Goal: Information Seeking & Learning: Learn about a topic

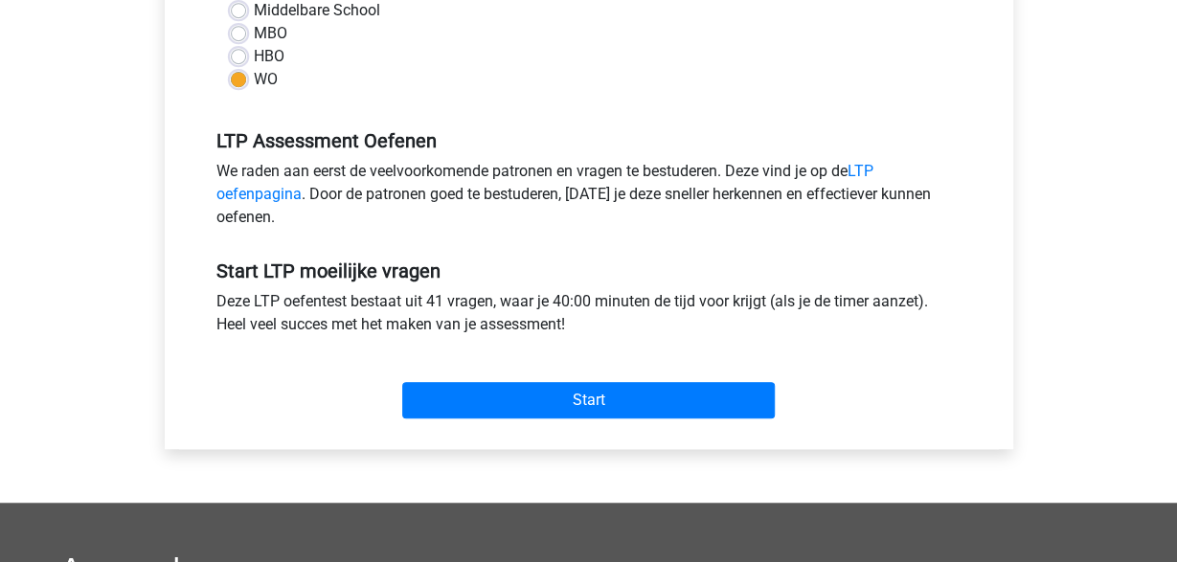
scroll to position [498, 0]
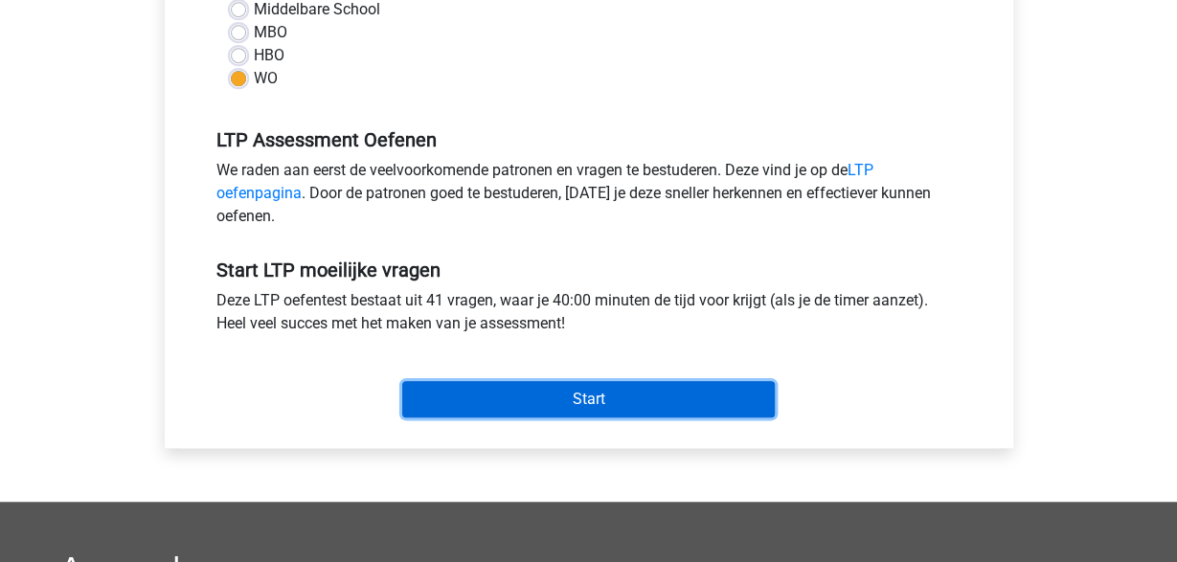
click at [577, 392] on input "Start" at bounding box center [588, 399] width 372 height 36
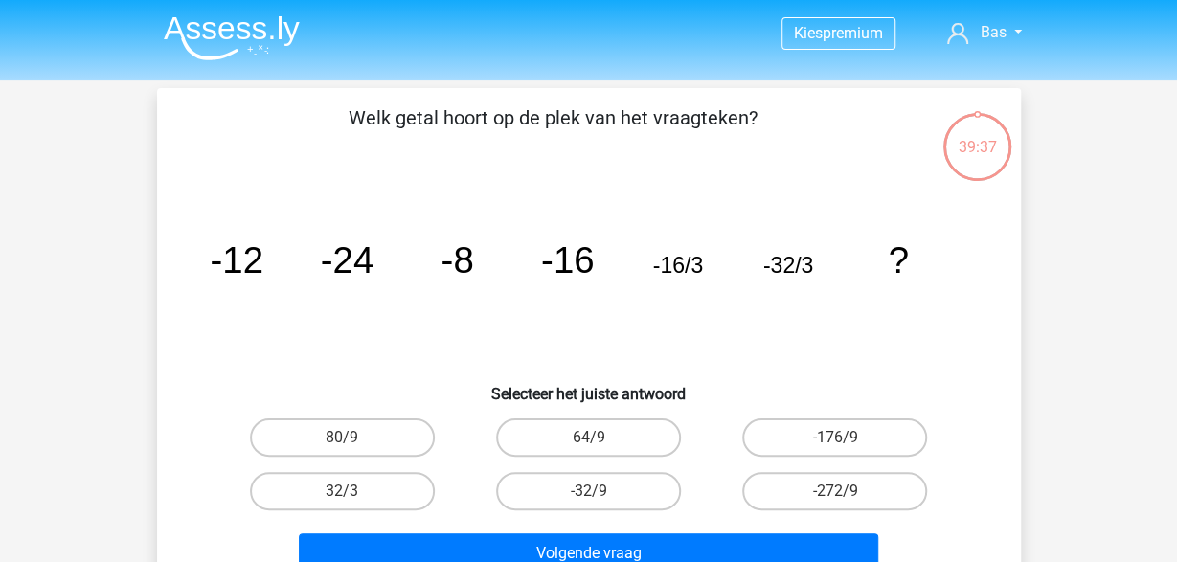
scroll to position [100, 0]
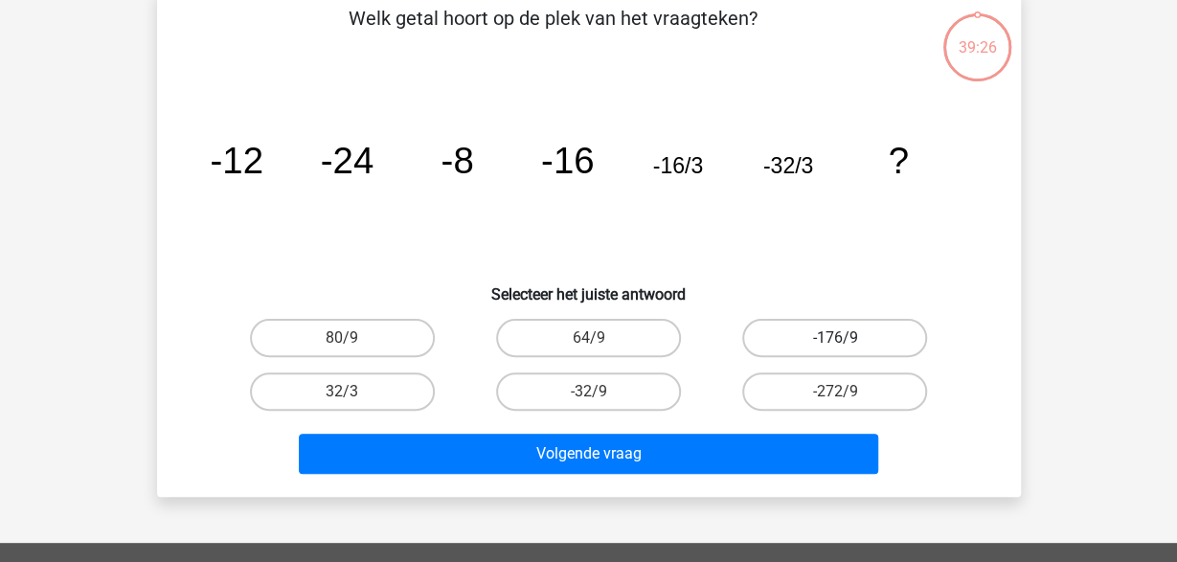
click at [895, 336] on label "-176/9" at bounding box center [834, 338] width 185 height 38
click at [847, 338] on input "-176/9" at bounding box center [841, 344] width 12 height 12
radio input "true"
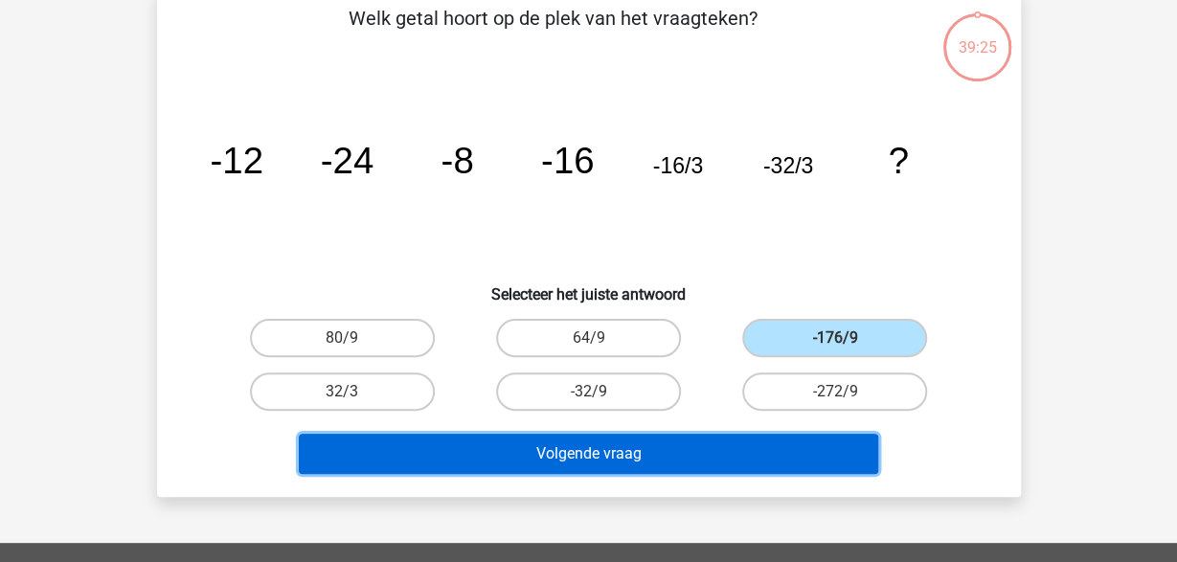
click at [675, 442] on button "Volgende vraag" at bounding box center [588, 454] width 579 height 40
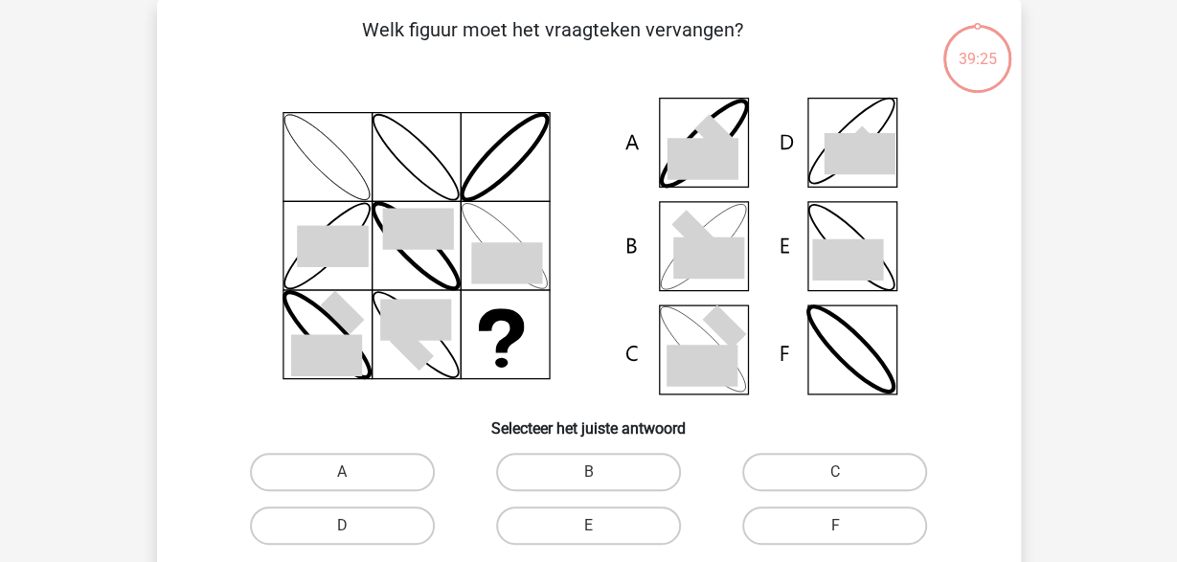
scroll to position [88, 0]
click at [866, 149] on icon at bounding box center [868, 148] width 44 height 44
click at [380, 519] on label "D" at bounding box center [342, 526] width 185 height 38
click at [354, 526] on input "D" at bounding box center [348, 532] width 12 height 12
radio input "true"
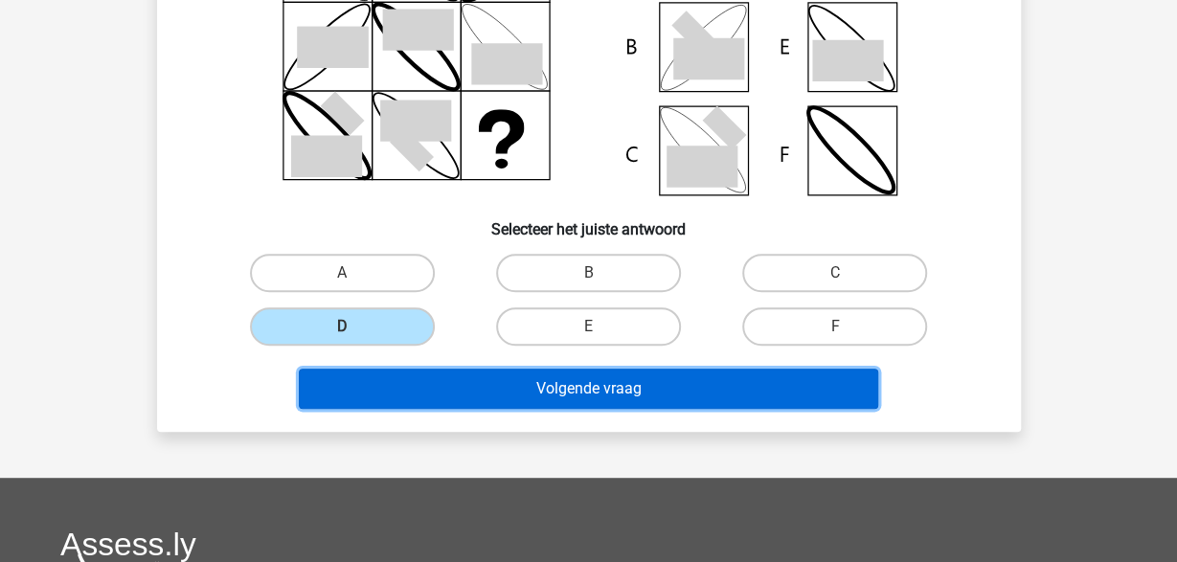
click at [656, 397] on button "Volgende vraag" at bounding box center [588, 389] width 579 height 40
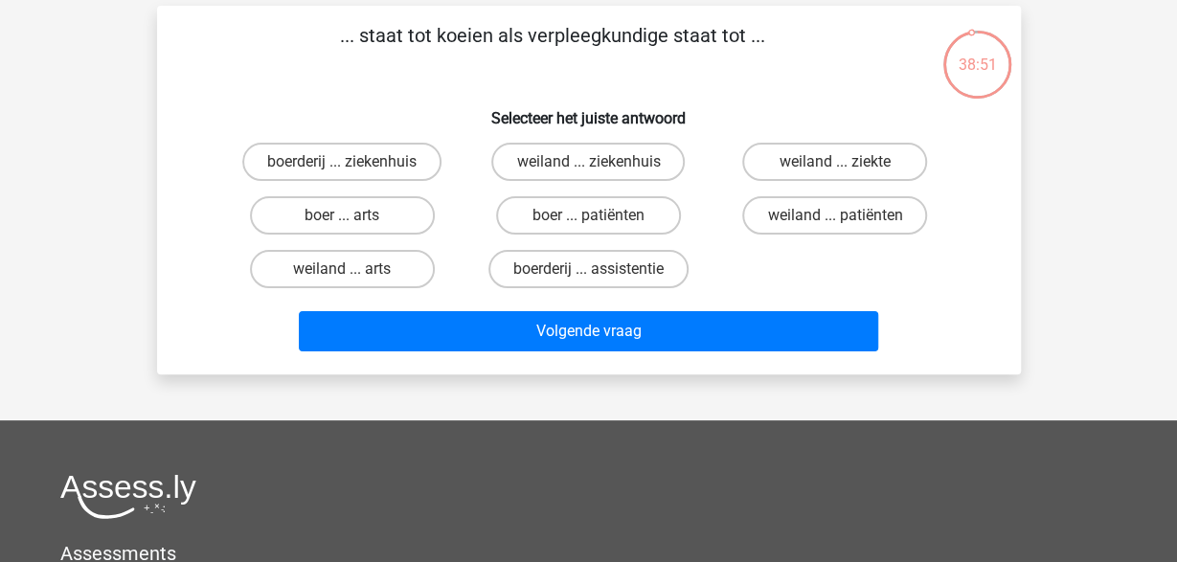
scroll to position [0, 0]
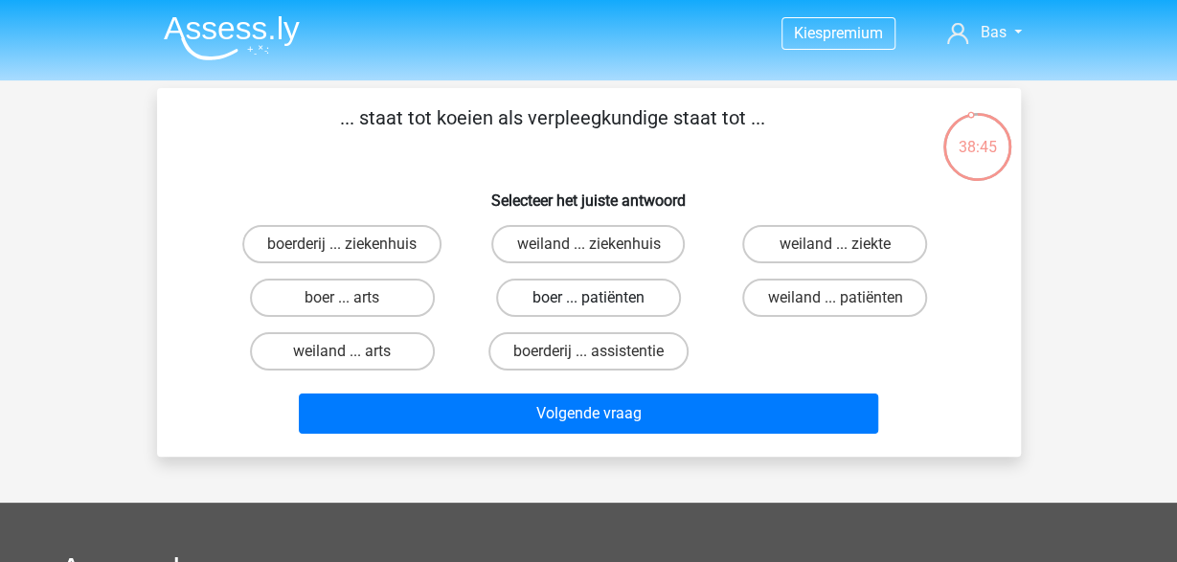
click at [646, 296] on label "boer ... patiënten" at bounding box center [588, 298] width 185 height 38
click at [600, 298] on input "boer ... patiënten" at bounding box center [594, 304] width 12 height 12
radio input "true"
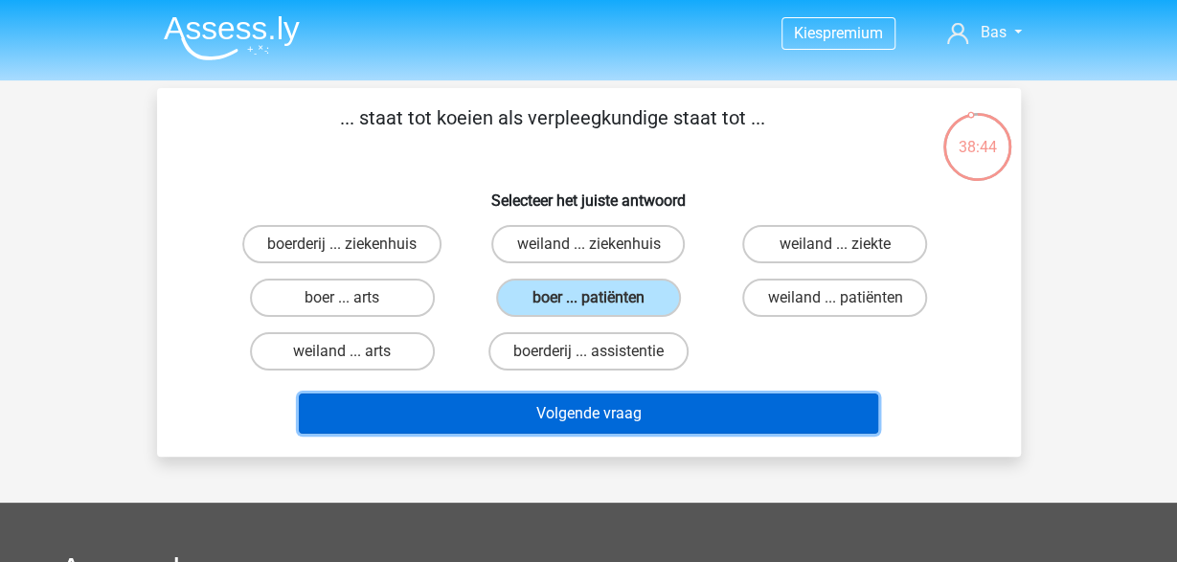
click at [604, 404] on button "Volgende vraag" at bounding box center [588, 414] width 579 height 40
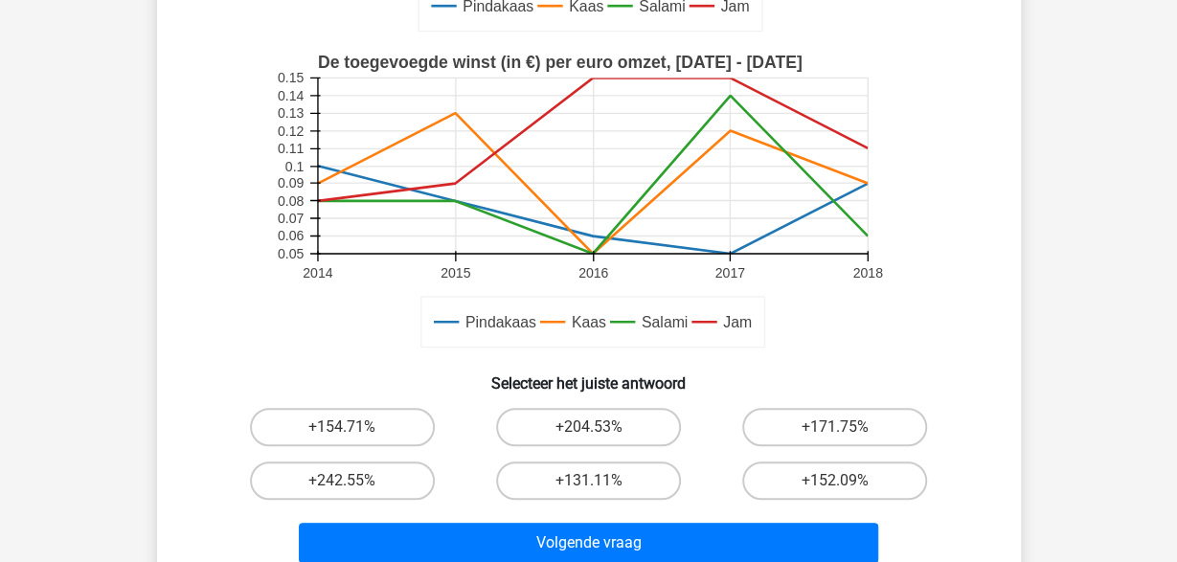
scroll to position [498, 0]
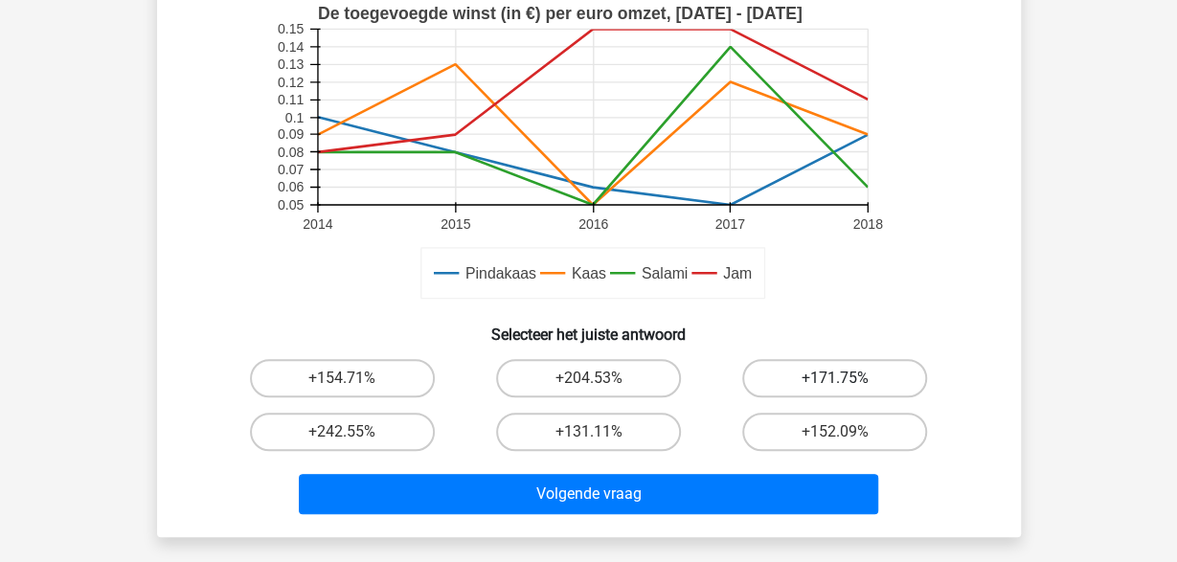
click at [817, 373] on label "+171.75%" at bounding box center [834, 378] width 185 height 38
click at [835, 378] on input "+171.75%" at bounding box center [841, 384] width 12 height 12
radio input "true"
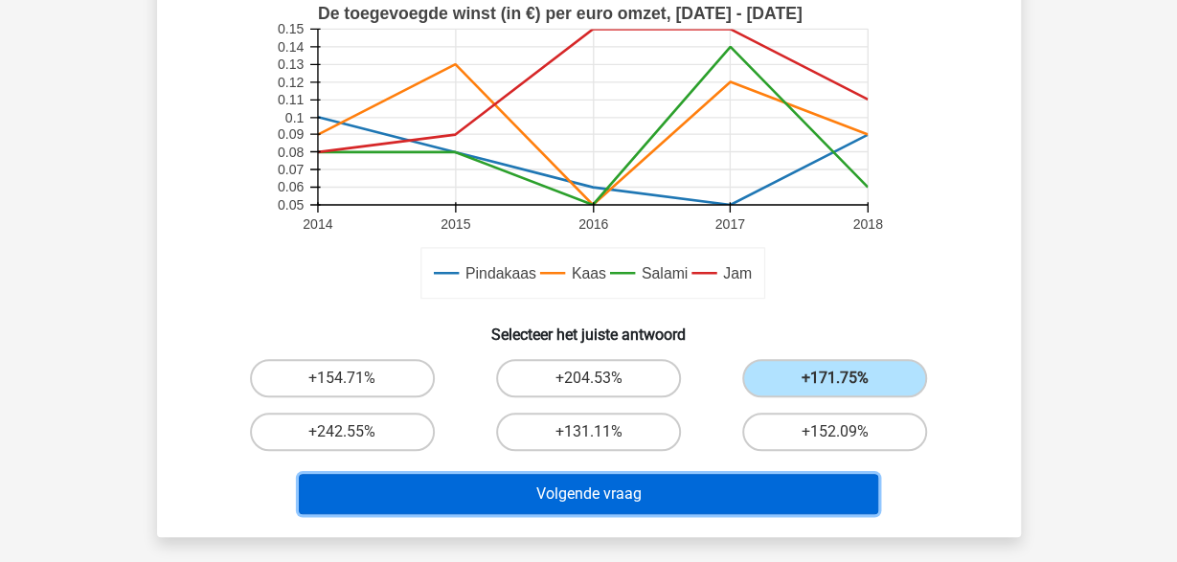
click at [596, 499] on button "Volgende vraag" at bounding box center [588, 494] width 579 height 40
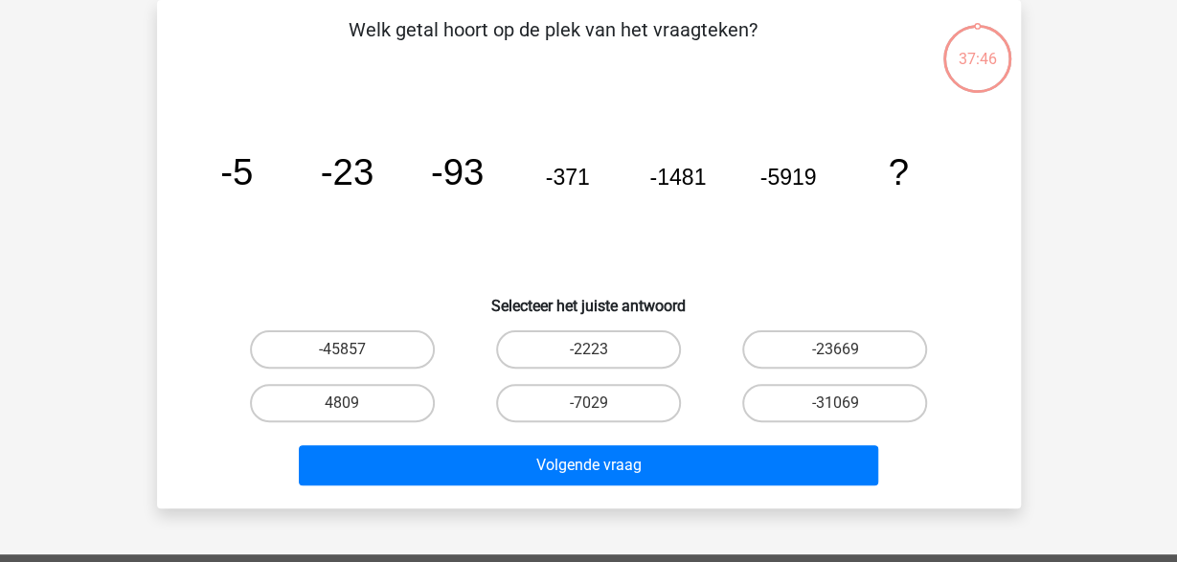
scroll to position [88, 0]
click at [828, 411] on label "-31069" at bounding box center [834, 403] width 185 height 38
click at [835, 411] on input "-31069" at bounding box center [841, 409] width 12 height 12
radio input "true"
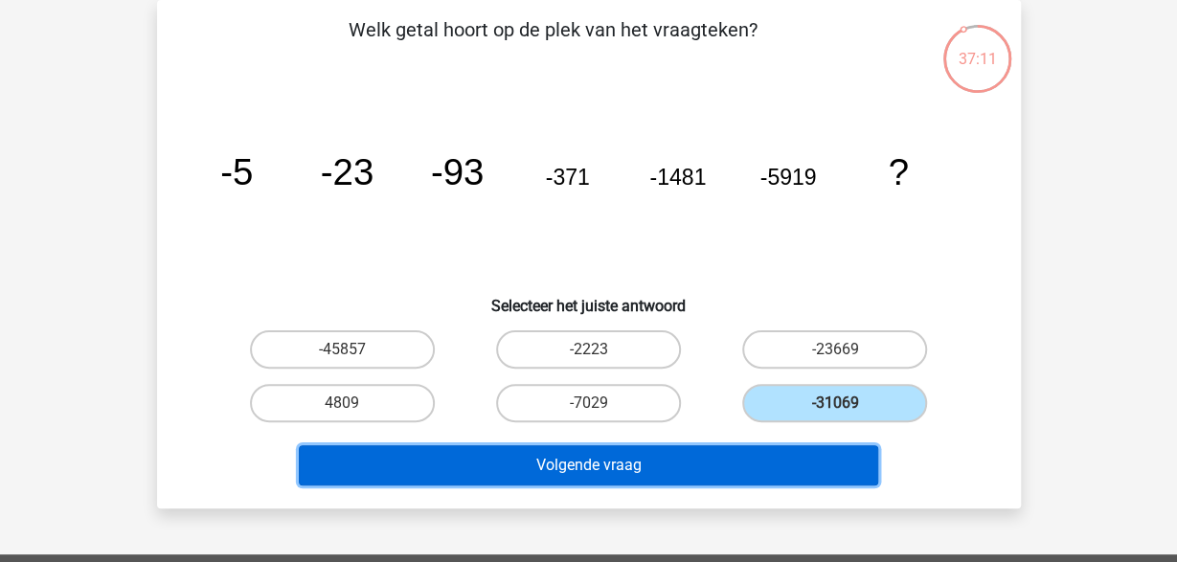
click at [716, 472] on button "Volgende vraag" at bounding box center [588, 465] width 579 height 40
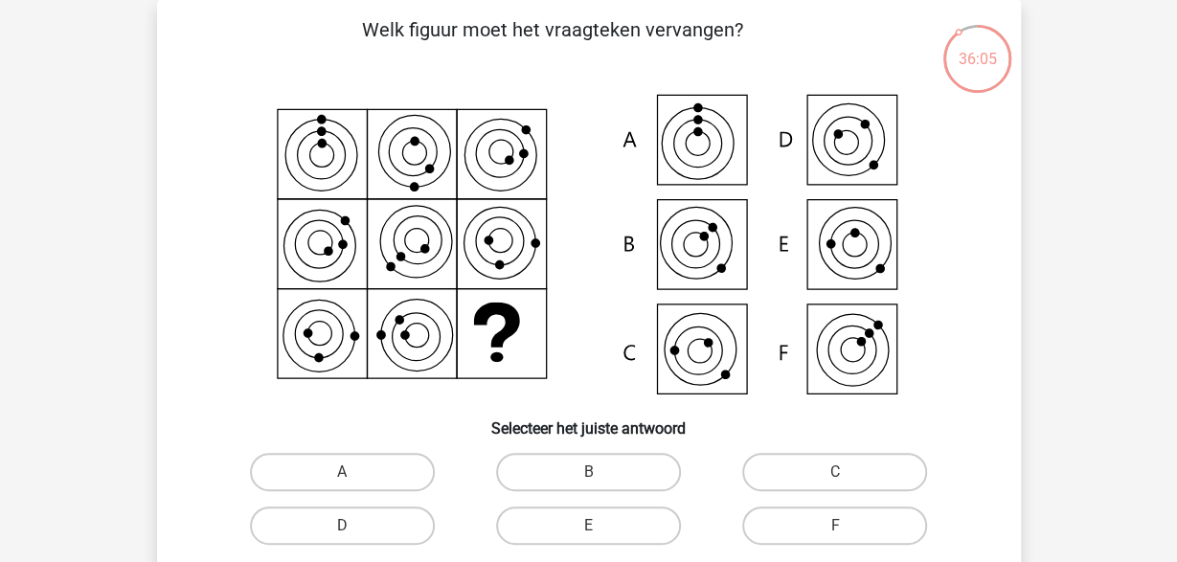
click at [698, 269] on icon at bounding box center [589, 246] width 772 height 316
click at [575, 473] on label "B" at bounding box center [588, 472] width 185 height 38
click at [588, 473] on input "B" at bounding box center [594, 478] width 12 height 12
radio input "true"
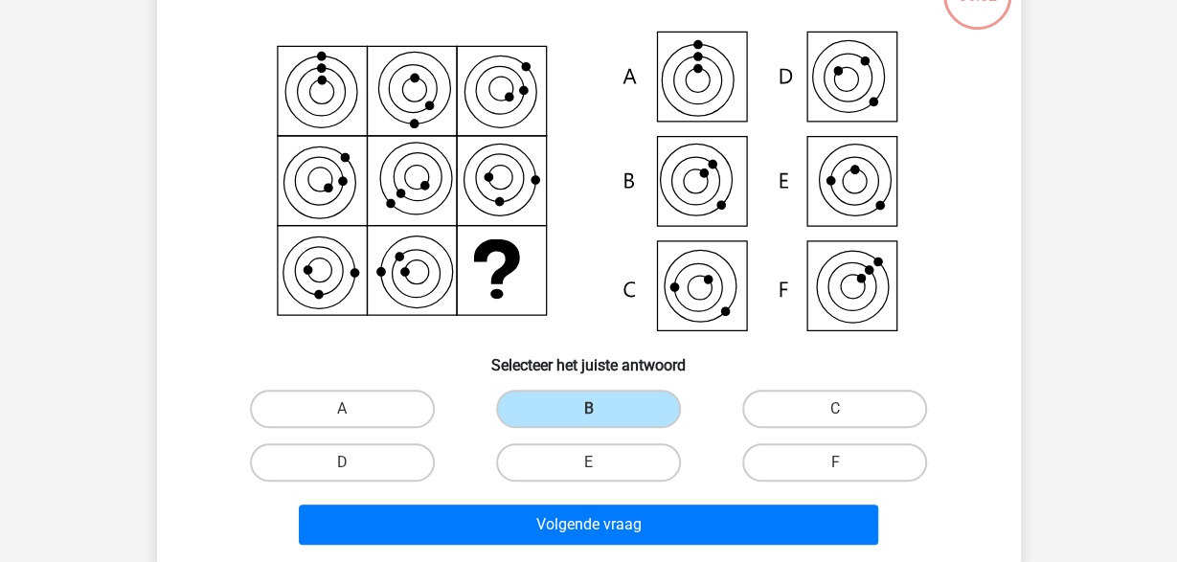
scroll to position [188, 0]
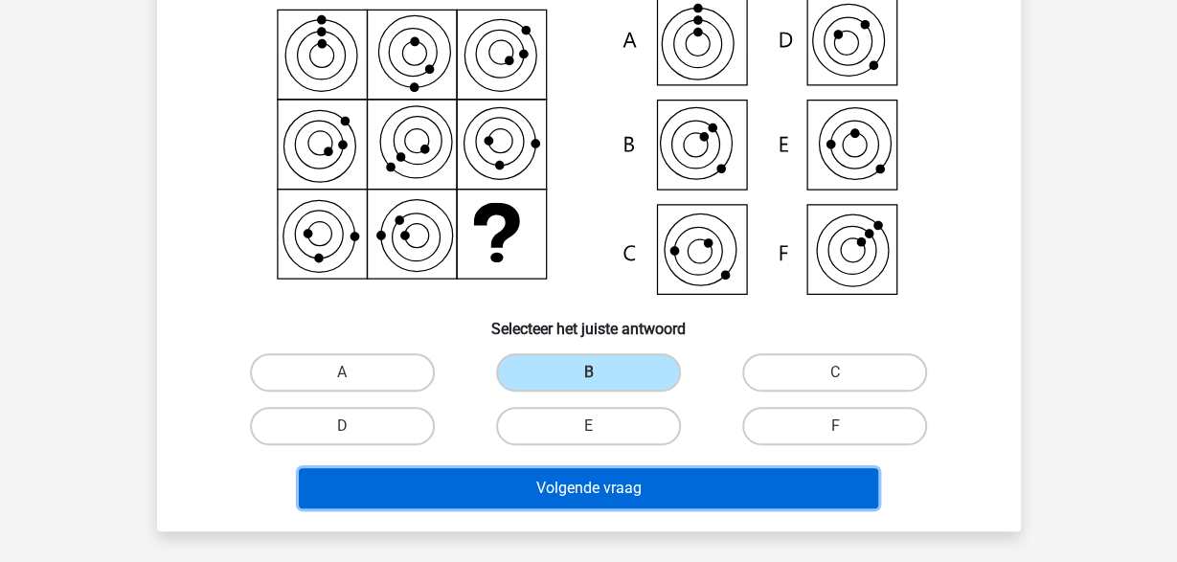
click at [623, 486] on button "Volgende vraag" at bounding box center [588, 488] width 579 height 40
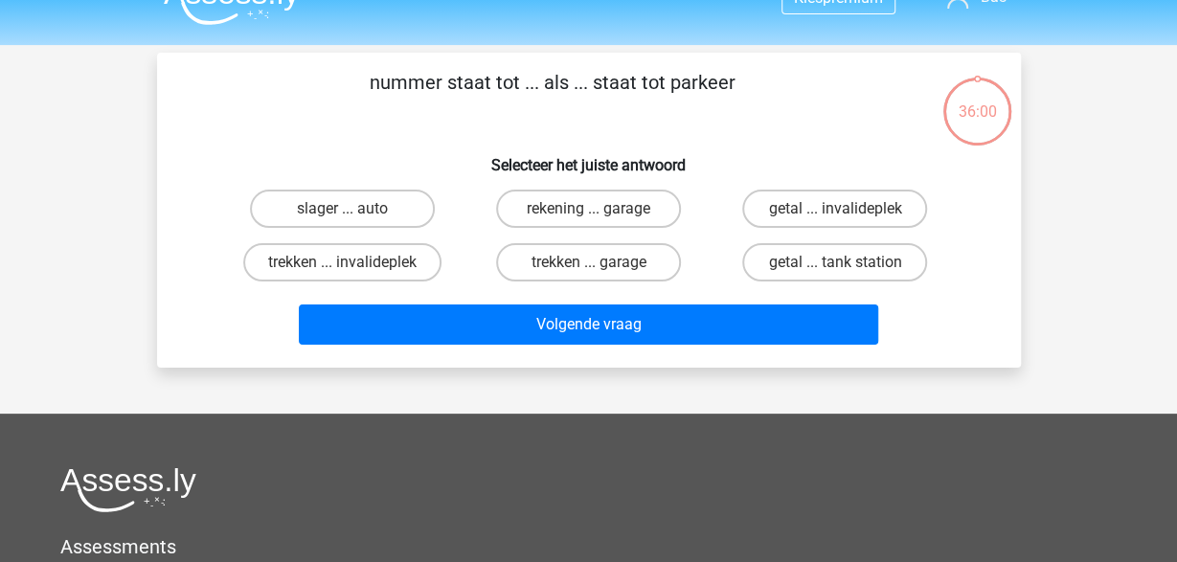
scroll to position [0, 0]
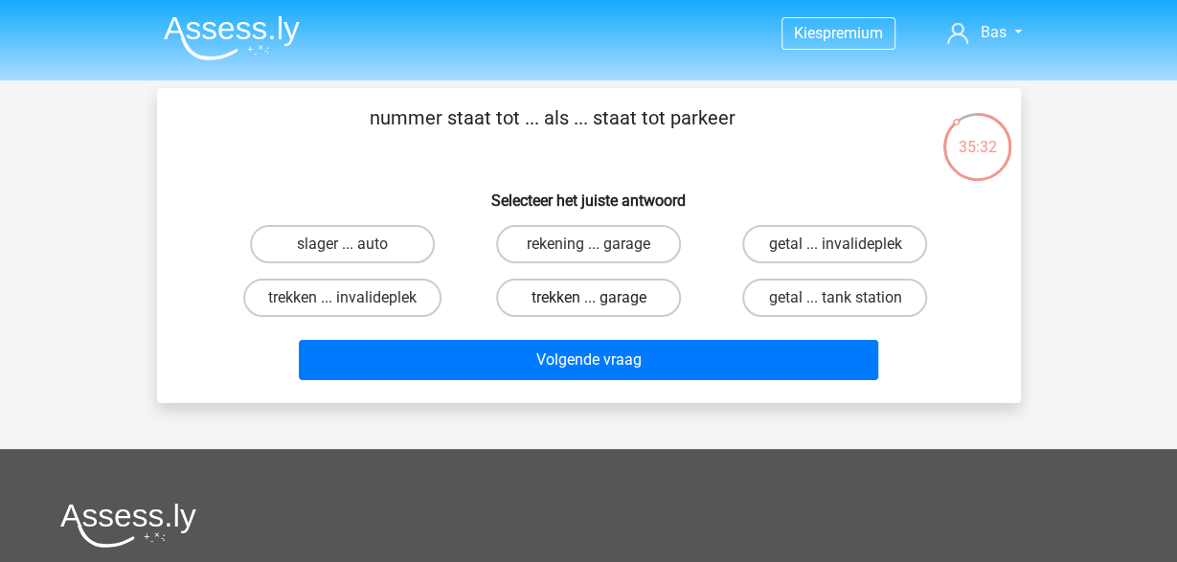
click at [593, 294] on label "trekken ... garage" at bounding box center [588, 298] width 185 height 38
click at [593, 298] on input "trekken ... garage" at bounding box center [594, 304] width 12 height 12
radio input "true"
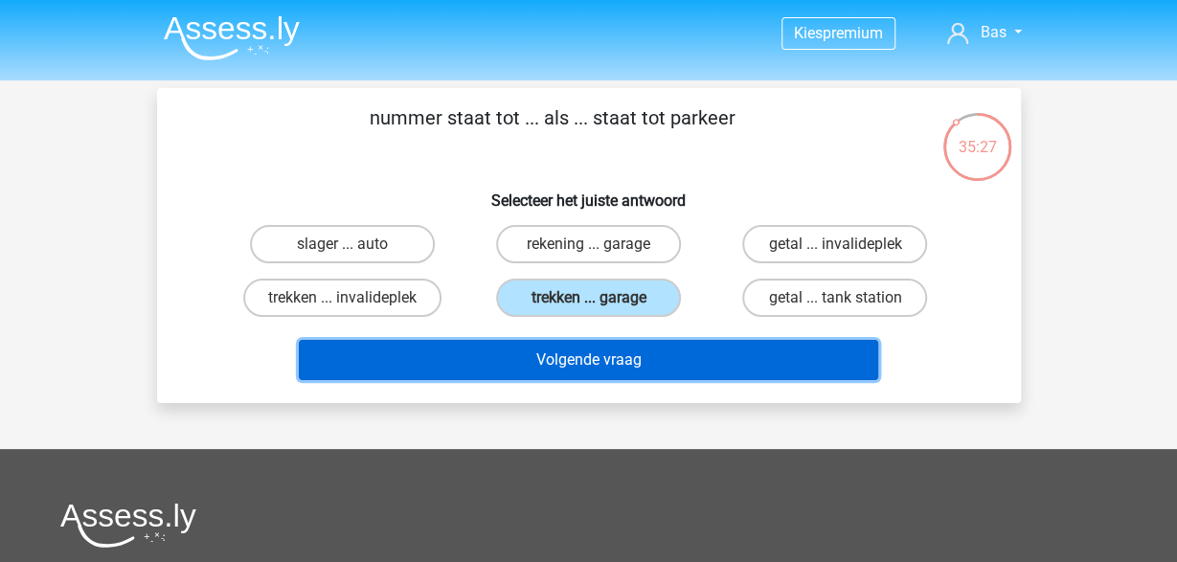
click at [604, 358] on button "Volgende vraag" at bounding box center [588, 360] width 579 height 40
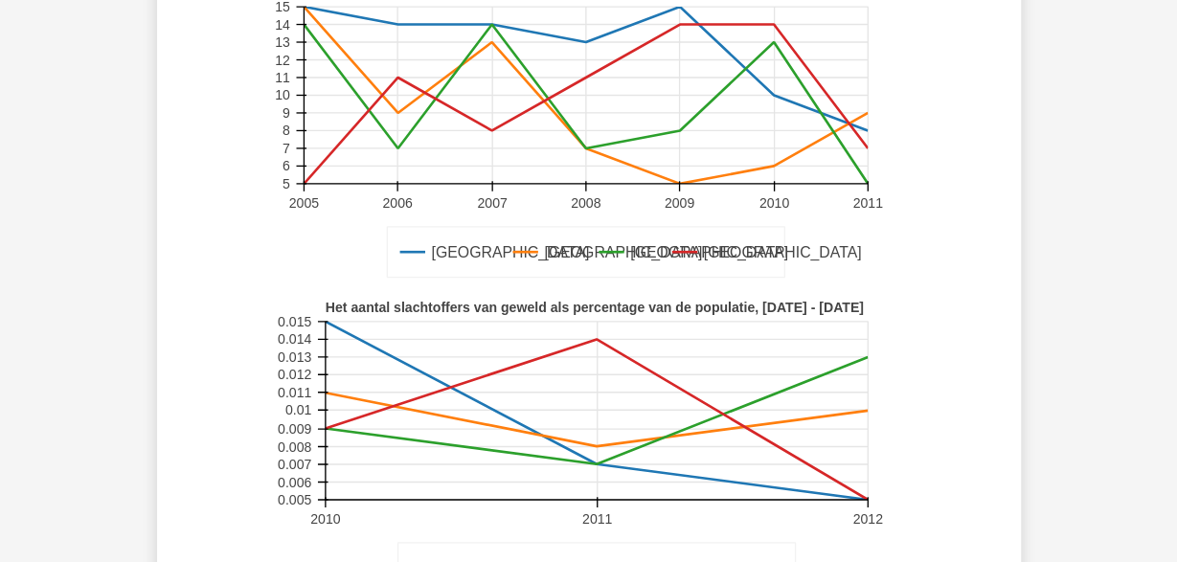
scroll to position [387, 0]
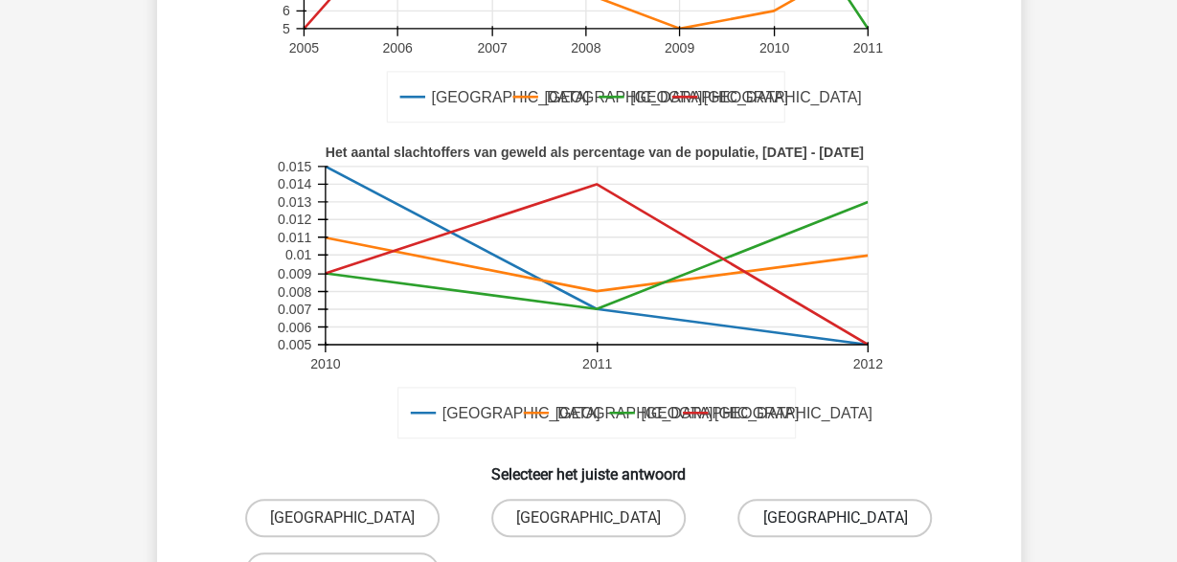
click at [817, 506] on label "Barcelona" at bounding box center [834, 518] width 194 height 38
click at [835, 518] on input "Barcelona" at bounding box center [841, 524] width 12 height 12
radio input "true"
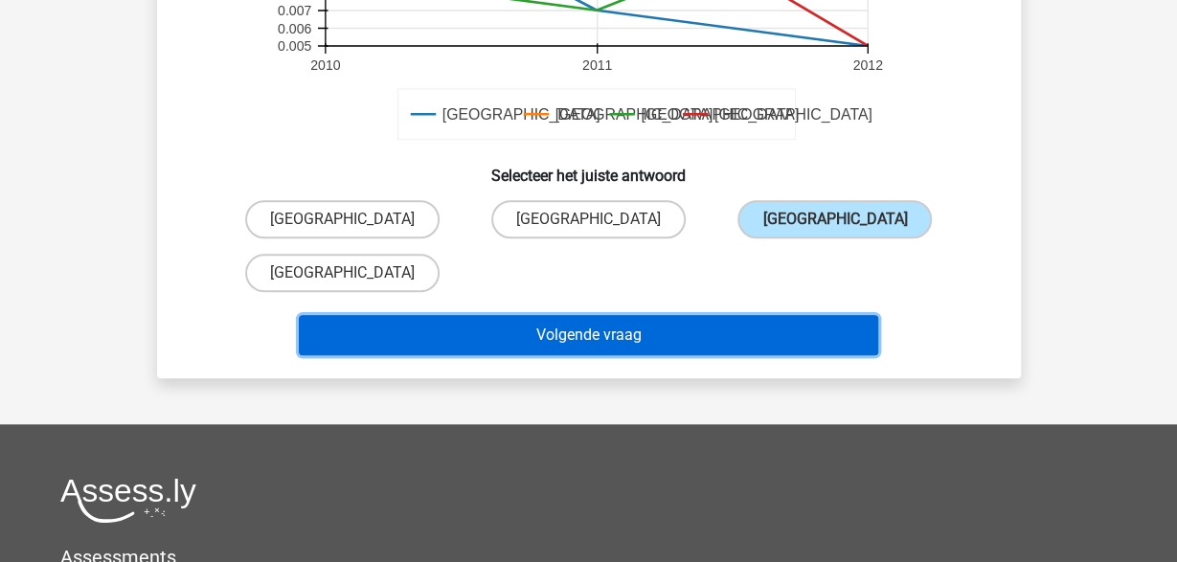
click at [632, 334] on button "Volgende vraag" at bounding box center [588, 335] width 579 height 40
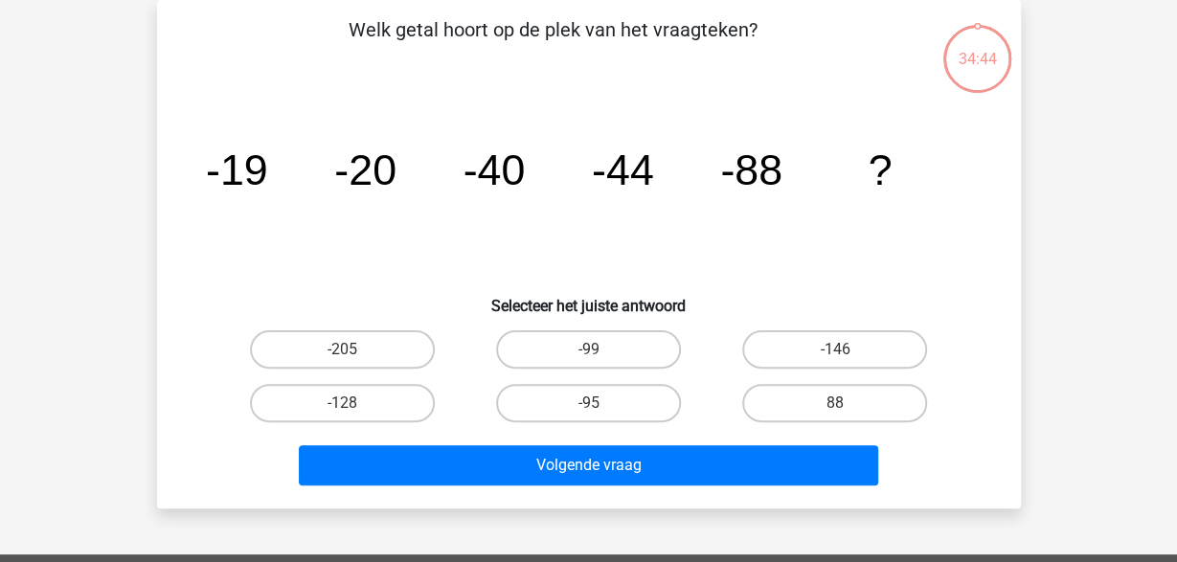
scroll to position [88, 0]
click at [643, 361] on label "-99" at bounding box center [588, 349] width 185 height 38
click at [600, 361] on input "-99" at bounding box center [594, 356] width 12 height 12
radio input "true"
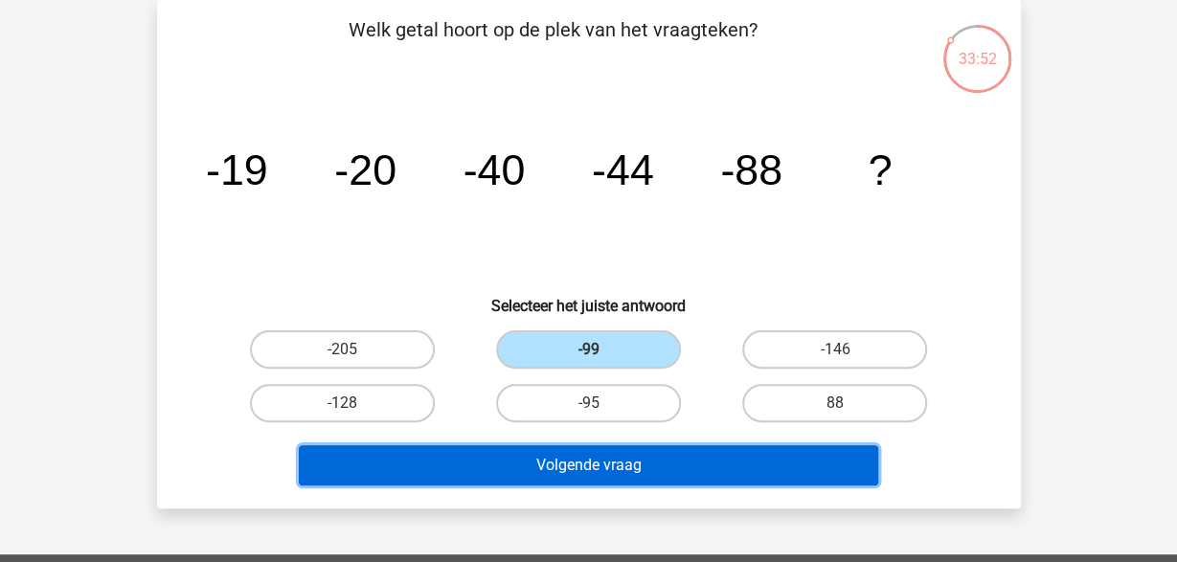
click at [643, 471] on button "Volgende vraag" at bounding box center [588, 465] width 579 height 40
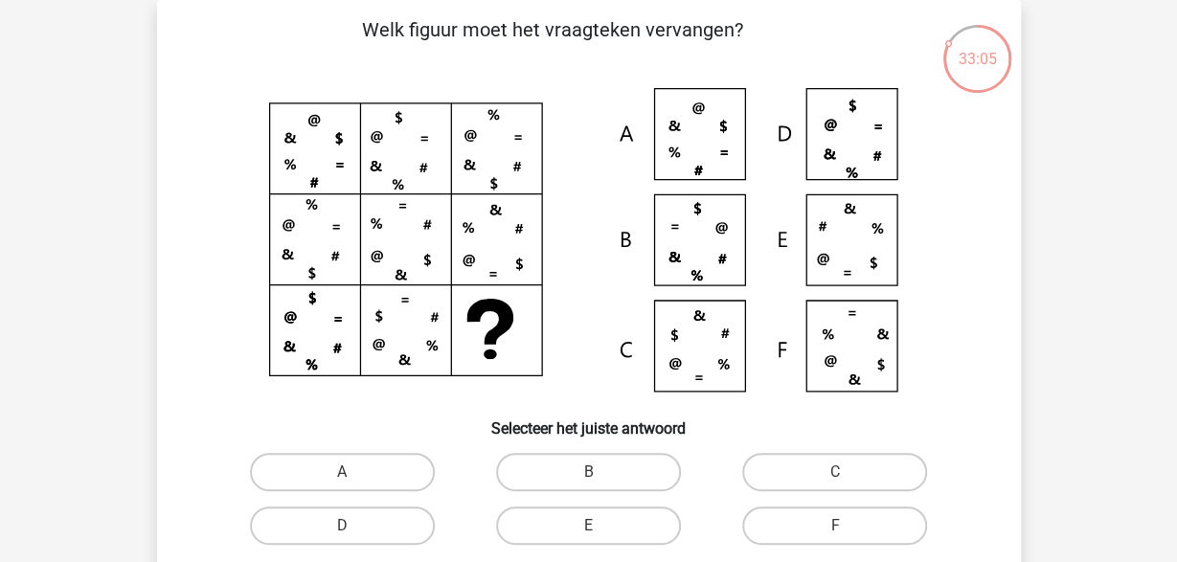
click at [864, 221] on icon at bounding box center [589, 246] width 772 height 316
click at [580, 531] on label "E" at bounding box center [588, 526] width 185 height 38
click at [588, 531] on input "E" at bounding box center [594, 532] width 12 height 12
radio input "true"
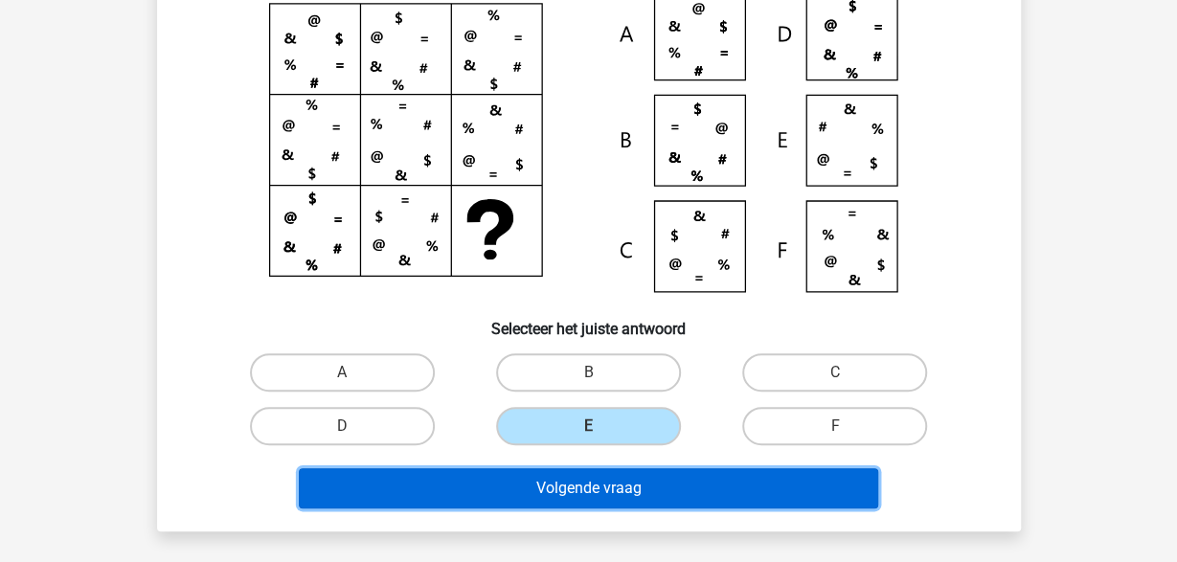
click at [535, 478] on button "Volgende vraag" at bounding box center [588, 488] width 579 height 40
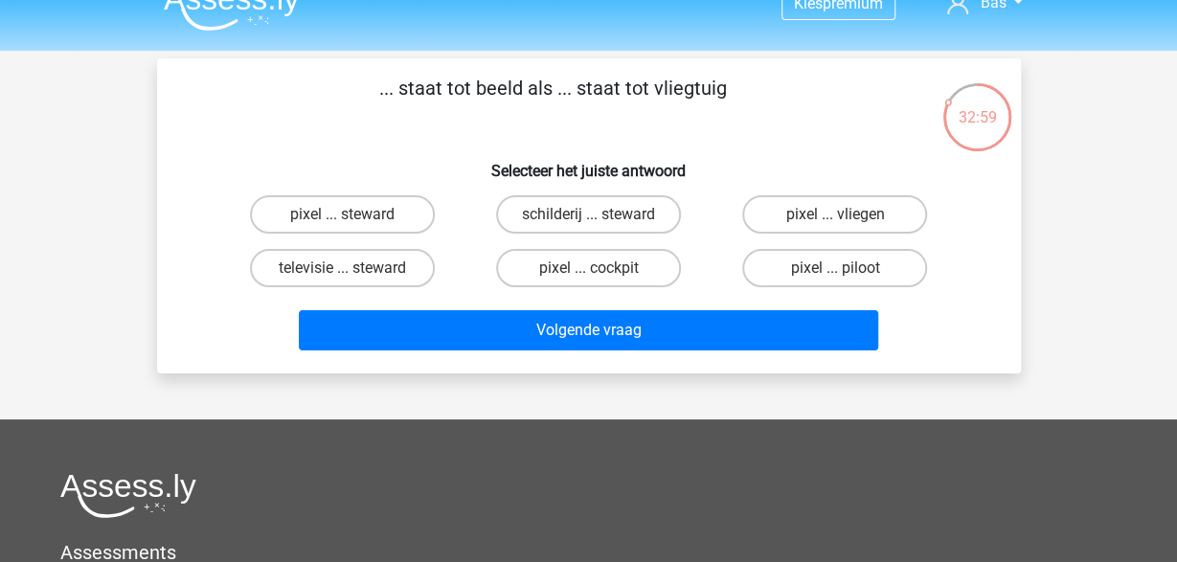
scroll to position [0, 0]
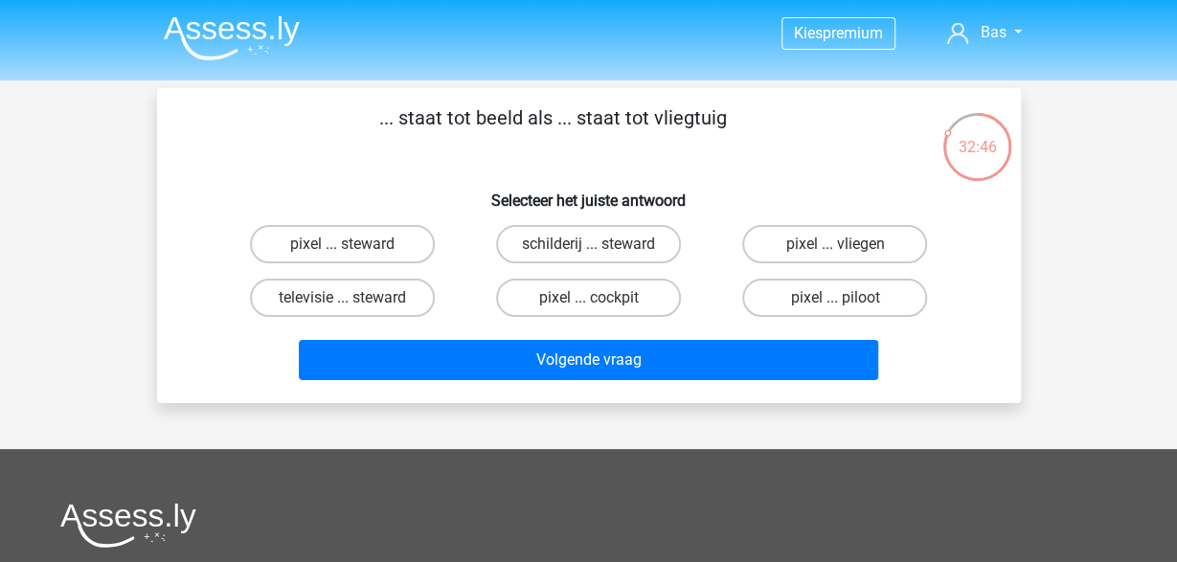
click at [600, 300] on input "pixel ... cockpit" at bounding box center [594, 304] width 12 height 12
radio input "true"
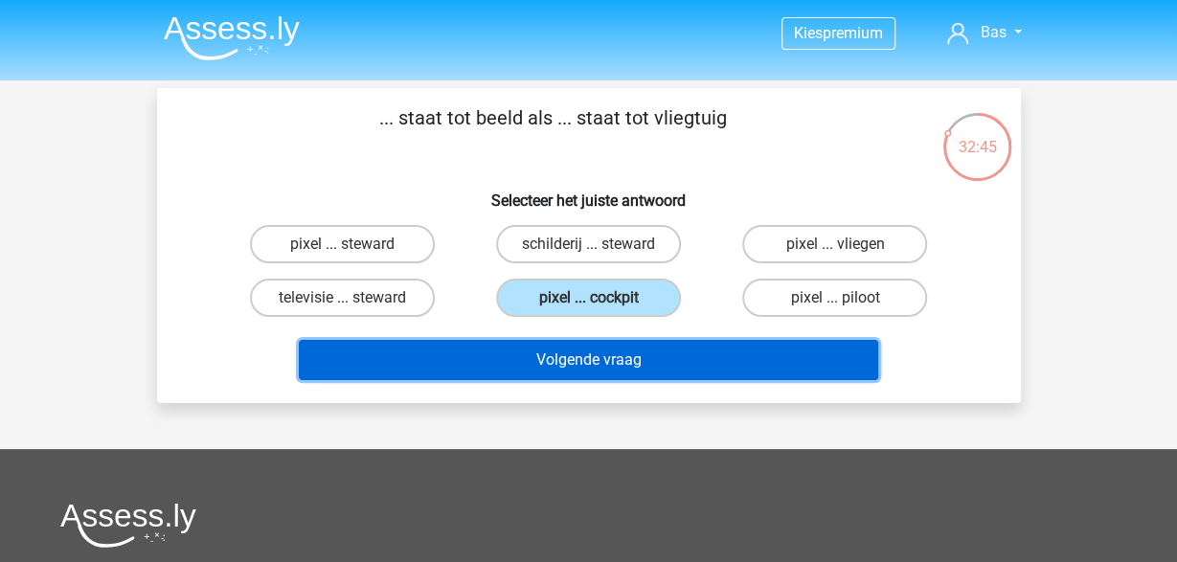
click at [608, 346] on button "Volgende vraag" at bounding box center [588, 360] width 579 height 40
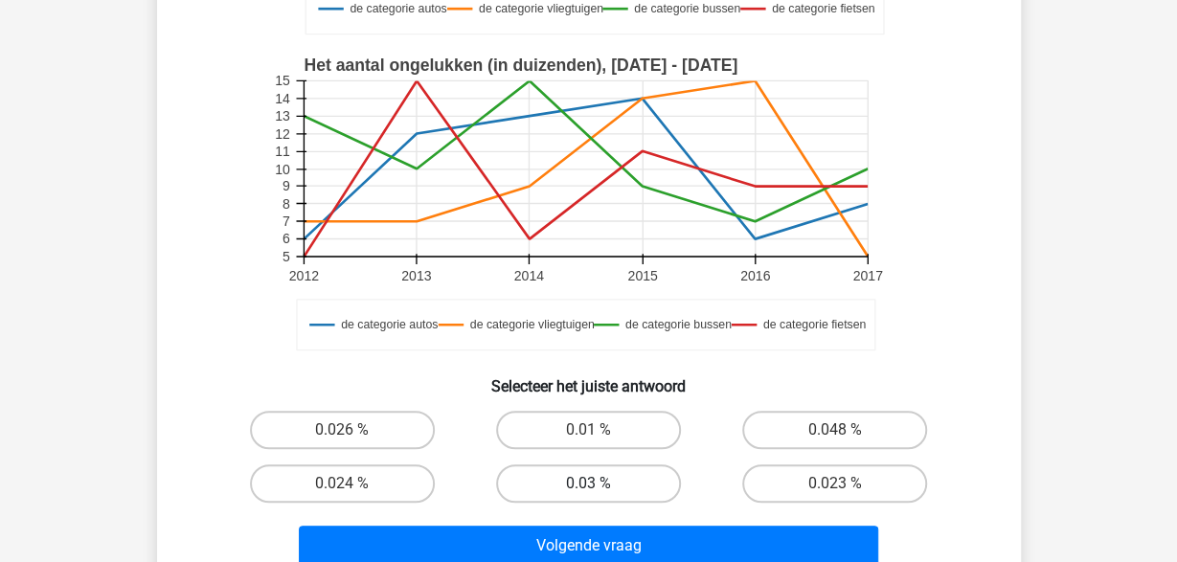
scroll to position [498, 0]
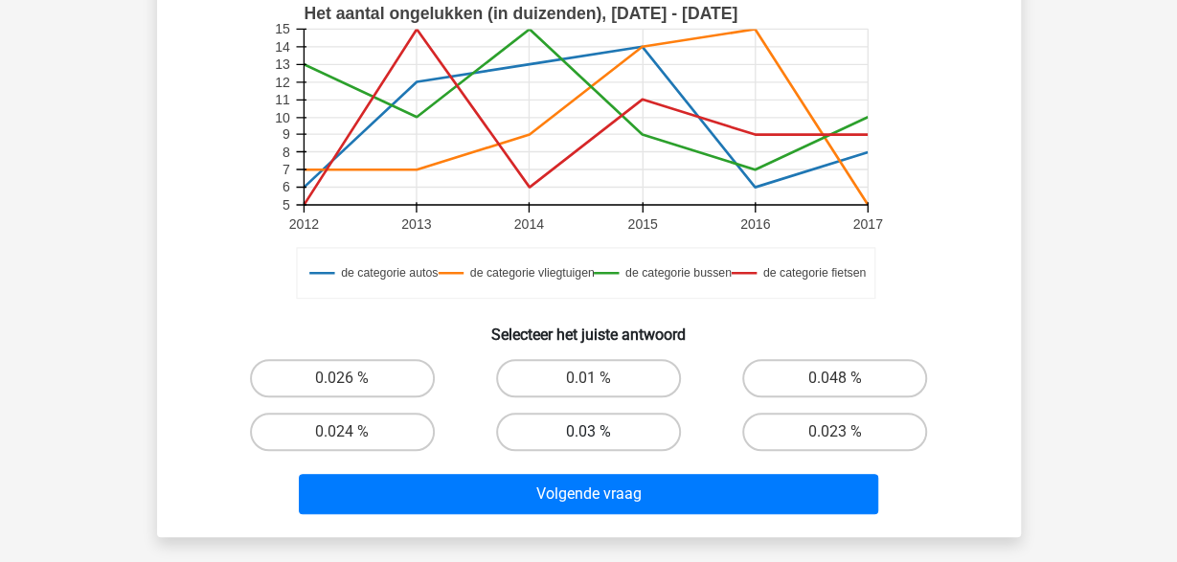
click at [648, 422] on label "0.03 %" at bounding box center [588, 432] width 185 height 38
click at [600, 432] on input "0.03 %" at bounding box center [594, 438] width 12 height 12
radio input "true"
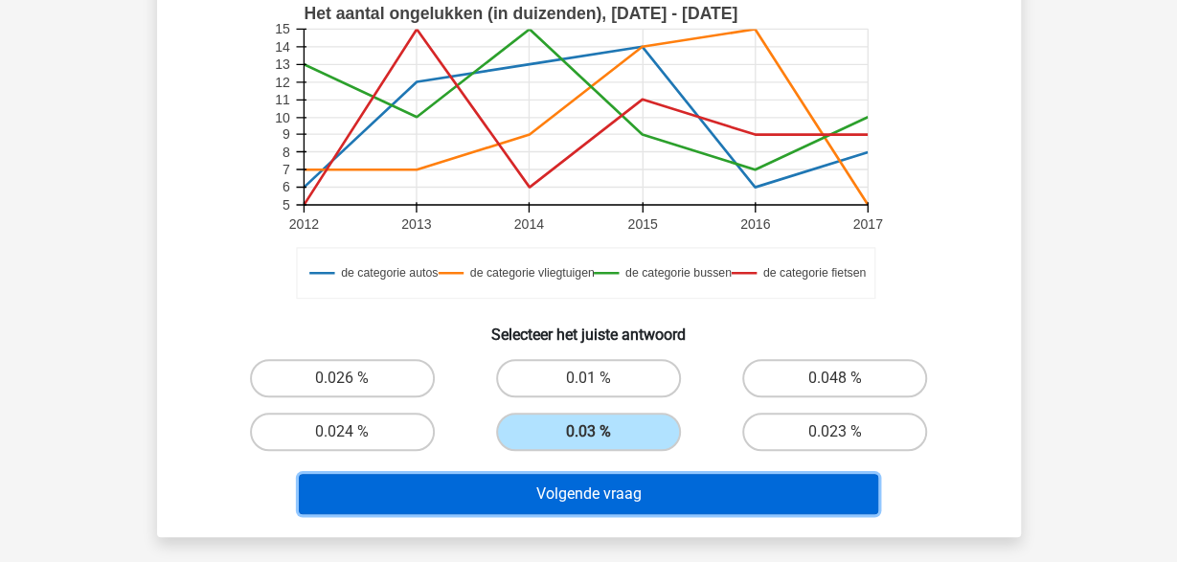
click at [603, 493] on button "Volgende vraag" at bounding box center [588, 494] width 579 height 40
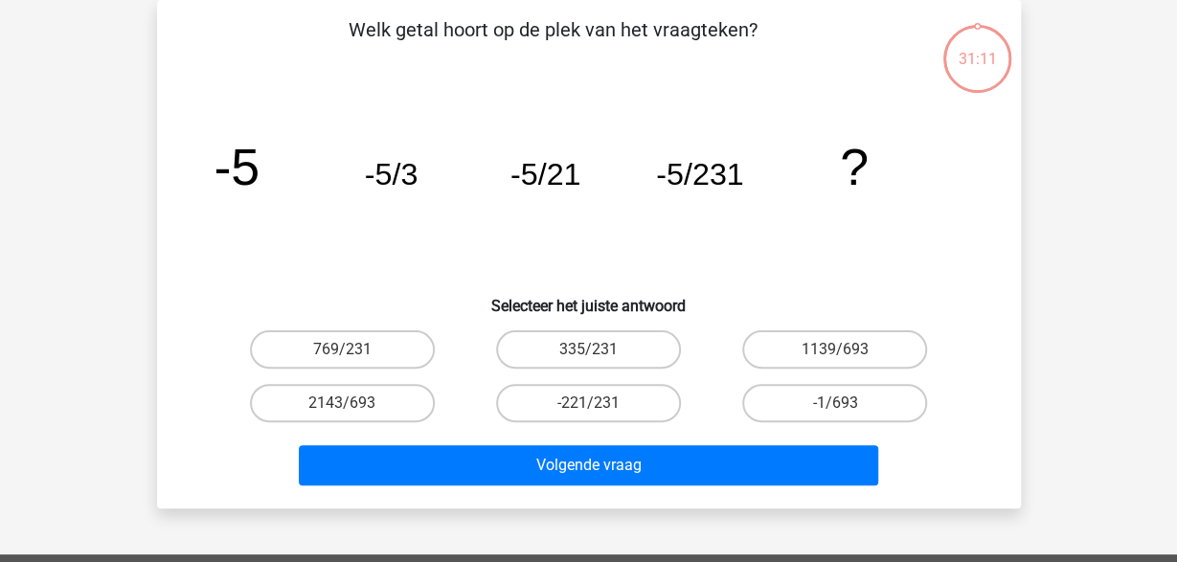
scroll to position [88, 0]
click at [626, 400] on label "-221/231" at bounding box center [588, 403] width 185 height 38
click at [600, 403] on input "-221/231" at bounding box center [594, 409] width 12 height 12
radio input "true"
click at [710, 403] on div "-221/231" at bounding box center [588, 403] width 246 height 54
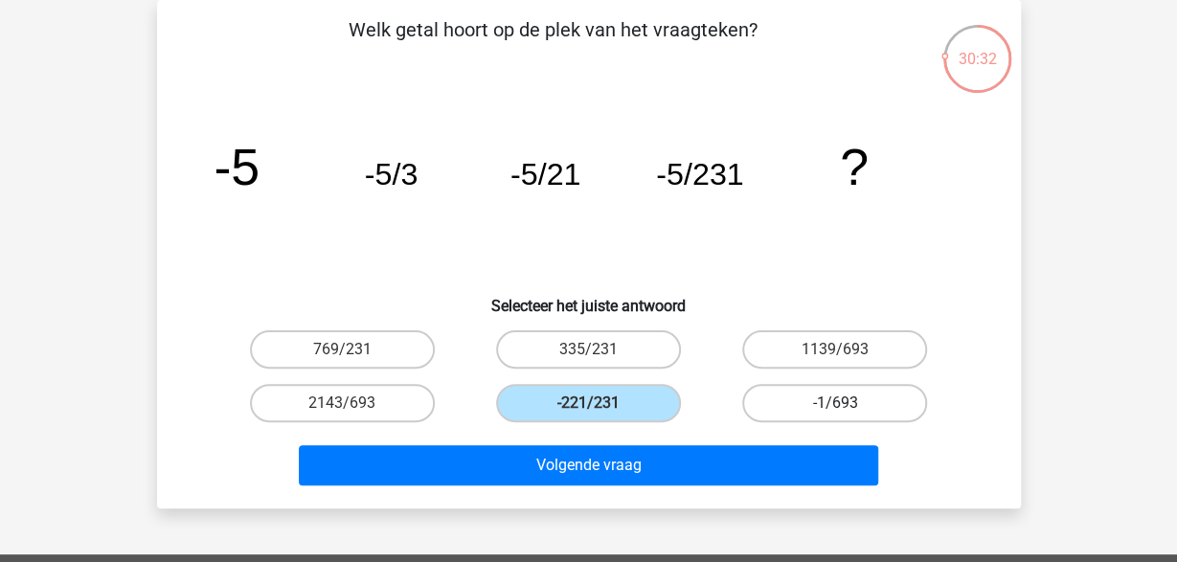
click at [773, 406] on label "-1/693" at bounding box center [834, 403] width 185 height 38
click at [835, 406] on input "-1/693" at bounding box center [841, 409] width 12 height 12
radio input "true"
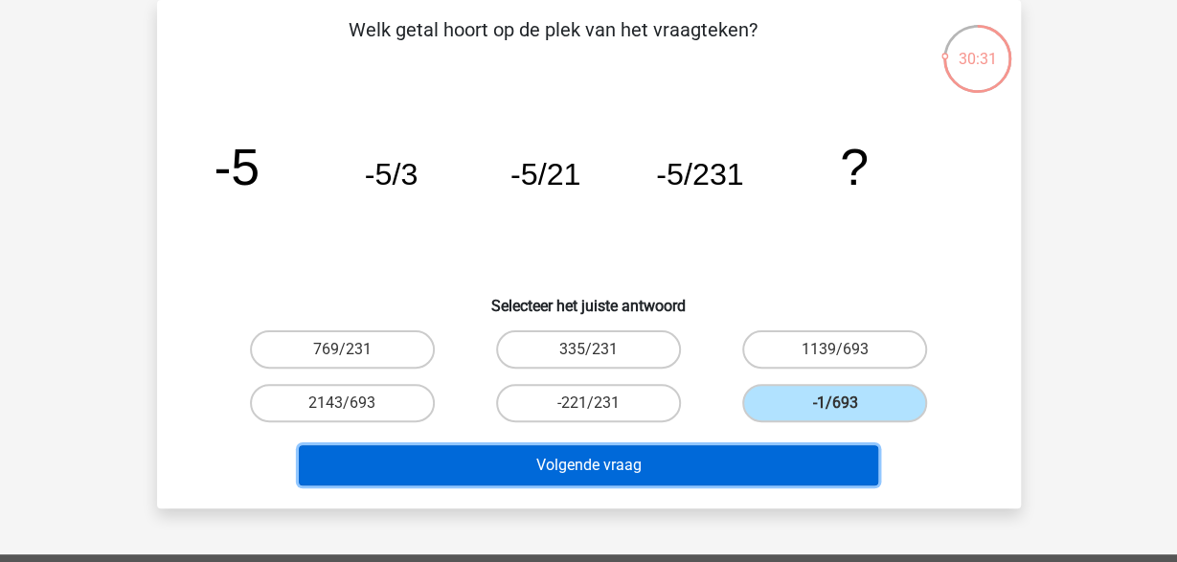
click at [698, 450] on button "Volgende vraag" at bounding box center [588, 465] width 579 height 40
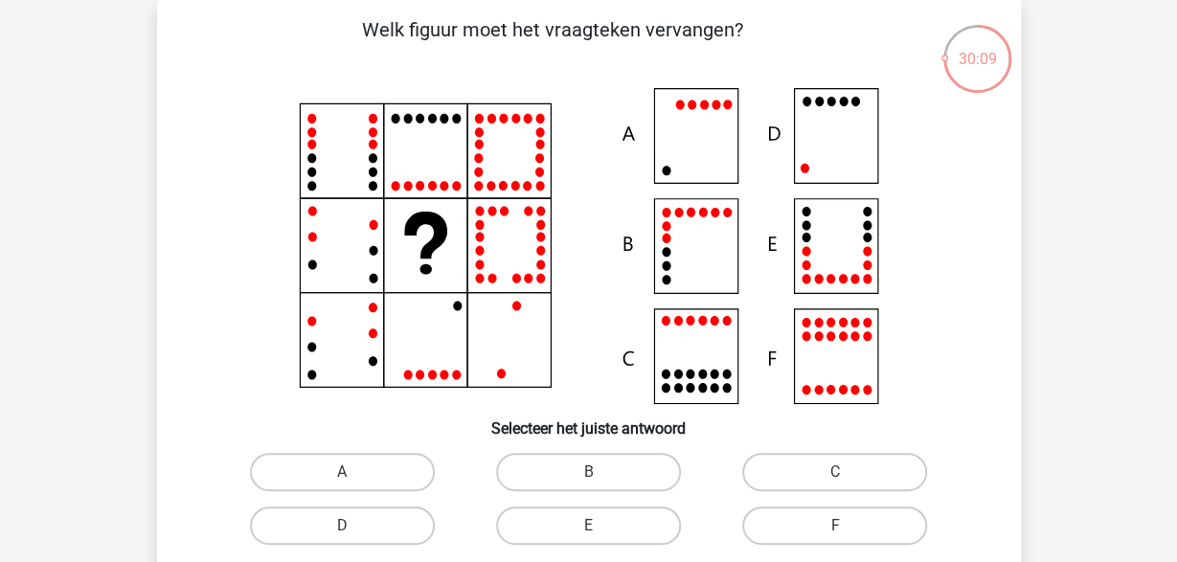
click at [829, 120] on icon at bounding box center [589, 246] width 772 height 316
click at [385, 546] on div "D" at bounding box center [342, 526] width 246 height 54
click at [383, 536] on label "D" at bounding box center [342, 526] width 185 height 38
click at [354, 536] on input "D" at bounding box center [348, 532] width 12 height 12
radio input "true"
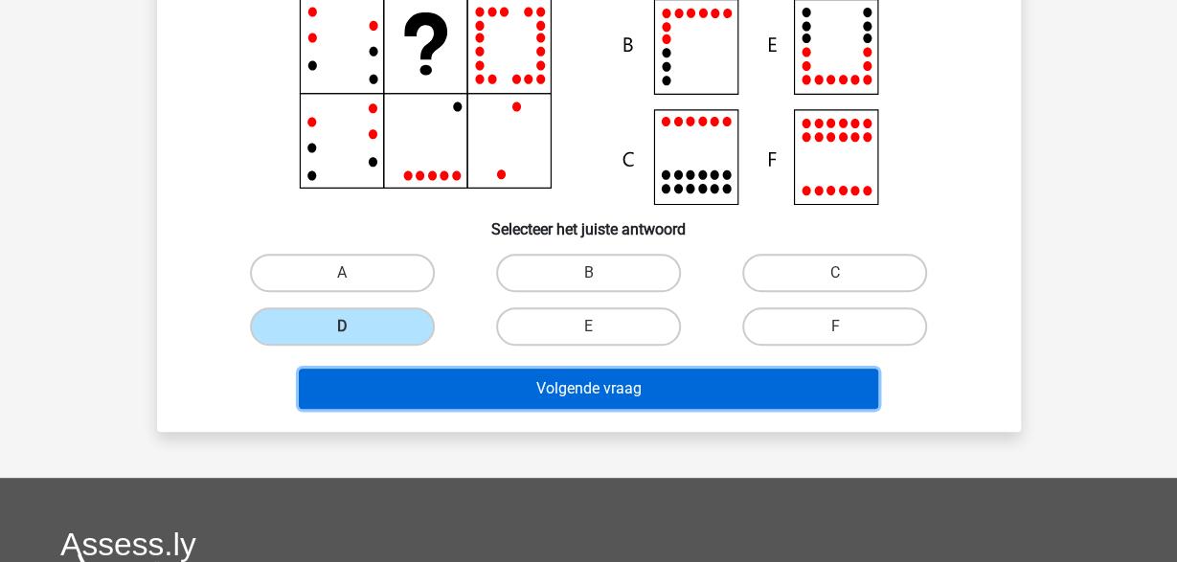
click at [572, 400] on button "Volgende vraag" at bounding box center [588, 389] width 579 height 40
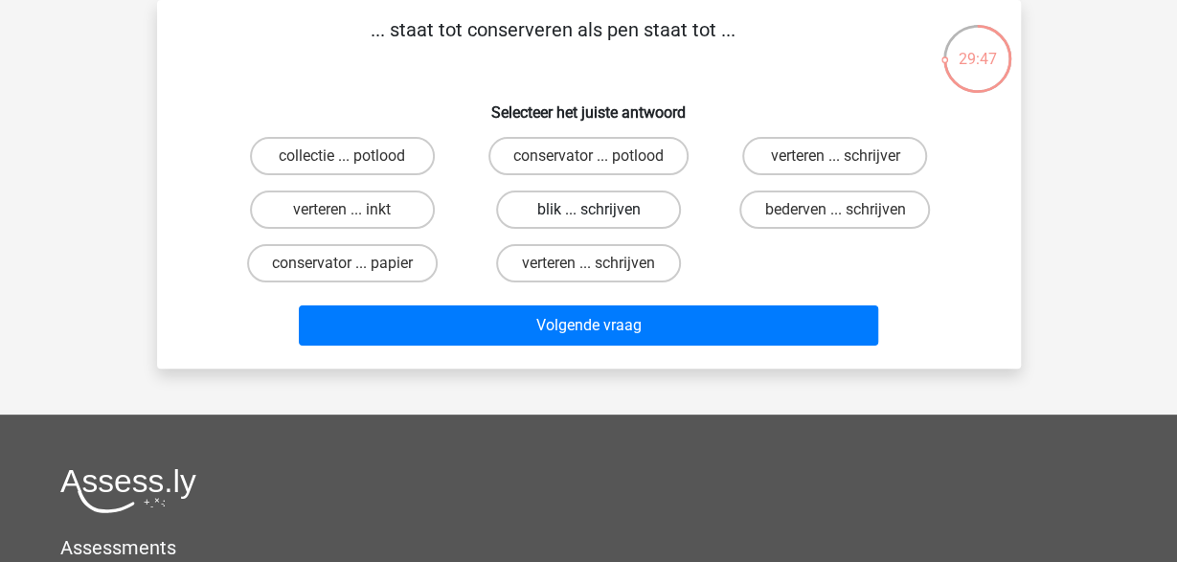
click at [648, 209] on label "blik ... schrijven" at bounding box center [588, 210] width 185 height 38
click at [600, 210] on input "blik ... schrijven" at bounding box center [594, 216] width 12 height 12
radio input "true"
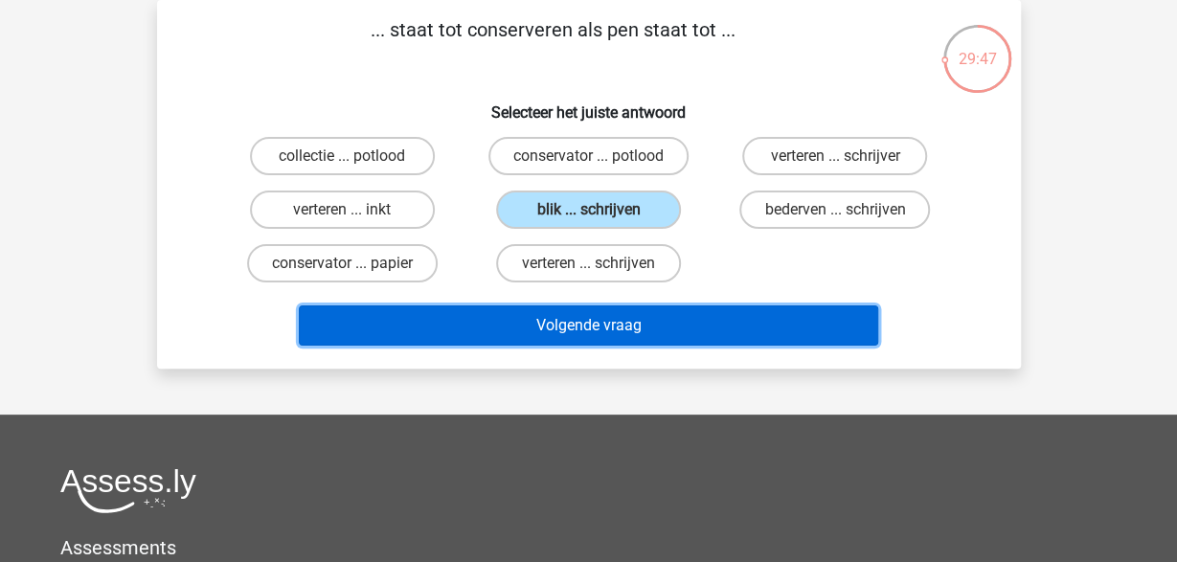
click at [649, 320] on button "Volgende vraag" at bounding box center [588, 325] width 579 height 40
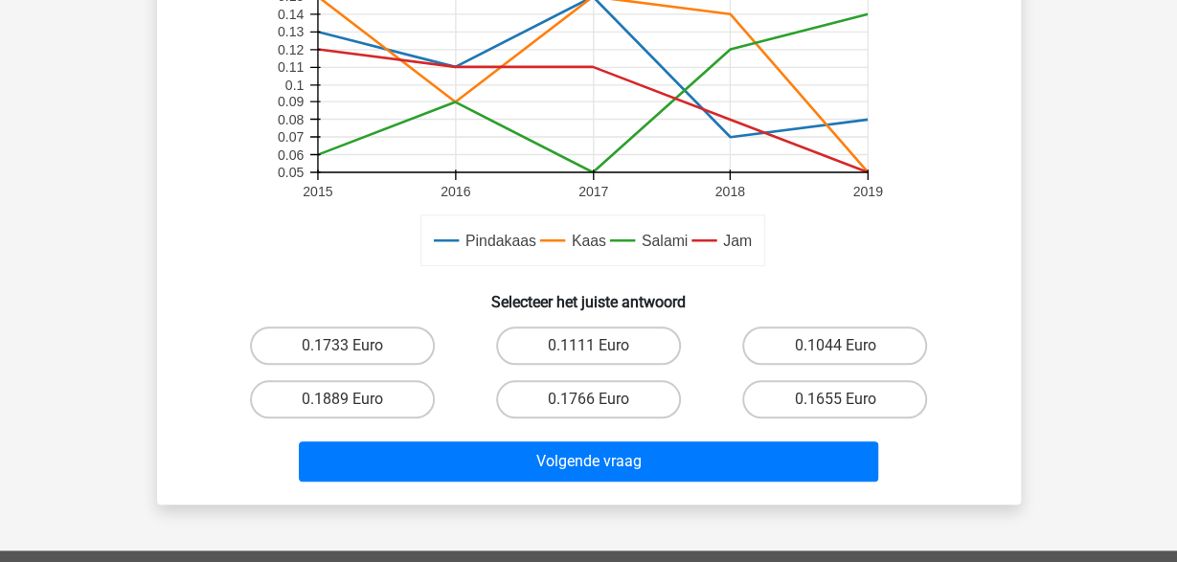
scroll to position [598, 0]
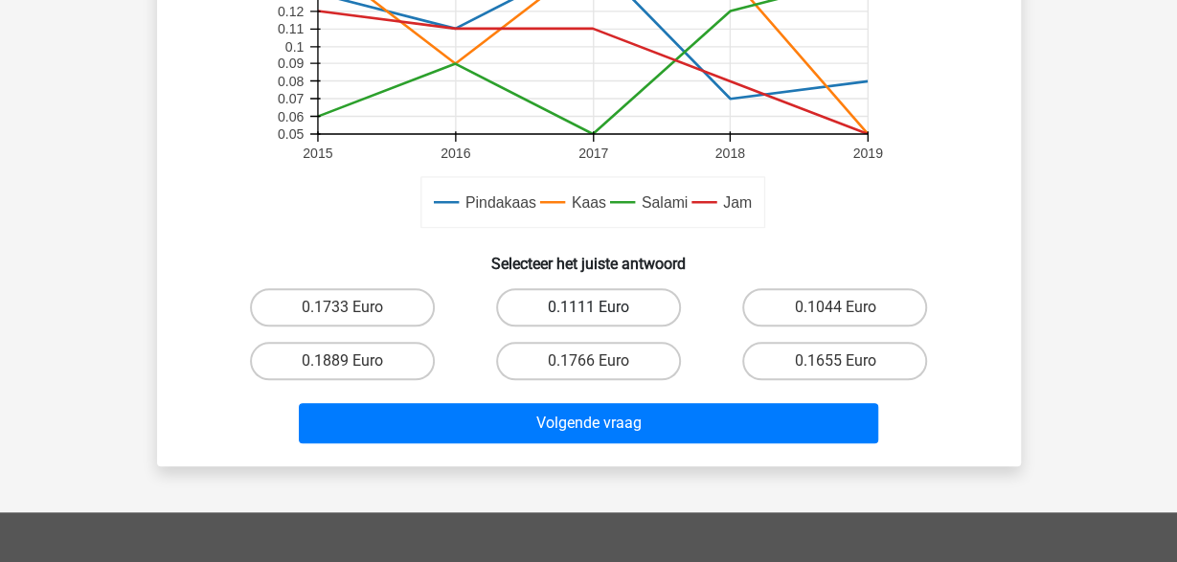
click at [617, 302] on label "0.1111 Euro" at bounding box center [588, 307] width 185 height 38
click at [600, 307] on input "0.1111 Euro" at bounding box center [594, 313] width 12 height 12
radio input "true"
click at [595, 397] on div "Volgende vraag" at bounding box center [589, 419] width 802 height 63
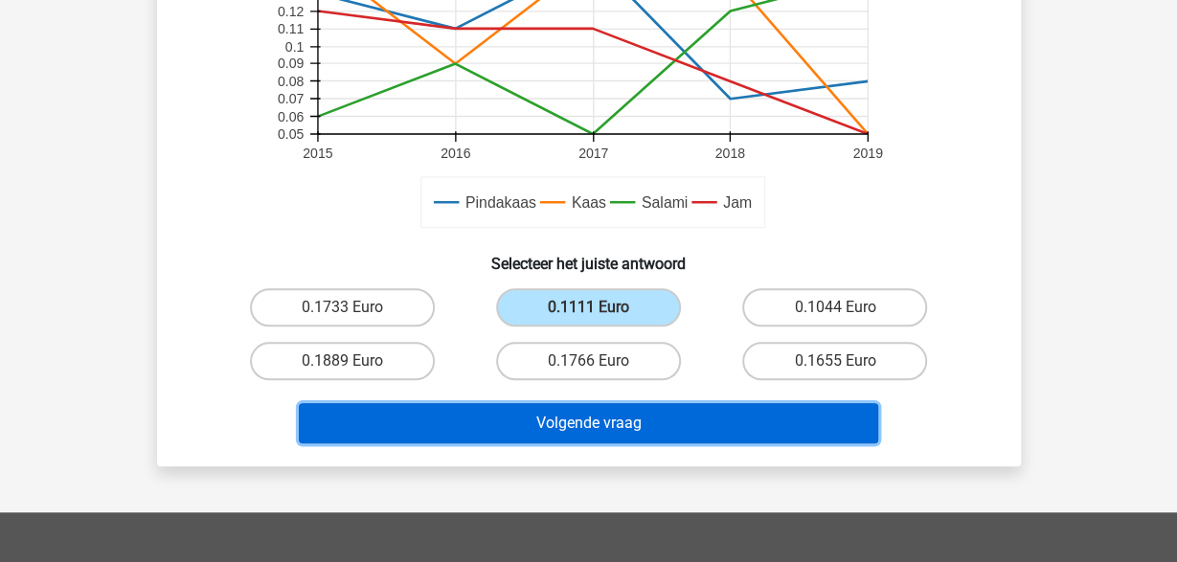
click at [586, 418] on button "Volgende vraag" at bounding box center [588, 423] width 579 height 40
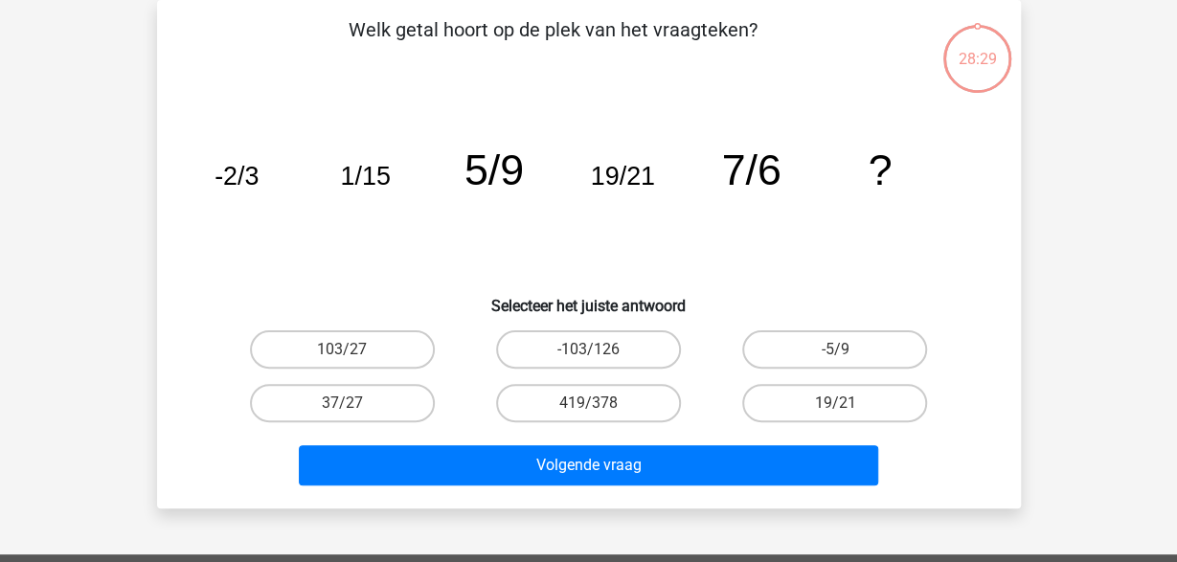
scroll to position [88, 0]
click at [403, 400] on label "37/27" at bounding box center [342, 403] width 185 height 38
click at [354, 403] on input "37/27" at bounding box center [348, 409] width 12 height 12
radio input "true"
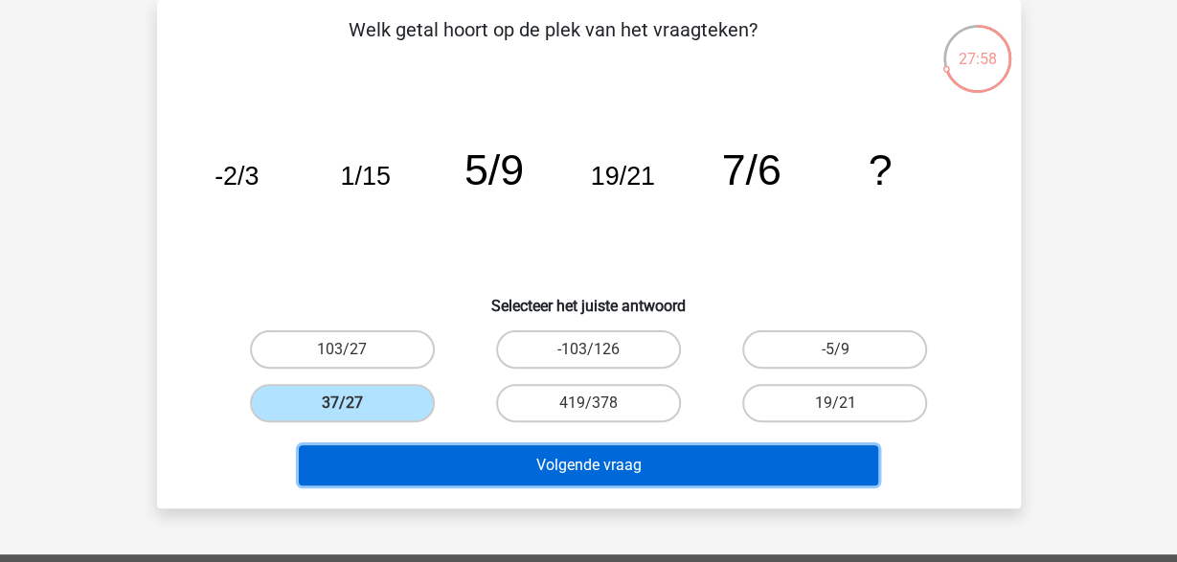
click at [508, 465] on button "Volgende vraag" at bounding box center [588, 465] width 579 height 40
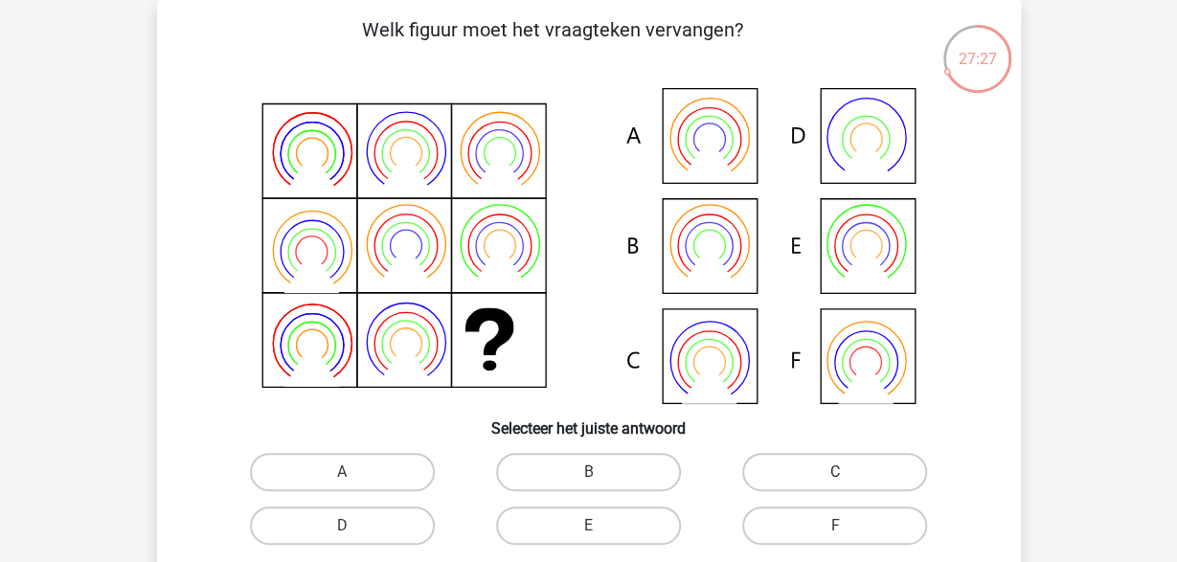
click at [803, 475] on label "C" at bounding box center [834, 472] width 185 height 38
click at [835, 475] on input "C" at bounding box center [841, 478] width 12 height 12
radio input "true"
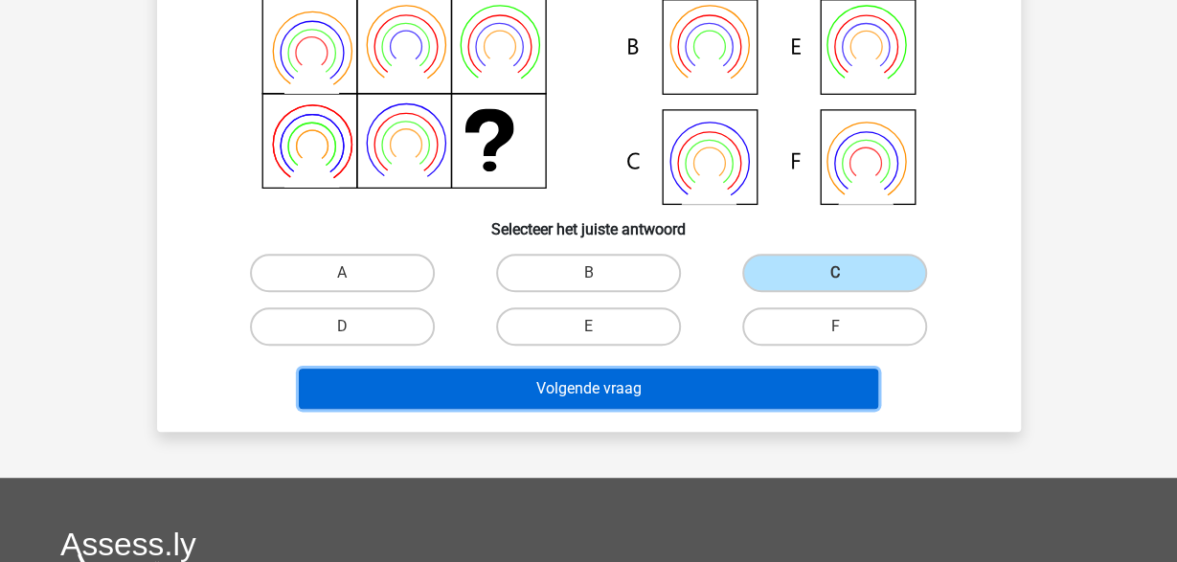
click at [630, 388] on button "Volgende vraag" at bounding box center [588, 389] width 579 height 40
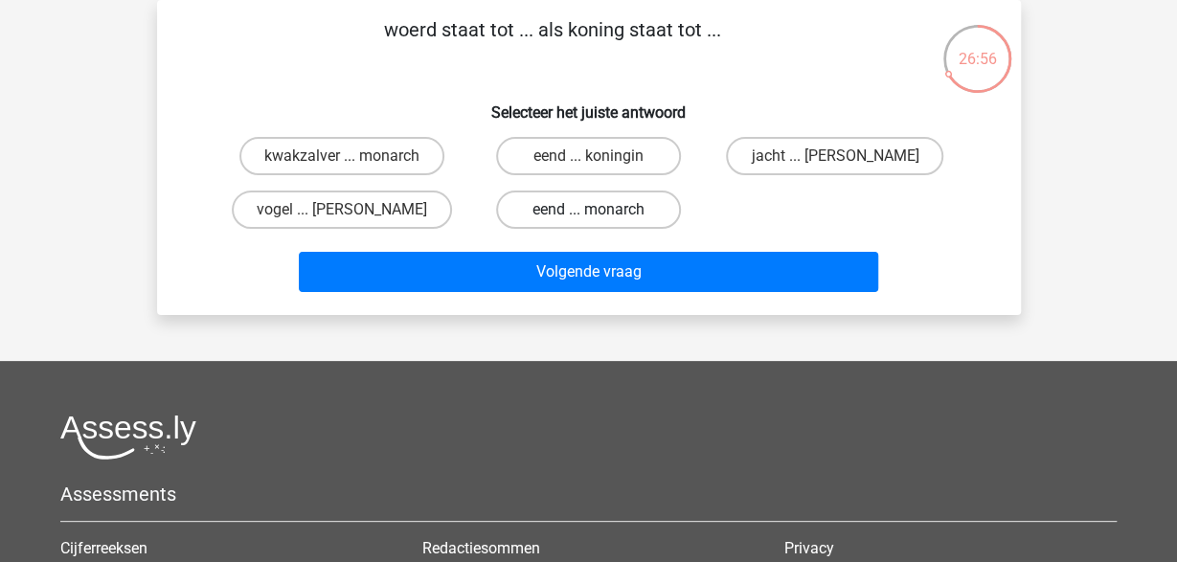
click at [618, 203] on label "eend ... monarch" at bounding box center [588, 210] width 185 height 38
click at [600, 210] on input "eend ... monarch" at bounding box center [594, 216] width 12 height 12
radio input "true"
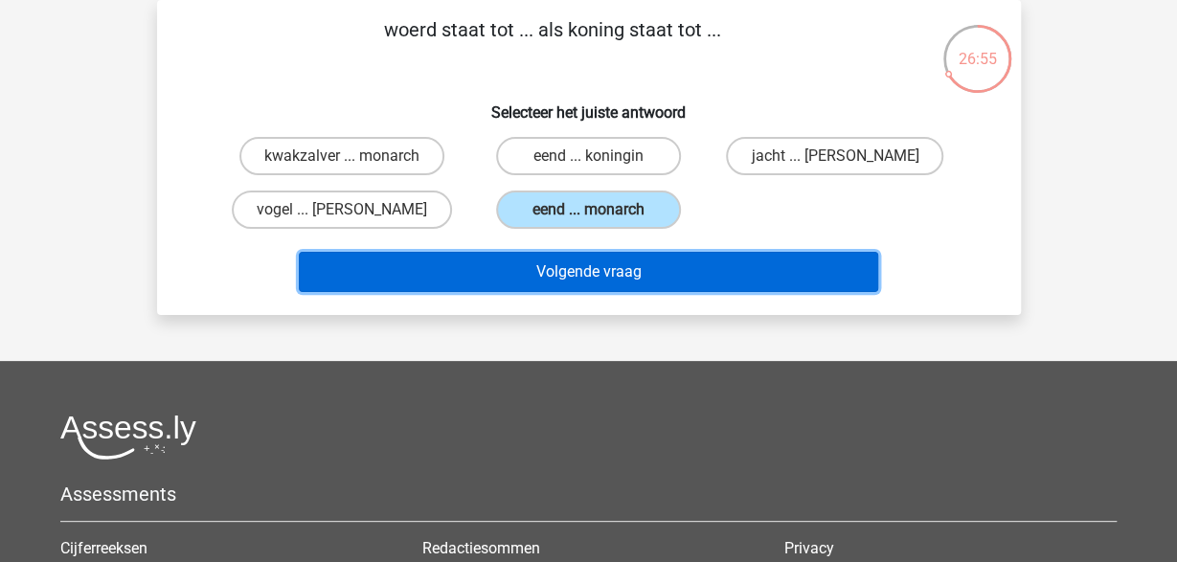
click at [629, 267] on button "Volgende vraag" at bounding box center [588, 272] width 579 height 40
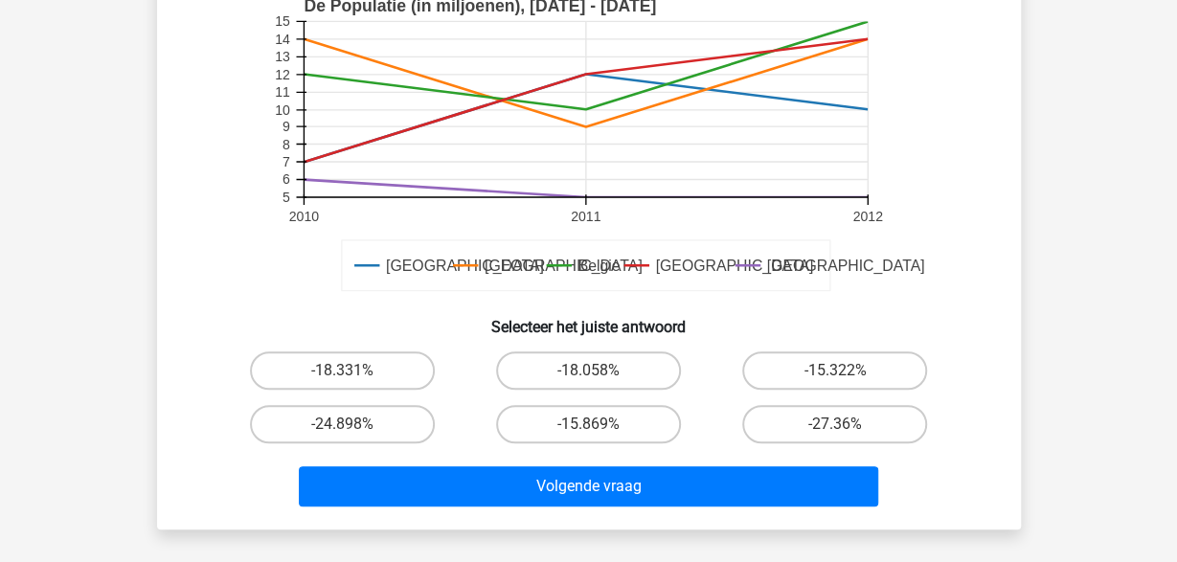
scroll to position [598, 0]
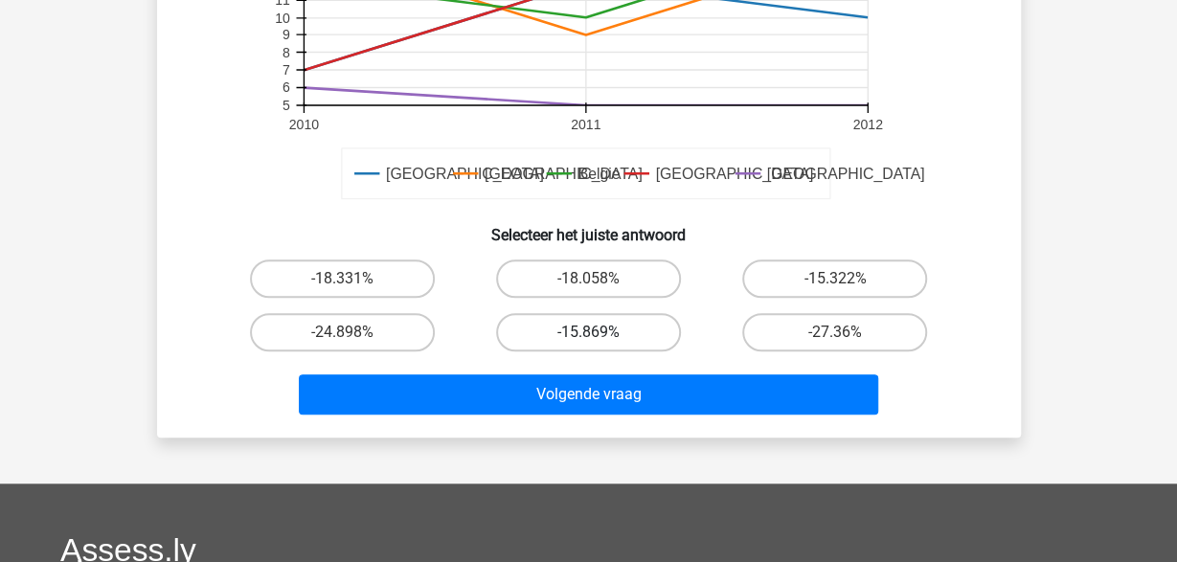
click at [636, 330] on label "-15.869%" at bounding box center [588, 332] width 185 height 38
click at [600, 332] on input "-15.869%" at bounding box center [594, 338] width 12 height 12
radio input "true"
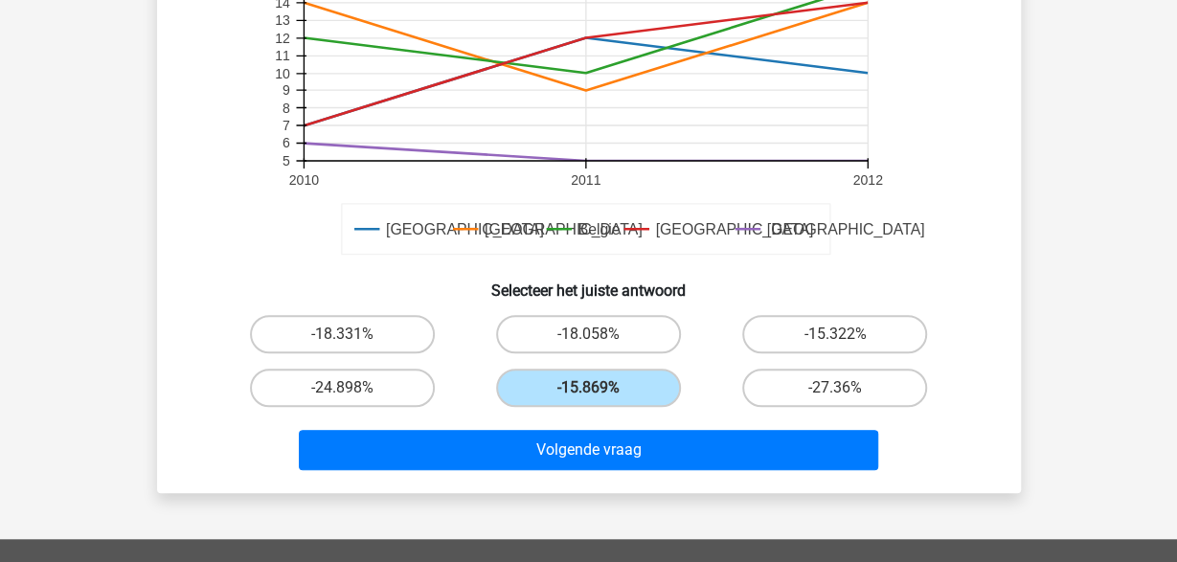
scroll to position [498, 0]
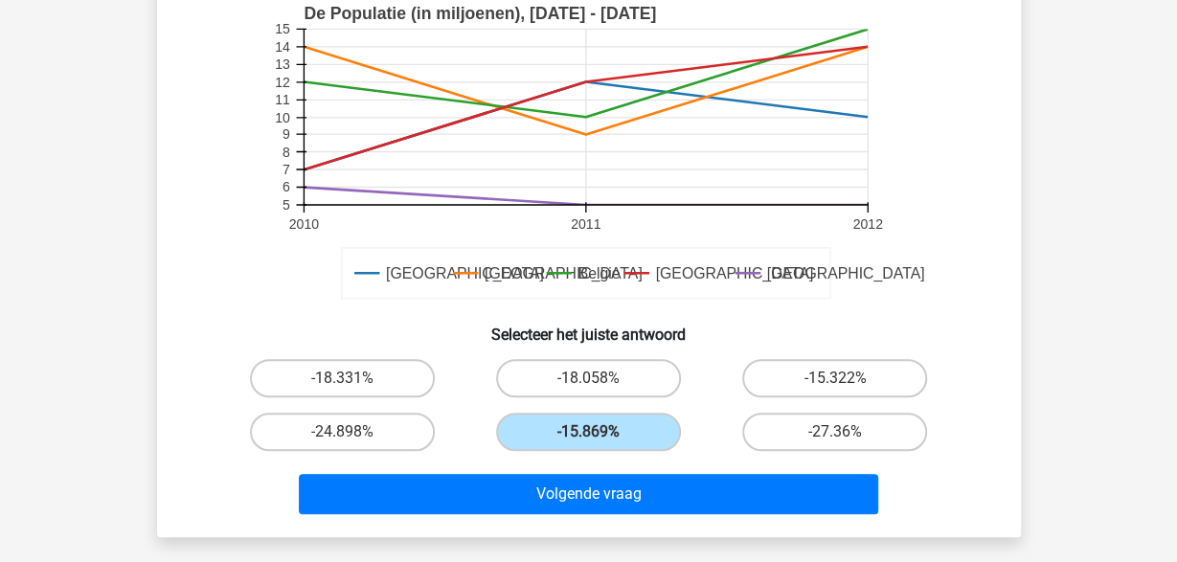
click at [399, 453] on div "-24.898%" at bounding box center [342, 432] width 246 height 54
click at [393, 434] on label "-24.898%" at bounding box center [342, 432] width 185 height 38
click at [354, 434] on input "-24.898%" at bounding box center [348, 438] width 12 height 12
radio input "true"
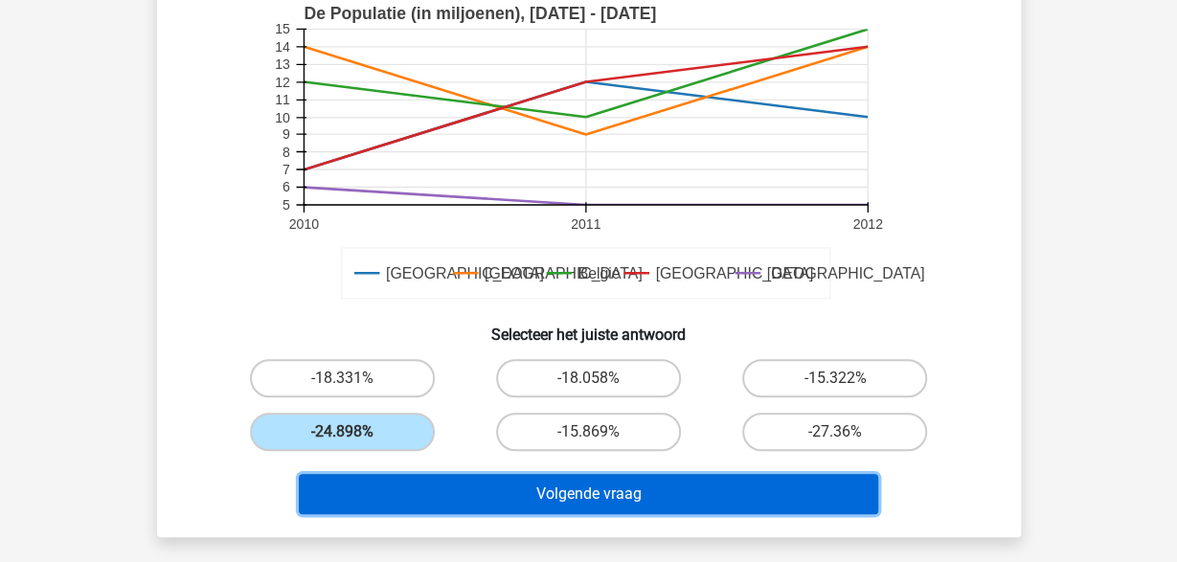
click at [508, 502] on button "Volgende vraag" at bounding box center [588, 494] width 579 height 40
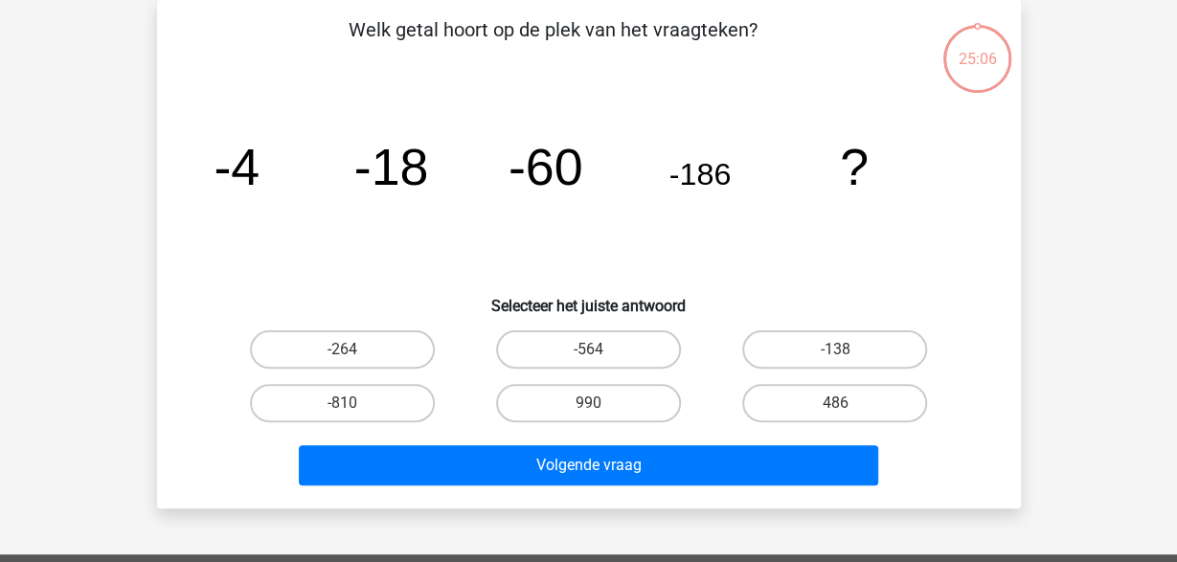
scroll to position [88, 0]
click at [632, 352] on label "-564" at bounding box center [588, 349] width 185 height 38
click at [600, 352] on input "-564" at bounding box center [594, 356] width 12 height 12
radio input "true"
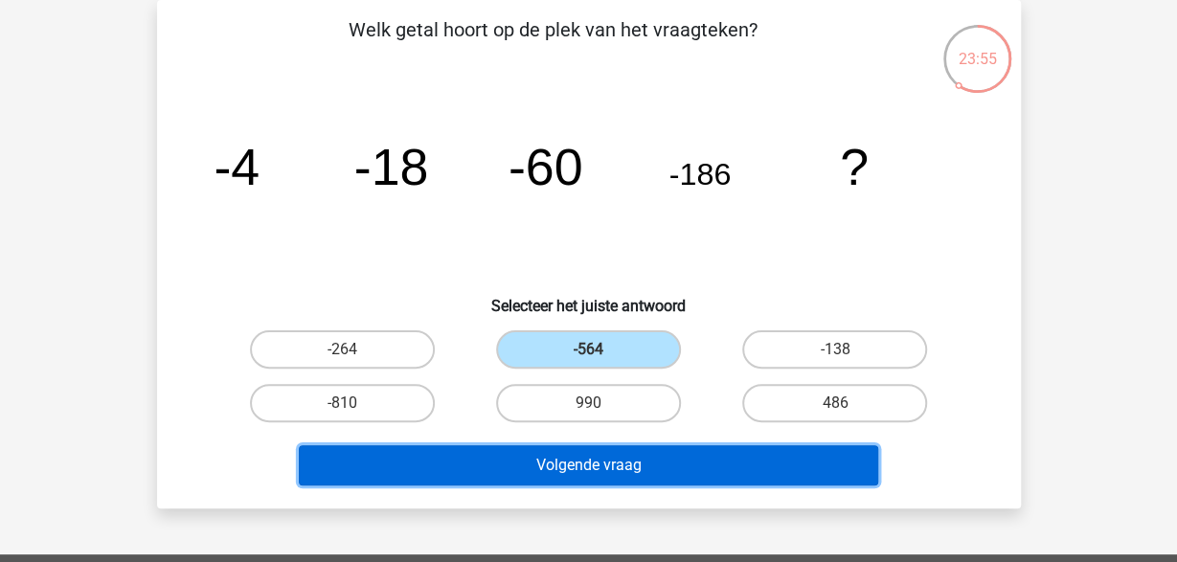
click at [606, 475] on button "Volgende vraag" at bounding box center [588, 465] width 579 height 40
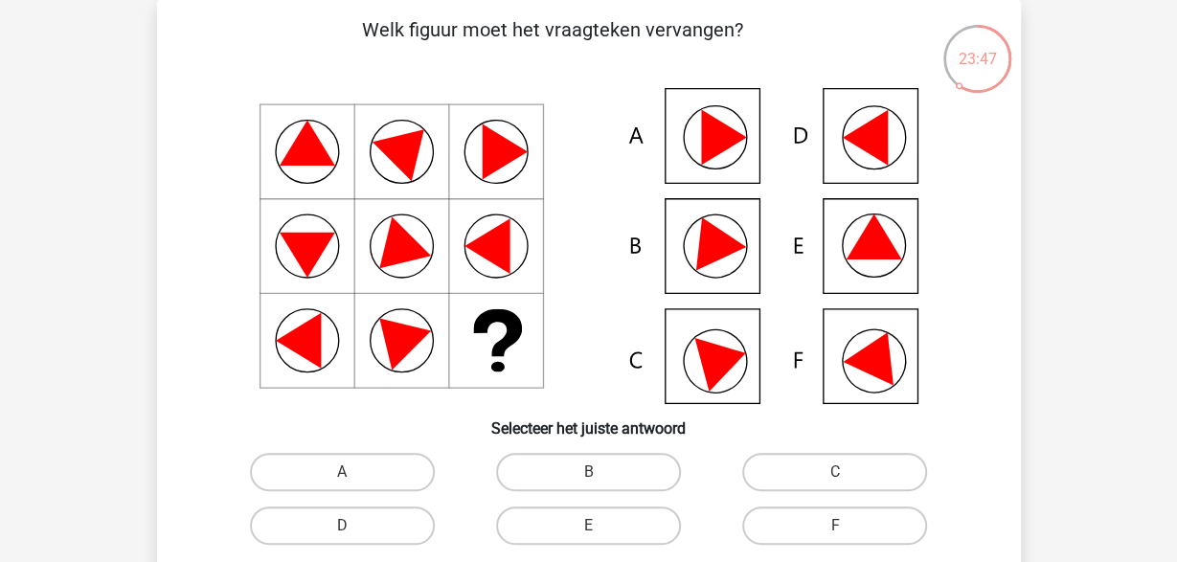
click at [859, 237] on icon at bounding box center [589, 246] width 772 height 316
click at [600, 529] on input "E" at bounding box center [594, 532] width 12 height 12
radio input "true"
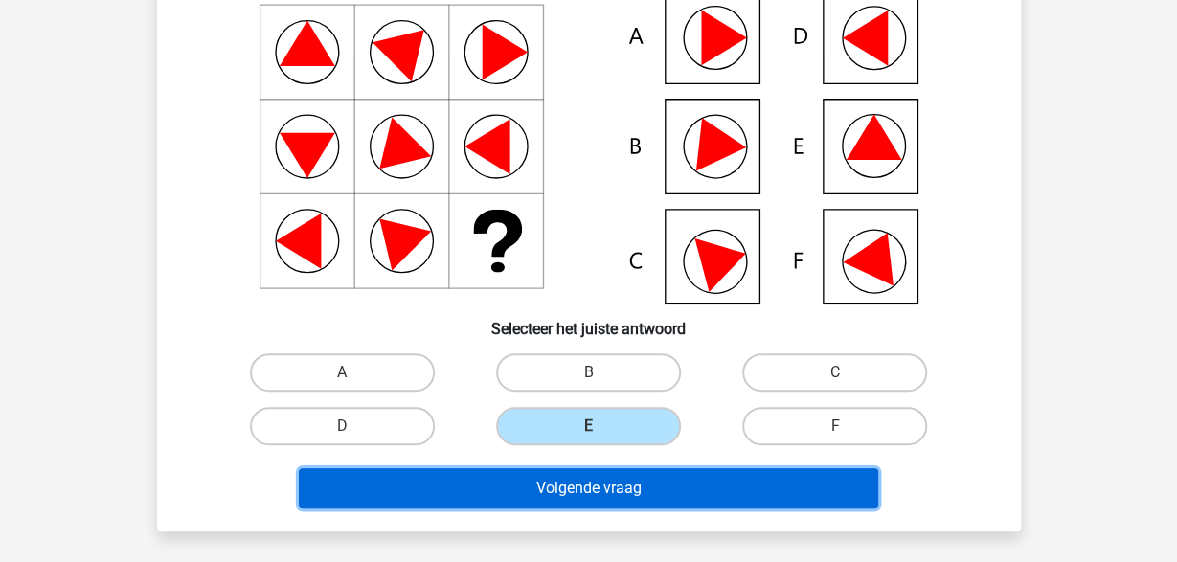
click at [555, 483] on button "Volgende vraag" at bounding box center [588, 488] width 579 height 40
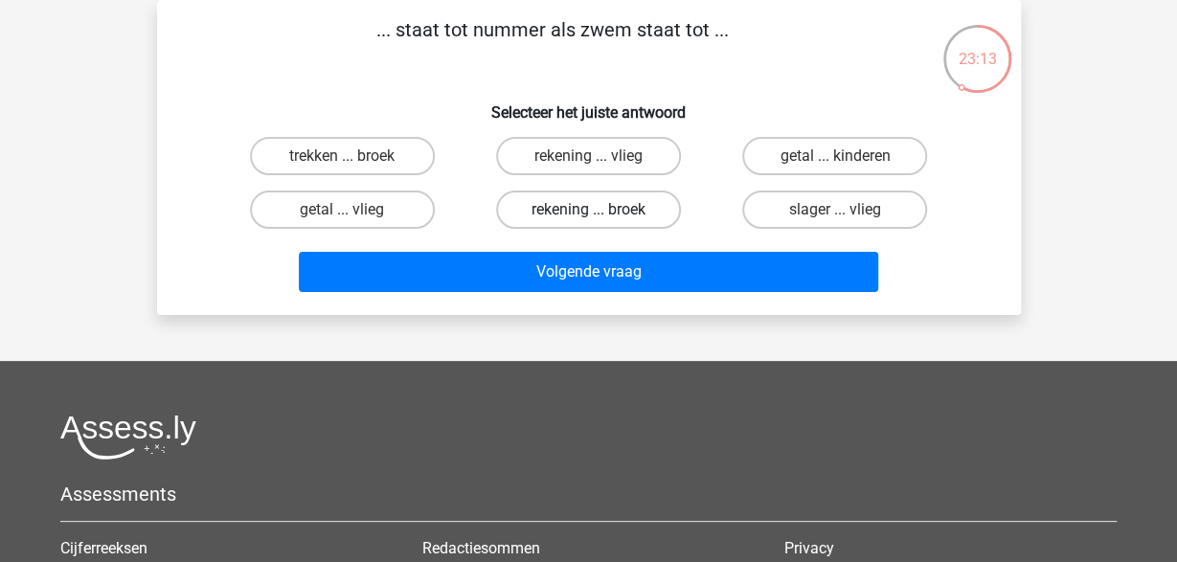
click at [603, 215] on label "rekening ... broek" at bounding box center [588, 210] width 185 height 38
click at [600, 215] on input "rekening ... broek" at bounding box center [594, 216] width 12 height 12
radio input "true"
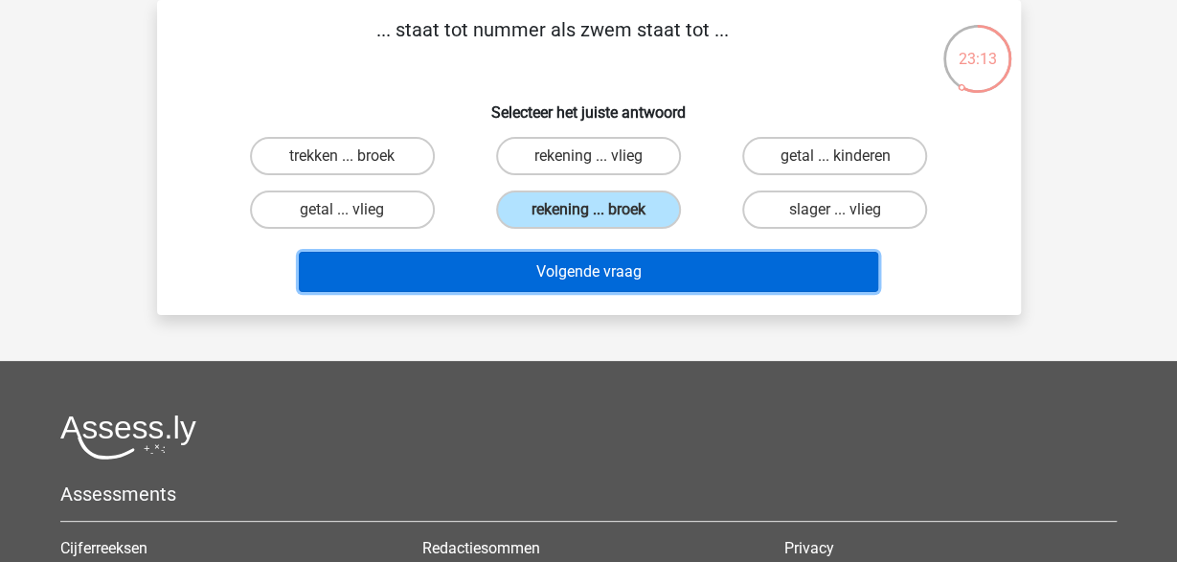
click at [636, 283] on button "Volgende vraag" at bounding box center [588, 272] width 579 height 40
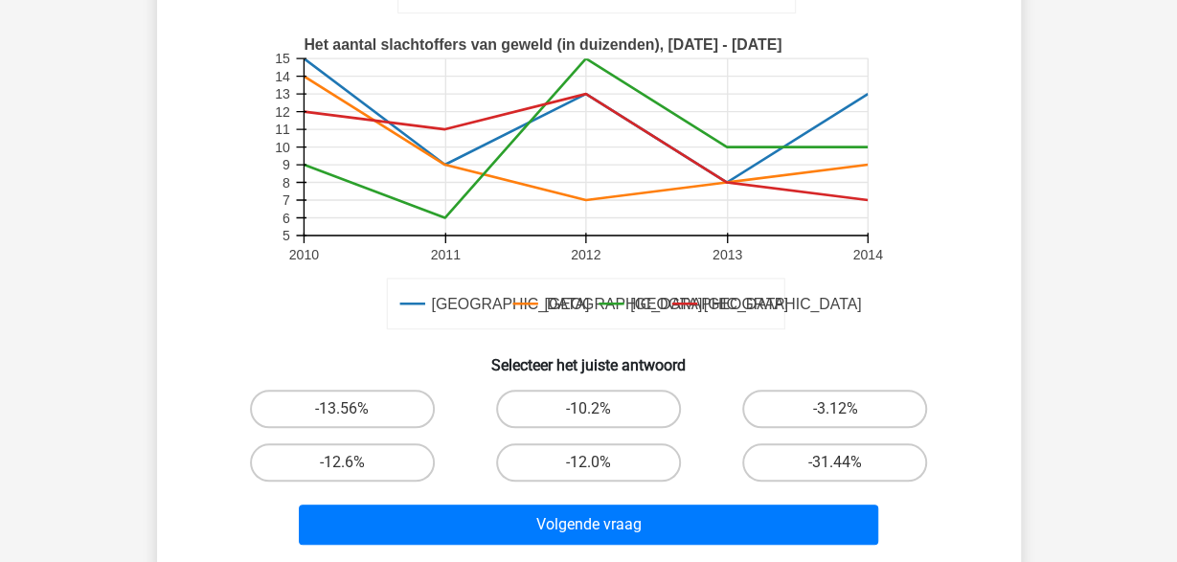
scroll to position [498, 0]
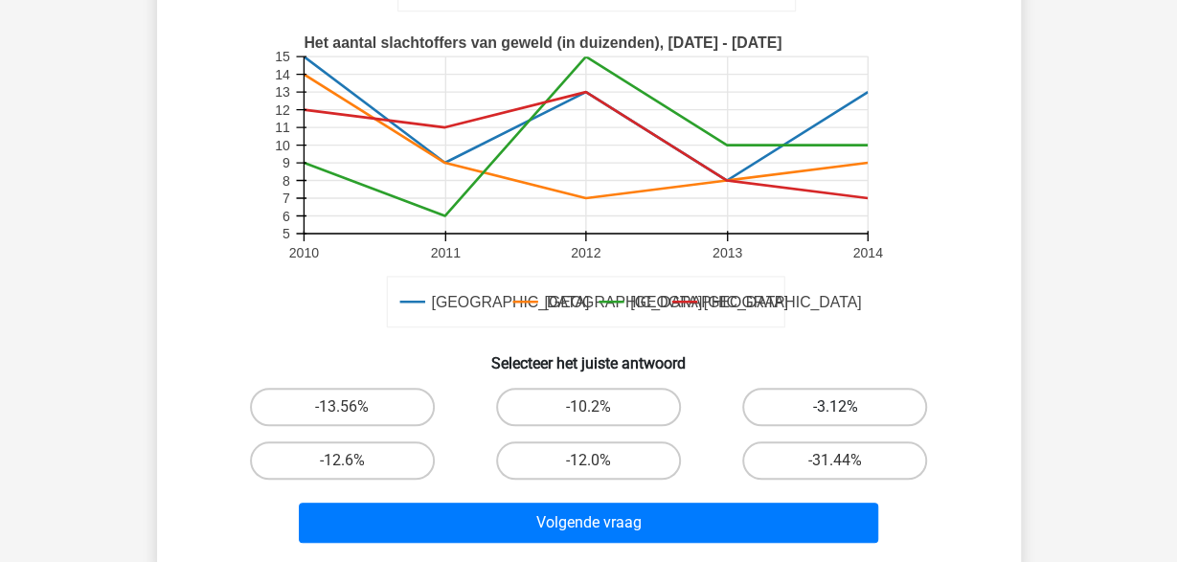
click at [767, 413] on label "-3.12%" at bounding box center [834, 407] width 185 height 38
click at [835, 413] on input "-3.12%" at bounding box center [841, 413] width 12 height 12
radio input "true"
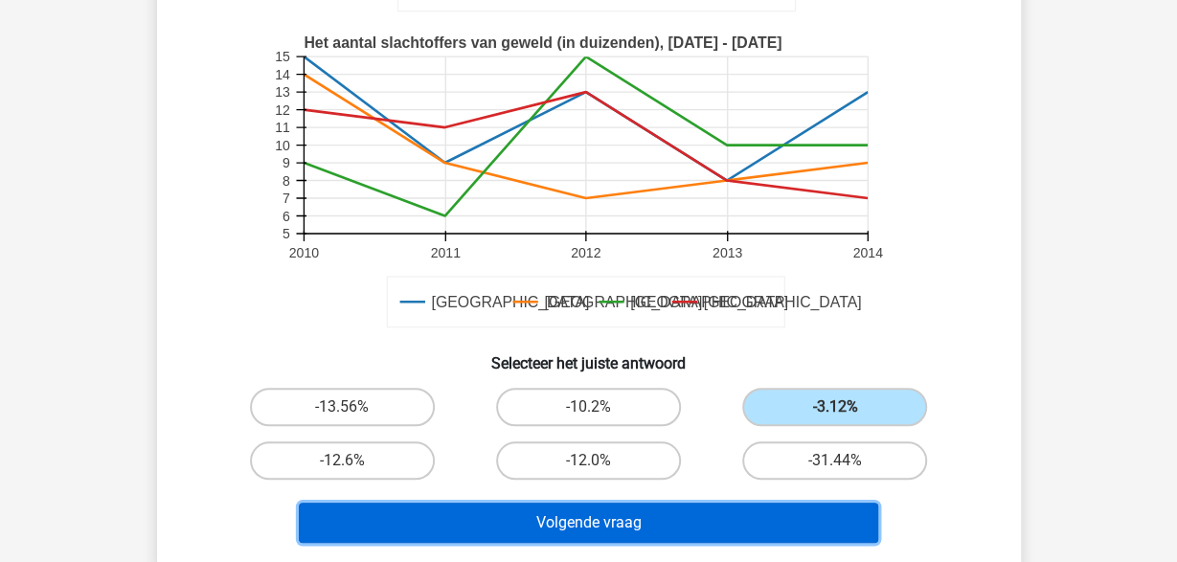
click at [631, 531] on button "Volgende vraag" at bounding box center [588, 523] width 579 height 40
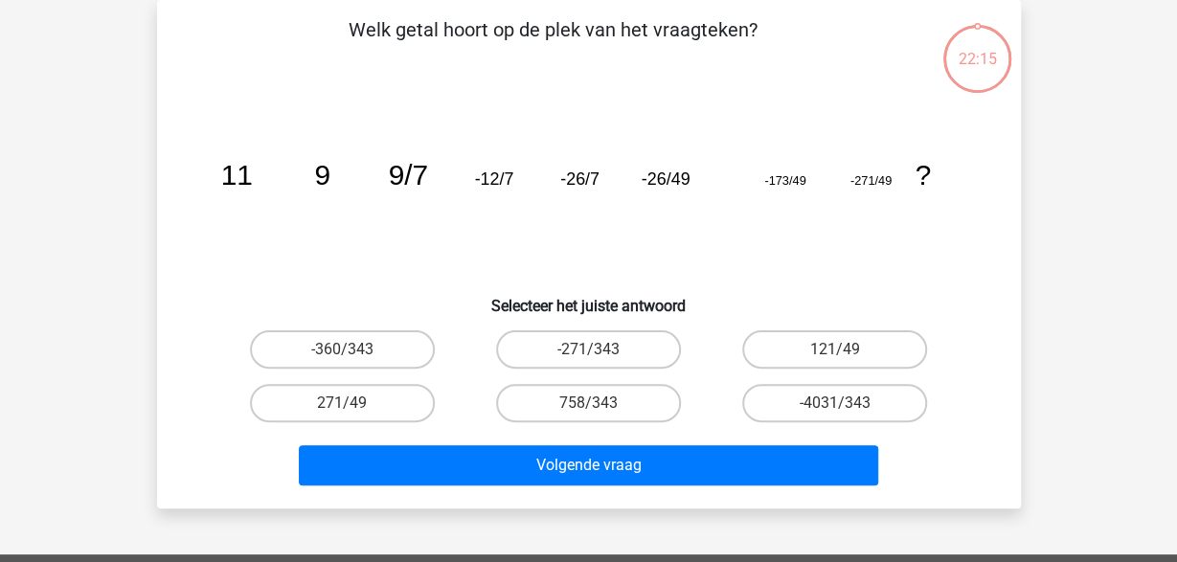
scroll to position [88, 0]
click at [792, 403] on label "-4031/343" at bounding box center [834, 403] width 185 height 38
click at [835, 403] on input "-4031/343" at bounding box center [841, 409] width 12 height 12
radio input "true"
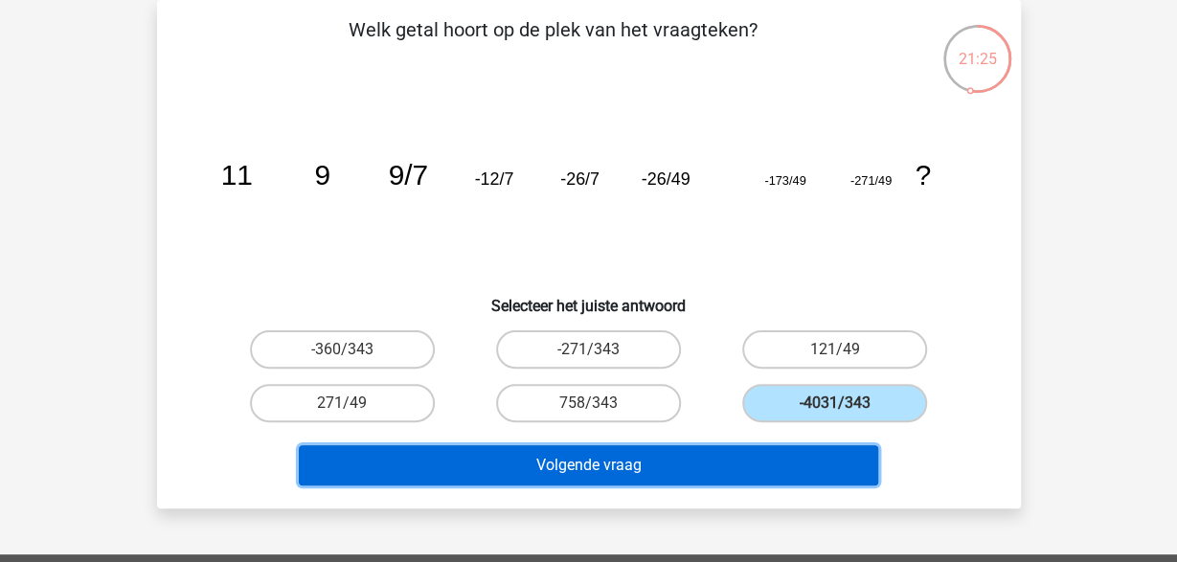
click at [724, 469] on button "Volgende vraag" at bounding box center [588, 465] width 579 height 40
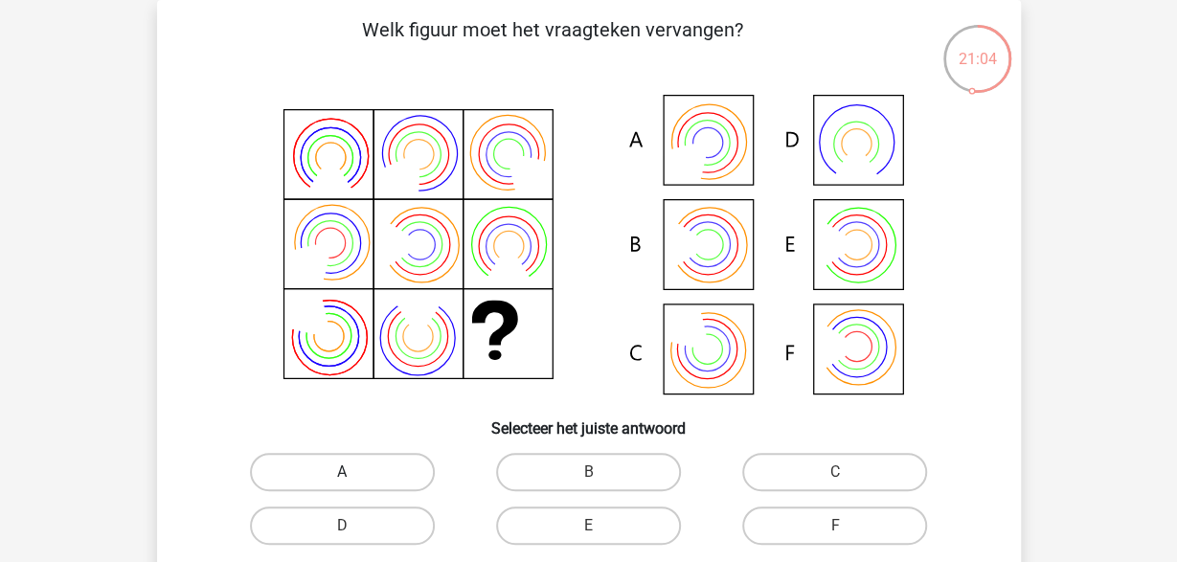
click at [361, 463] on label "A" at bounding box center [342, 472] width 185 height 38
click at [354, 472] on input "A" at bounding box center [348, 478] width 12 height 12
radio input "true"
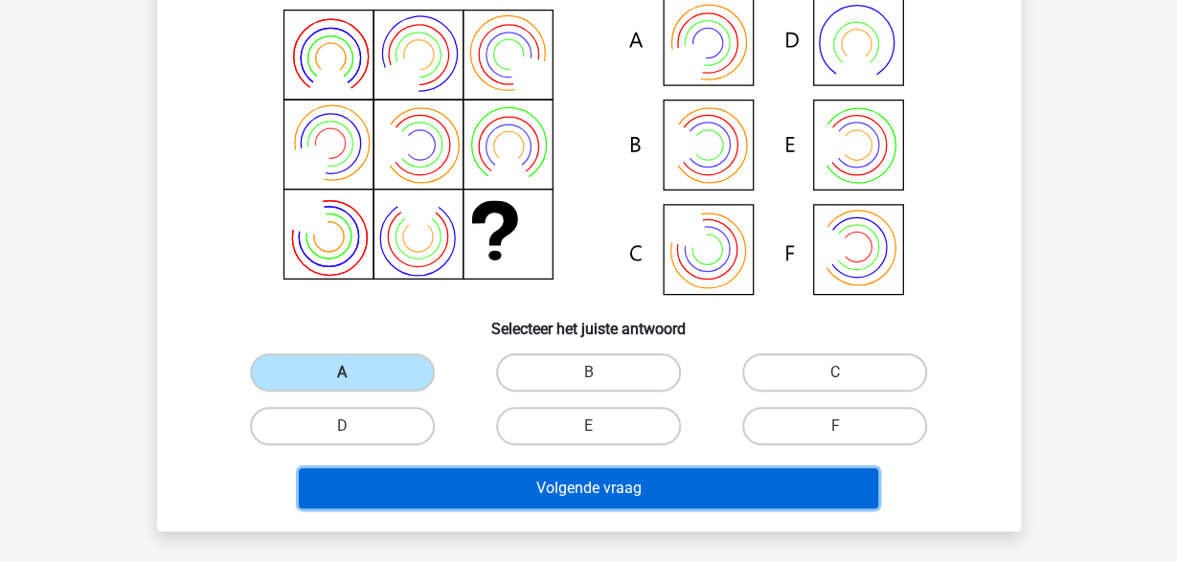
click at [569, 502] on button "Volgende vraag" at bounding box center [588, 488] width 579 height 40
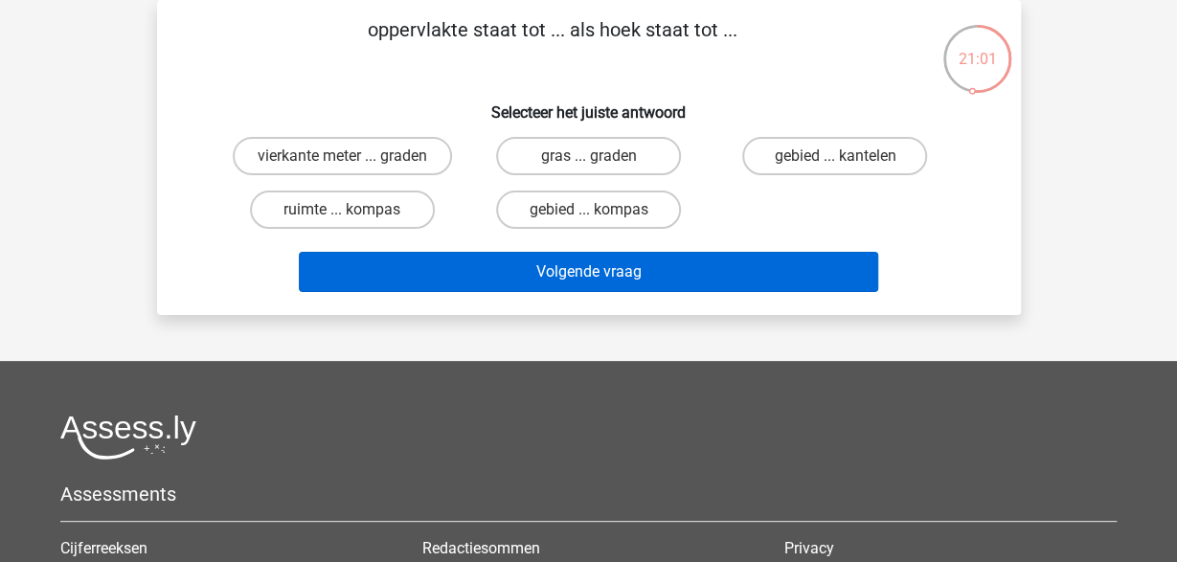
scroll to position [0, 0]
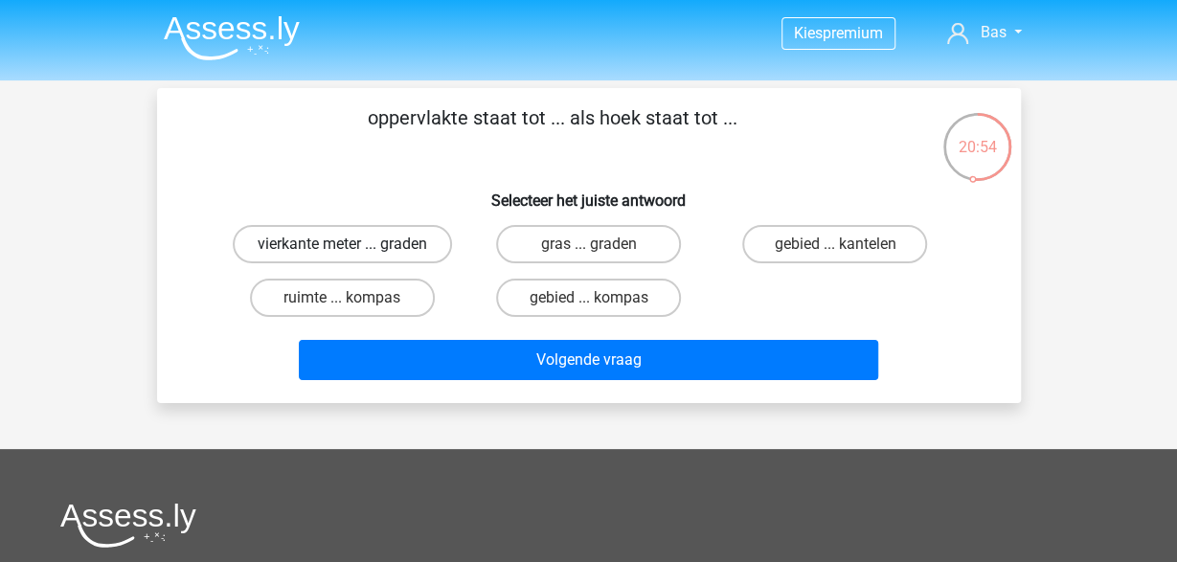
click at [412, 245] on label "vierkante meter ... graden" at bounding box center [342, 244] width 219 height 38
click at [354, 245] on input "vierkante meter ... graden" at bounding box center [348, 250] width 12 height 12
radio input "true"
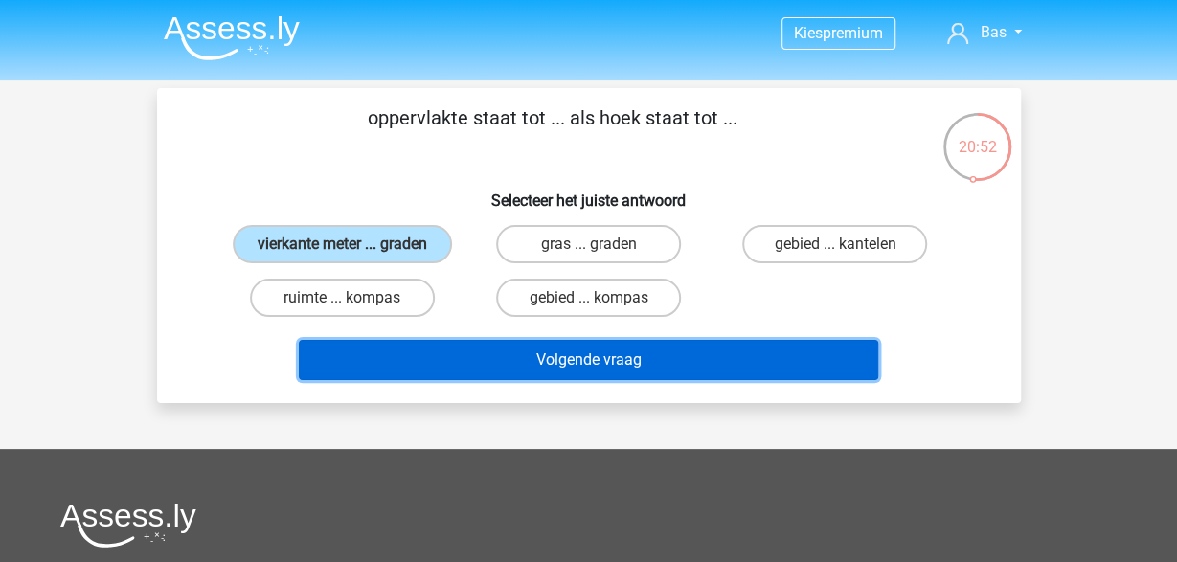
click at [574, 378] on button "Volgende vraag" at bounding box center [588, 360] width 579 height 40
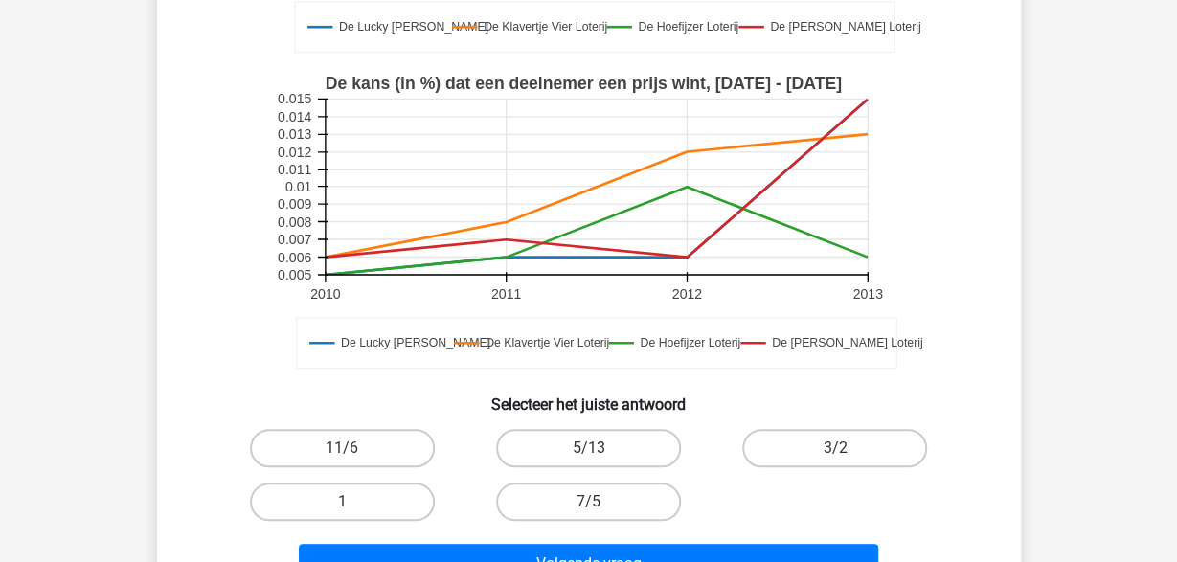
scroll to position [498, 0]
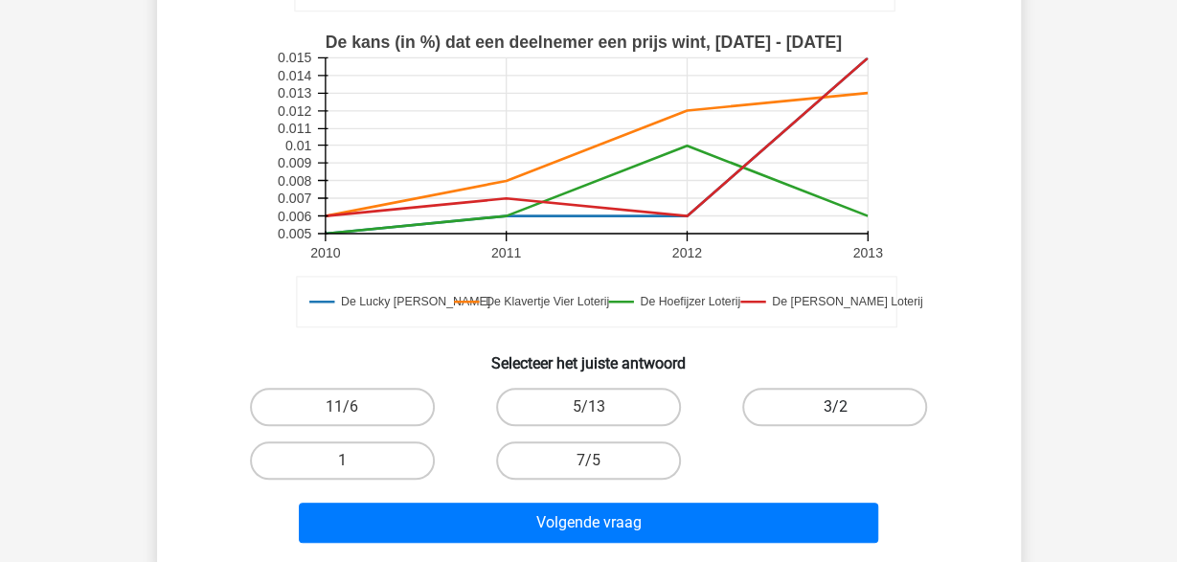
click at [816, 411] on label "3/2" at bounding box center [834, 407] width 185 height 38
click at [835, 411] on input "3/2" at bounding box center [841, 413] width 12 height 12
radio input "true"
click at [642, 462] on label "7/5" at bounding box center [588, 460] width 185 height 38
click at [600, 462] on input "7/5" at bounding box center [594, 467] width 12 height 12
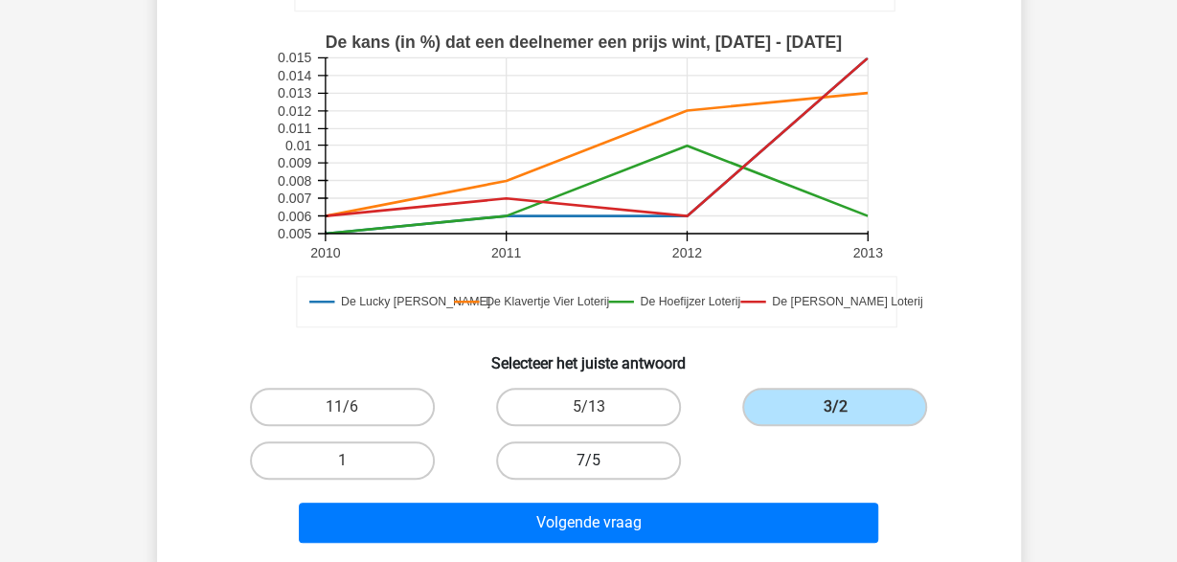
radio input "true"
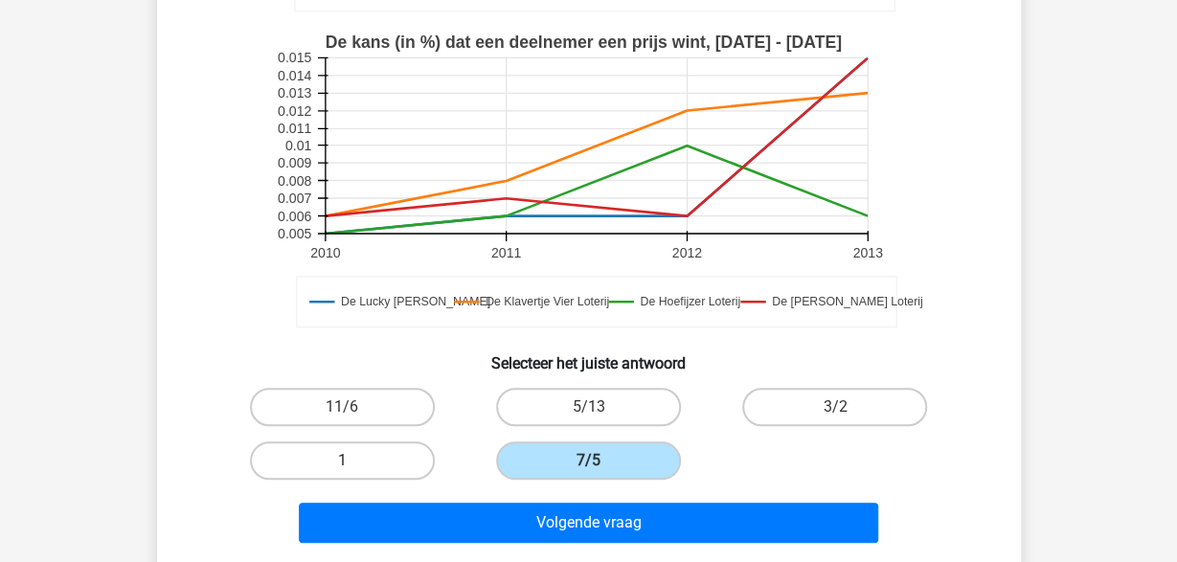
click at [365, 454] on label "1" at bounding box center [342, 460] width 185 height 38
click at [354, 461] on input "1" at bounding box center [348, 467] width 12 height 12
radio input "true"
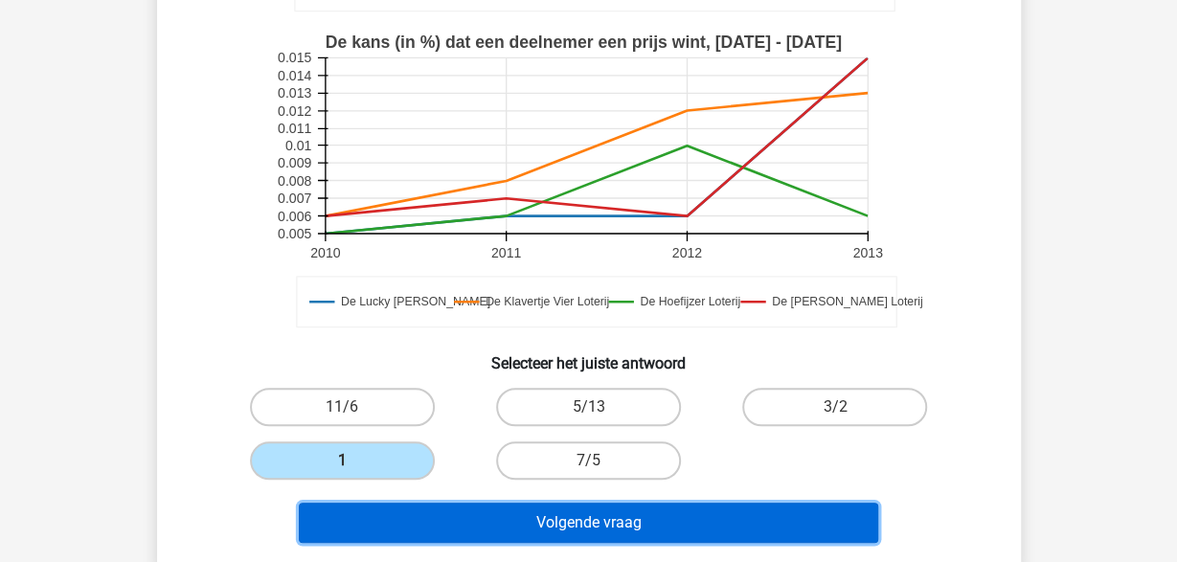
click at [575, 522] on button "Volgende vraag" at bounding box center [588, 523] width 579 height 40
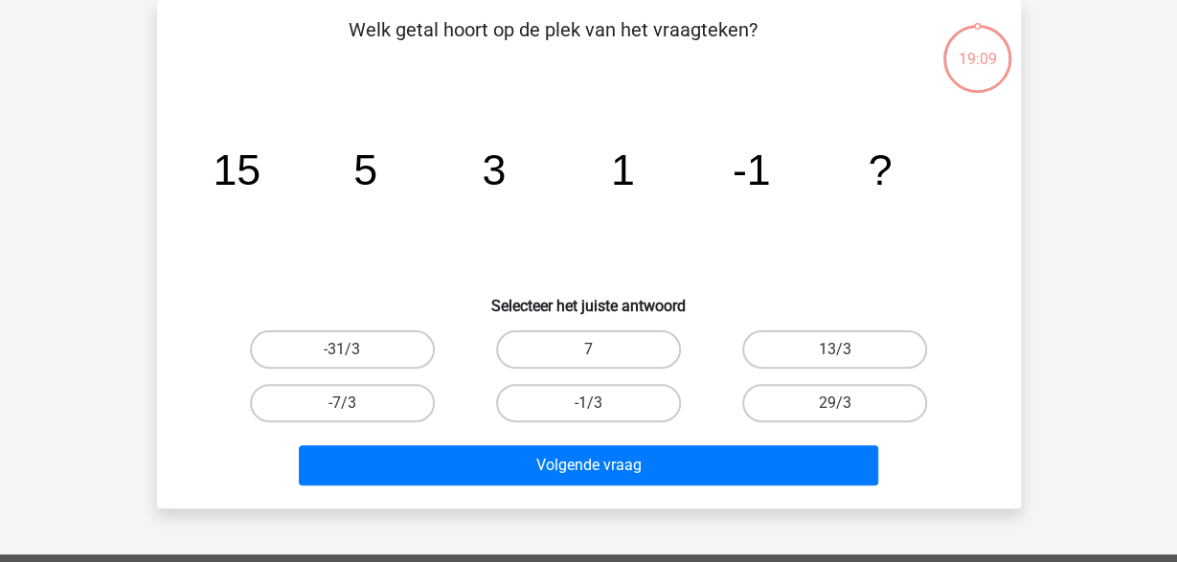
scroll to position [88, 0]
click at [596, 405] on input "-1/3" at bounding box center [594, 409] width 12 height 12
radio input "true"
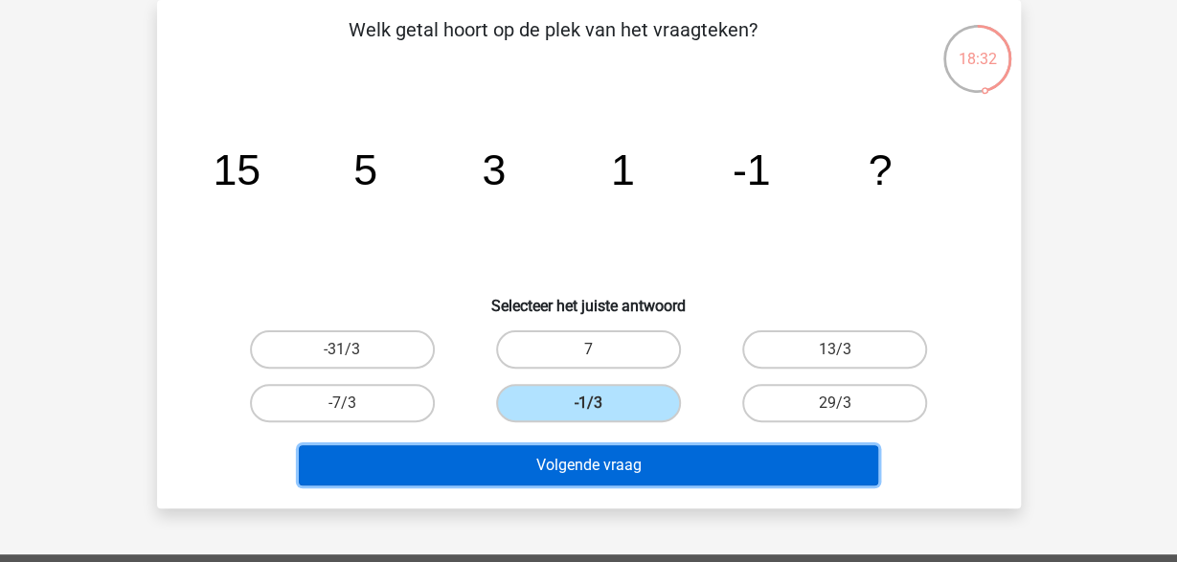
click at [604, 456] on button "Volgende vraag" at bounding box center [588, 465] width 579 height 40
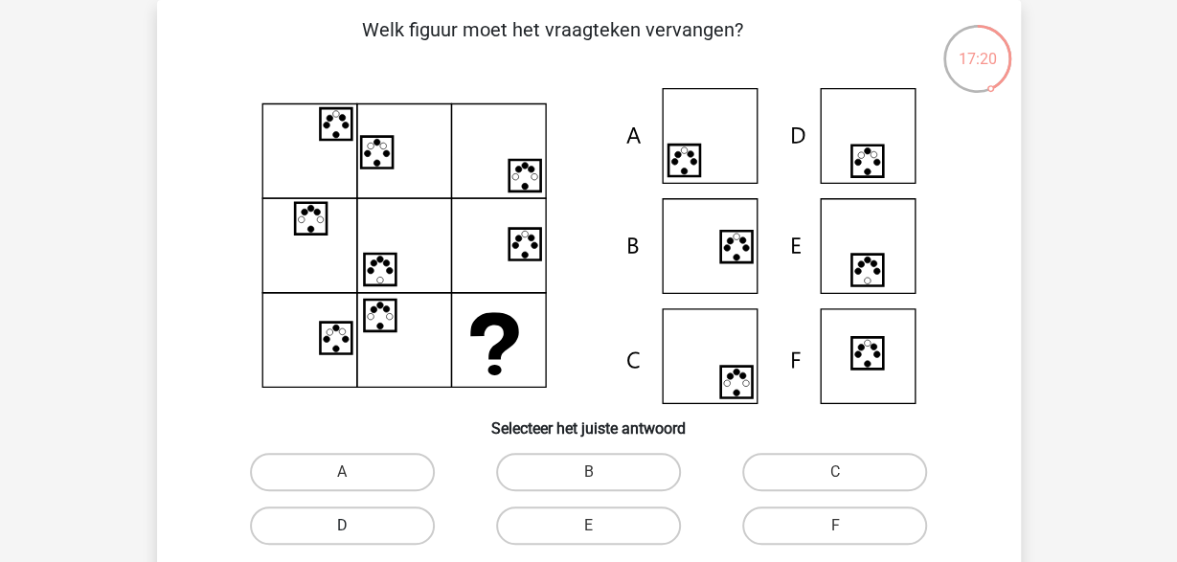
click at [385, 532] on label "D" at bounding box center [342, 526] width 185 height 38
click at [354, 532] on input "D" at bounding box center [348, 532] width 12 height 12
radio input "true"
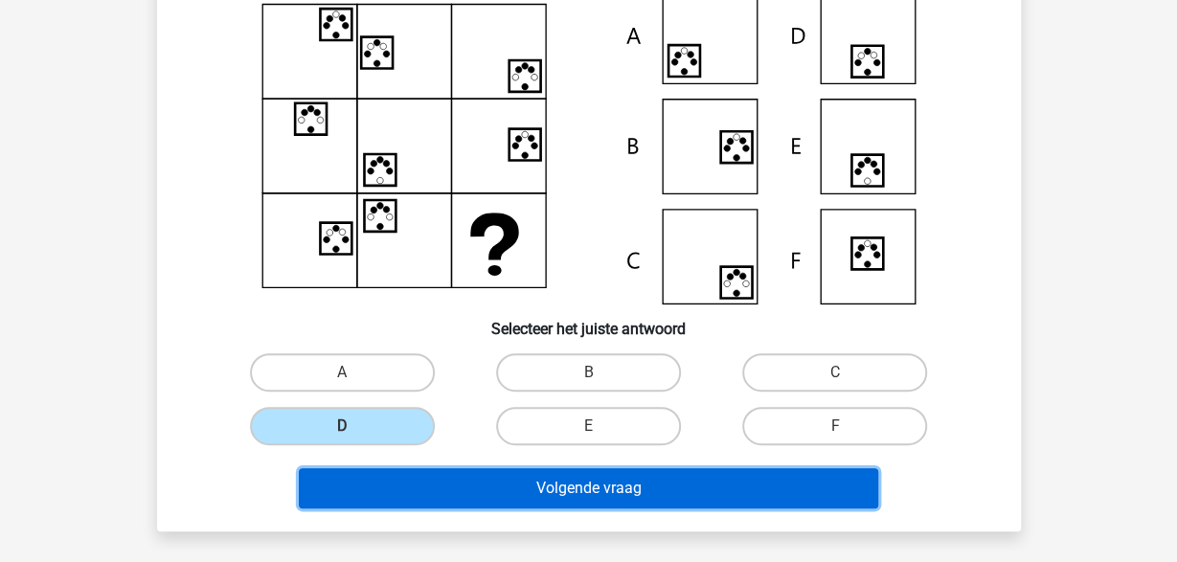
click at [585, 490] on button "Volgende vraag" at bounding box center [588, 488] width 579 height 40
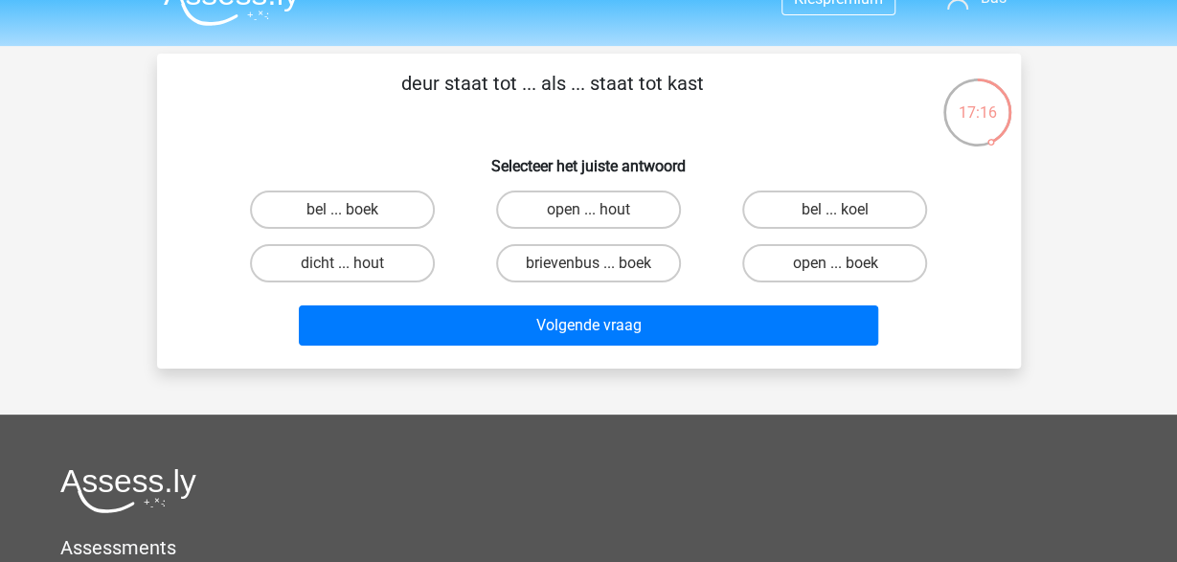
scroll to position [0, 0]
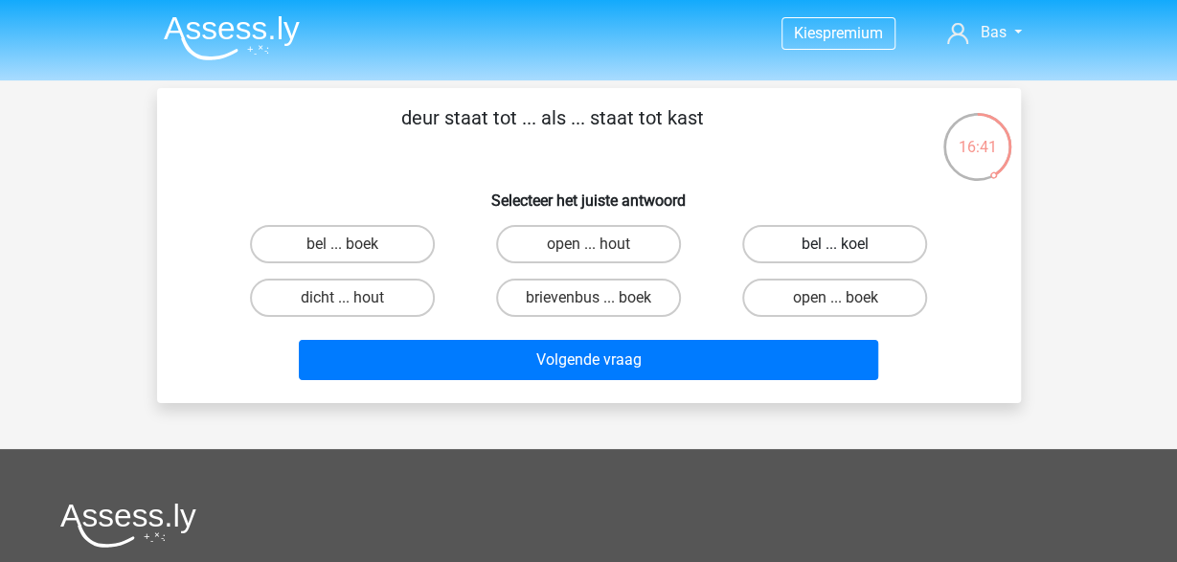
click at [877, 246] on label "bel ... koel" at bounding box center [834, 244] width 185 height 38
click at [847, 246] on input "bel ... koel" at bounding box center [841, 250] width 12 height 12
radio input "true"
click at [761, 337] on div "Volgende vraag" at bounding box center [589, 356] width 802 height 63
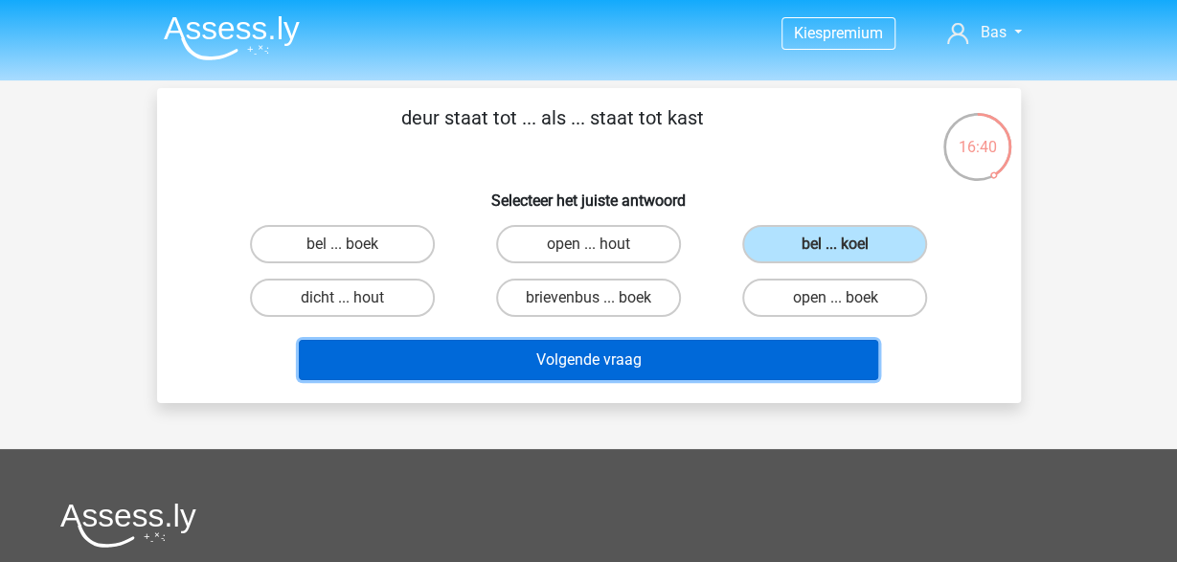
click at [744, 352] on button "Volgende vraag" at bounding box center [588, 360] width 579 height 40
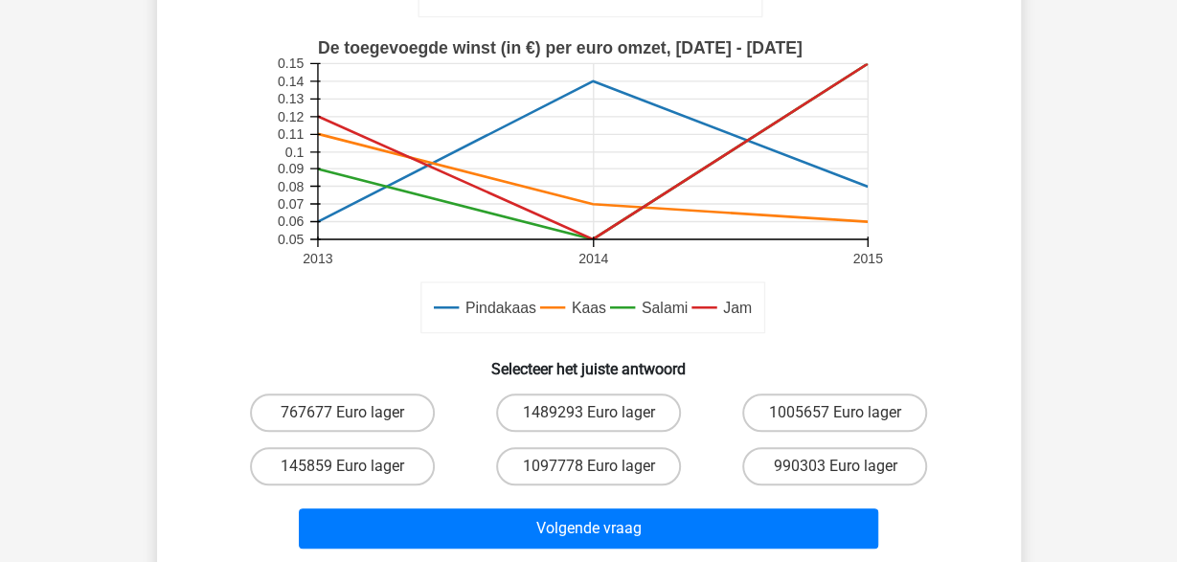
scroll to position [498, 0]
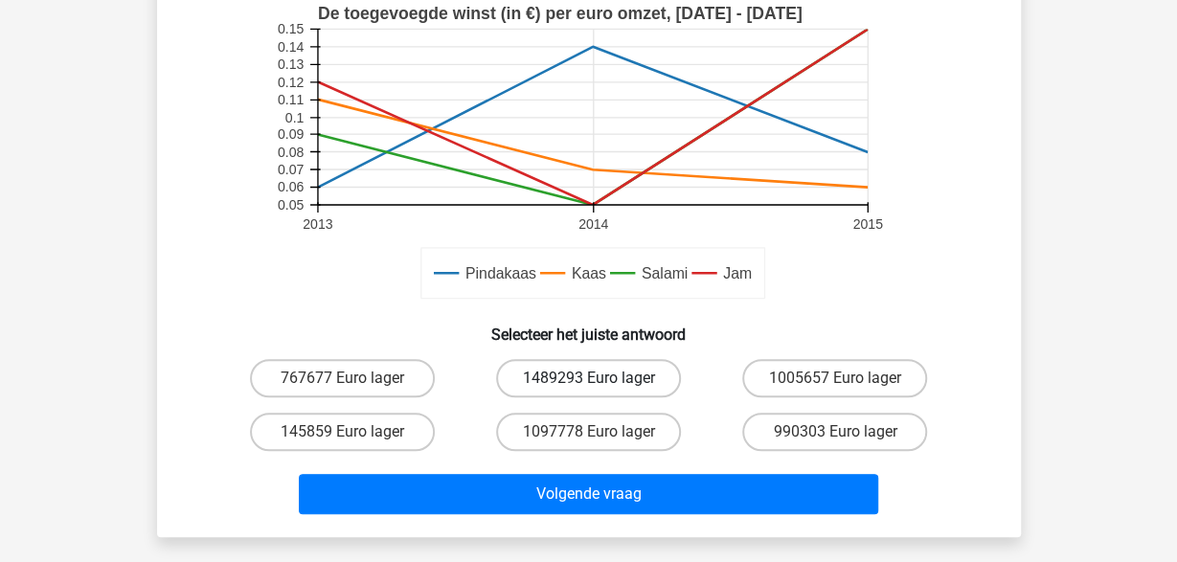
click at [572, 384] on label "1489293 Euro lager" at bounding box center [588, 378] width 185 height 38
click at [588, 384] on input "1489293 Euro lager" at bounding box center [594, 384] width 12 height 12
radio input "true"
click at [552, 522] on div "Hoeveel hoger of lager is de omzet per product door verkoop van Kaas dan de omz…" at bounding box center [589, 63] width 864 height 947
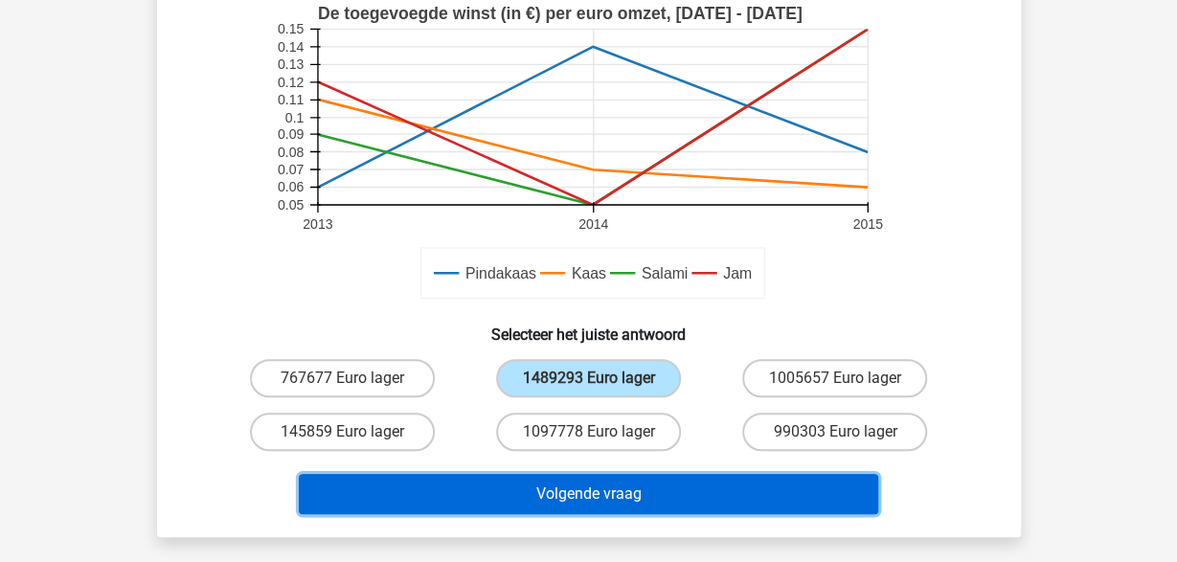
click at [557, 495] on button "Volgende vraag" at bounding box center [588, 494] width 579 height 40
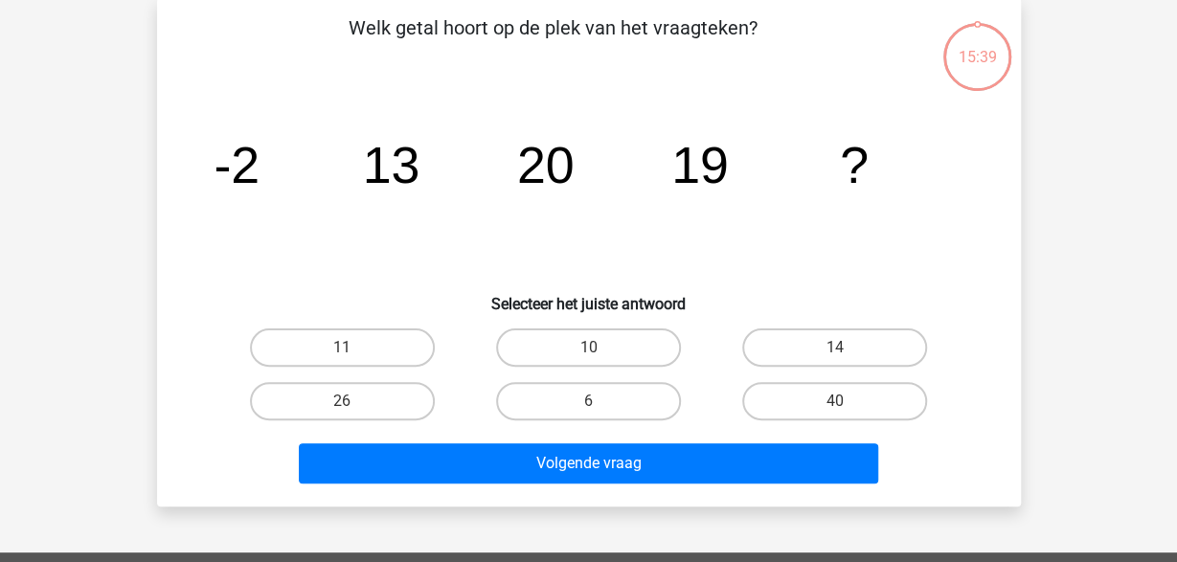
scroll to position [88, 0]
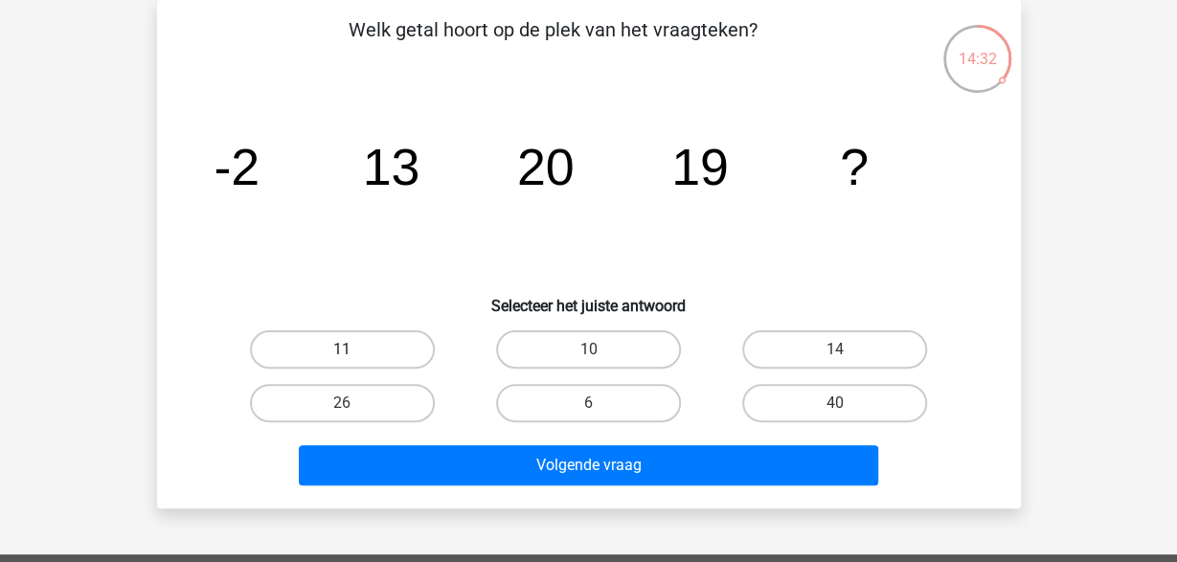
click at [353, 341] on label "11" at bounding box center [342, 349] width 185 height 38
click at [353, 350] on input "11" at bounding box center [348, 356] width 12 height 12
radio input "true"
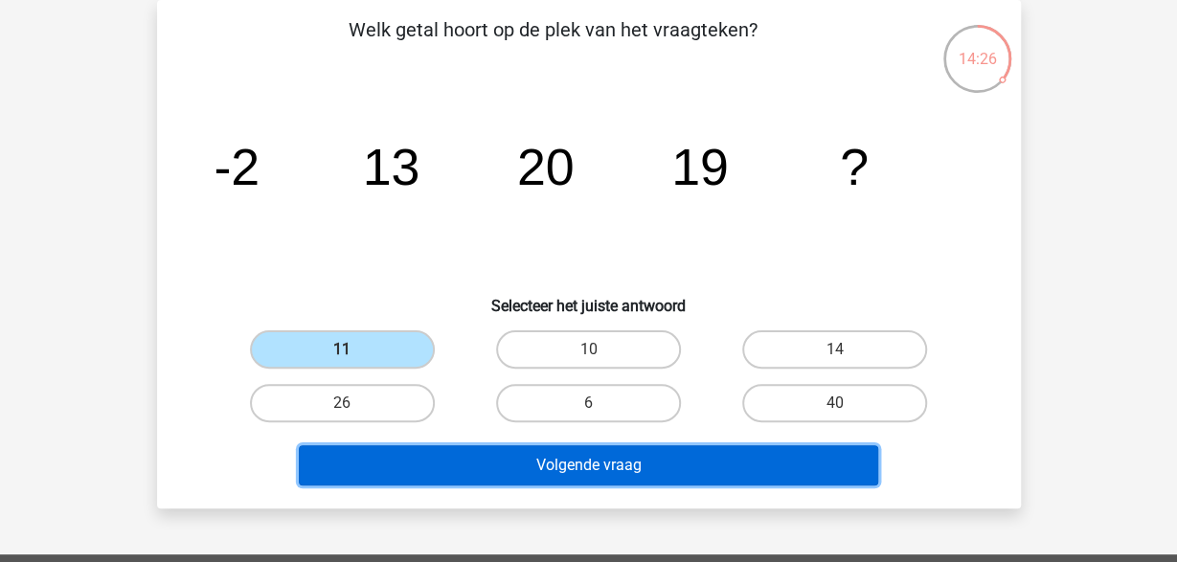
click at [572, 459] on button "Volgende vraag" at bounding box center [588, 465] width 579 height 40
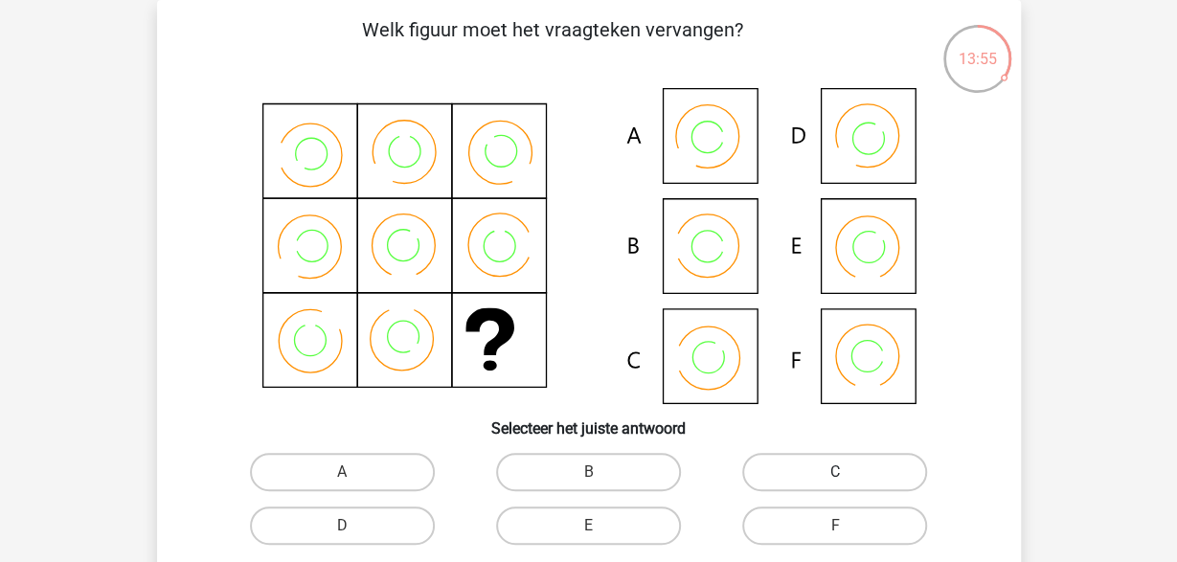
click at [828, 486] on label "C" at bounding box center [834, 472] width 185 height 38
click at [835, 485] on input "C" at bounding box center [841, 478] width 12 height 12
radio input "true"
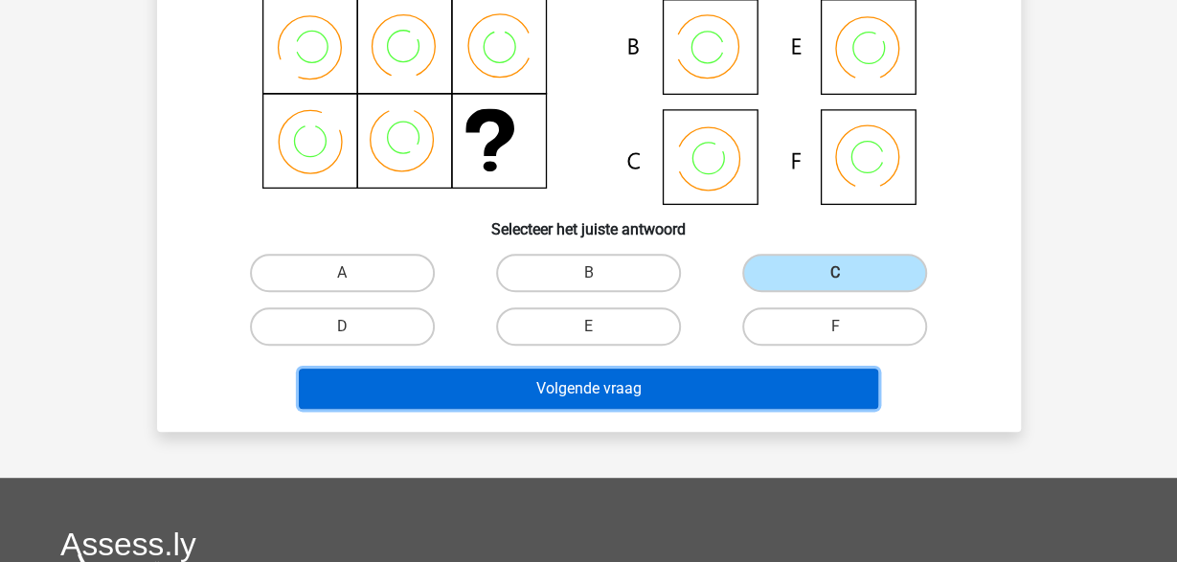
click at [621, 386] on button "Volgende vraag" at bounding box center [588, 389] width 579 height 40
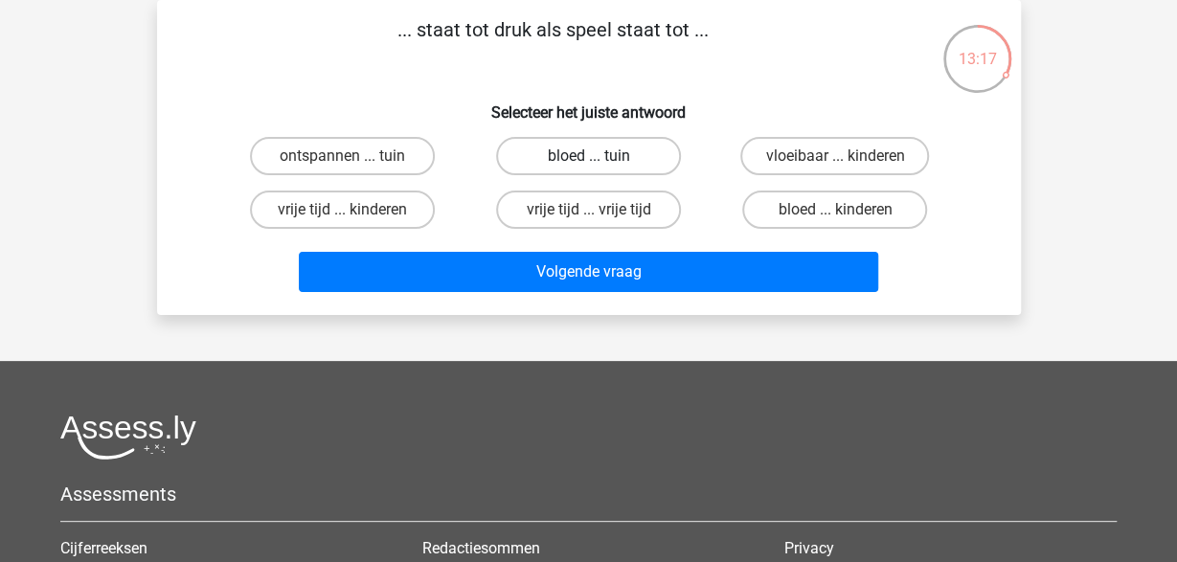
click at [612, 151] on label "bloed ... tuin" at bounding box center [588, 156] width 185 height 38
click at [600, 156] on input "bloed ... tuin" at bounding box center [594, 162] width 12 height 12
radio input "true"
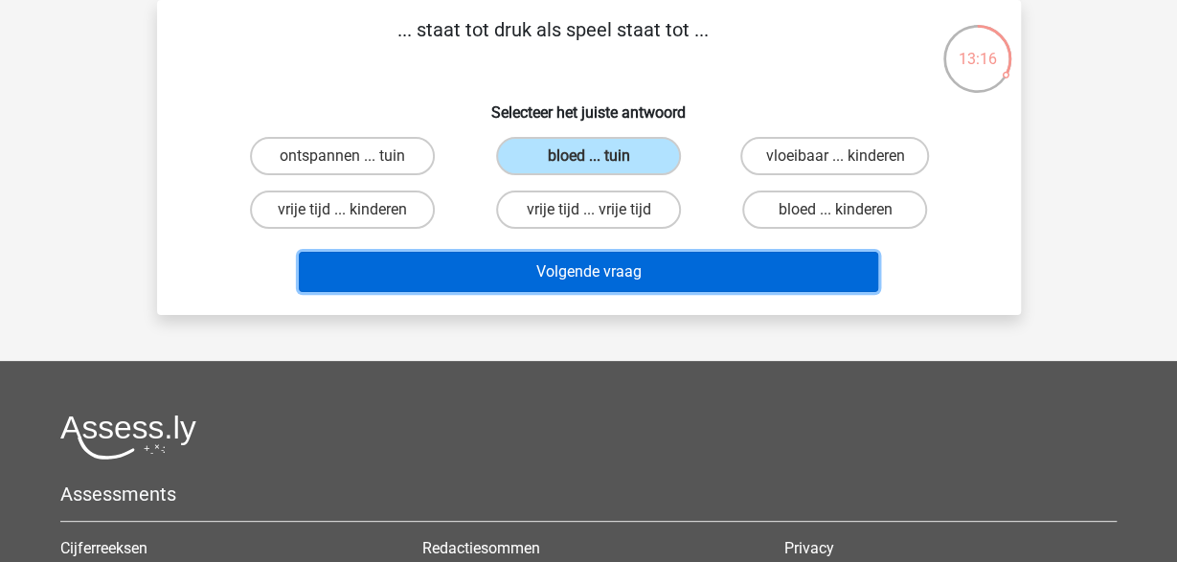
click at [567, 278] on button "Volgende vraag" at bounding box center [588, 272] width 579 height 40
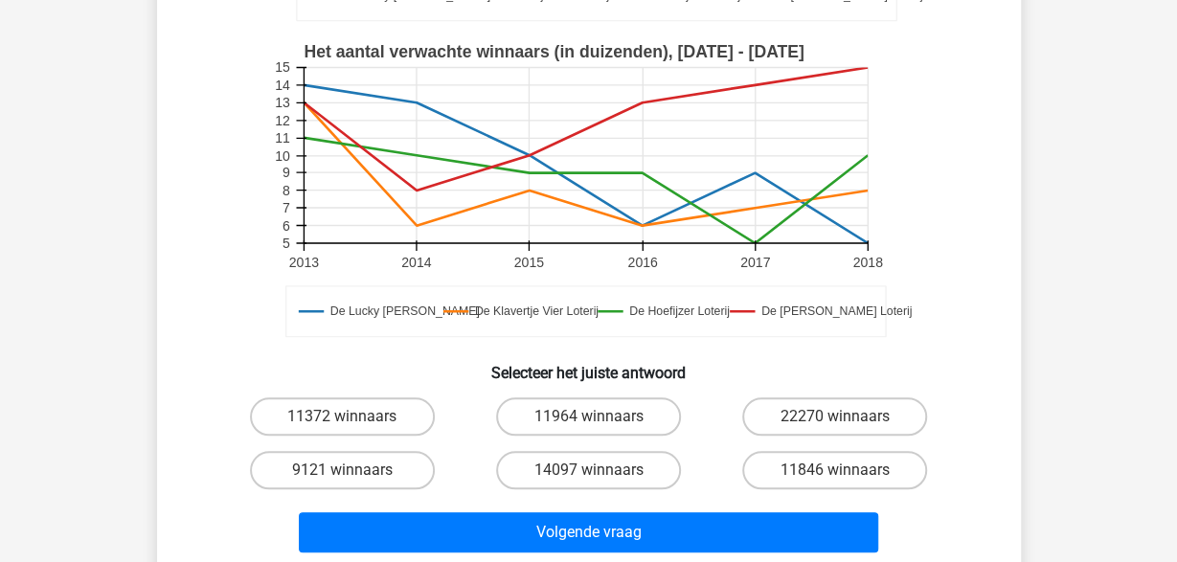
scroll to position [586, 0]
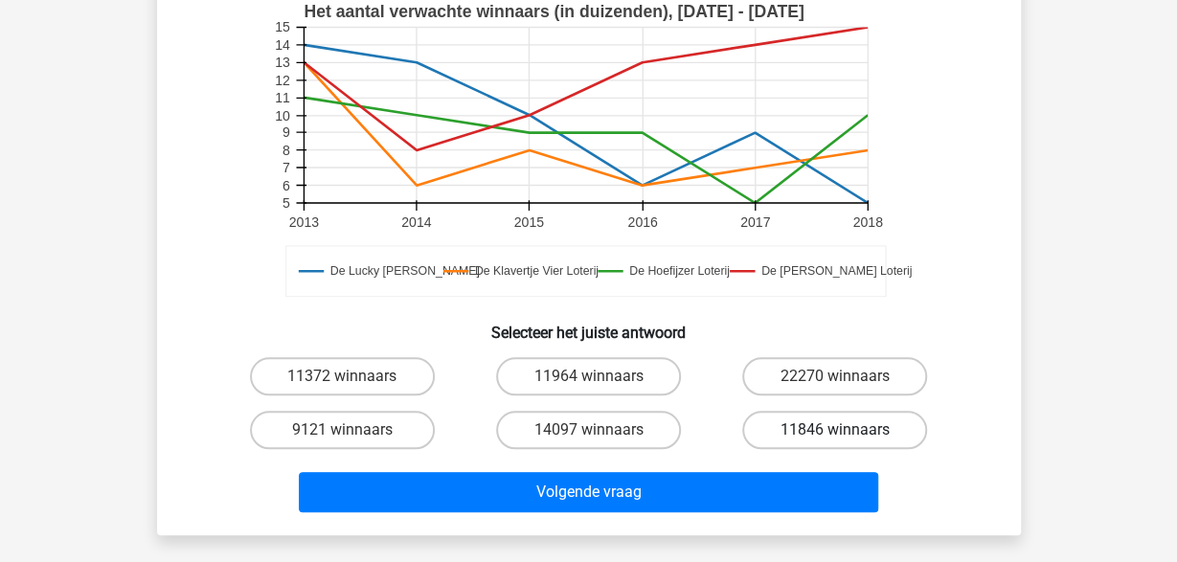
click at [757, 427] on label "11846 winnaars" at bounding box center [834, 430] width 185 height 38
click at [835, 430] on input "11846 winnaars" at bounding box center [841, 436] width 12 height 12
radio input "true"
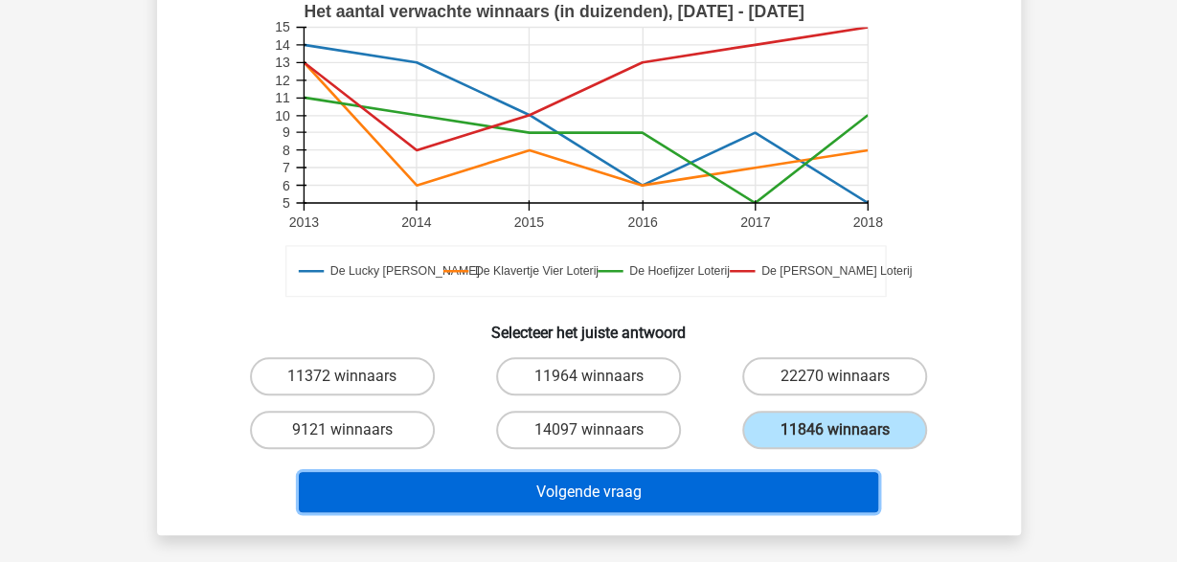
click at [624, 504] on button "Volgende vraag" at bounding box center [588, 492] width 579 height 40
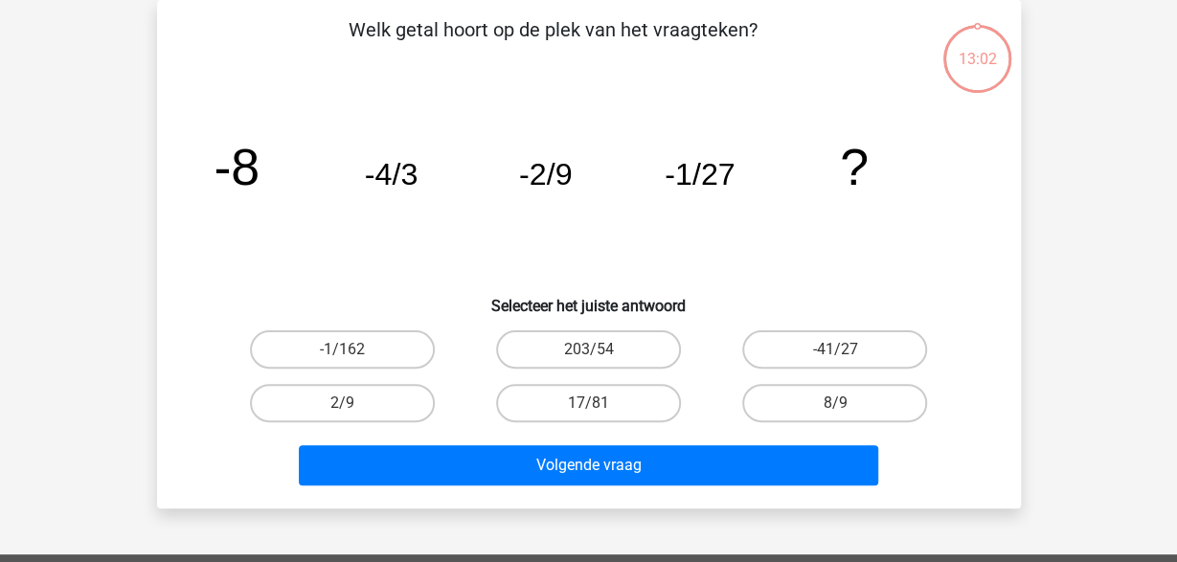
scroll to position [88, 0]
click at [336, 335] on label "-1/162" at bounding box center [342, 349] width 185 height 38
click at [342, 350] on input "-1/162" at bounding box center [348, 356] width 12 height 12
radio input "true"
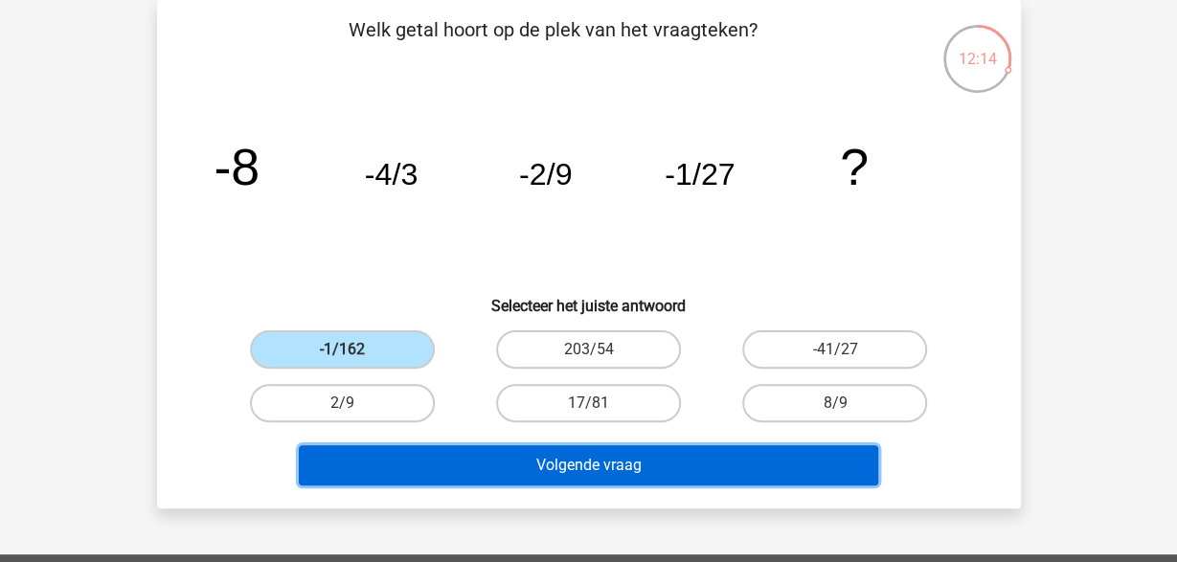
click at [599, 458] on button "Volgende vraag" at bounding box center [588, 465] width 579 height 40
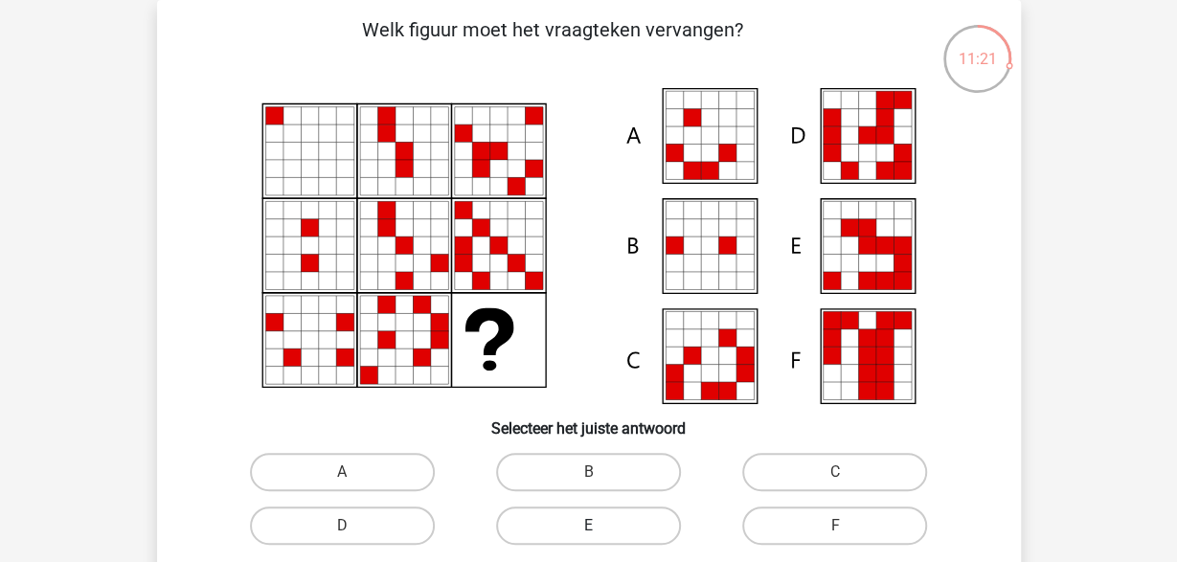
click at [586, 509] on label "E" at bounding box center [588, 526] width 185 height 38
click at [588, 526] on input "E" at bounding box center [594, 532] width 12 height 12
radio input "true"
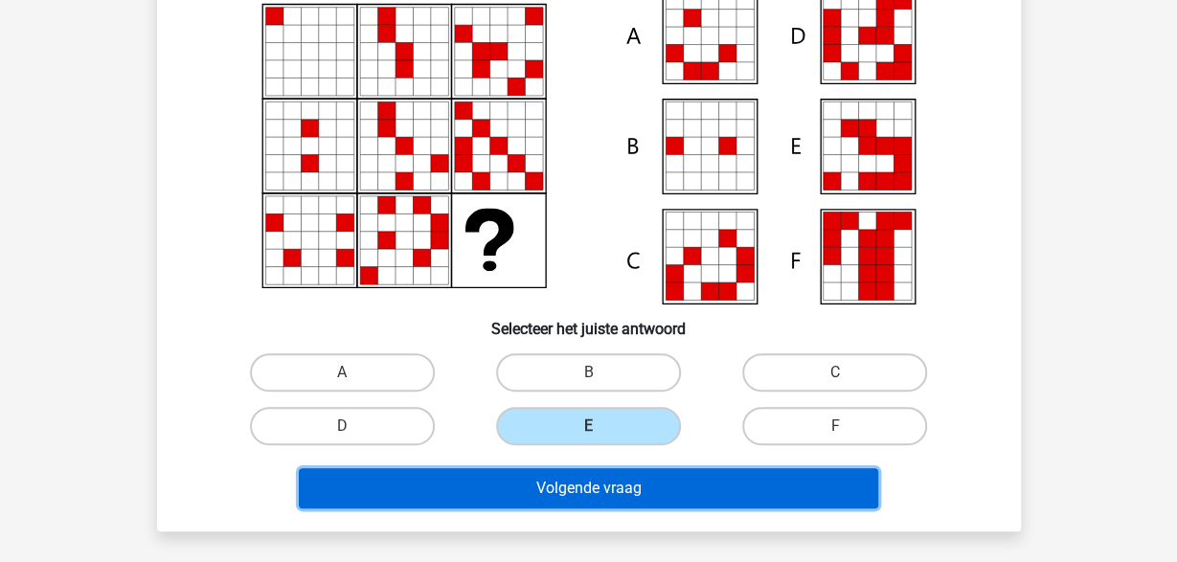
click at [609, 494] on button "Volgende vraag" at bounding box center [588, 488] width 579 height 40
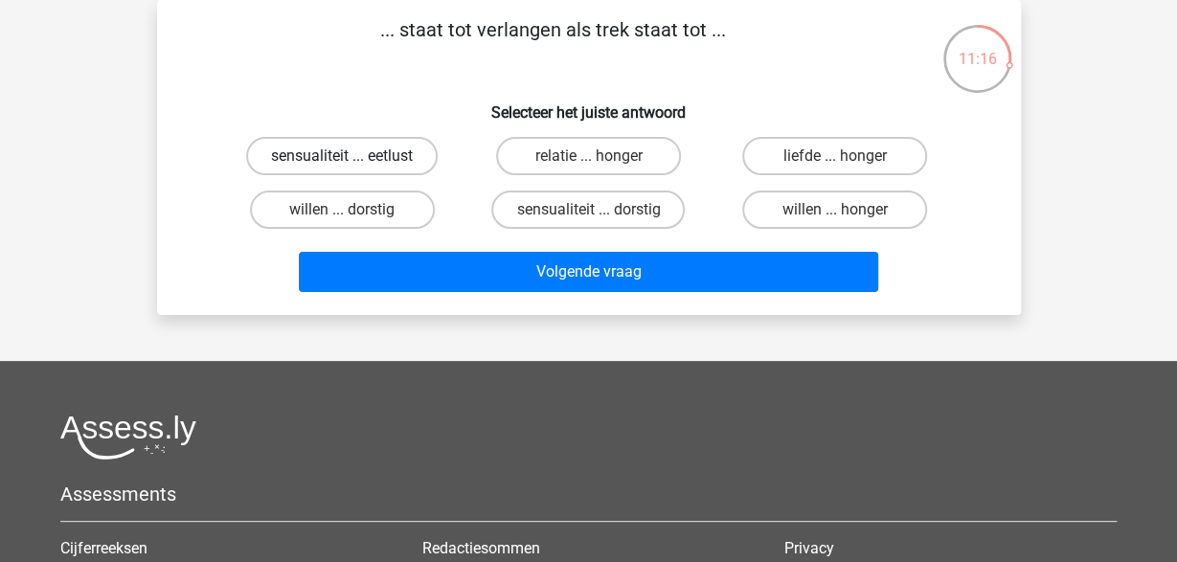
click at [406, 169] on label "sensualiteit ... eetlust" at bounding box center [342, 156] width 192 height 38
click at [354, 169] on input "sensualiteit ... eetlust" at bounding box center [348, 162] width 12 height 12
radio input "true"
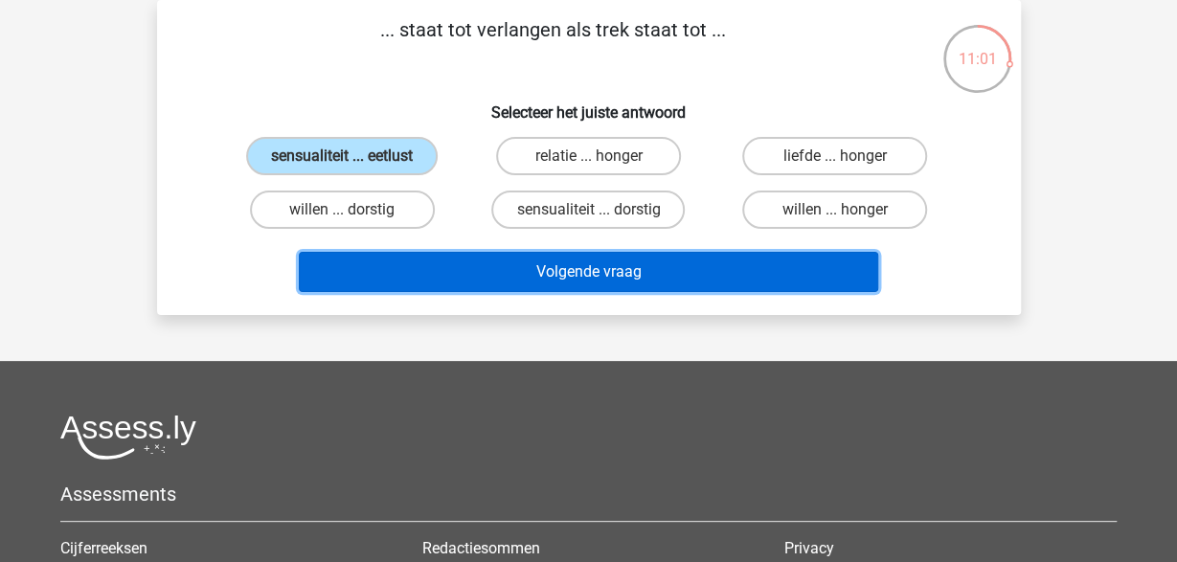
click at [711, 261] on button "Volgende vraag" at bounding box center [588, 272] width 579 height 40
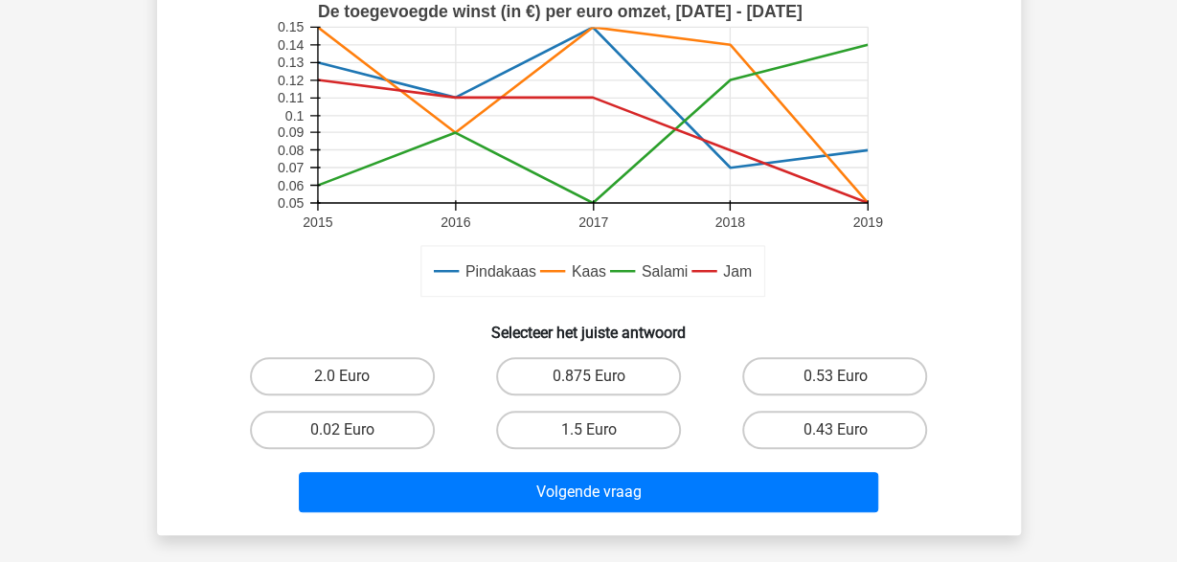
scroll to position [598, 0]
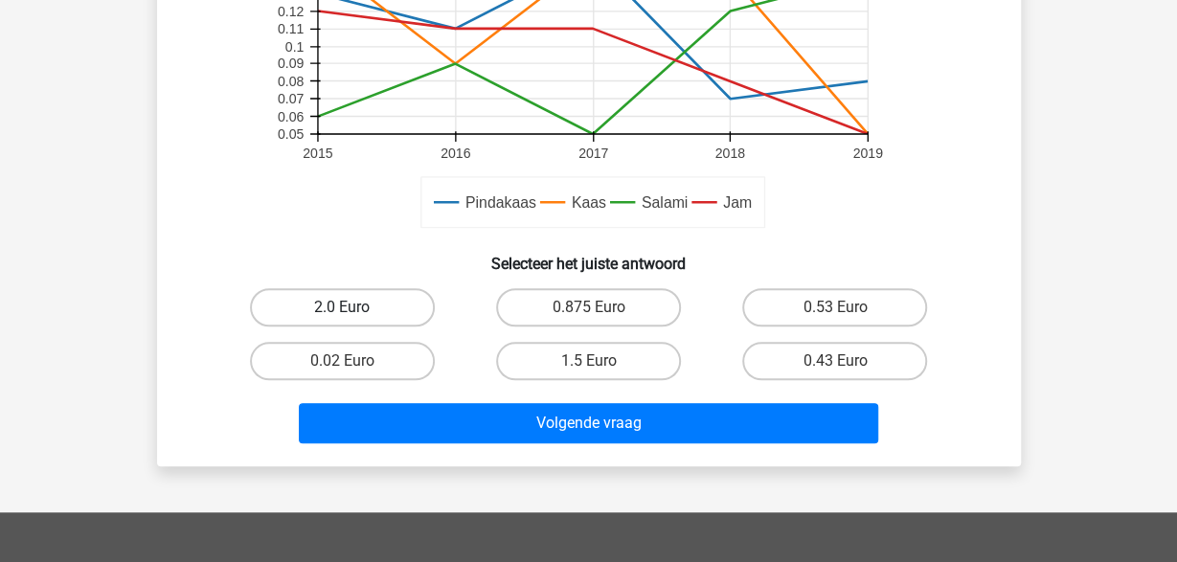
click at [403, 309] on label "2.0 Euro" at bounding box center [342, 307] width 185 height 38
click at [354, 309] on input "2.0 Euro" at bounding box center [348, 313] width 12 height 12
radio input "true"
click at [414, 353] on label "0.02 Euro" at bounding box center [342, 361] width 185 height 38
click at [354, 361] on input "0.02 Euro" at bounding box center [348, 367] width 12 height 12
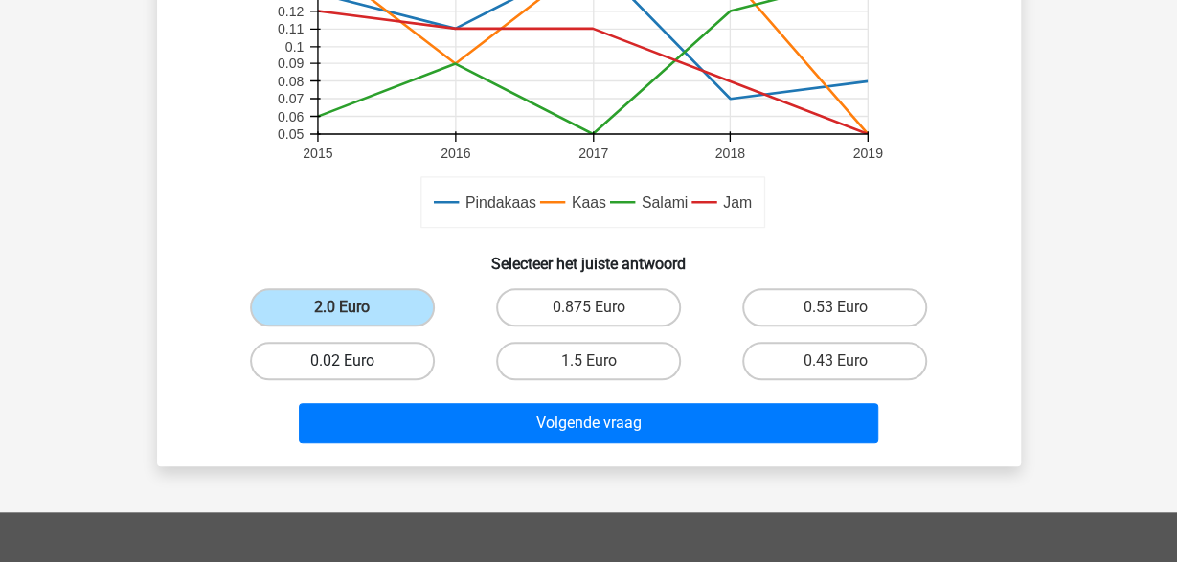
radio input "true"
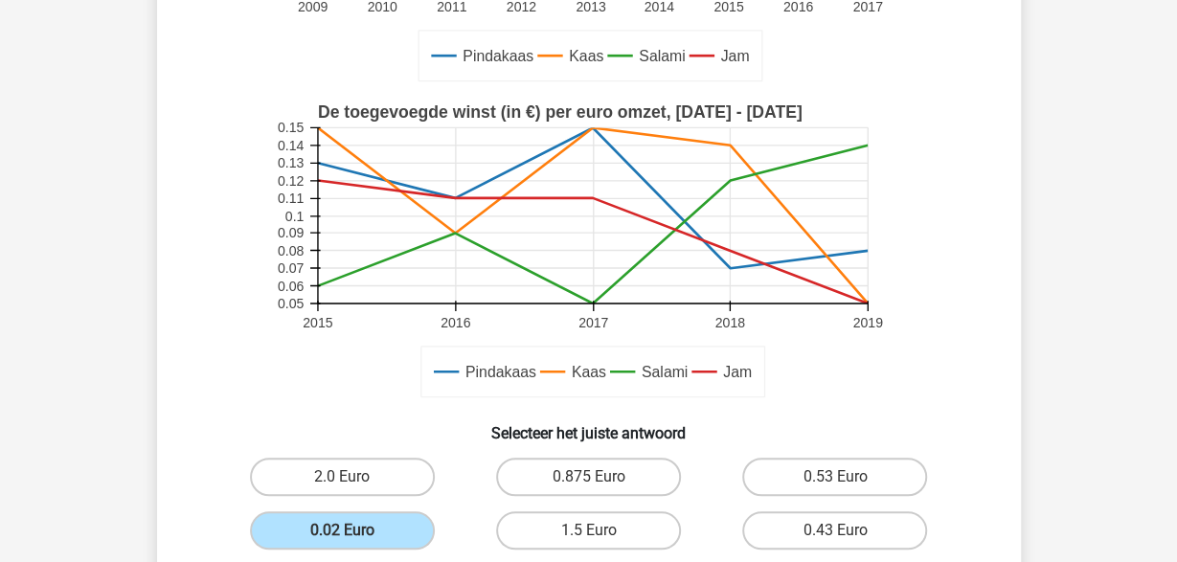
scroll to position [498, 0]
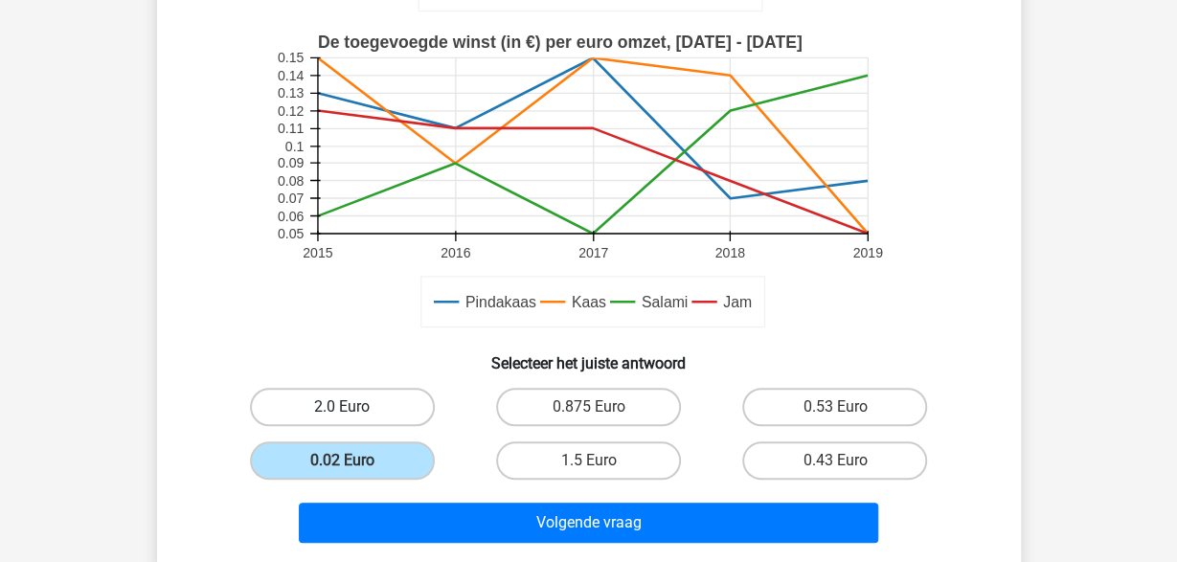
click at [341, 418] on label "2.0 Euro" at bounding box center [342, 407] width 185 height 38
click at [342, 418] on input "2.0 Euro" at bounding box center [348, 413] width 12 height 12
radio input "true"
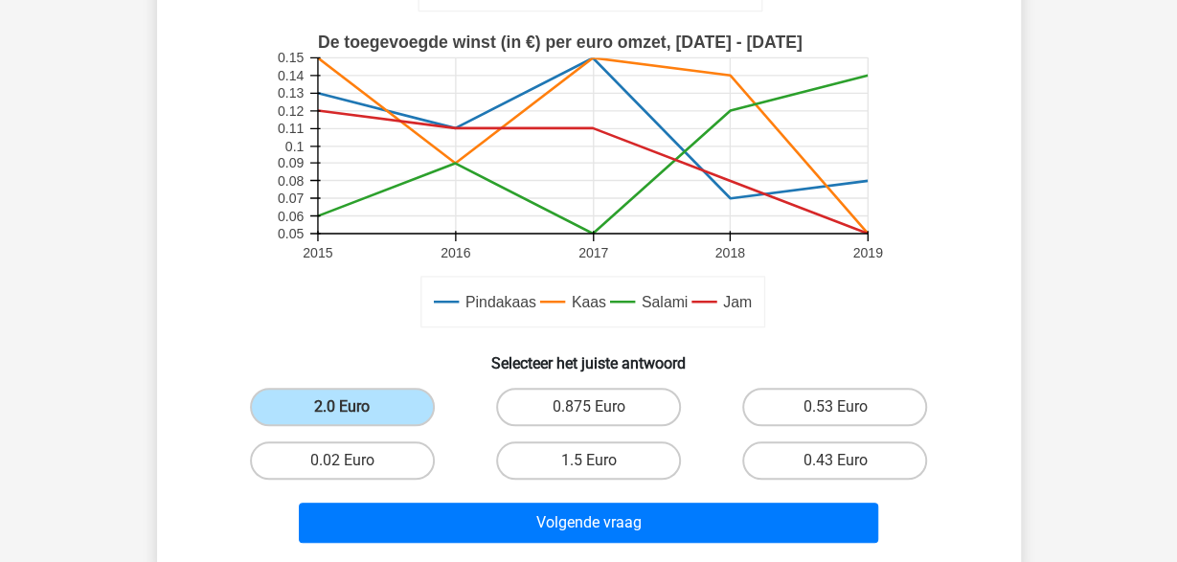
click at [400, 430] on div "2.0 Euro" at bounding box center [342, 407] width 246 height 54
click at [383, 458] on label "0.02 Euro" at bounding box center [342, 460] width 185 height 38
click at [354, 461] on input "0.02 Euro" at bounding box center [348, 467] width 12 height 12
radio input "true"
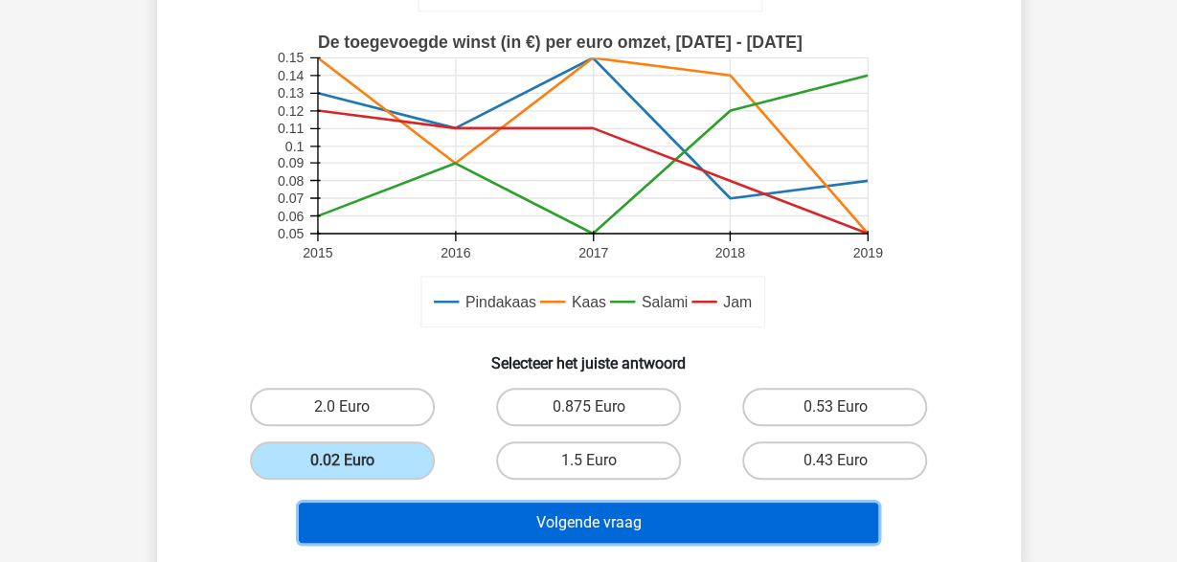
click at [532, 528] on button "Volgende vraag" at bounding box center [588, 523] width 579 height 40
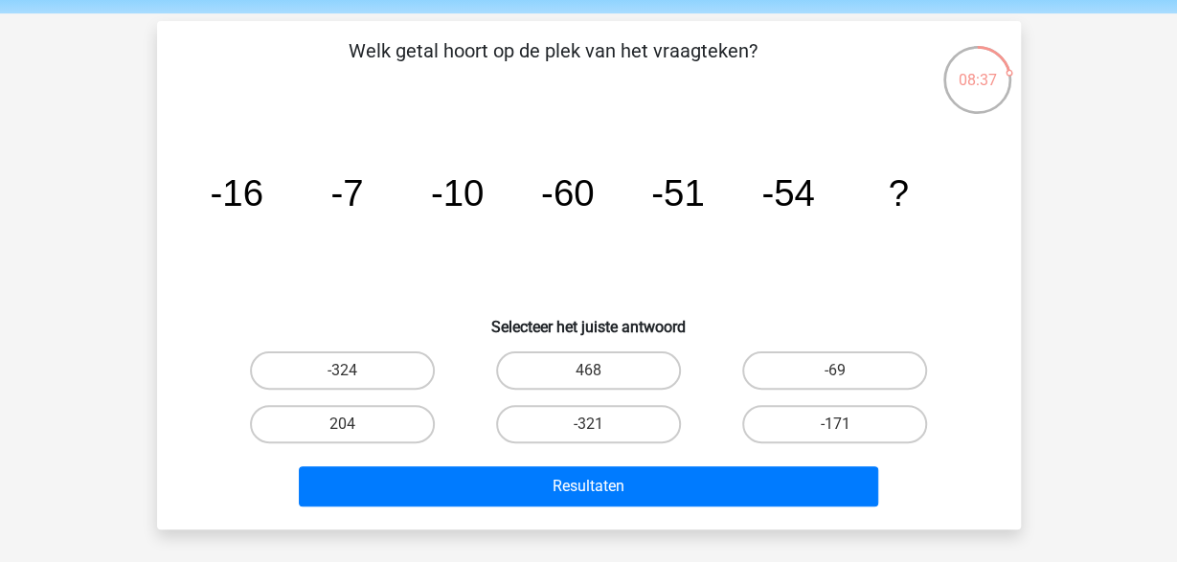
scroll to position [100, 0]
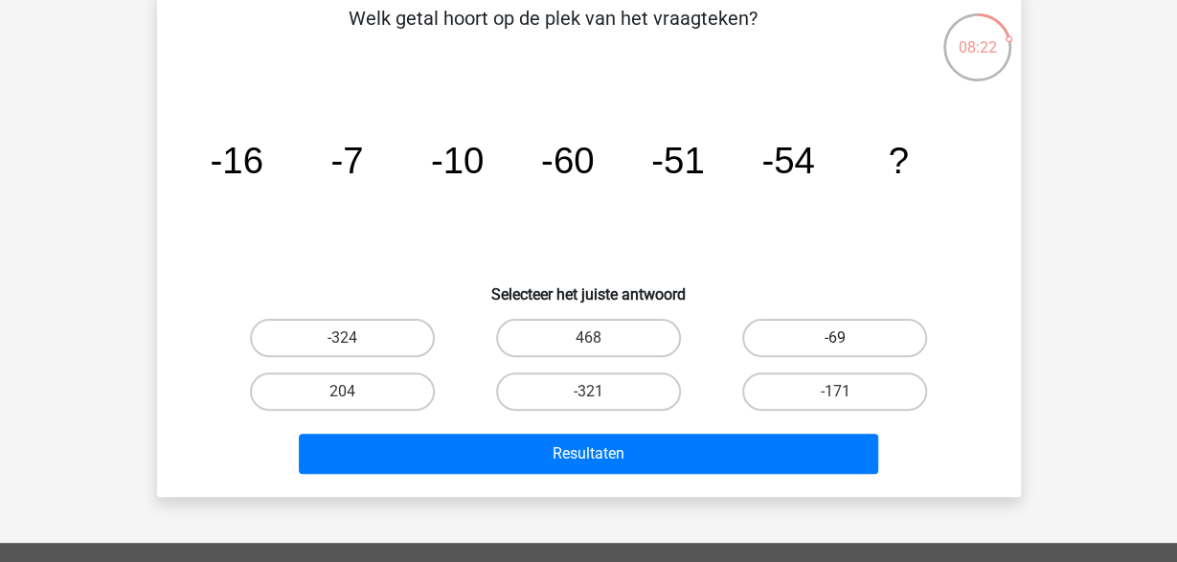
click at [831, 333] on label "-69" at bounding box center [834, 338] width 185 height 38
click at [835, 338] on input "-69" at bounding box center [841, 344] width 12 height 12
radio input "true"
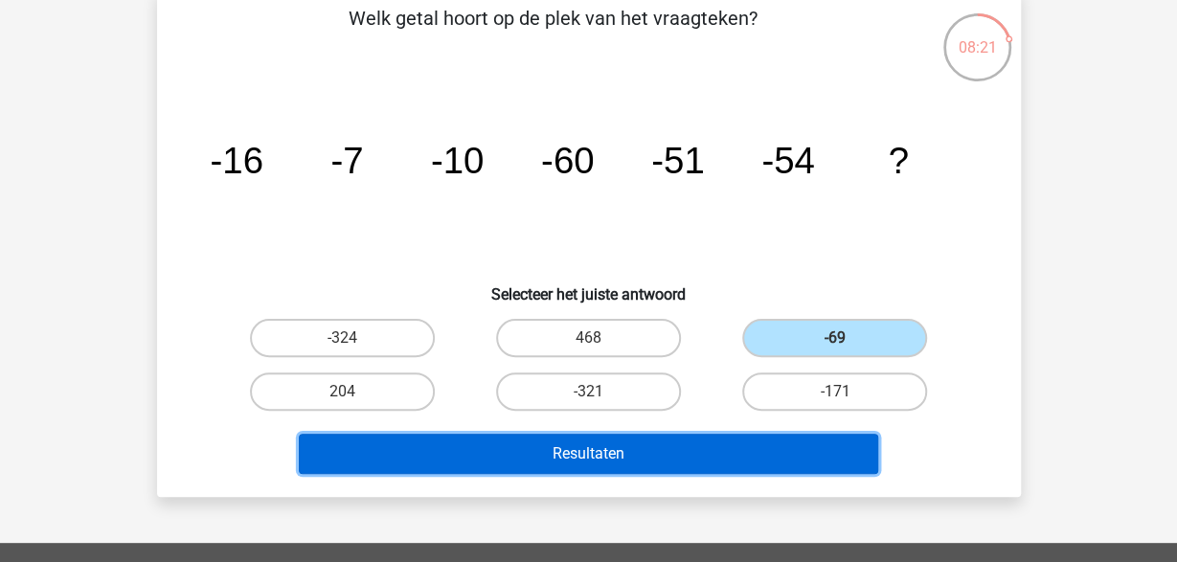
click at [661, 463] on button "Resultaten" at bounding box center [588, 454] width 579 height 40
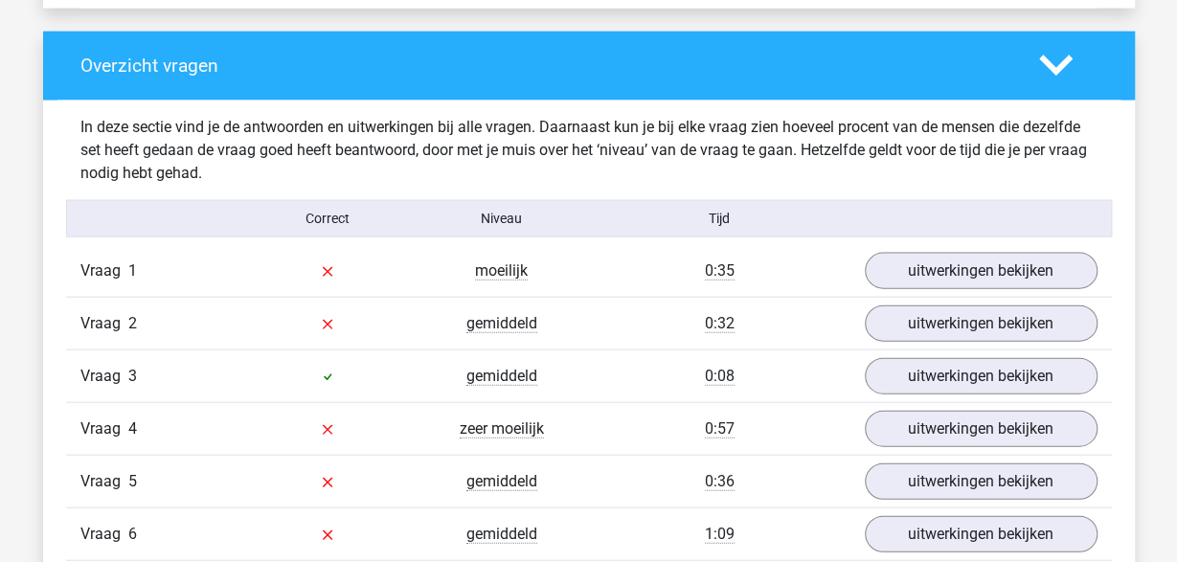
scroll to position [1992, 0]
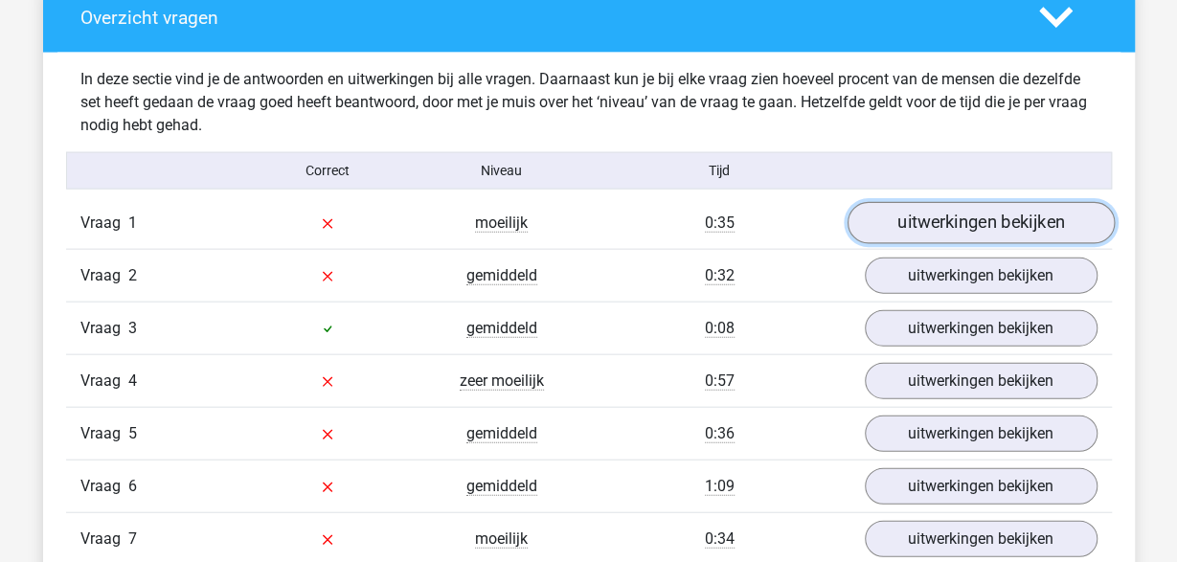
click at [940, 214] on link "uitwerkingen bekijken" at bounding box center [979, 223] width 267 height 42
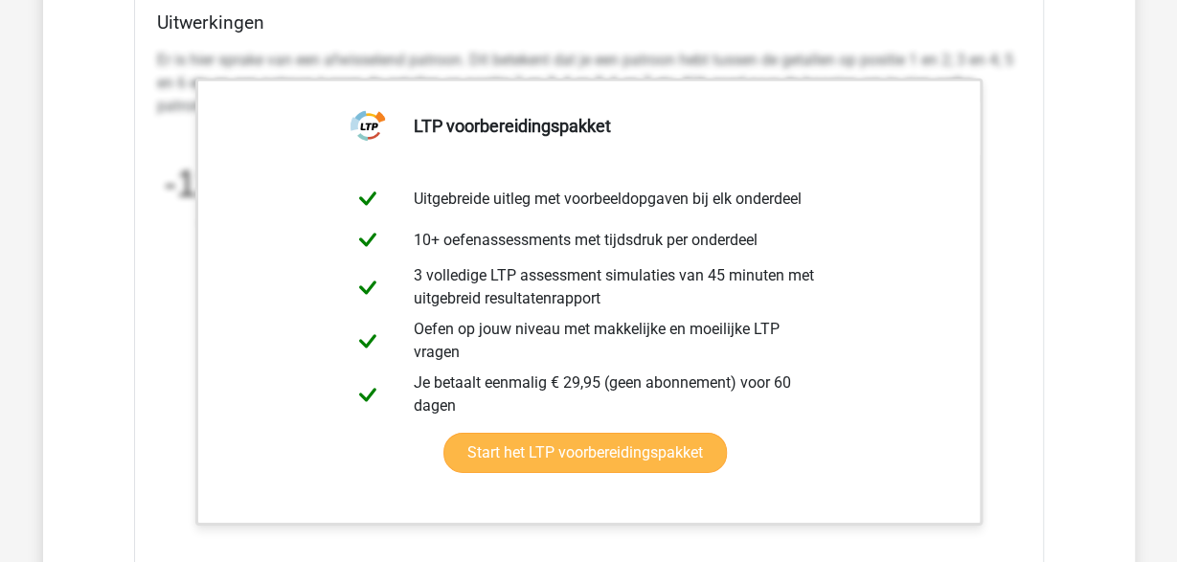
scroll to position [2788, 0]
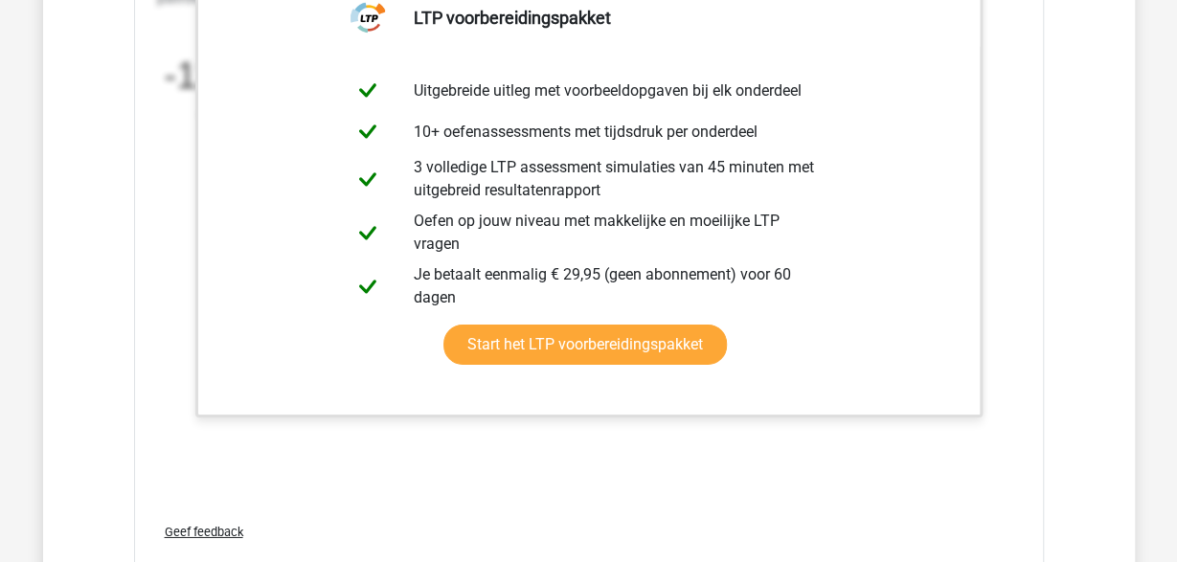
click at [1000, 92] on div "Er is hier sprake van een afwisselend patroon. Dit betekent dat je een patroon …" at bounding box center [589, 78] width 864 height 291
click at [1012, 148] on div "Er is hier sprake van een afwisselend patroon. Dit betekent dat je een patroon …" at bounding box center [589, 78] width 864 height 291
click at [520, 453] on div "Er is hier sprake van een afwisselend patroon. Dit betekent dat je een patroon …" at bounding box center [589, 220] width 864 height 575
drag, startPoint x: 327, startPoint y: 454, endPoint x: 211, endPoint y: 530, distance: 139.2
click at [326, 454] on div "Er is hier sprake van een afwisselend patroon. Dit betekent dat je een patroon …" at bounding box center [589, 220] width 864 height 575
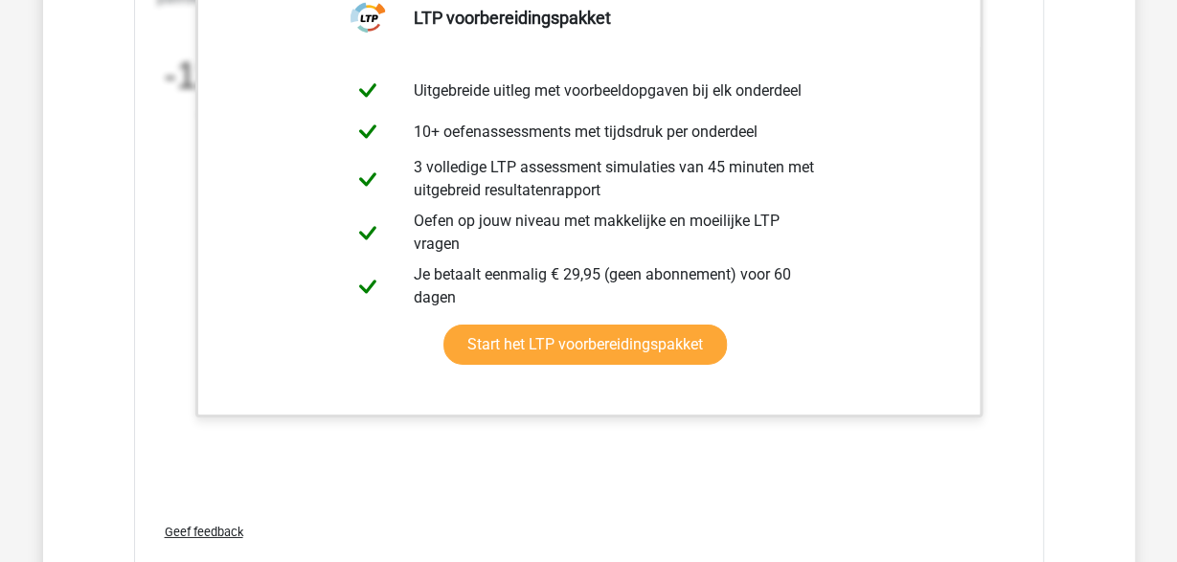
click at [210, 529] on span "Geef feedback" at bounding box center [204, 532] width 79 height 14
click at [331, 470] on div "Er is hier sprake van een afwisselend patroon. Dit betekent dat je een patroon …" at bounding box center [589, 220] width 864 height 575
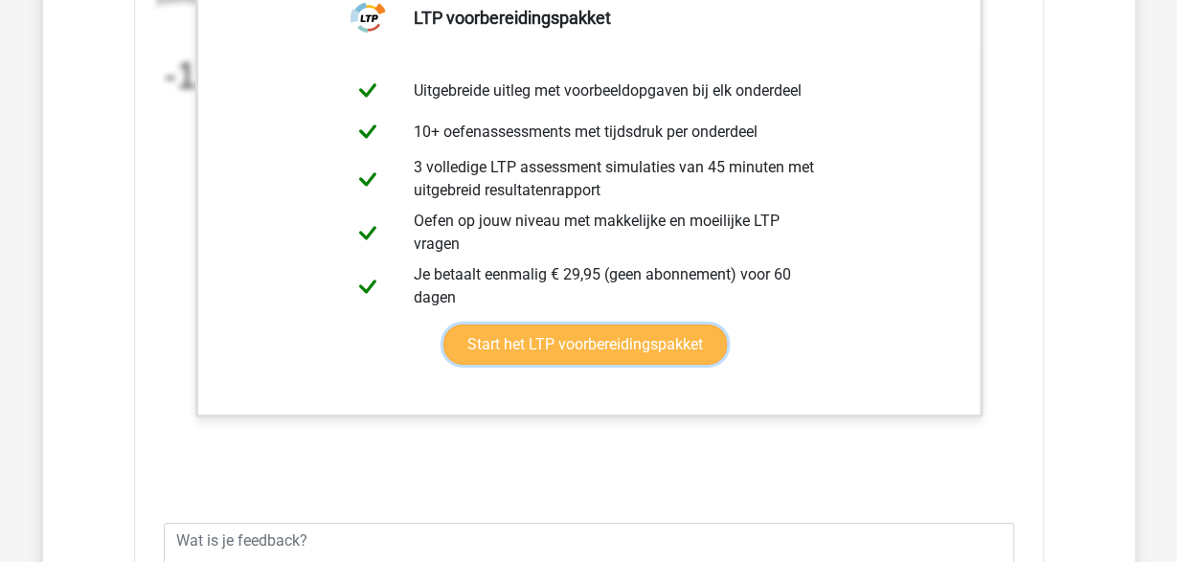
click at [443, 325] on link "Start het LTP voorbereidingspakket" at bounding box center [584, 345] width 283 height 40
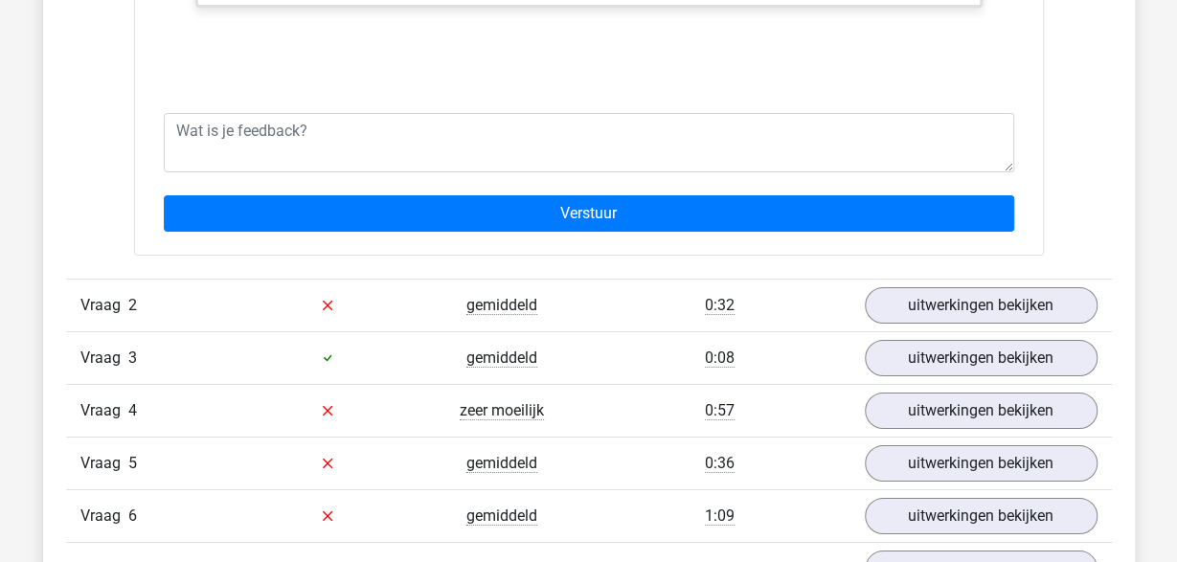
scroll to position [3286, 0]
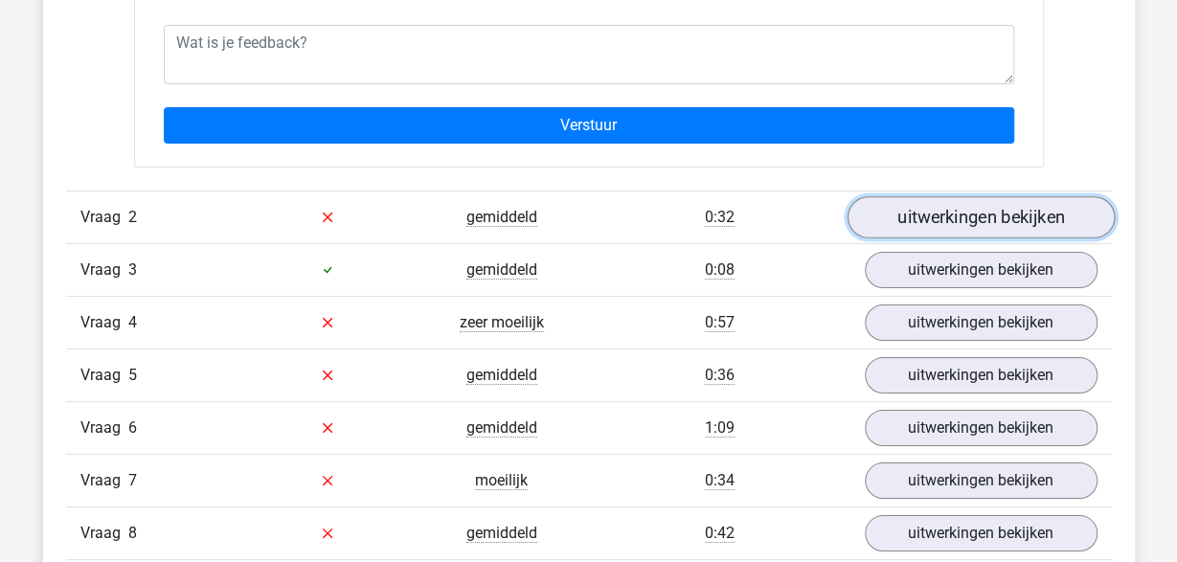
click at [902, 204] on link "uitwerkingen bekijken" at bounding box center [979, 217] width 267 height 42
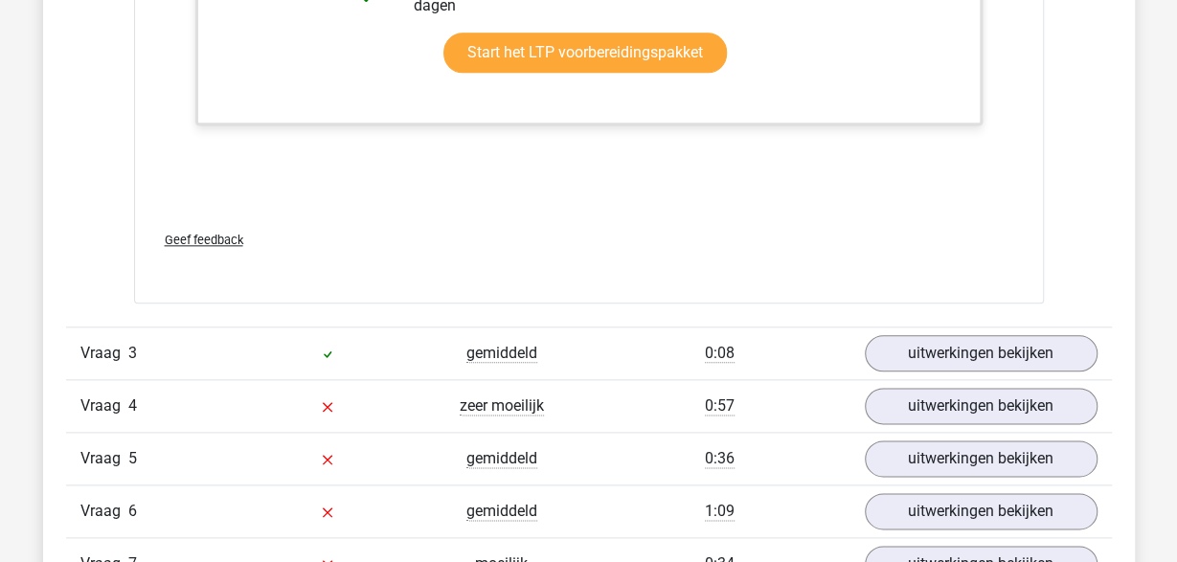
scroll to position [4581, 0]
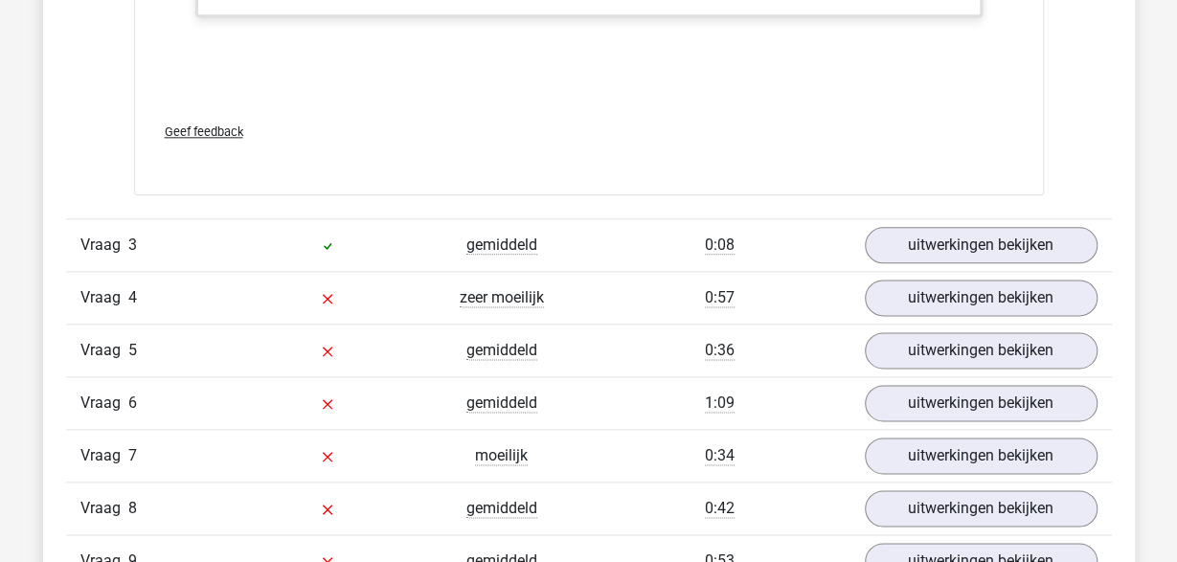
click at [612, 234] on div "0:08" at bounding box center [719, 245] width 261 height 23
click at [845, 234] on div "0:08" at bounding box center [719, 245] width 261 height 23
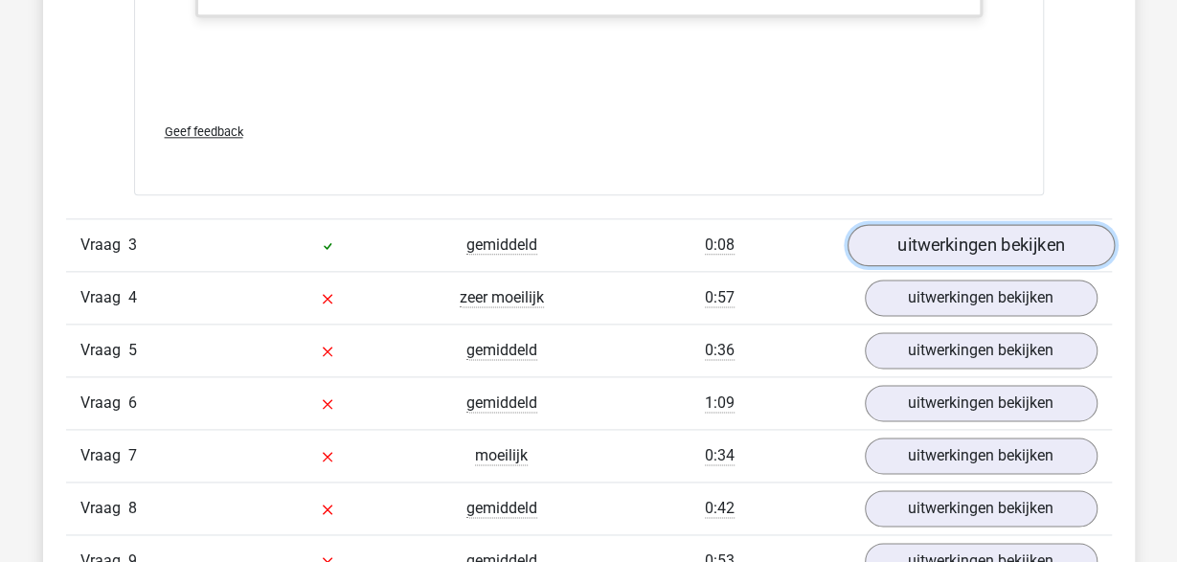
click at [915, 237] on link "uitwerkingen bekijken" at bounding box center [979, 245] width 267 height 42
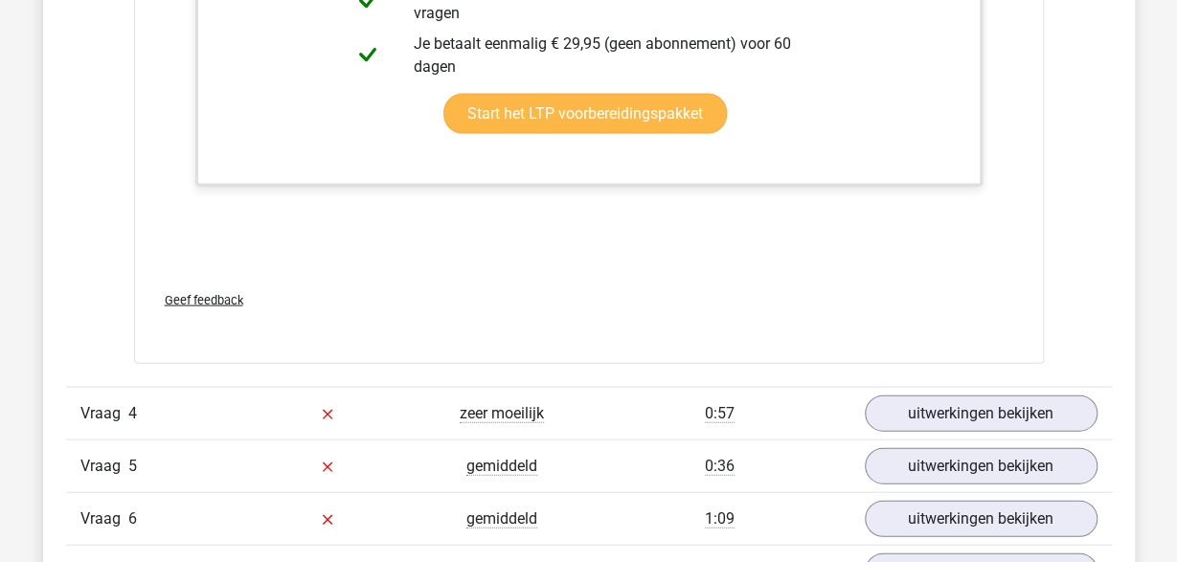
scroll to position [5577, 0]
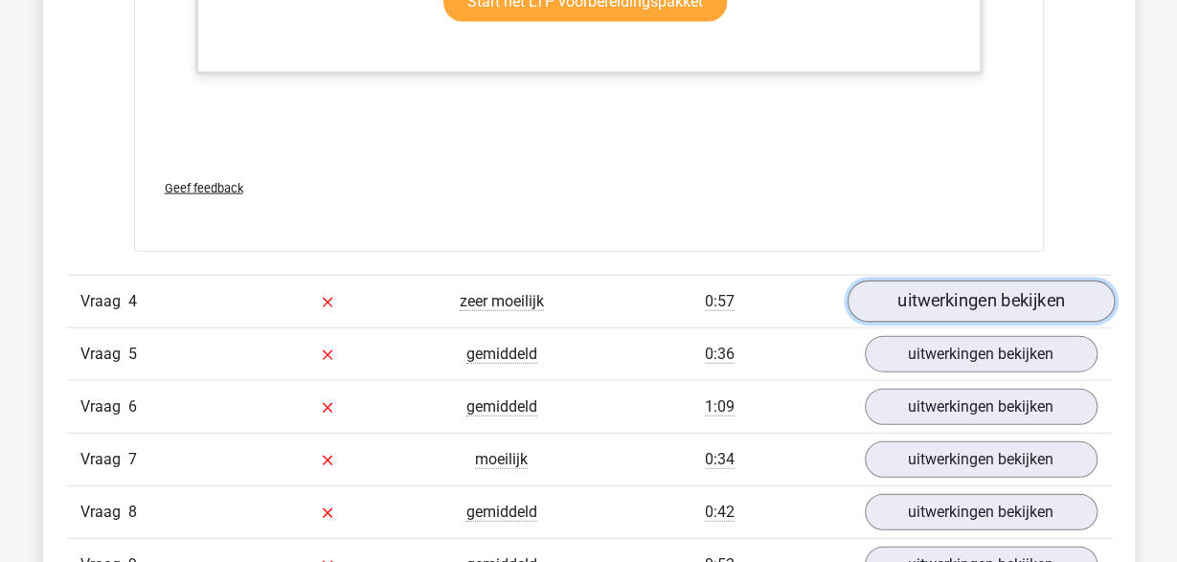
click at [960, 293] on link "uitwerkingen bekijken" at bounding box center [979, 302] width 267 height 42
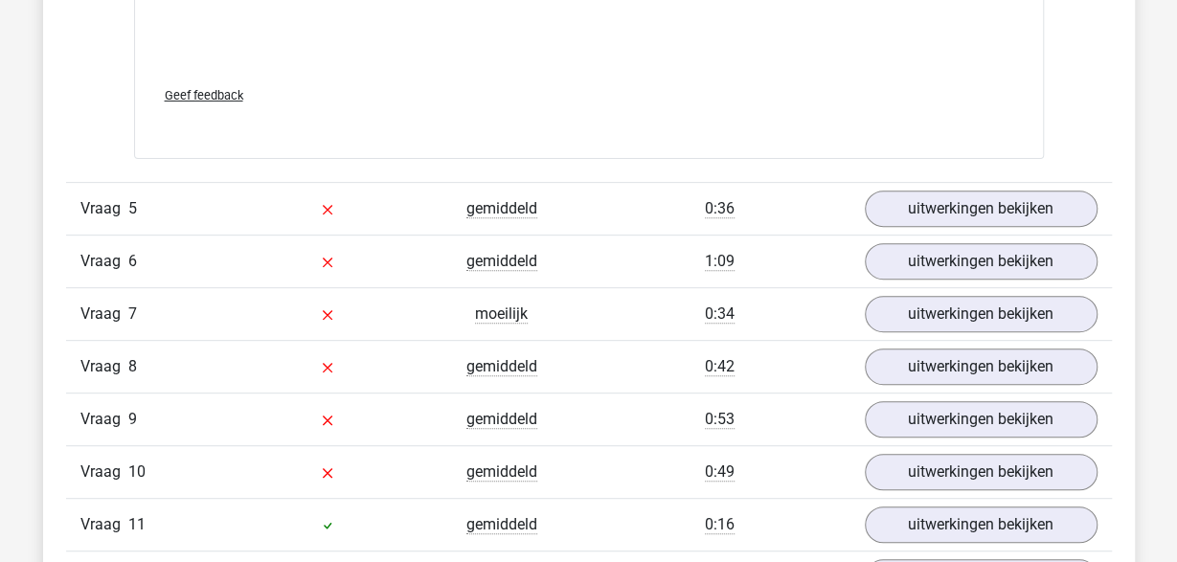
scroll to position [7369, 0]
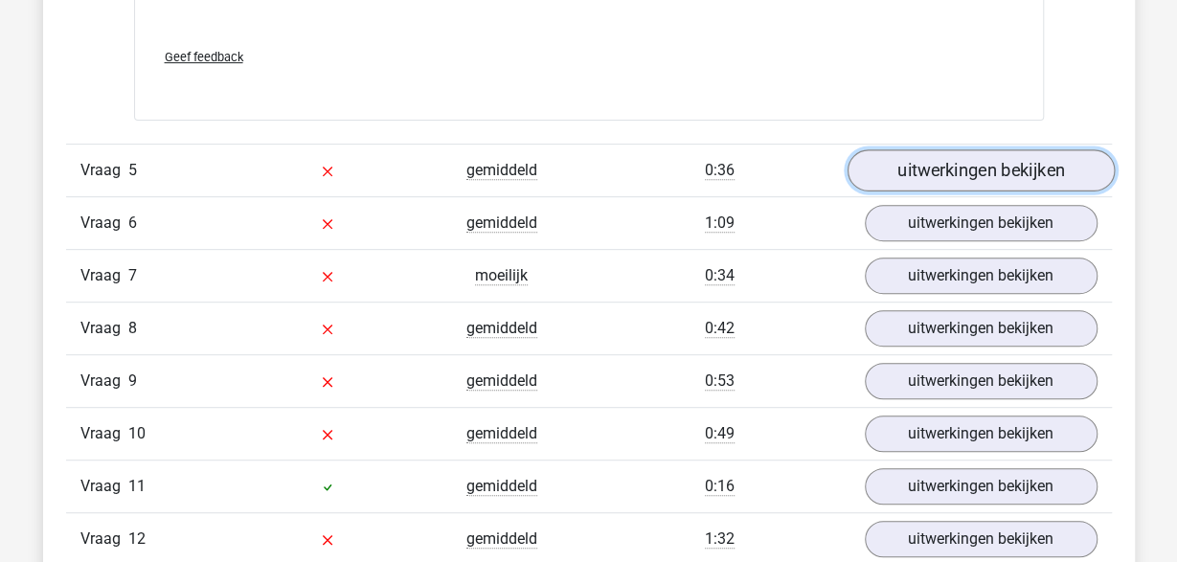
click at [951, 171] on link "uitwerkingen bekijken" at bounding box center [979, 170] width 267 height 42
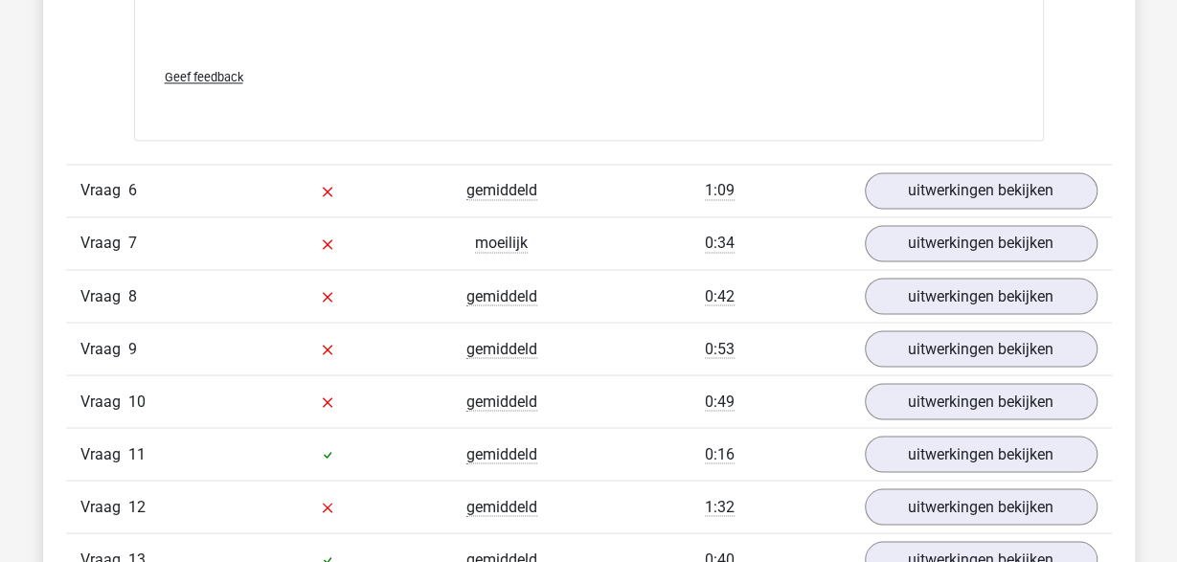
scroll to position [8664, 0]
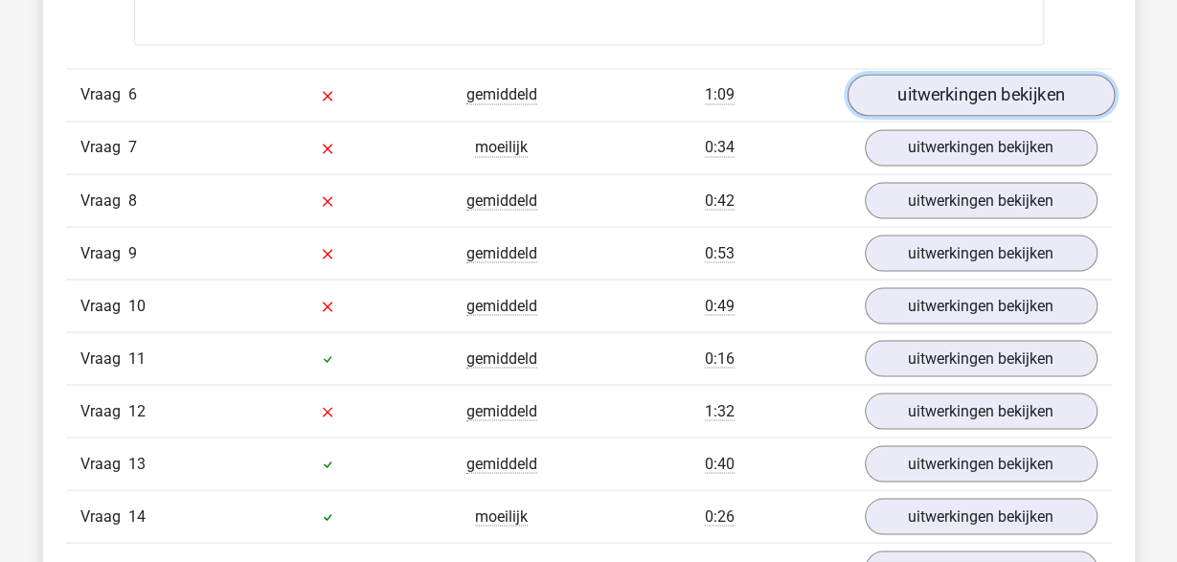
click at [1008, 78] on link "uitwerkingen bekijken" at bounding box center [979, 95] width 267 height 42
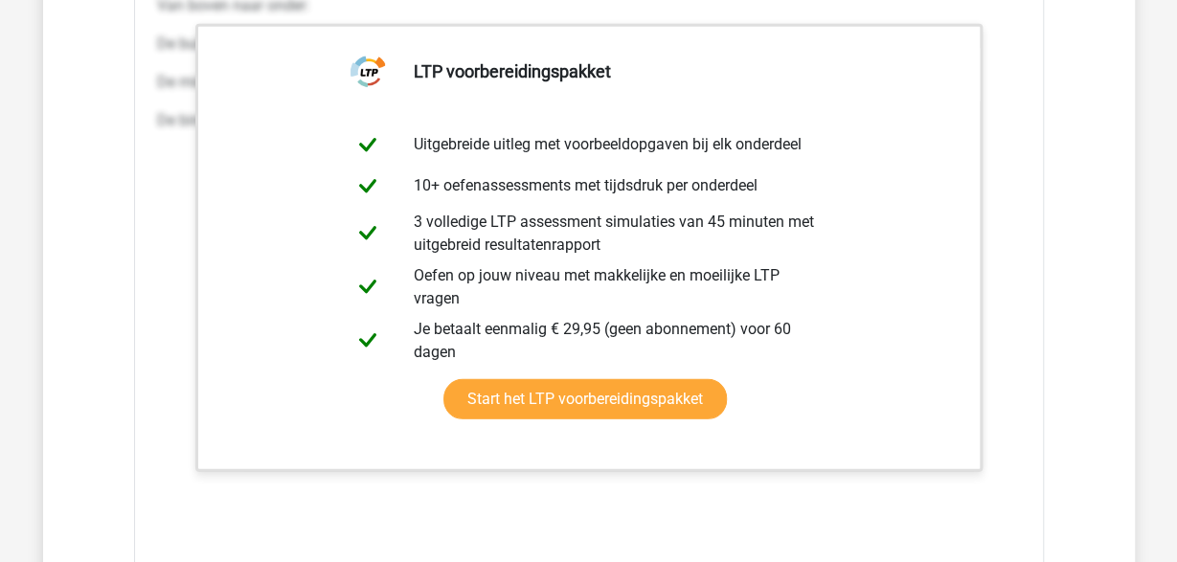
scroll to position [9859, 0]
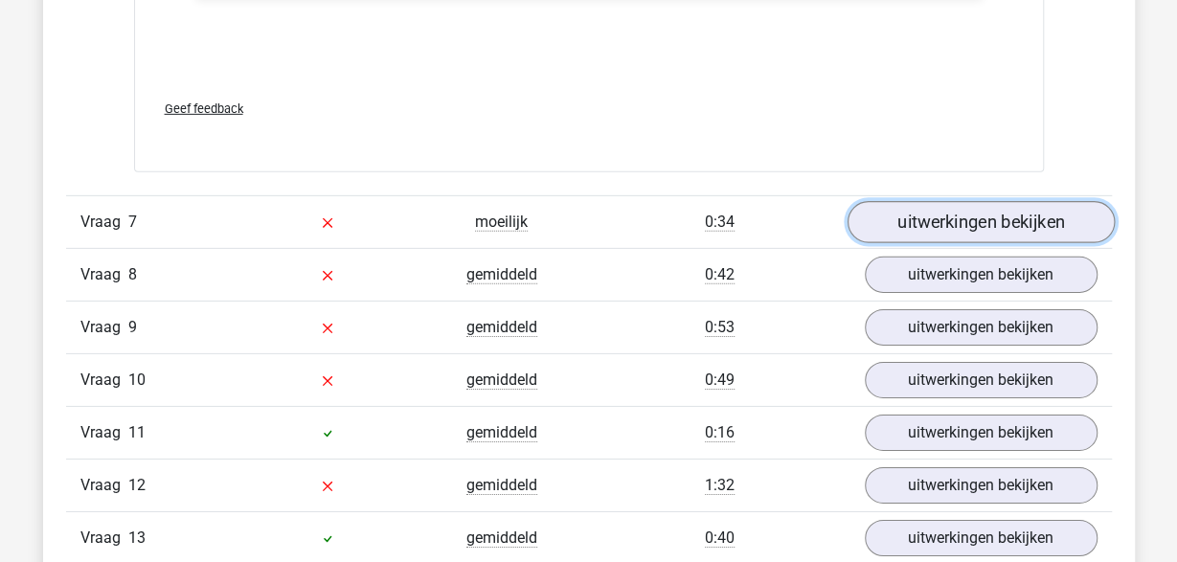
click at [927, 201] on link "uitwerkingen bekijken" at bounding box center [979, 222] width 267 height 42
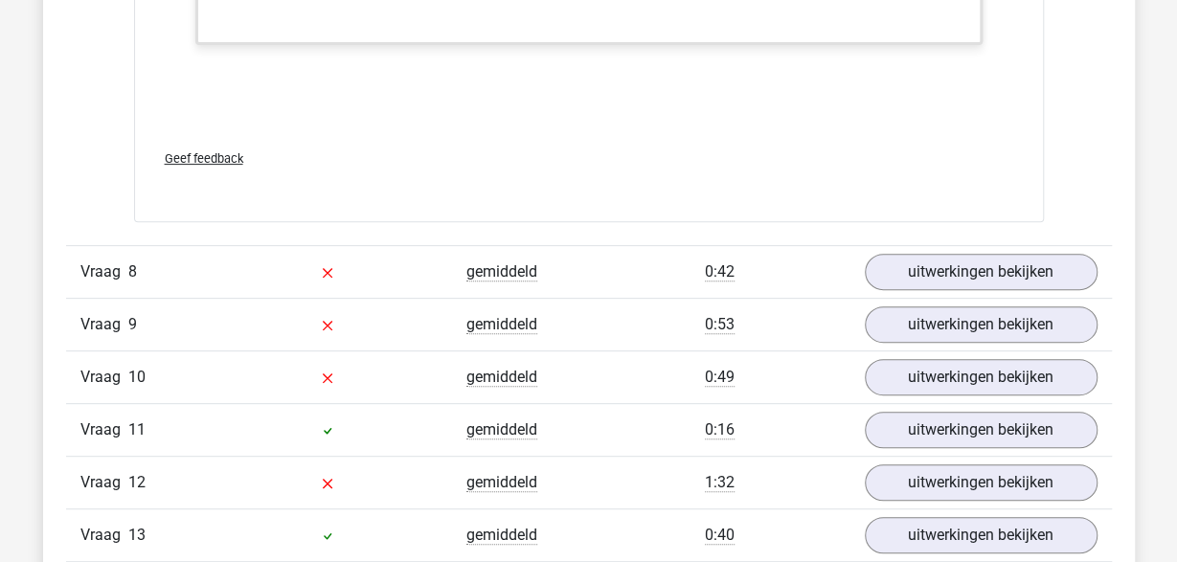
scroll to position [10855, 0]
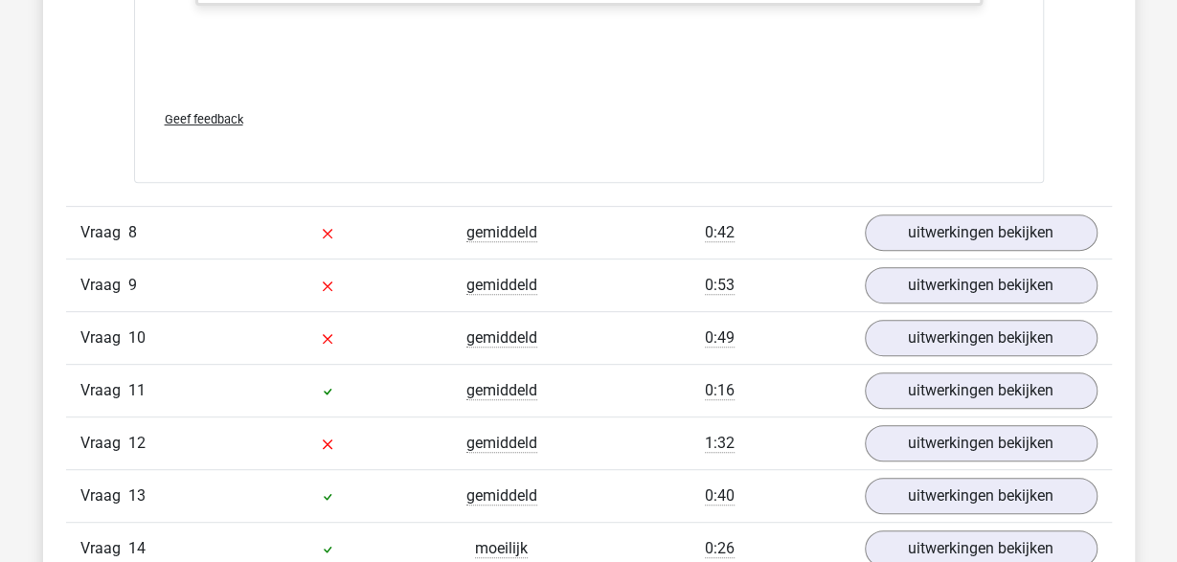
click at [649, 221] on div "0:42" at bounding box center [719, 232] width 261 height 23
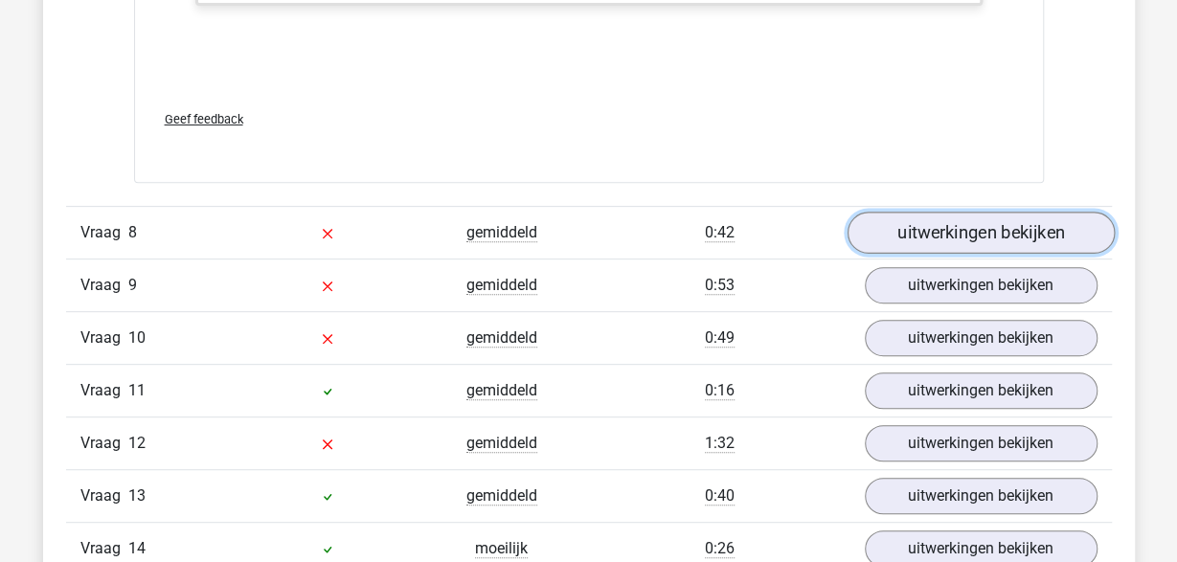
click at [959, 218] on link "uitwerkingen bekijken" at bounding box center [979, 234] width 267 height 42
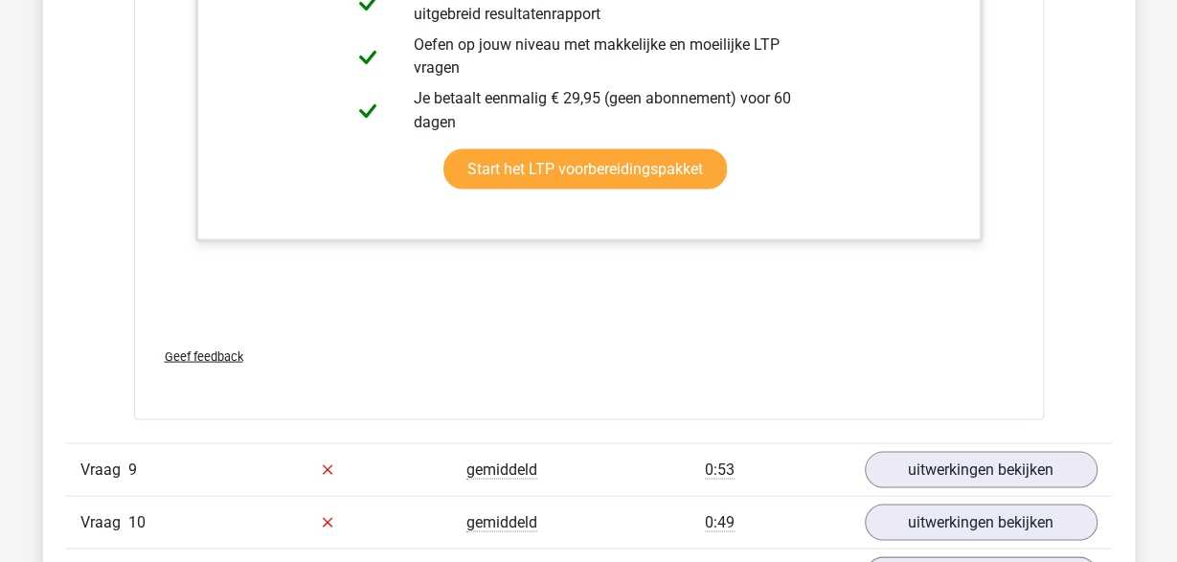
scroll to position [12349, 0]
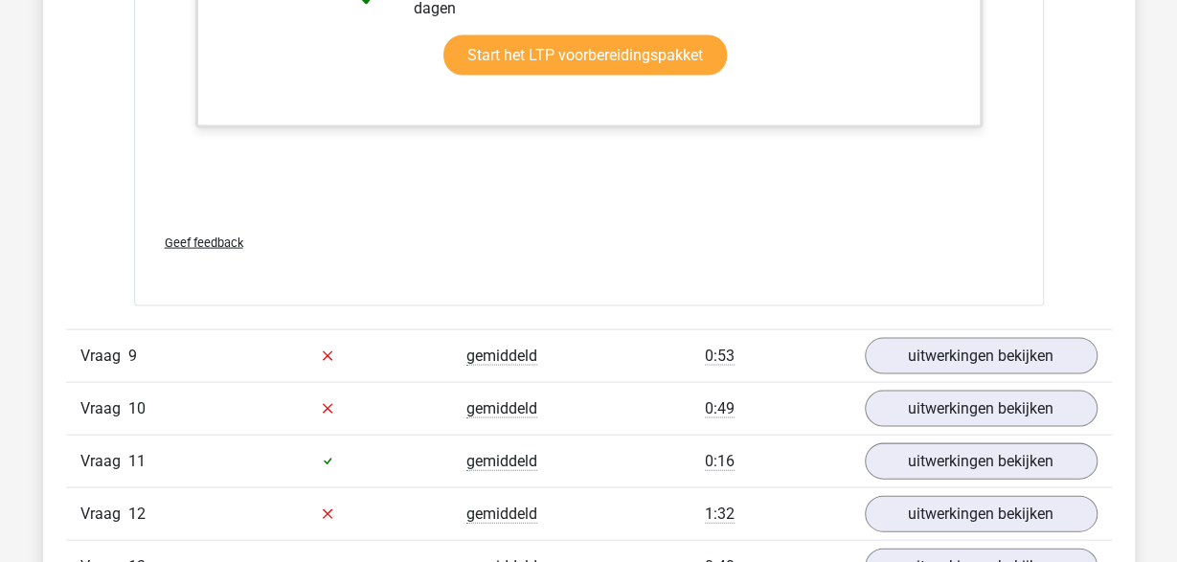
click at [643, 349] on div "0:53" at bounding box center [719, 355] width 261 height 23
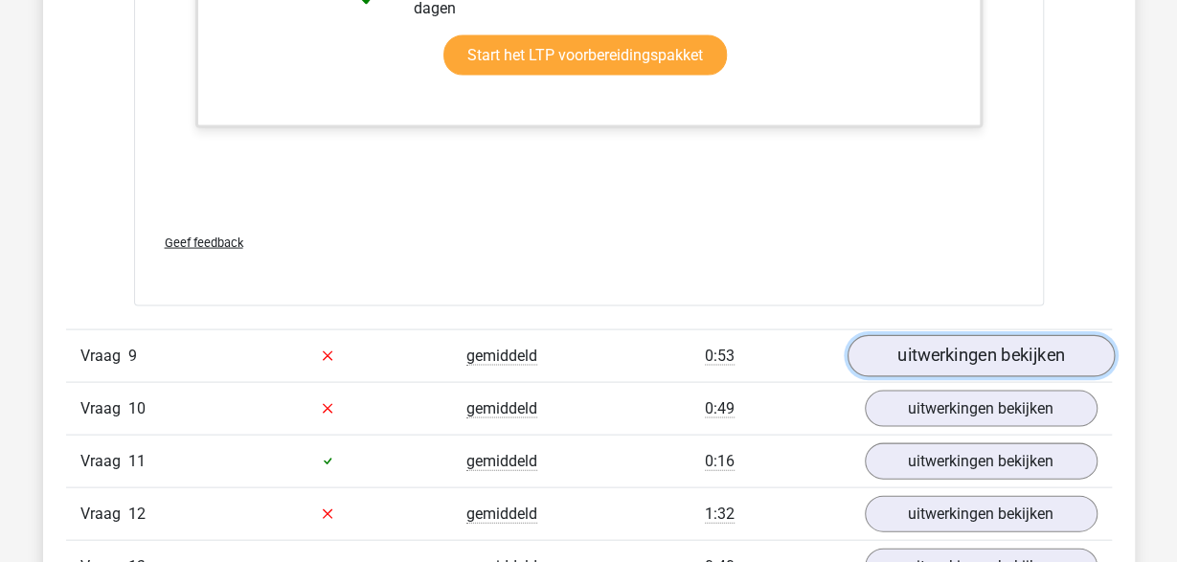
click at [929, 350] on link "uitwerkingen bekijken" at bounding box center [979, 355] width 267 height 42
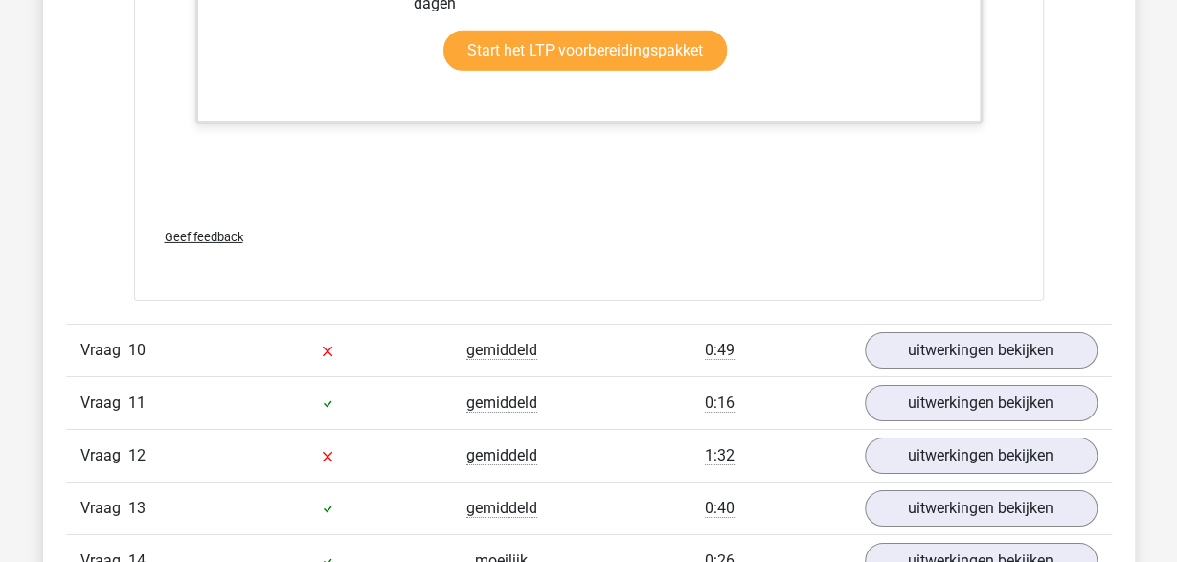
scroll to position [13643, 0]
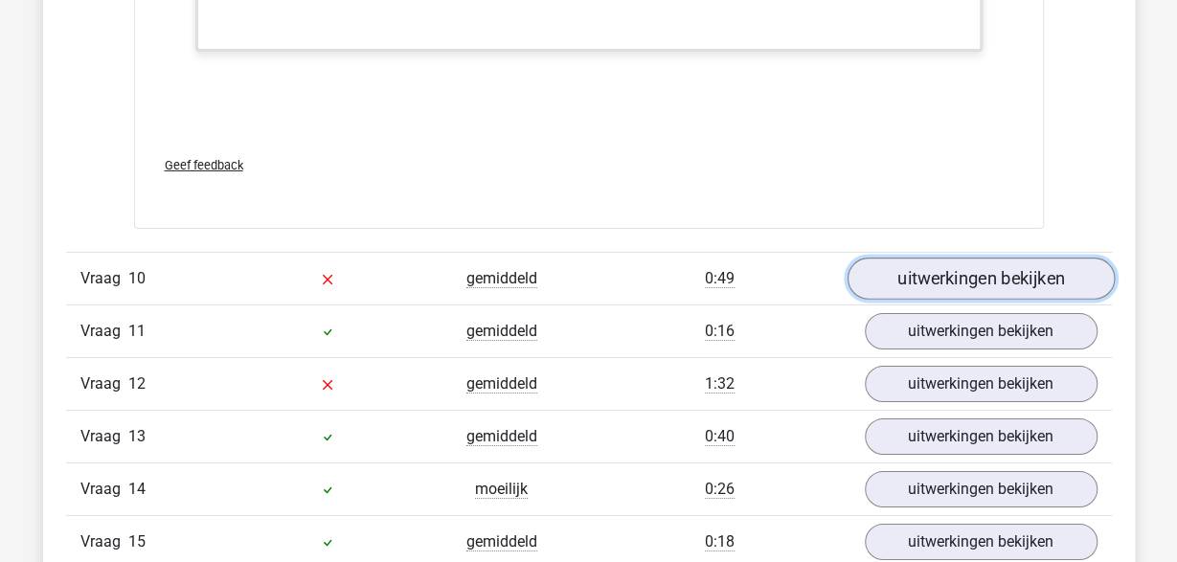
click at [886, 259] on link "uitwerkingen bekijken" at bounding box center [979, 280] width 267 height 42
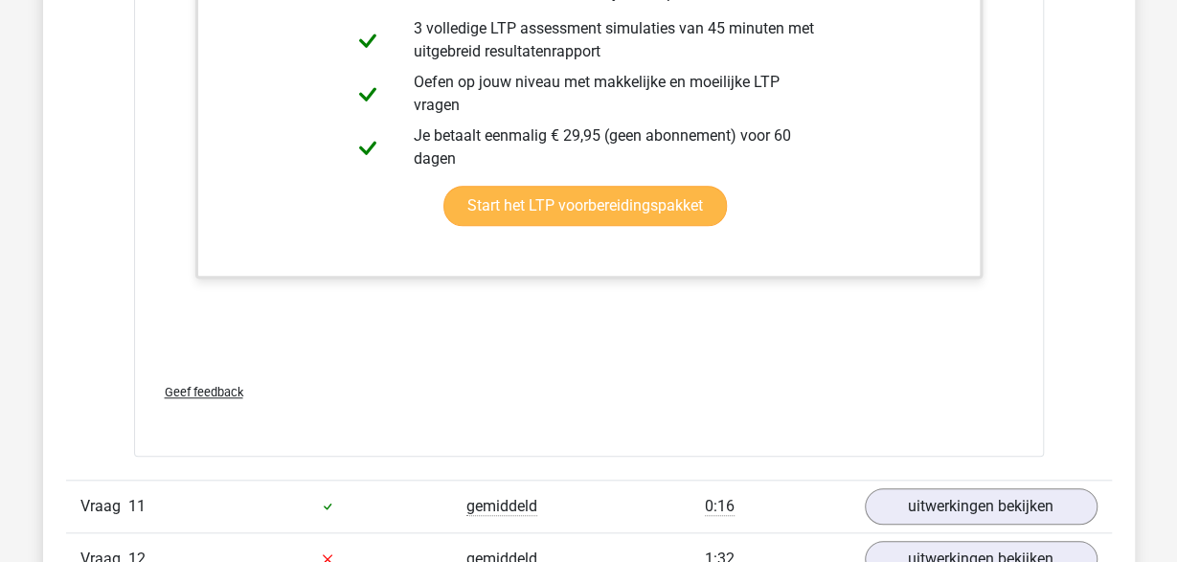
scroll to position [15038, 0]
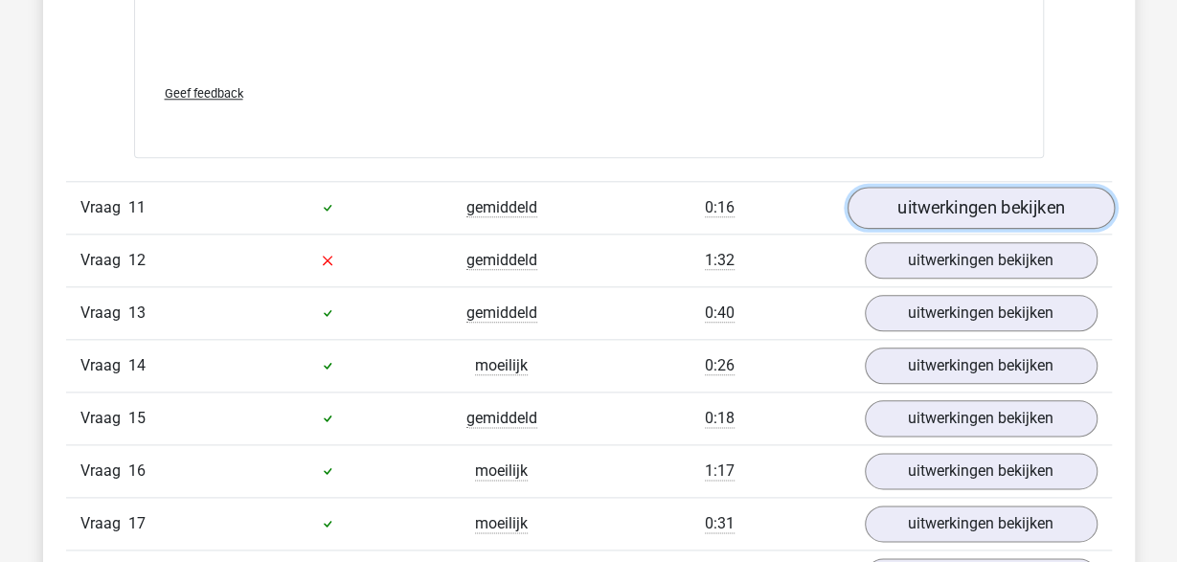
click at [901, 187] on link "uitwerkingen bekijken" at bounding box center [979, 208] width 267 height 42
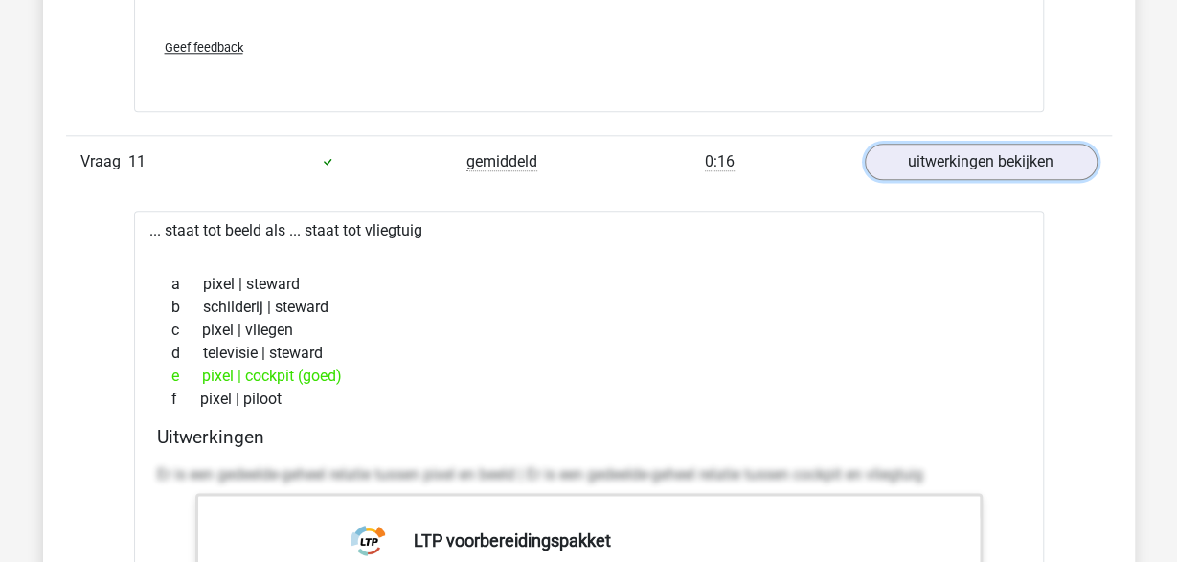
scroll to position [15137, 0]
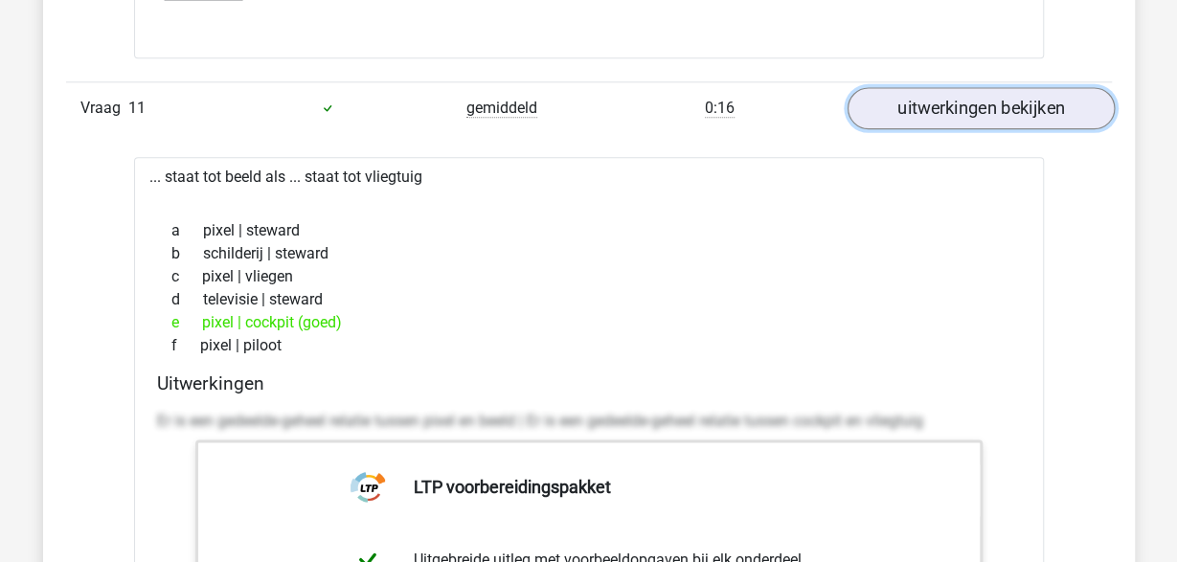
click at [939, 87] on link "uitwerkingen bekijken" at bounding box center [979, 108] width 267 height 42
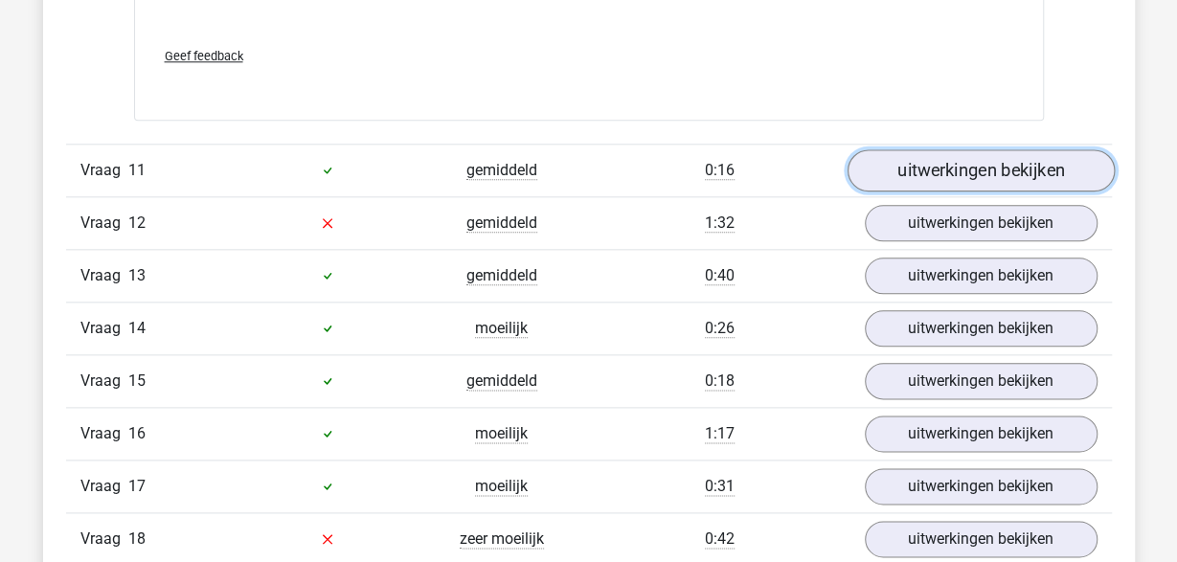
scroll to position [15038, 0]
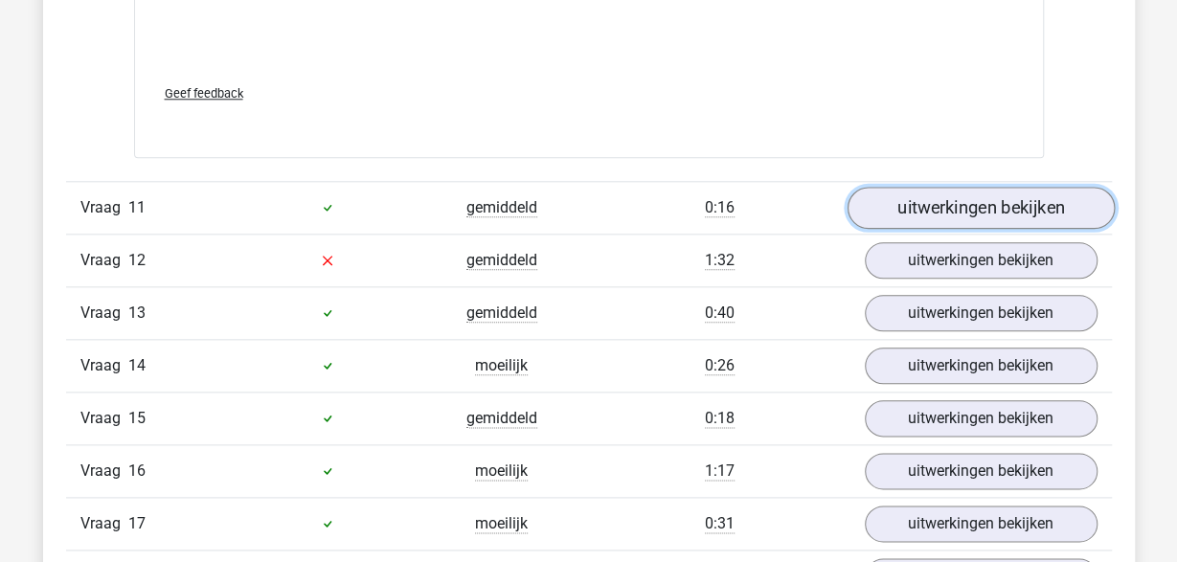
click at [955, 187] on link "uitwerkingen bekijken" at bounding box center [979, 208] width 267 height 42
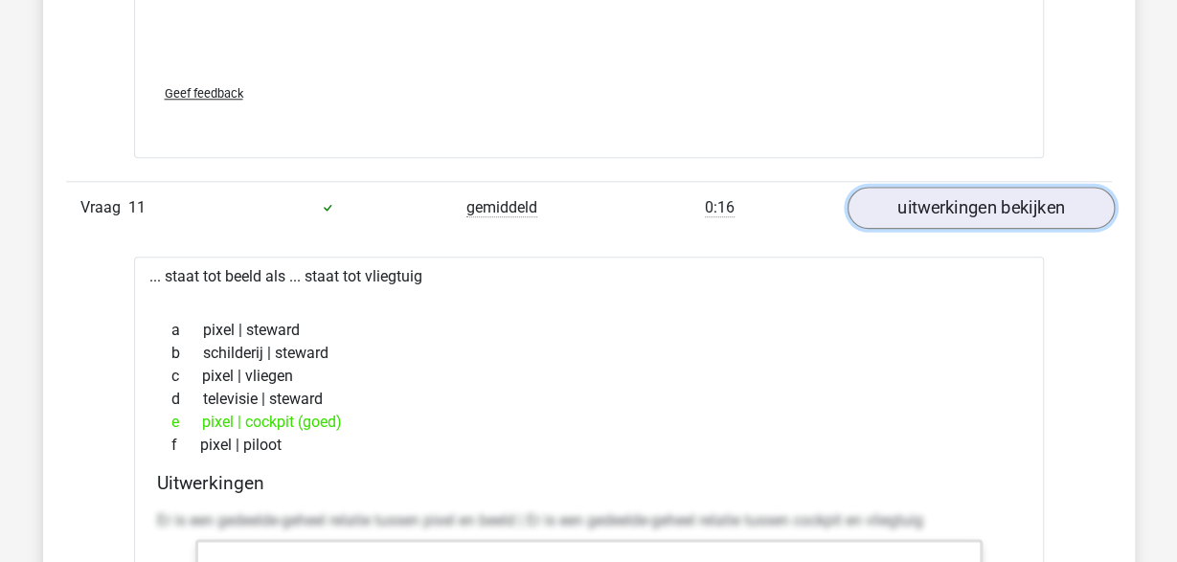
click at [955, 187] on link "uitwerkingen bekijken" at bounding box center [979, 208] width 267 height 42
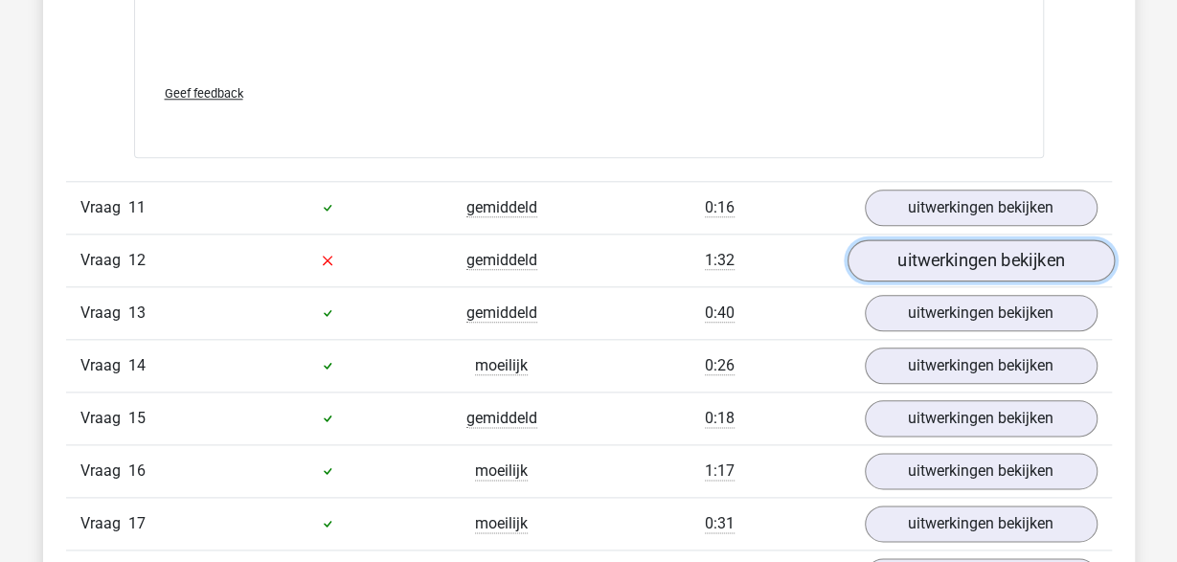
click at [947, 251] on link "uitwerkingen bekijken" at bounding box center [979, 260] width 267 height 42
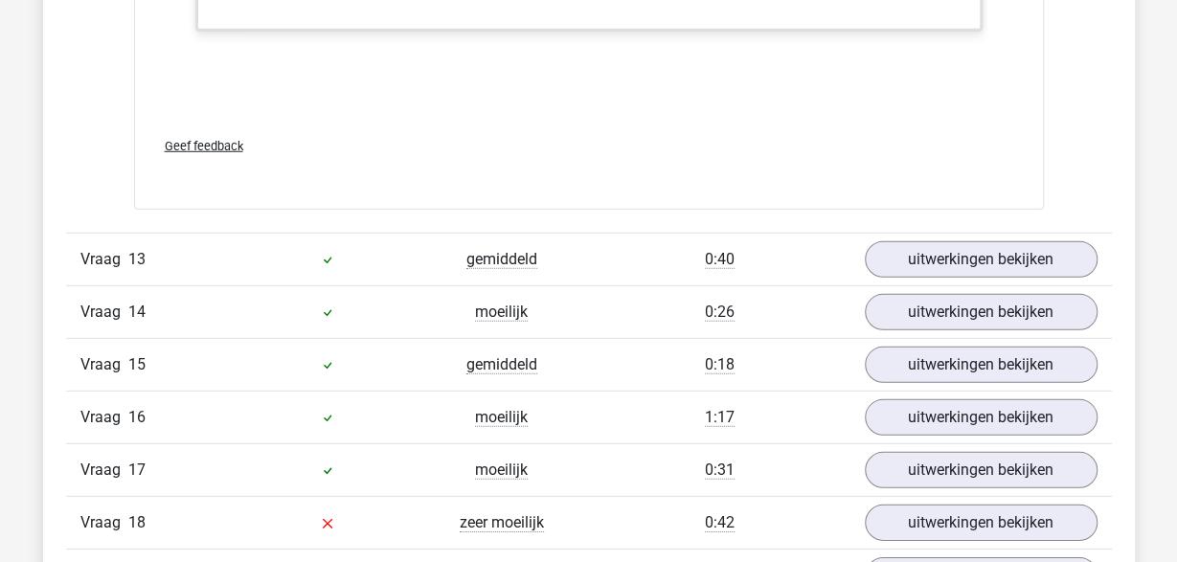
scroll to position [16731, 0]
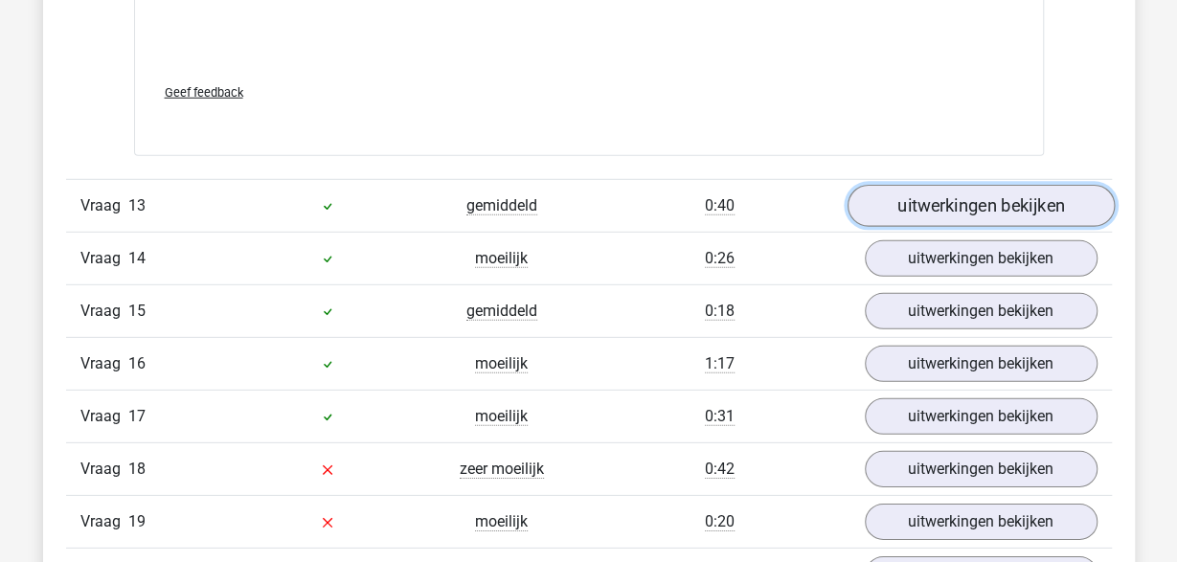
click at [887, 185] on link "uitwerkingen bekijken" at bounding box center [979, 206] width 267 height 42
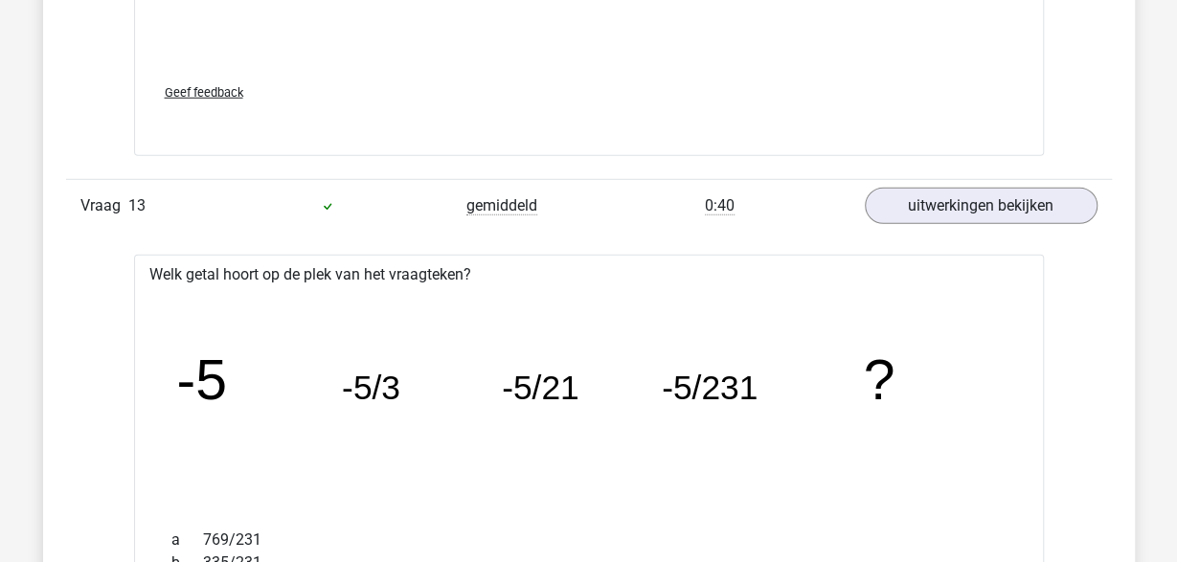
click at [765, 194] on div "0:40" at bounding box center [719, 205] width 261 height 23
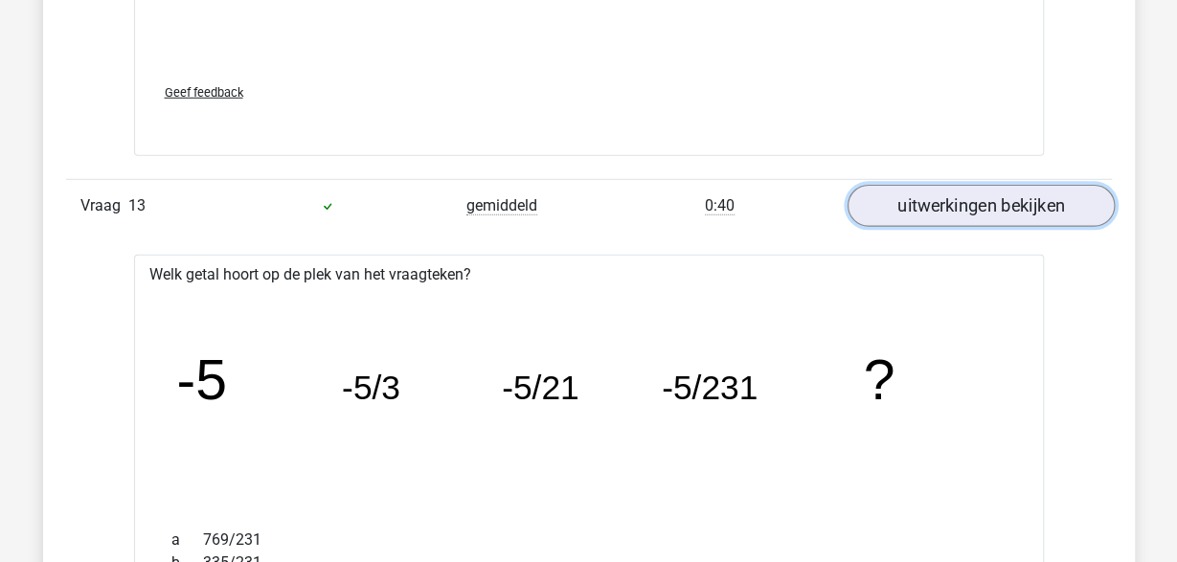
click at [989, 185] on link "uitwerkingen bekijken" at bounding box center [979, 206] width 267 height 42
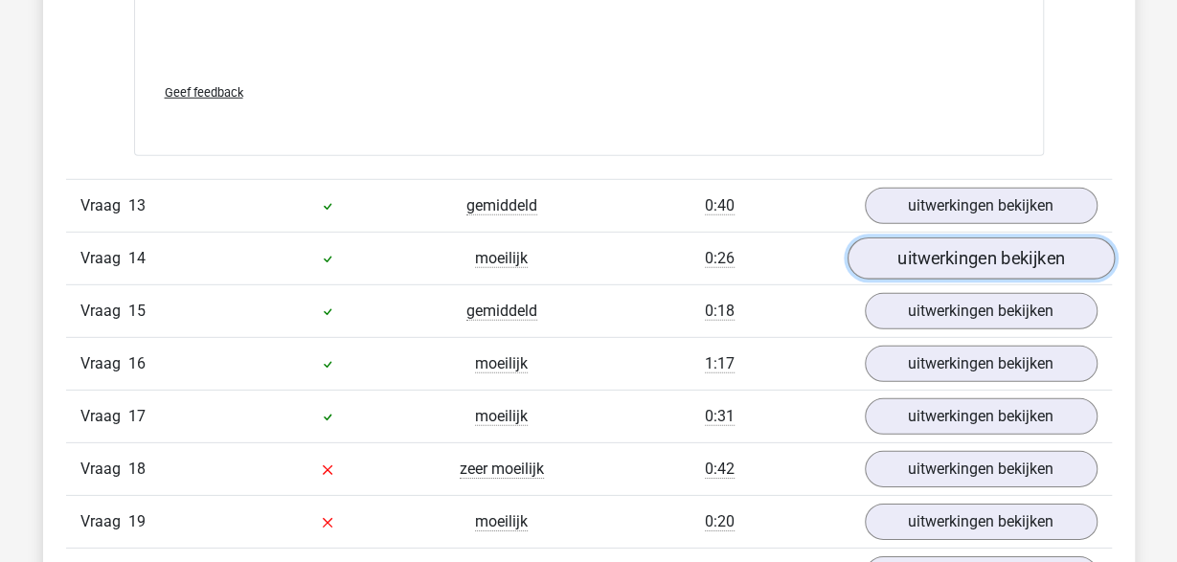
click at [940, 241] on link "uitwerkingen bekijken" at bounding box center [979, 258] width 267 height 42
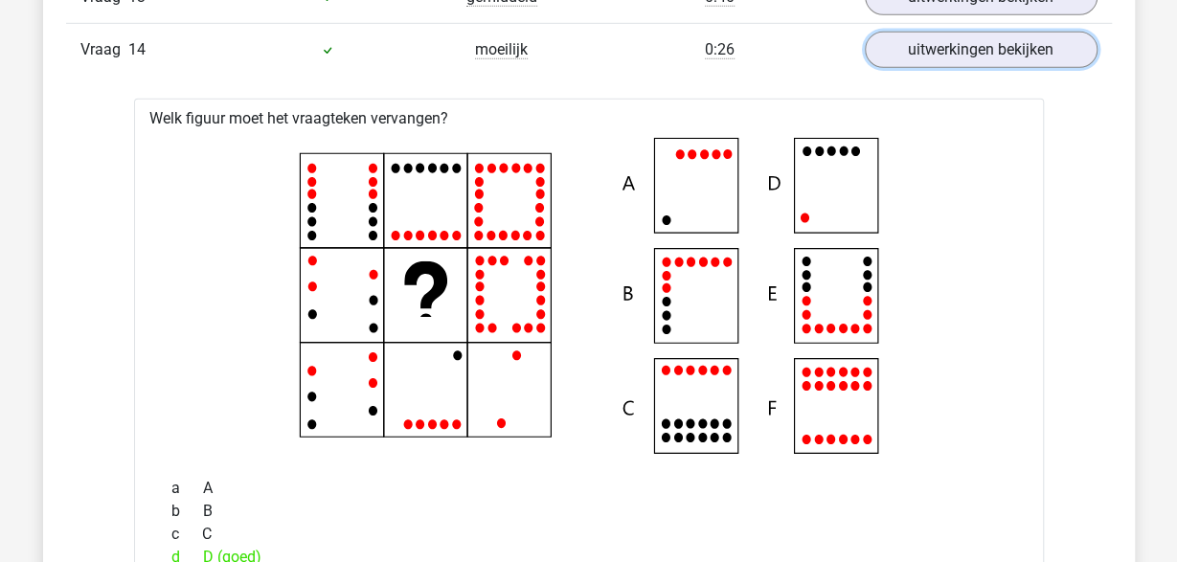
scroll to position [16930, 0]
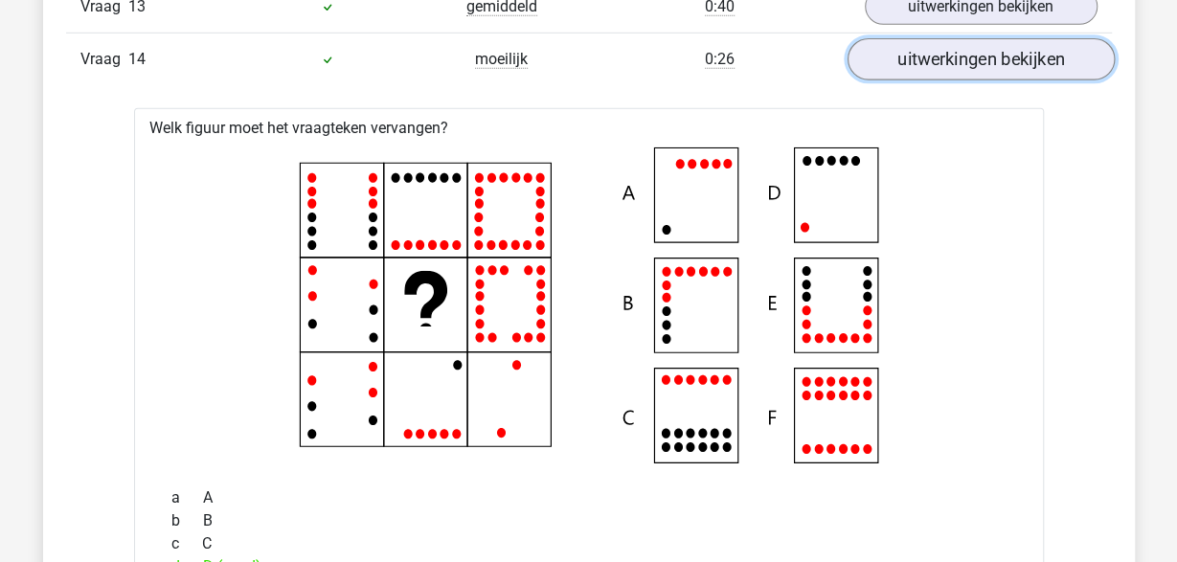
click at [966, 43] on link "uitwerkingen bekijken" at bounding box center [979, 59] width 267 height 42
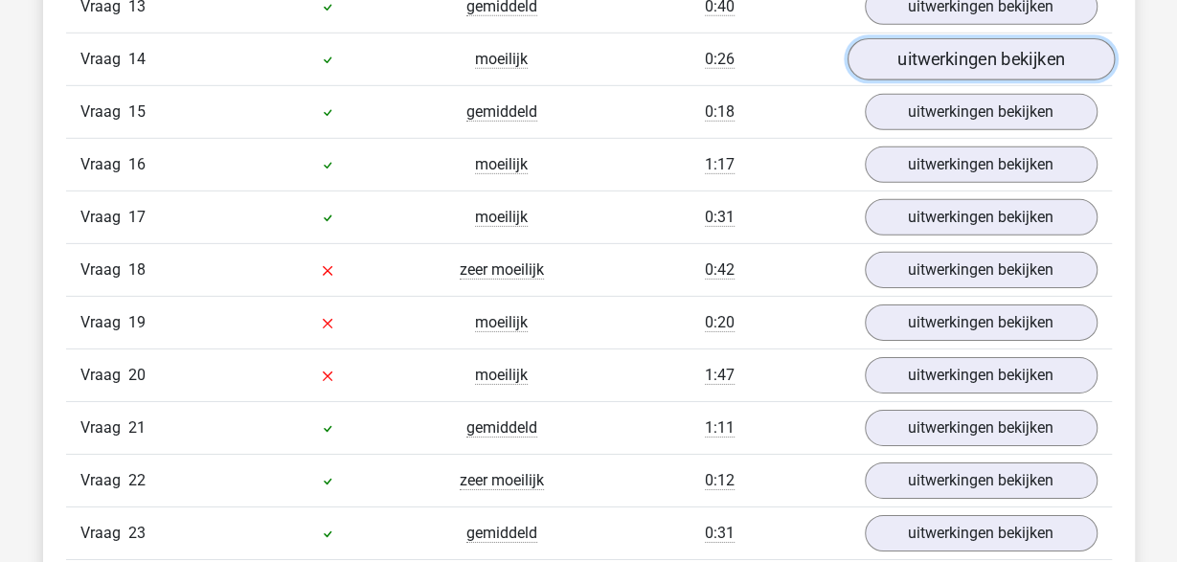
click at [966, 43] on link "uitwerkingen bekijken" at bounding box center [979, 59] width 267 height 42
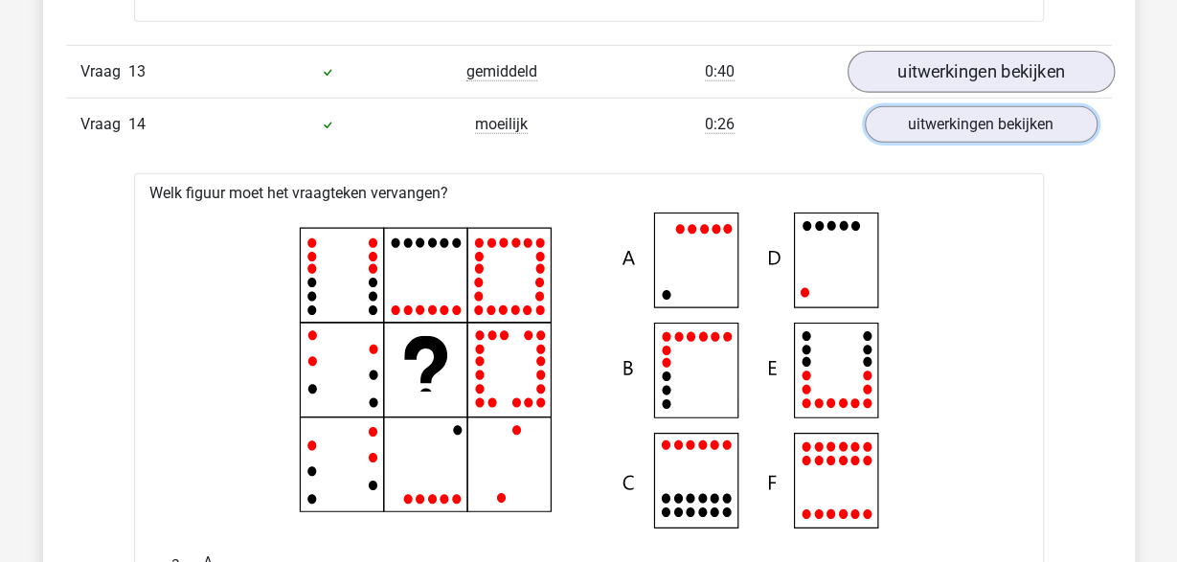
scroll to position [16830, 0]
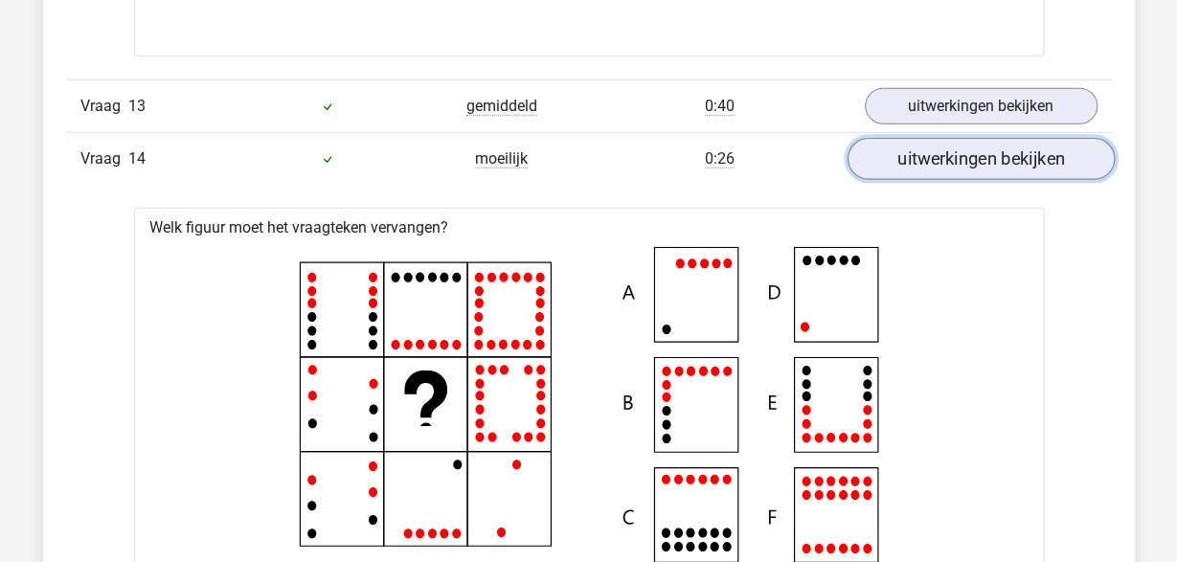
click at [951, 138] on link "uitwerkingen bekijken" at bounding box center [979, 159] width 267 height 42
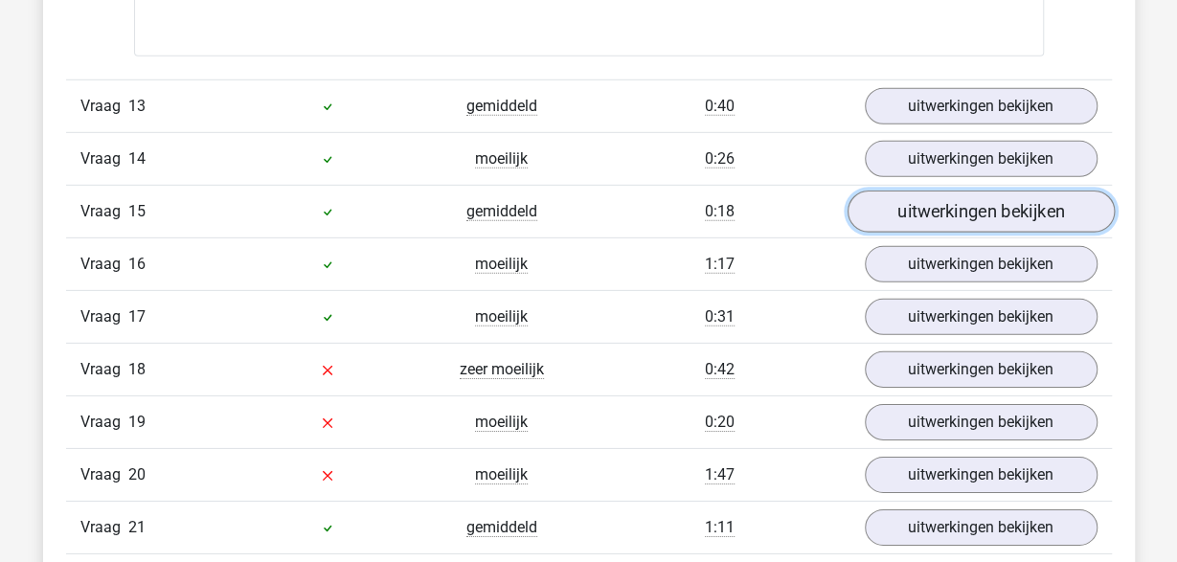
click at [951, 191] on link "uitwerkingen bekijken" at bounding box center [979, 212] width 267 height 42
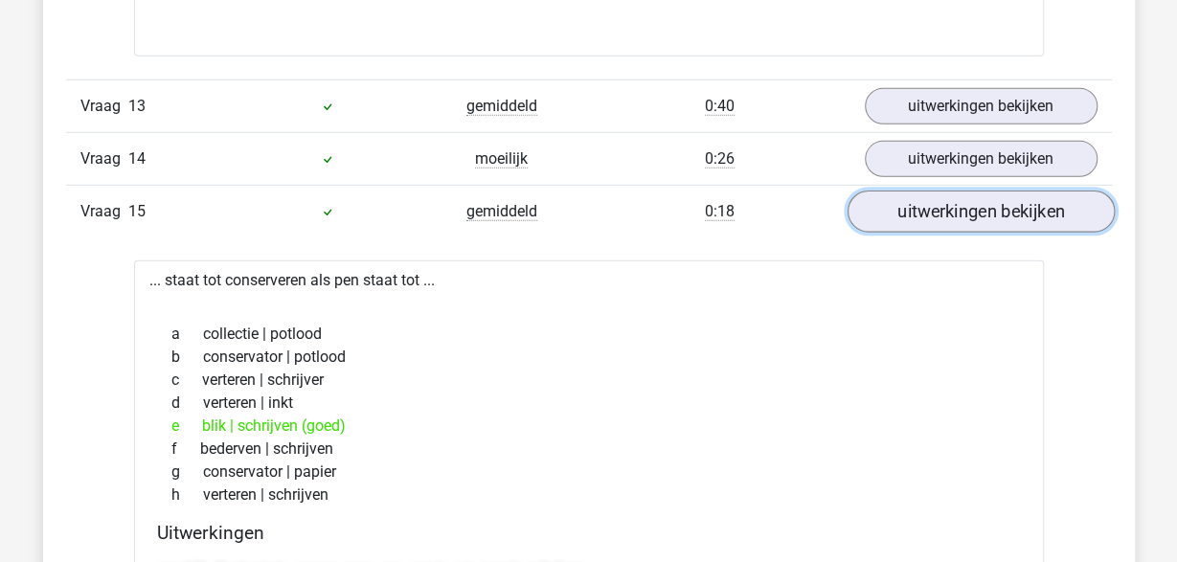
click at [951, 191] on link "uitwerkingen bekijken" at bounding box center [979, 212] width 267 height 42
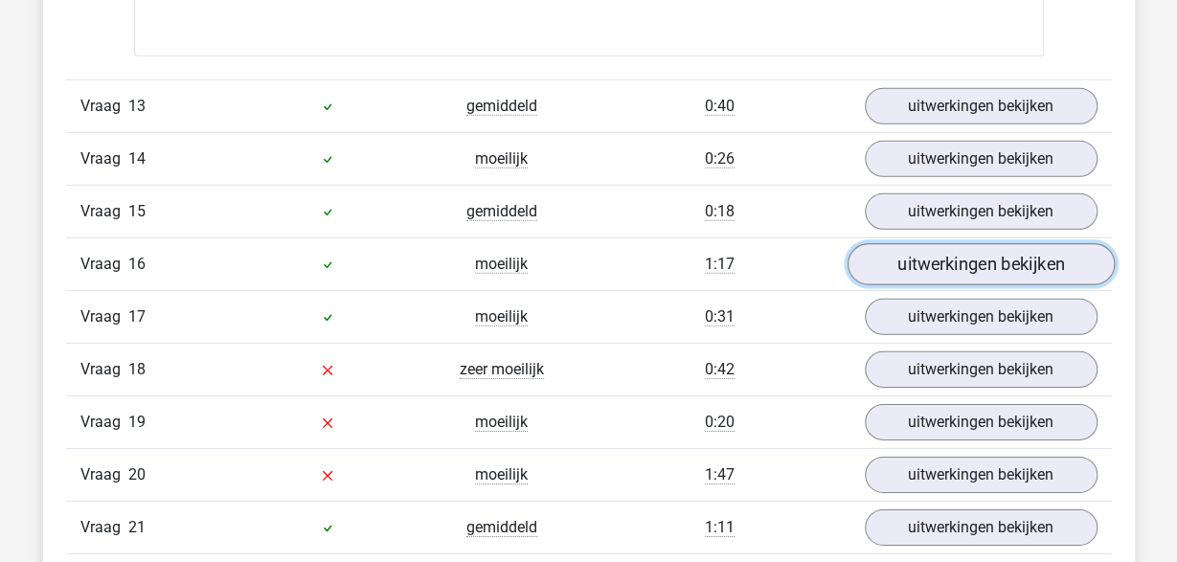
click at [945, 243] on link "uitwerkingen bekijken" at bounding box center [979, 264] width 267 height 42
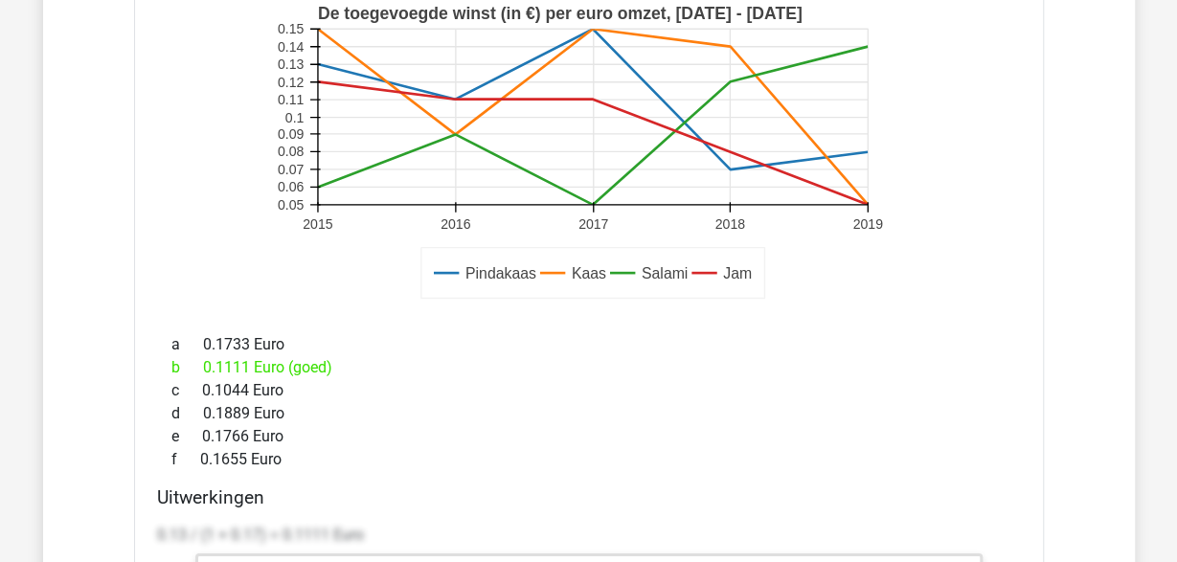
scroll to position [16930, 0]
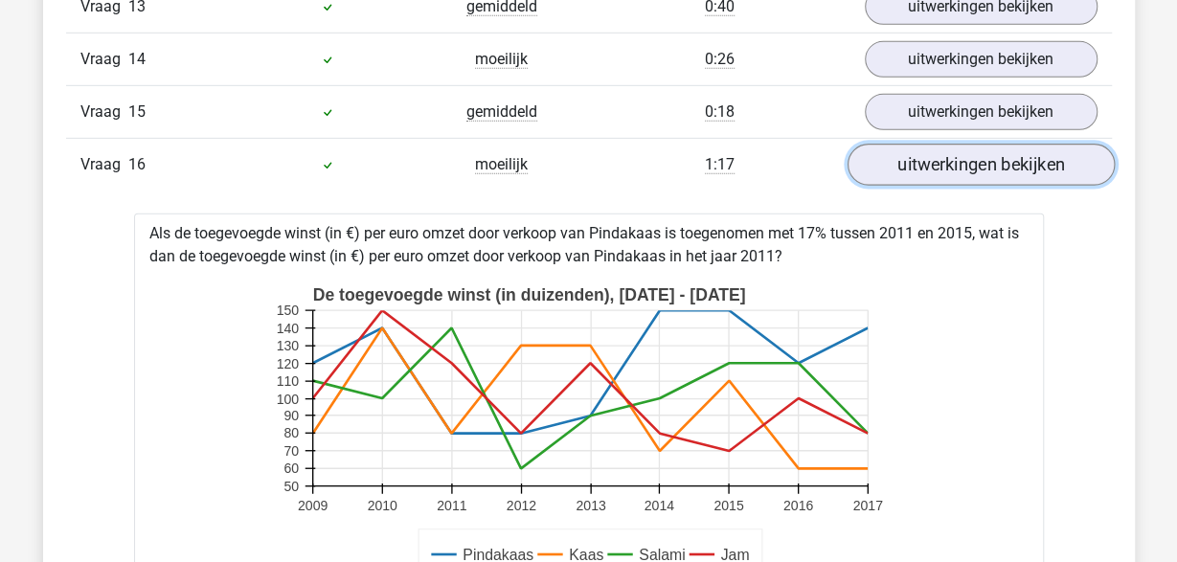
click at [969, 144] on link "uitwerkingen bekijken" at bounding box center [979, 165] width 267 height 42
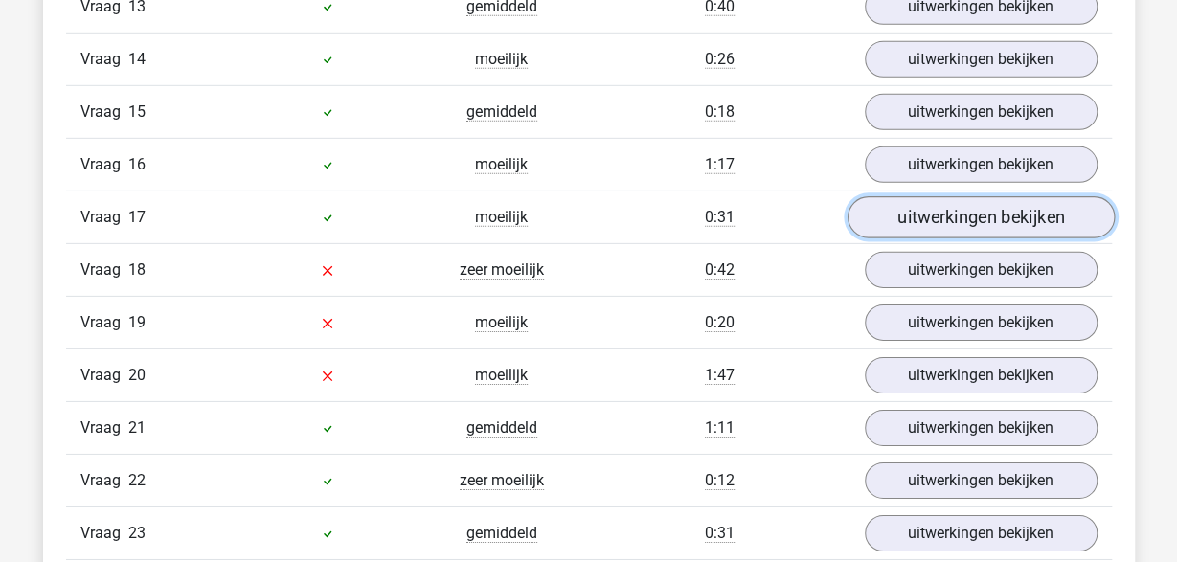
click at [970, 196] on link "uitwerkingen bekijken" at bounding box center [979, 217] width 267 height 42
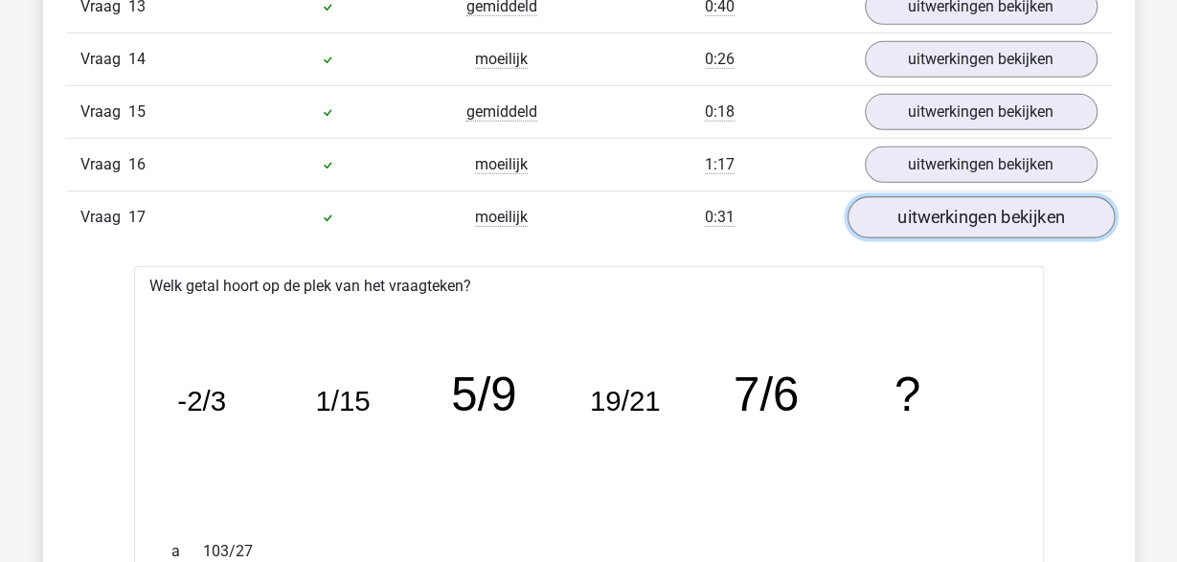
scroll to position [17029, 0]
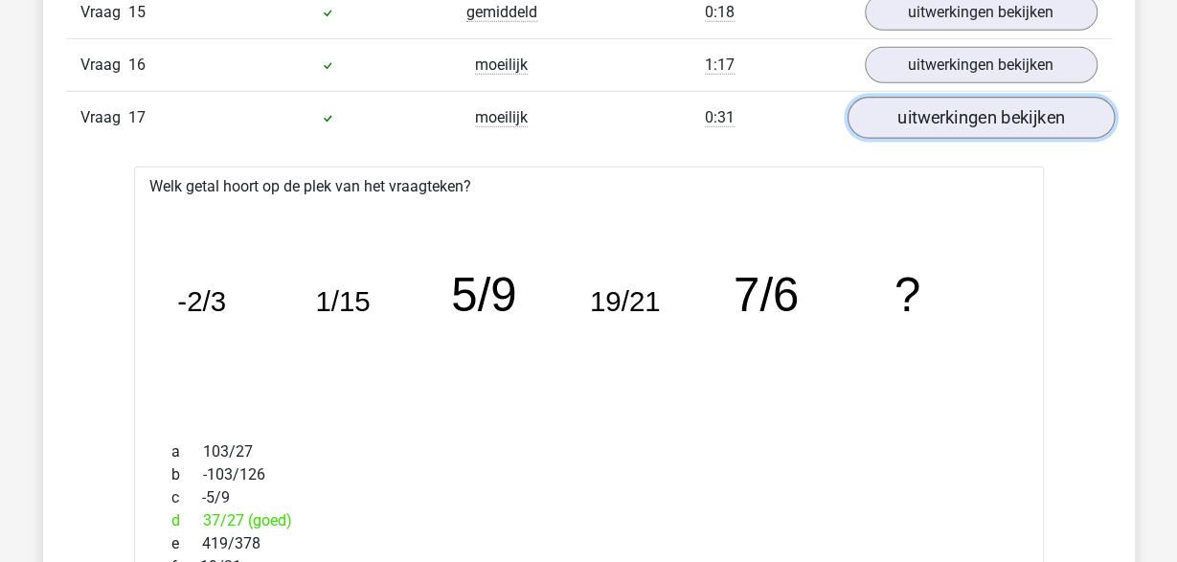
click at [993, 97] on link "uitwerkingen bekijken" at bounding box center [979, 118] width 267 height 42
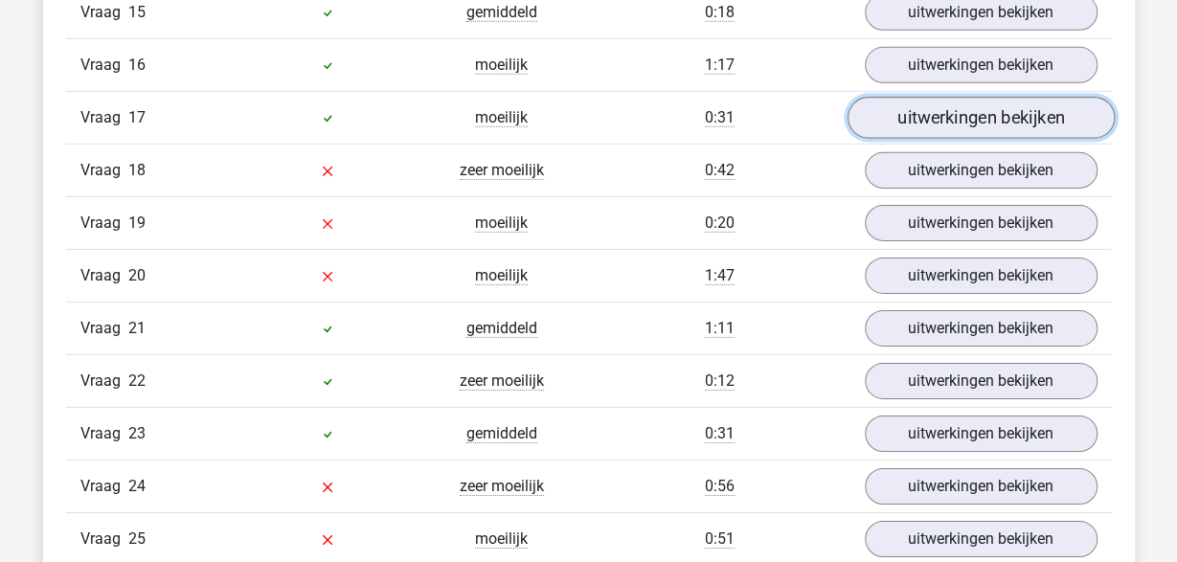
click at [993, 97] on link "uitwerkingen bekijken" at bounding box center [979, 118] width 267 height 42
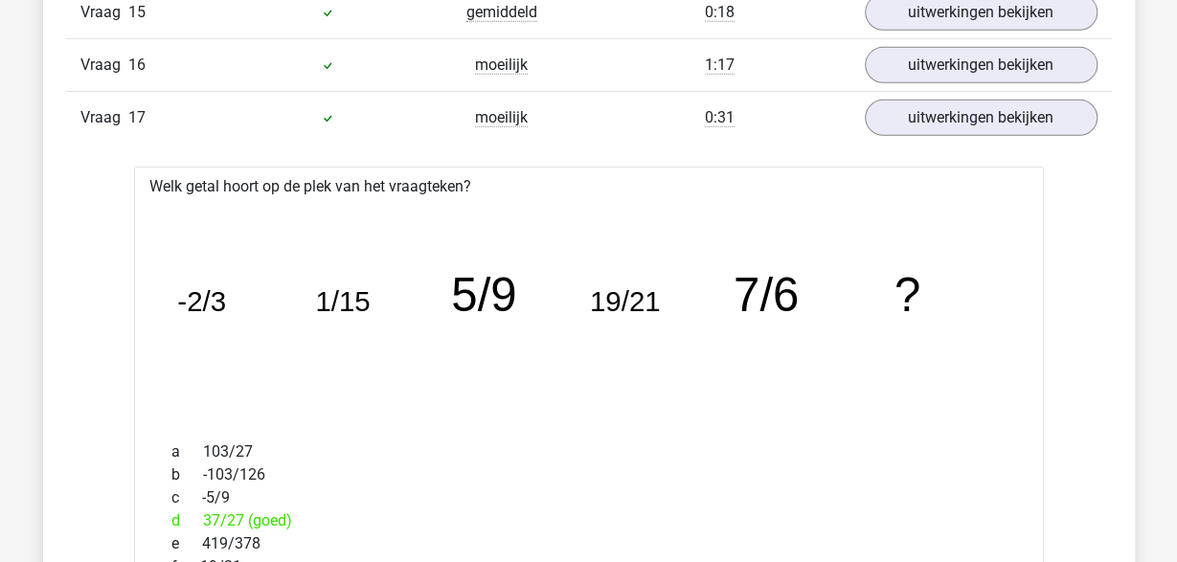
drag, startPoint x: 466, startPoint y: 403, endPoint x: 485, endPoint y: 404, distance: 18.2
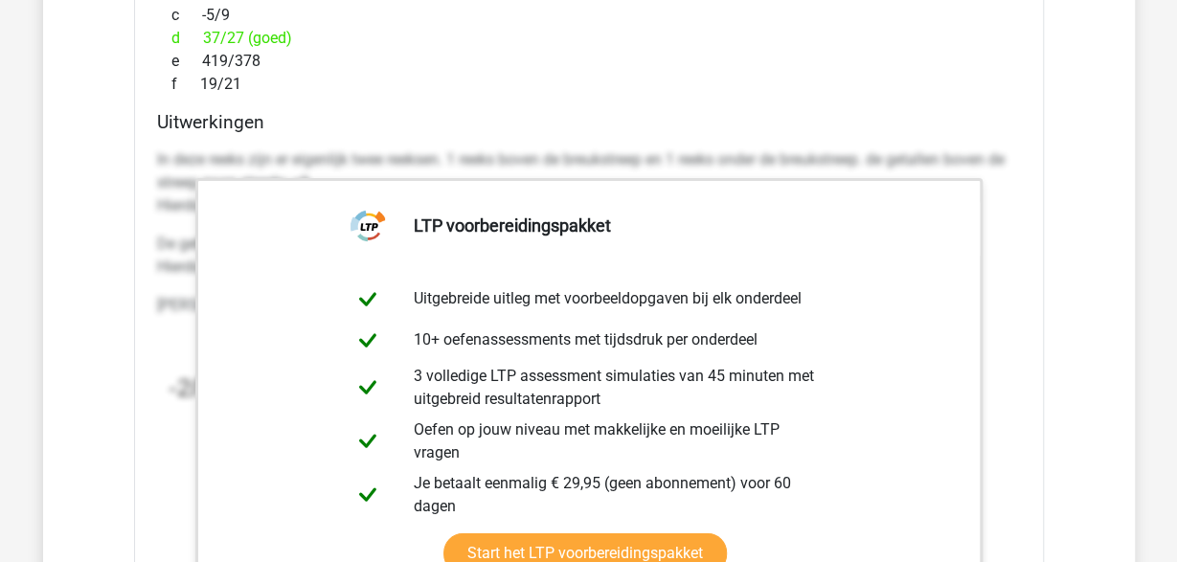
scroll to position [18025, 0]
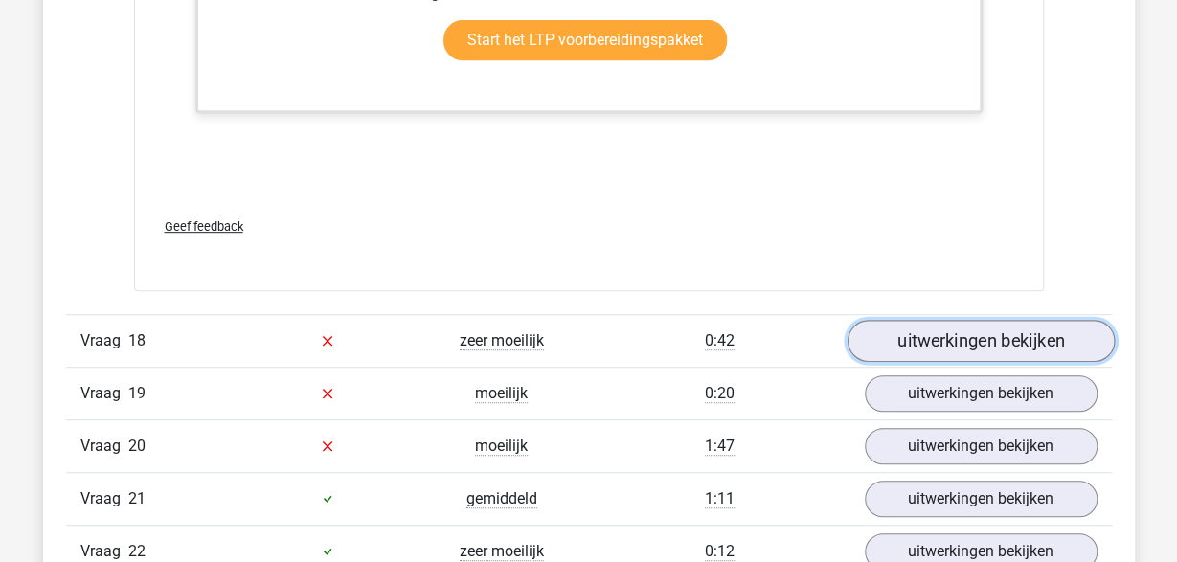
click at [905, 320] on link "uitwerkingen bekijken" at bounding box center [979, 341] width 267 height 42
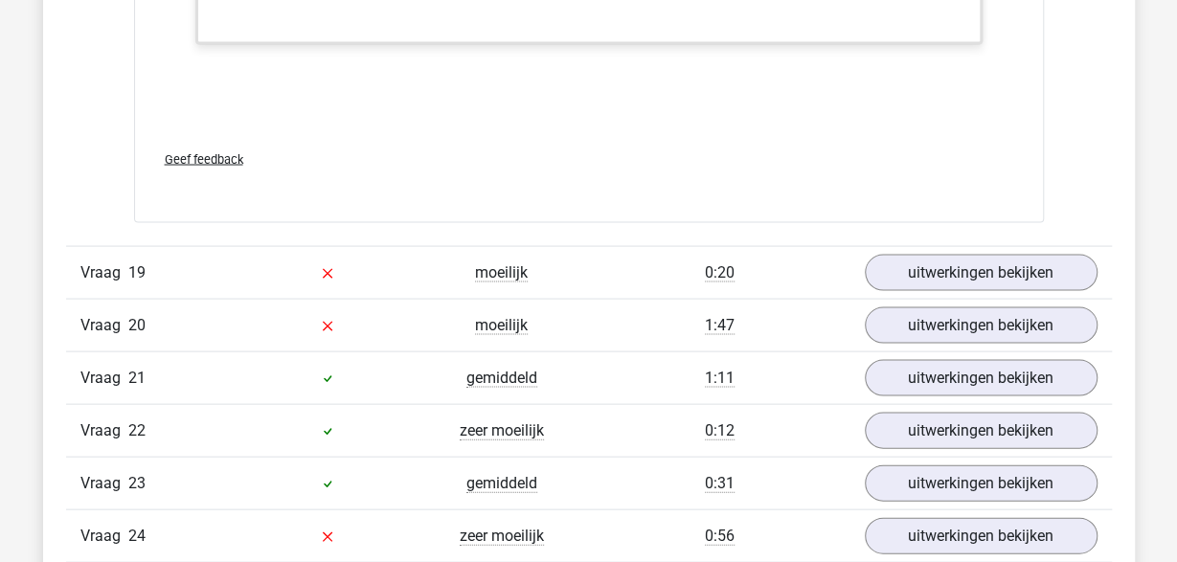
scroll to position [19420, 0]
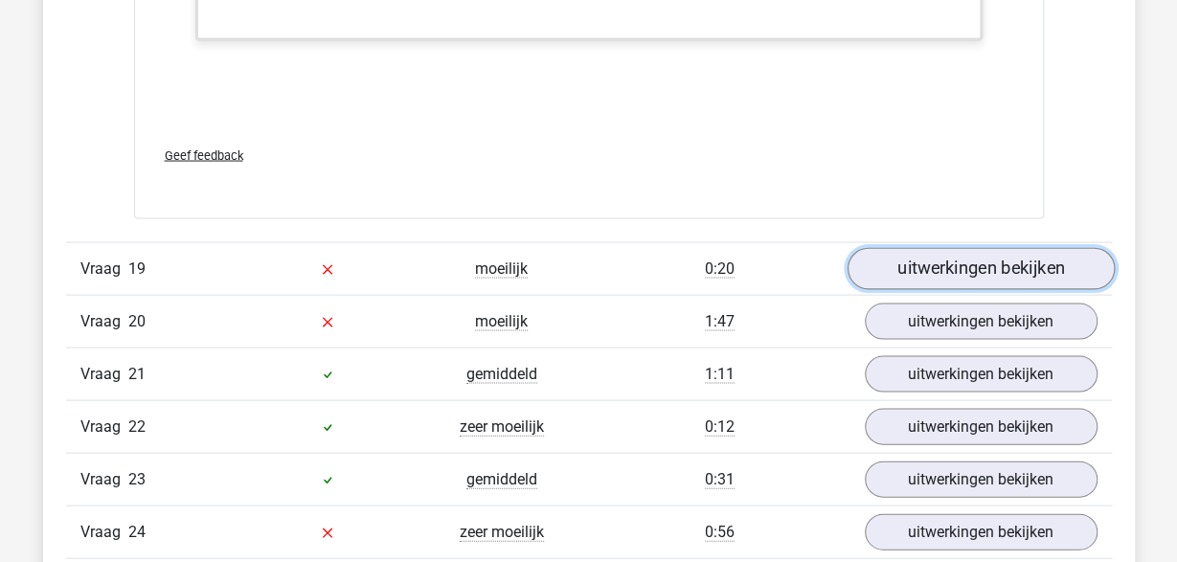
click at [870, 248] on link "uitwerkingen bekijken" at bounding box center [979, 269] width 267 height 42
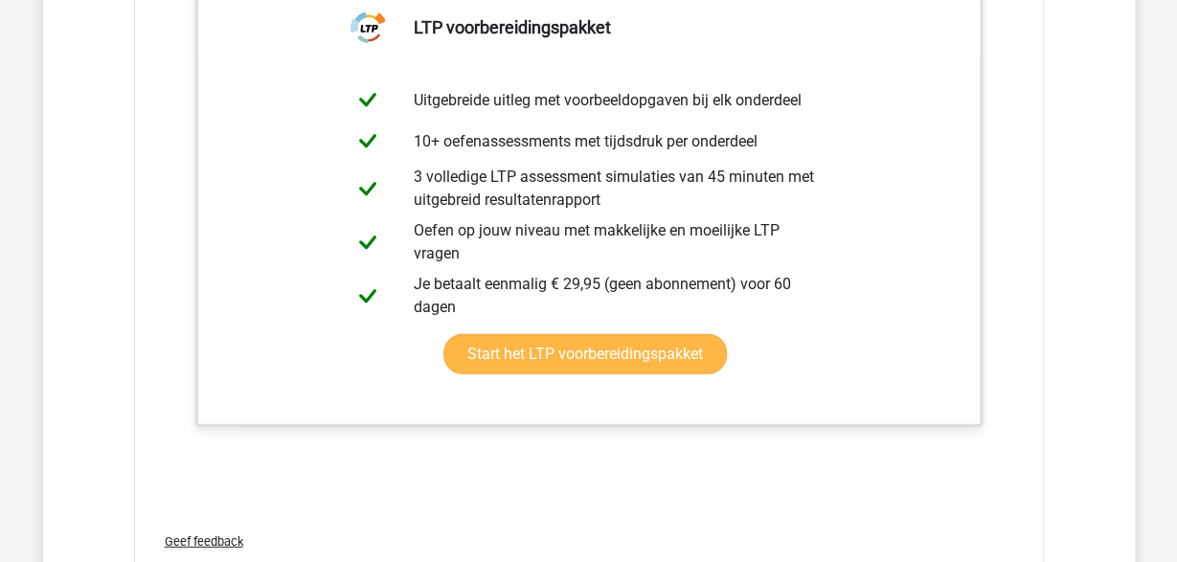
scroll to position [20316, 0]
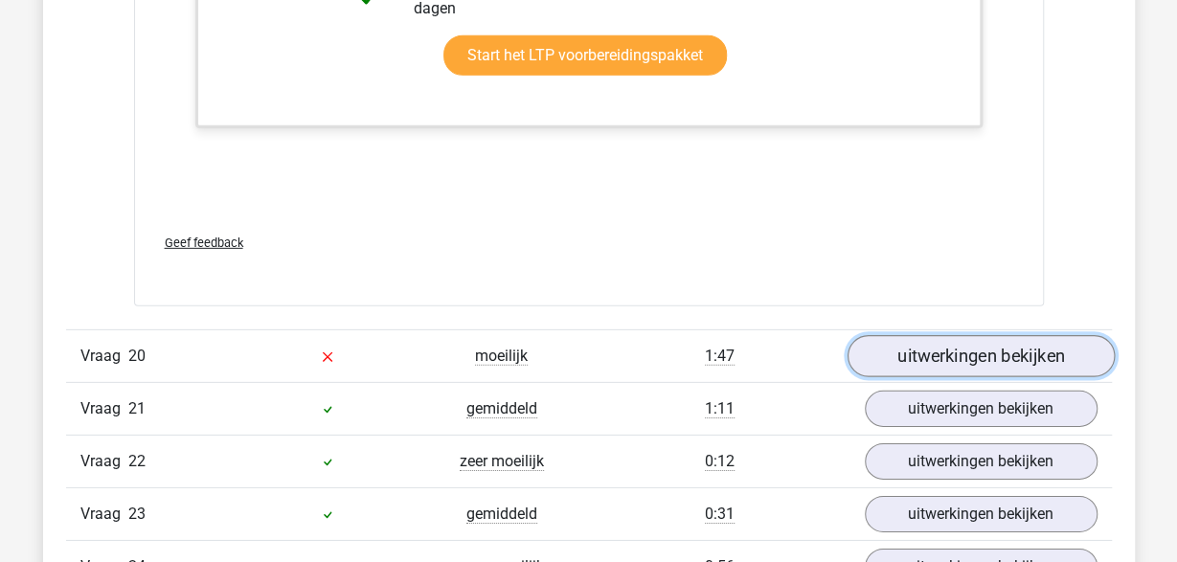
click at [962, 335] on link "uitwerkingen bekijken" at bounding box center [979, 356] width 267 height 42
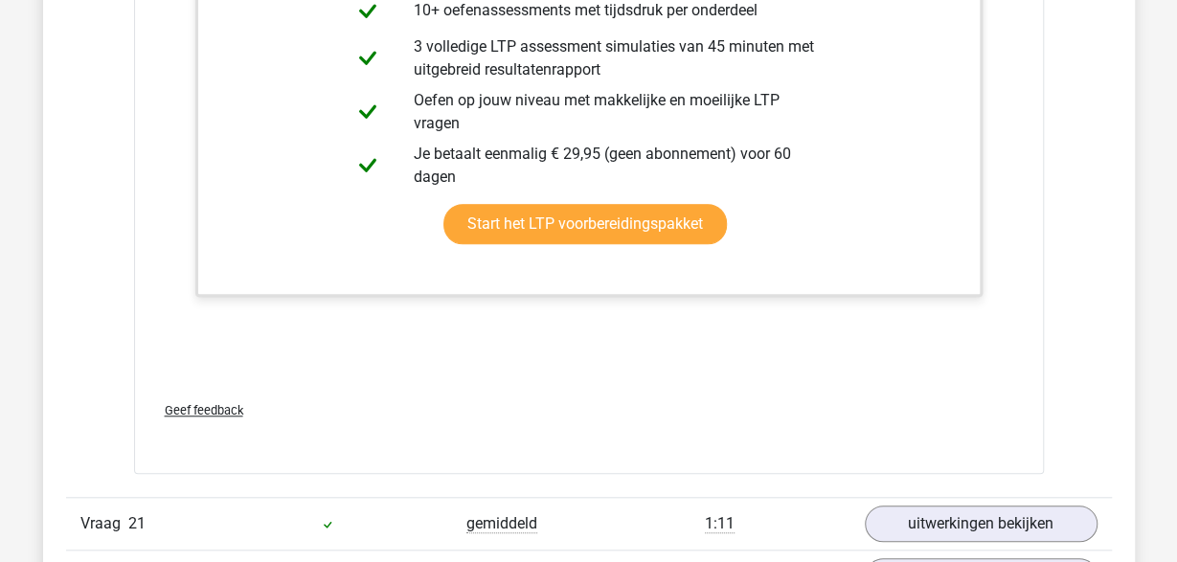
scroll to position [22108, 0]
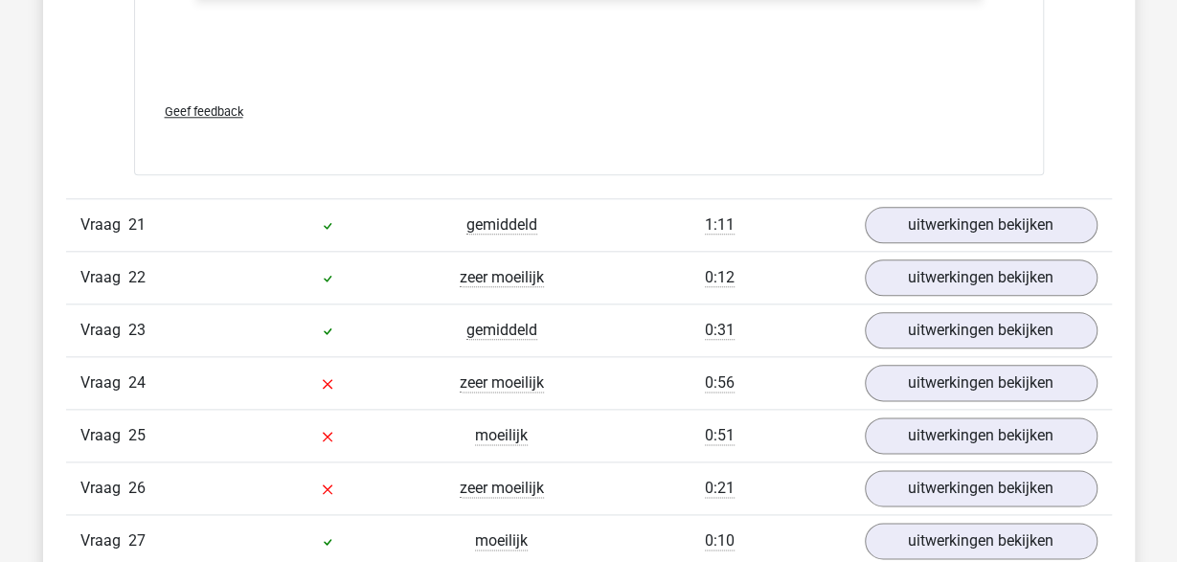
click at [792, 214] on div "1:11" at bounding box center [719, 225] width 261 height 23
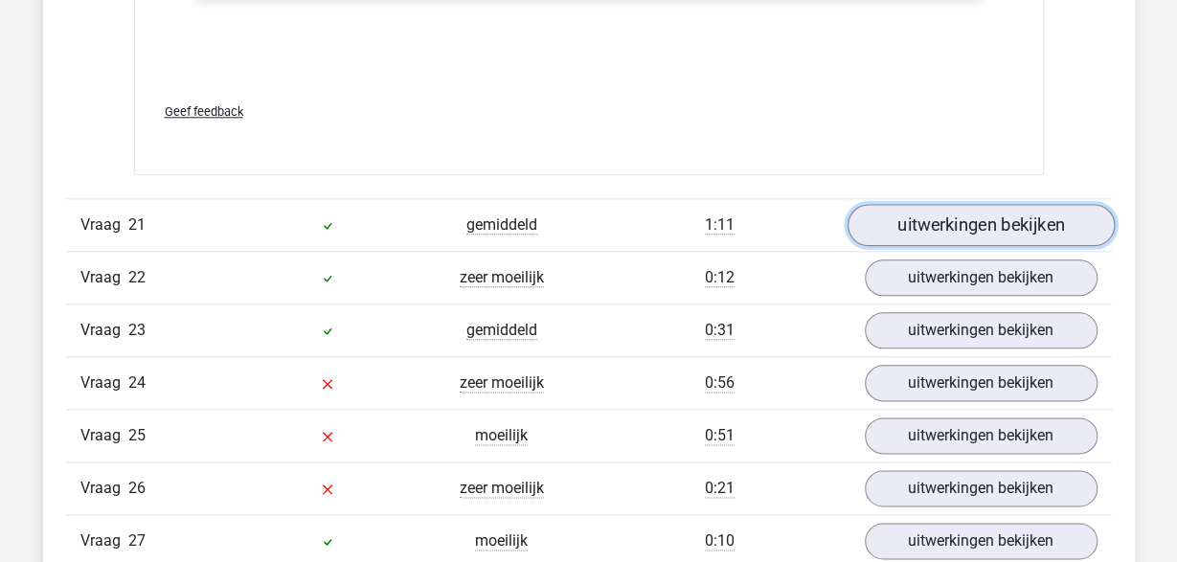
click at [965, 204] on link "uitwerkingen bekijken" at bounding box center [979, 225] width 267 height 42
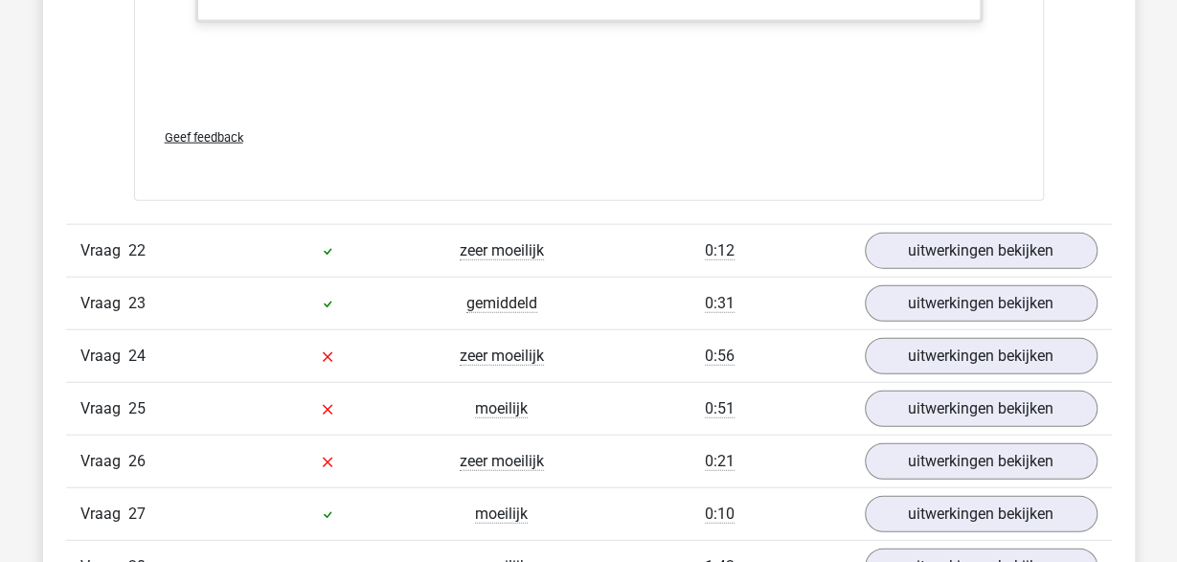
scroll to position [23303, 0]
click at [828, 237] on div "0:12" at bounding box center [719, 248] width 261 height 23
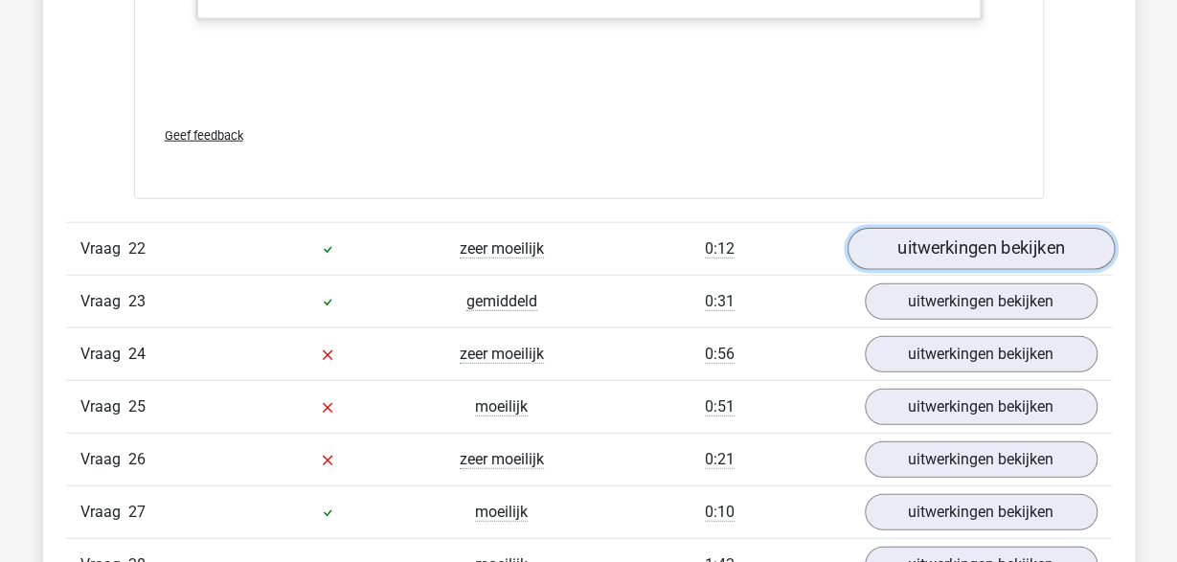
click at [938, 228] on link "uitwerkingen bekijken" at bounding box center [979, 249] width 267 height 42
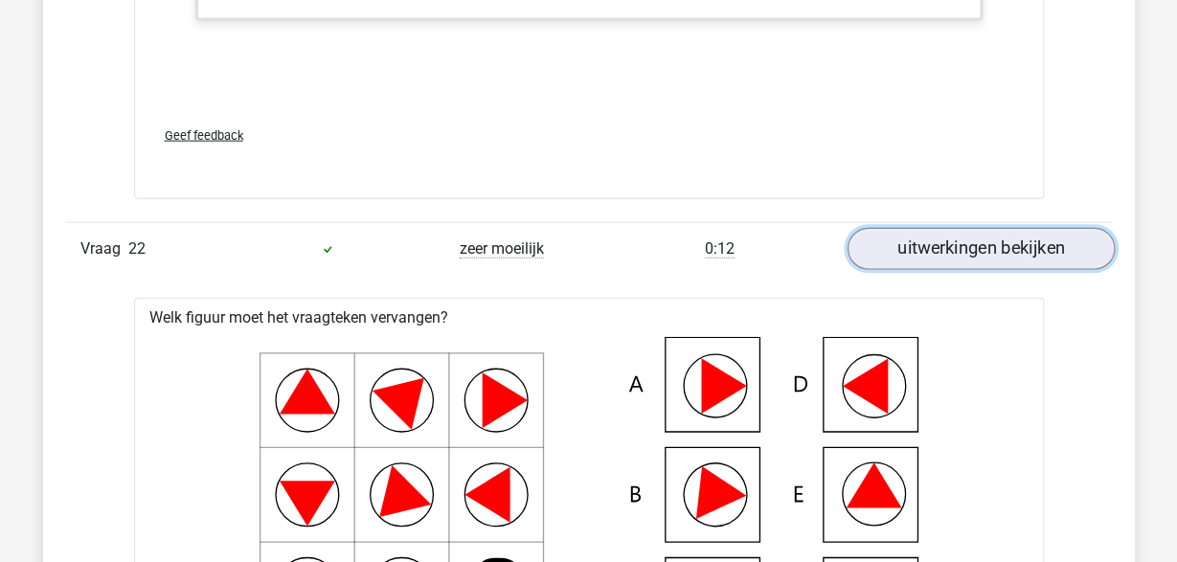
click at [986, 228] on link "uitwerkingen bekijken" at bounding box center [979, 249] width 267 height 42
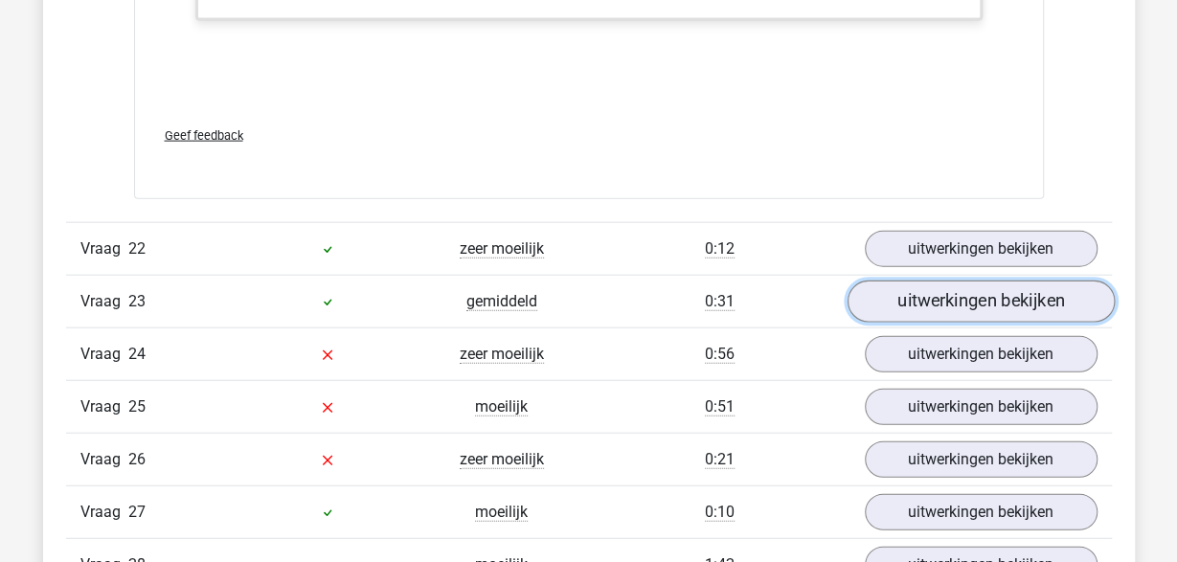
click at [993, 281] on link "uitwerkingen bekijken" at bounding box center [979, 302] width 267 height 42
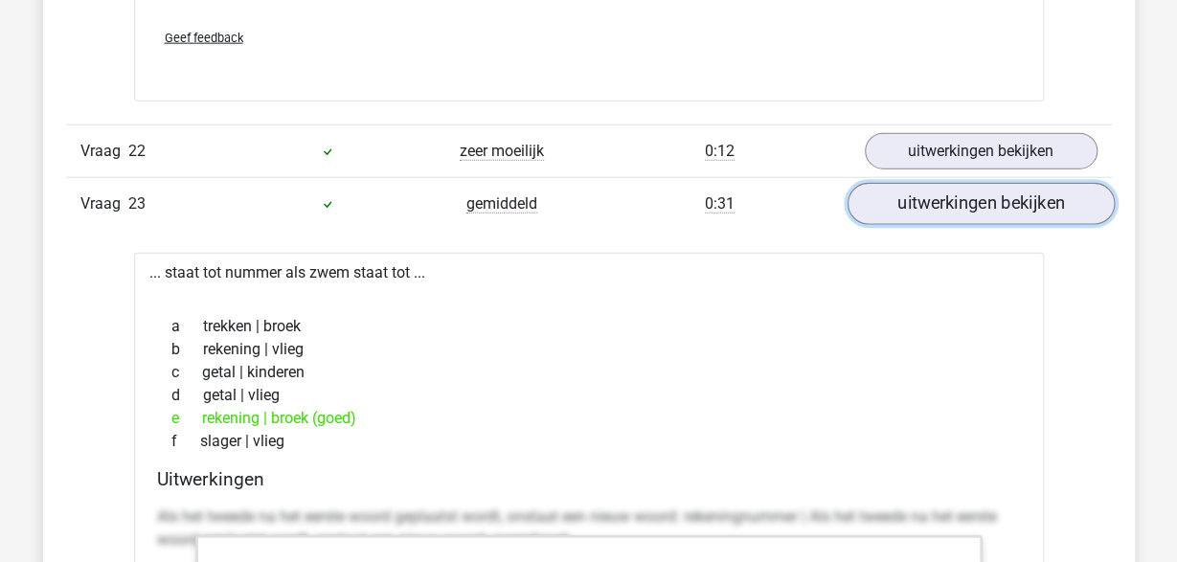
scroll to position [23403, 0]
click at [978, 181] on link "uitwerkingen bekijken" at bounding box center [979, 202] width 267 height 42
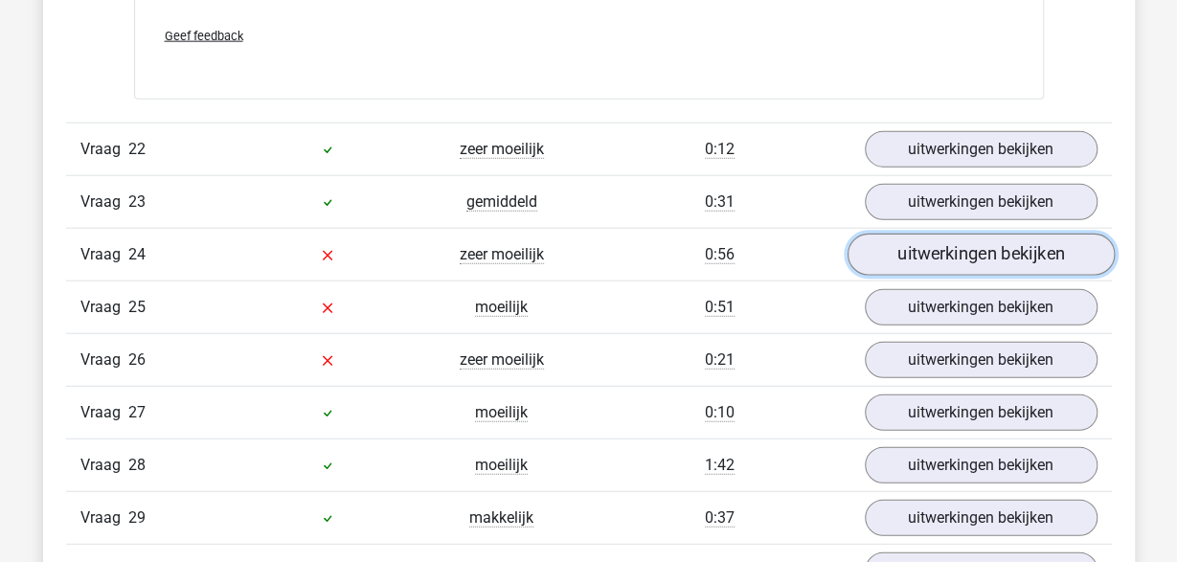
click at [962, 234] on link "uitwerkingen bekijken" at bounding box center [979, 255] width 267 height 42
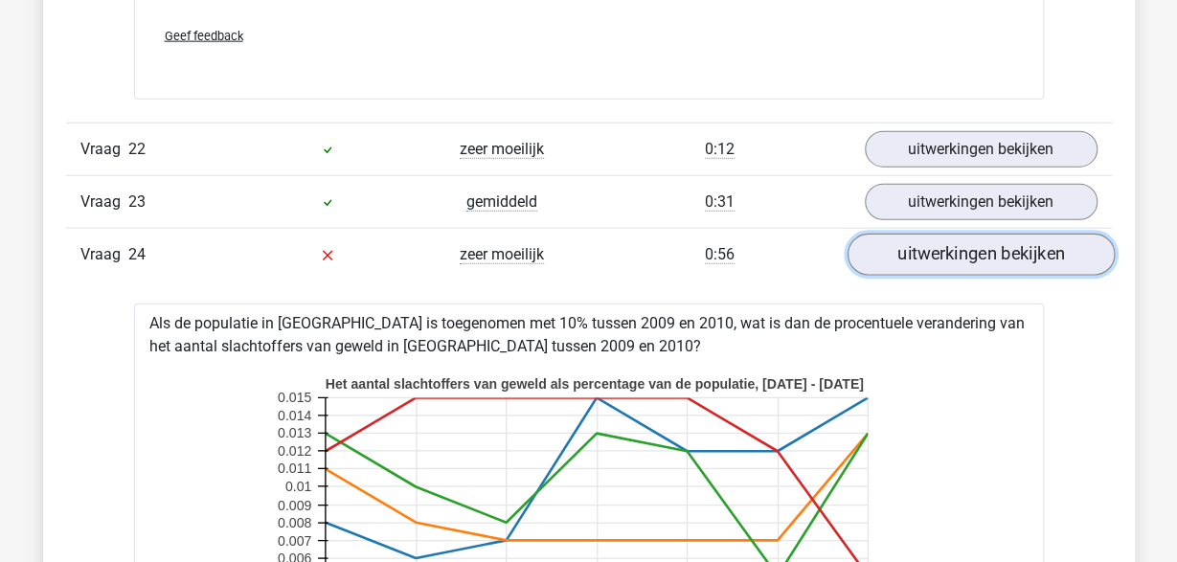
click at [962, 234] on link "uitwerkingen bekijken" at bounding box center [979, 255] width 267 height 42
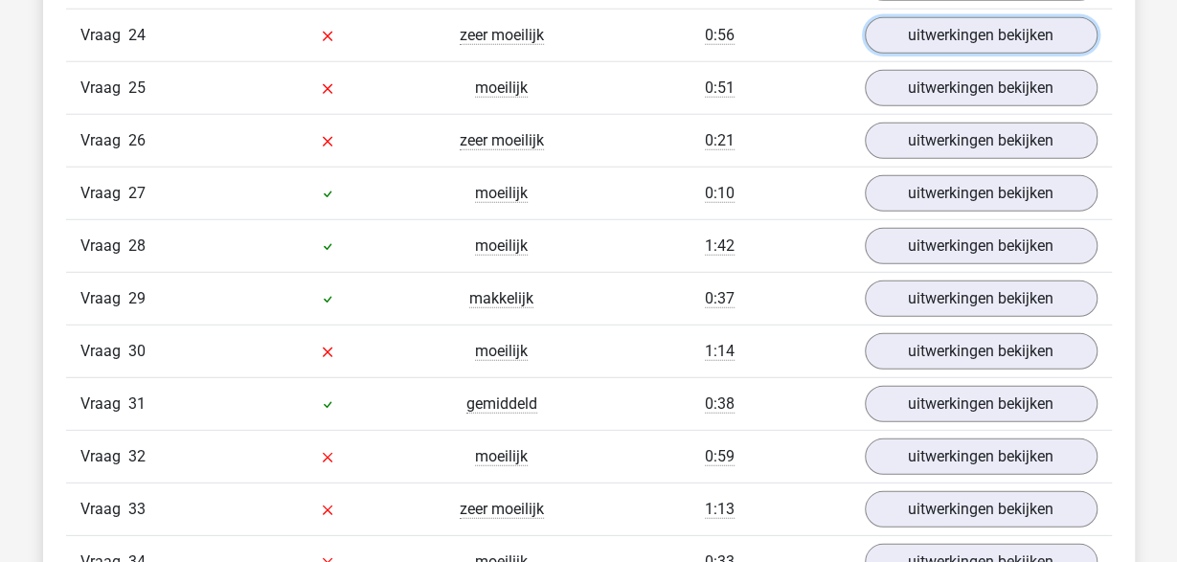
scroll to position [23424, 0]
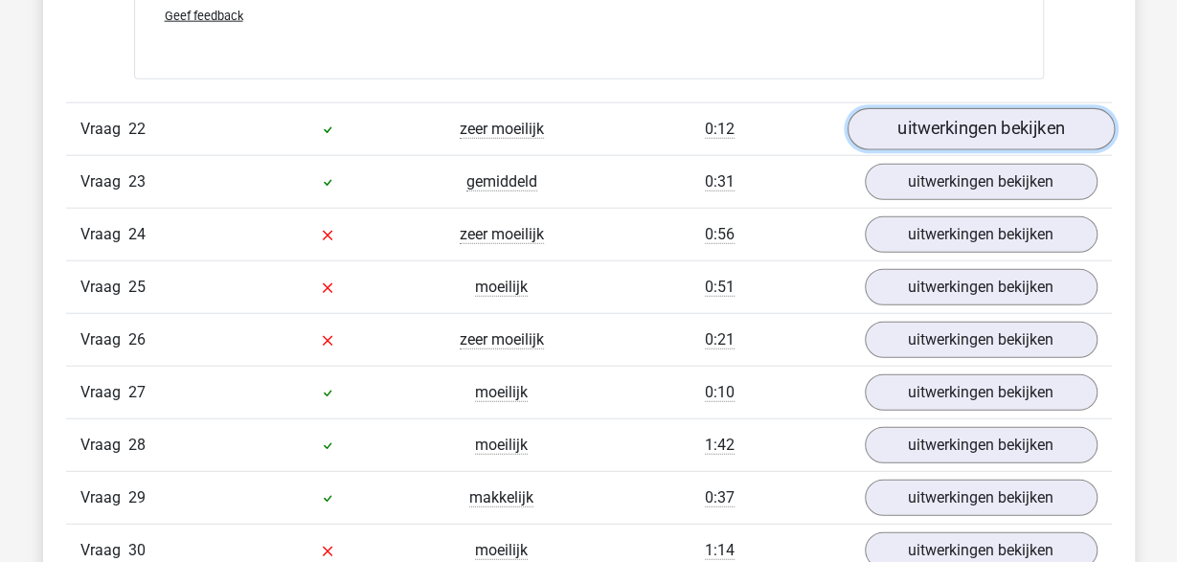
click at [931, 107] on link "uitwerkingen bekijken" at bounding box center [979, 128] width 267 height 42
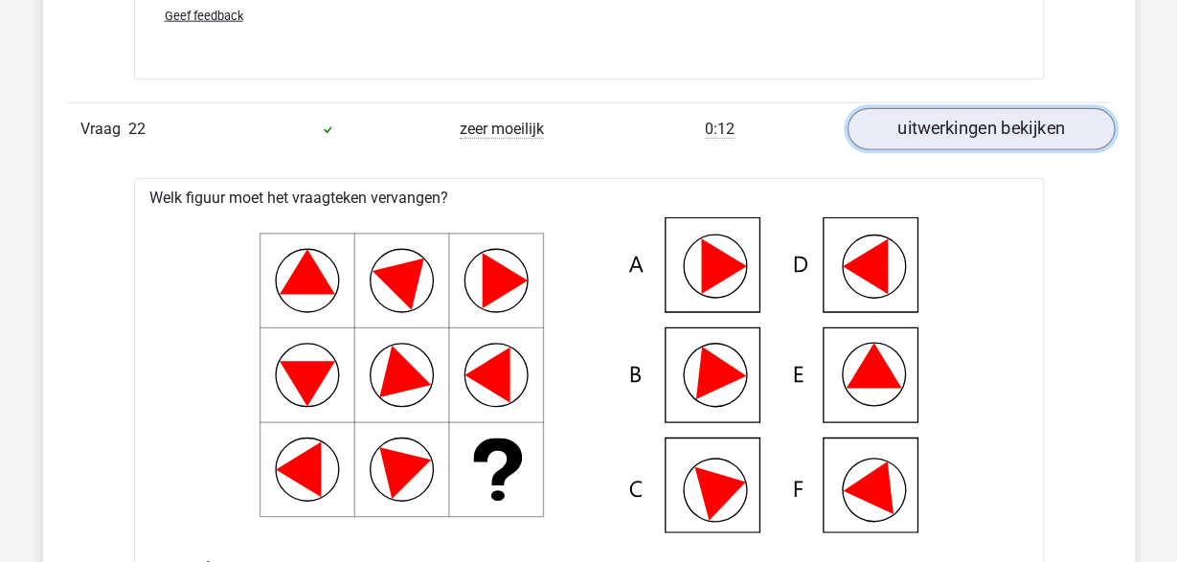
click at [932, 110] on link "uitwerkingen bekijken" at bounding box center [979, 128] width 267 height 42
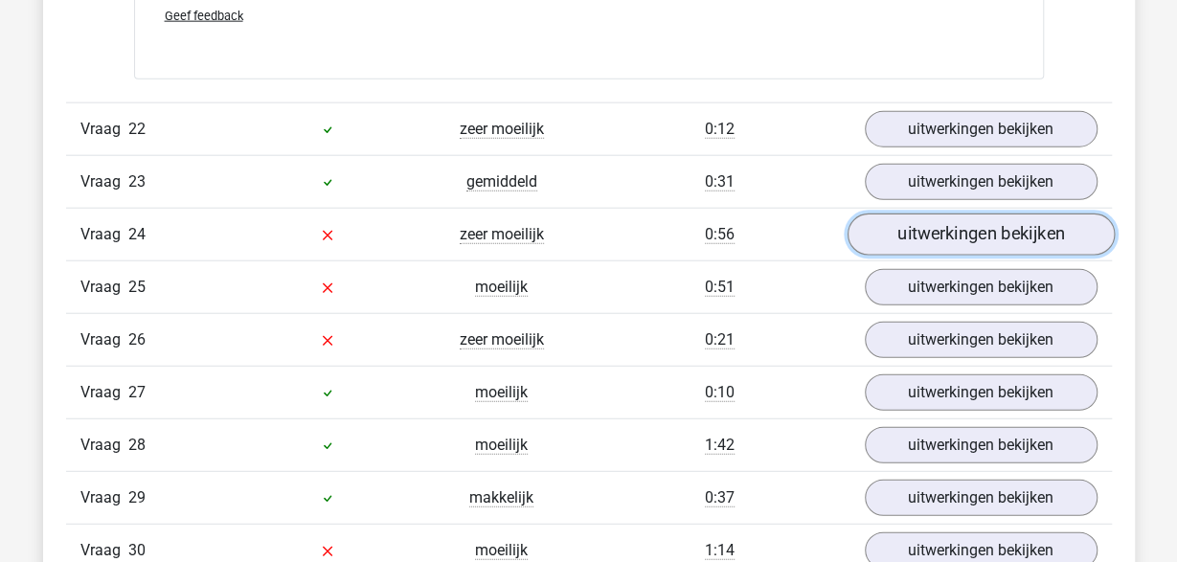
click at [946, 213] on link "uitwerkingen bekijken" at bounding box center [979, 234] width 267 height 42
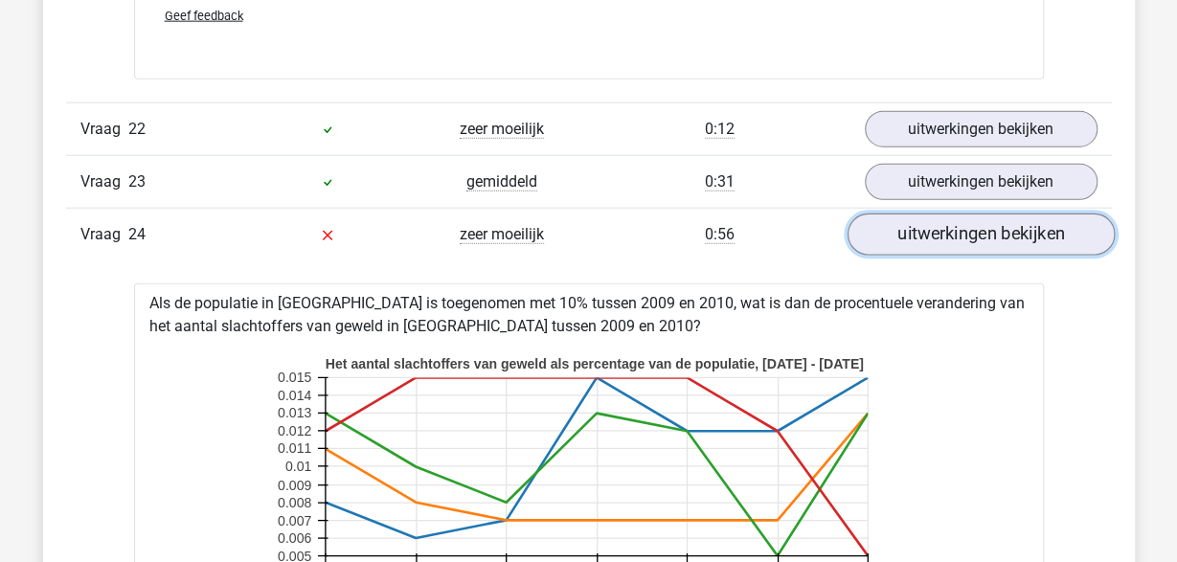
click at [950, 213] on link "uitwerkingen bekijken" at bounding box center [979, 234] width 267 height 42
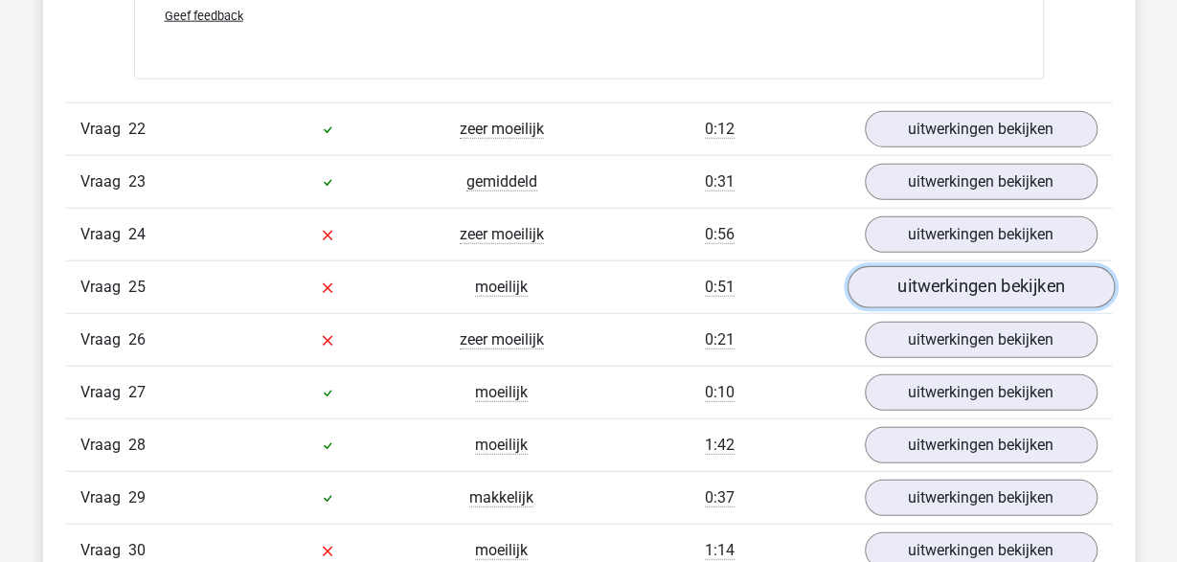
click at [957, 265] on link "uitwerkingen bekijken" at bounding box center [979, 286] width 267 height 42
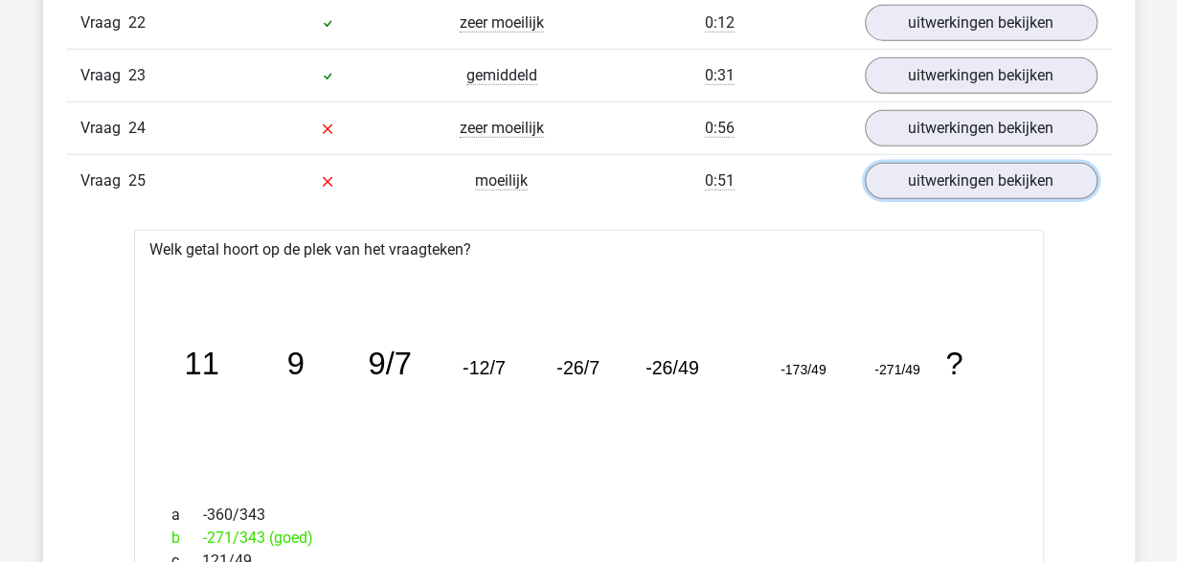
scroll to position [23623, 0]
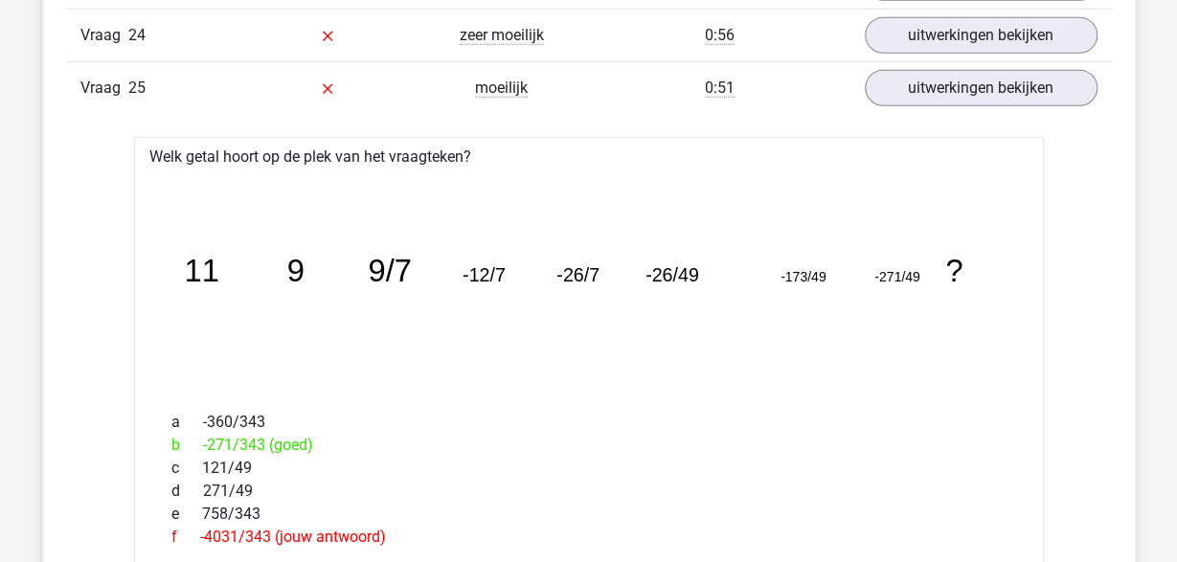
click at [682, 269] on icon "image/svg+xml 11 9 9/7 -12/7 -26/7 -26/49 -173/49 -271/49 ?" at bounding box center [589, 281] width 848 height 213
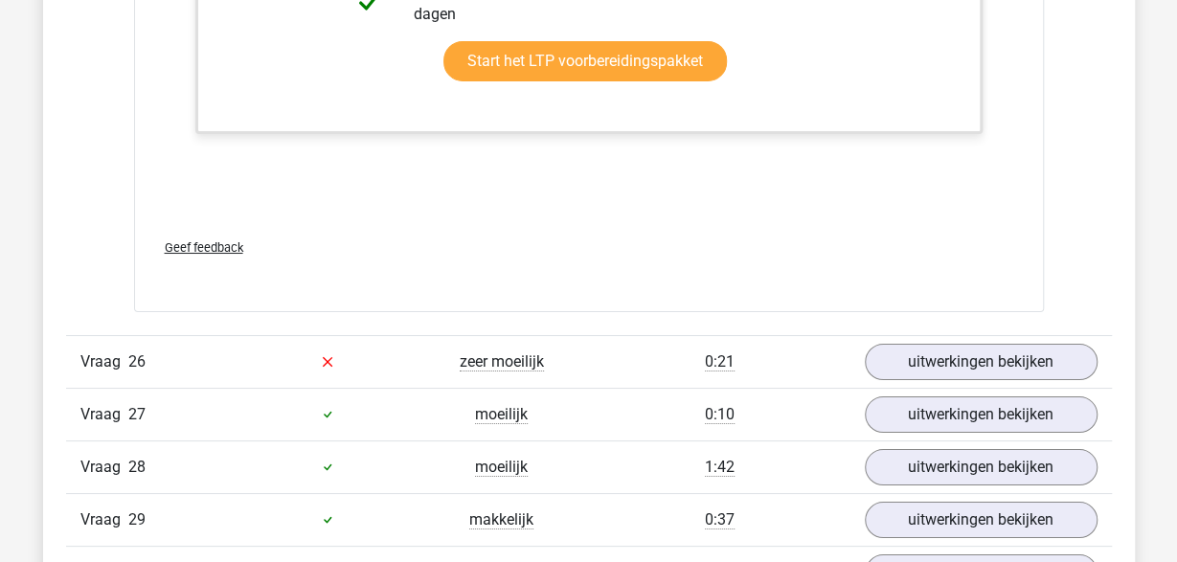
scroll to position [24619, 0]
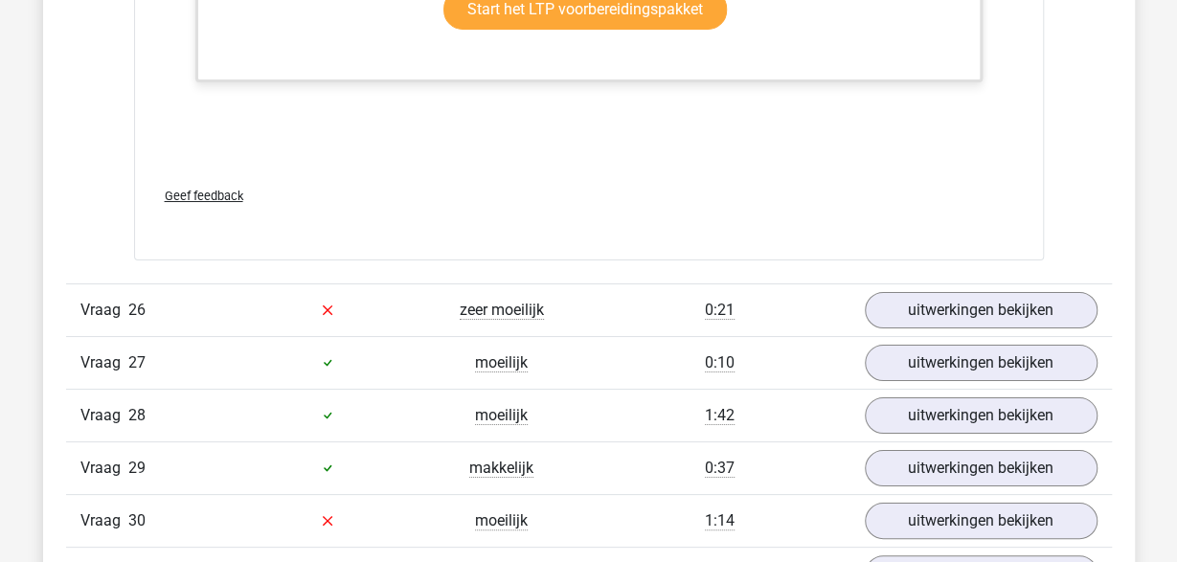
click at [762, 299] on div "0:21" at bounding box center [719, 310] width 261 height 23
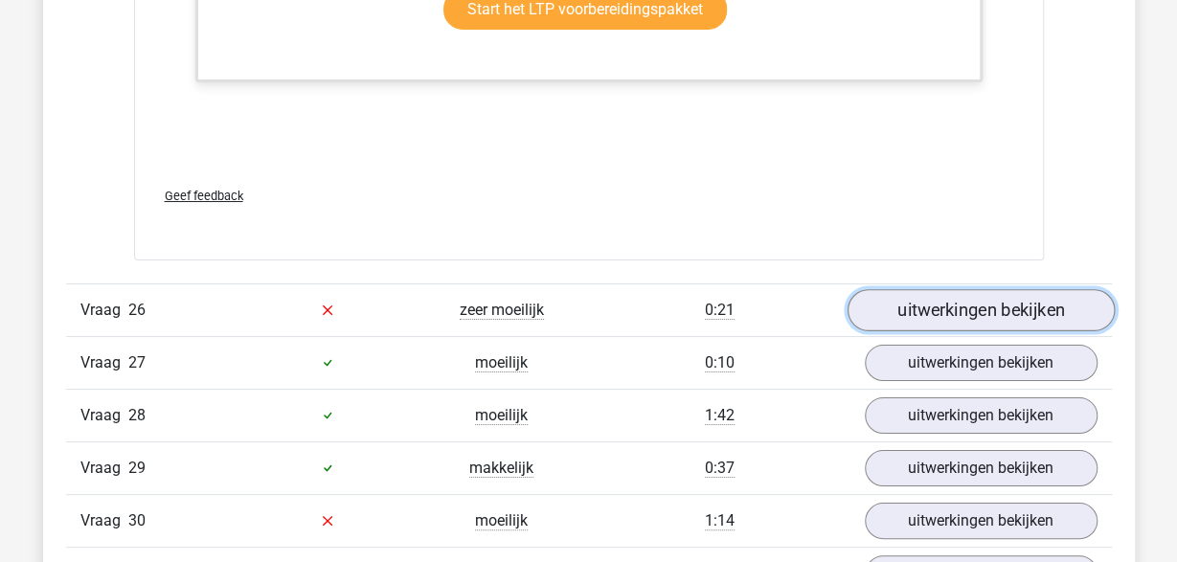
click at [950, 289] on link "uitwerkingen bekijken" at bounding box center [979, 310] width 267 height 42
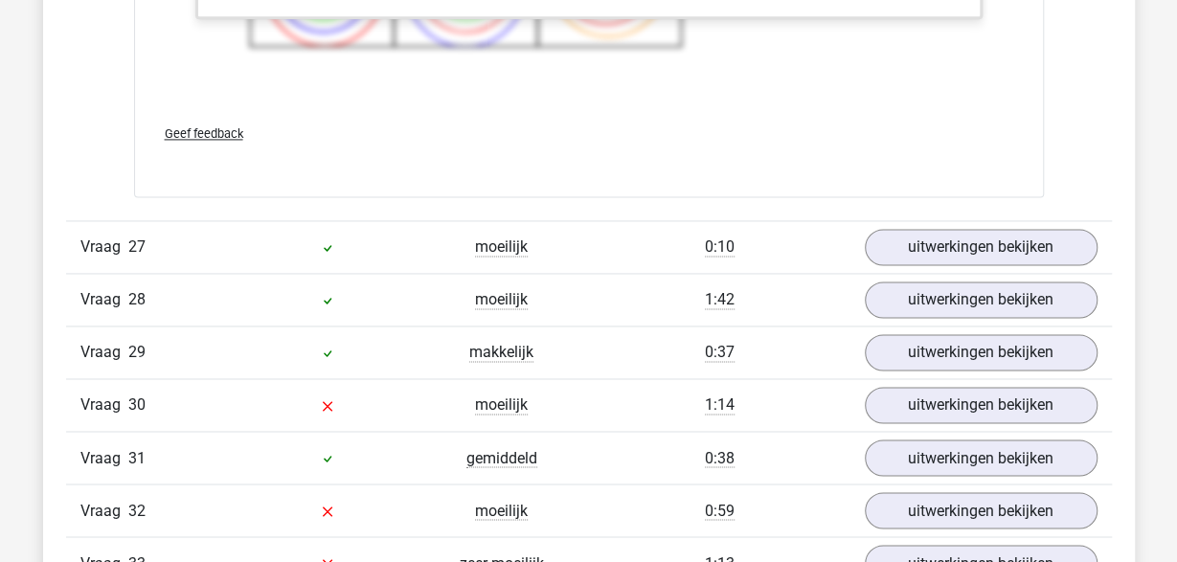
scroll to position [26013, 0]
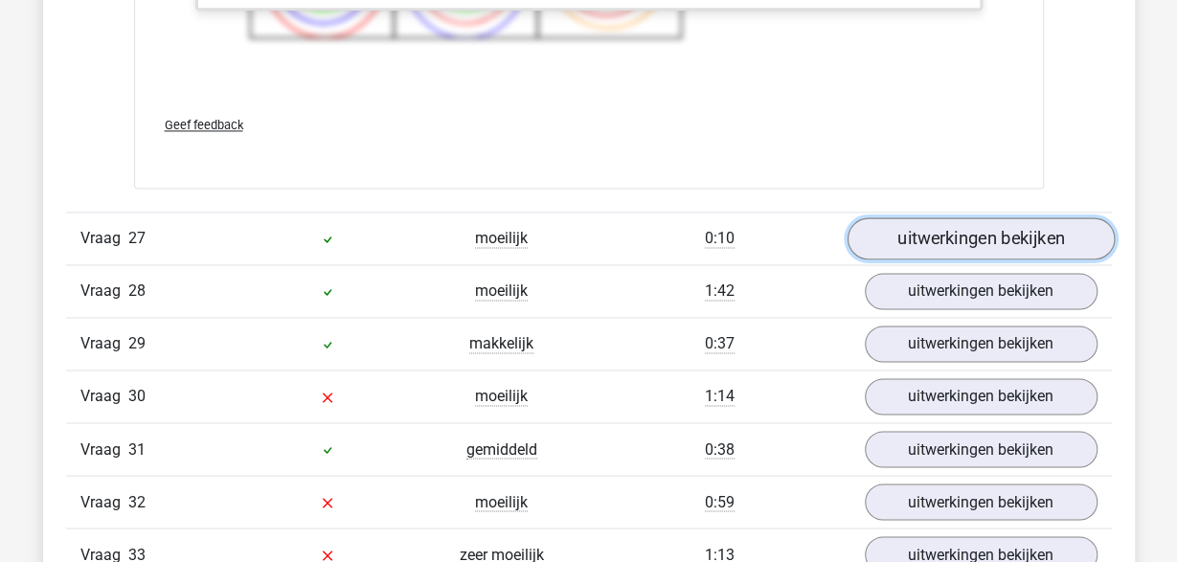
click at [919, 217] on link "uitwerkingen bekijken" at bounding box center [979, 238] width 267 height 42
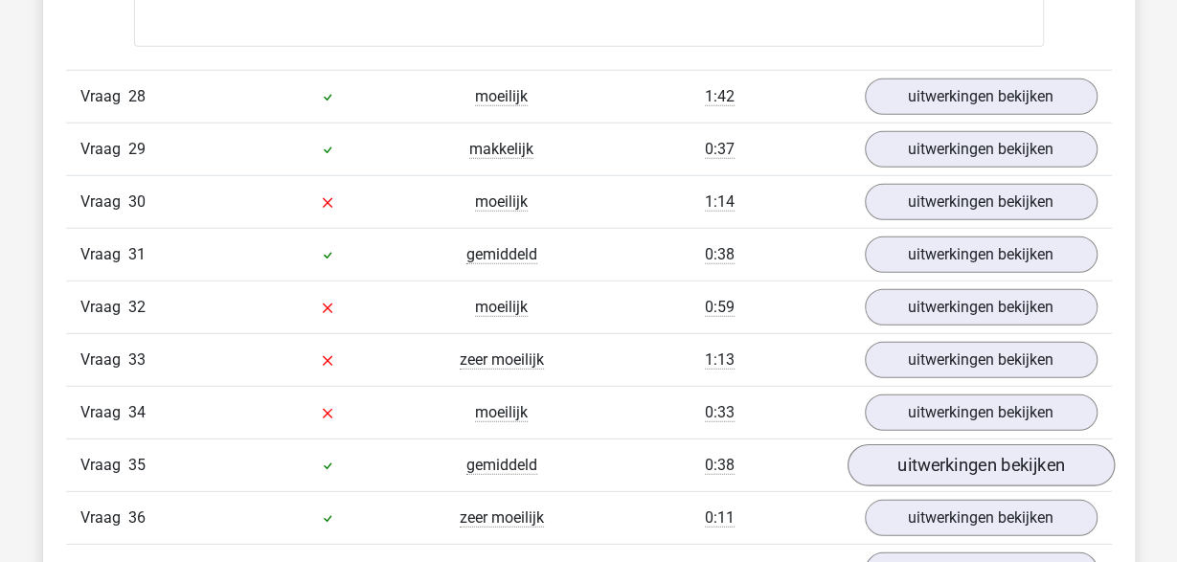
scroll to position [27109, 0]
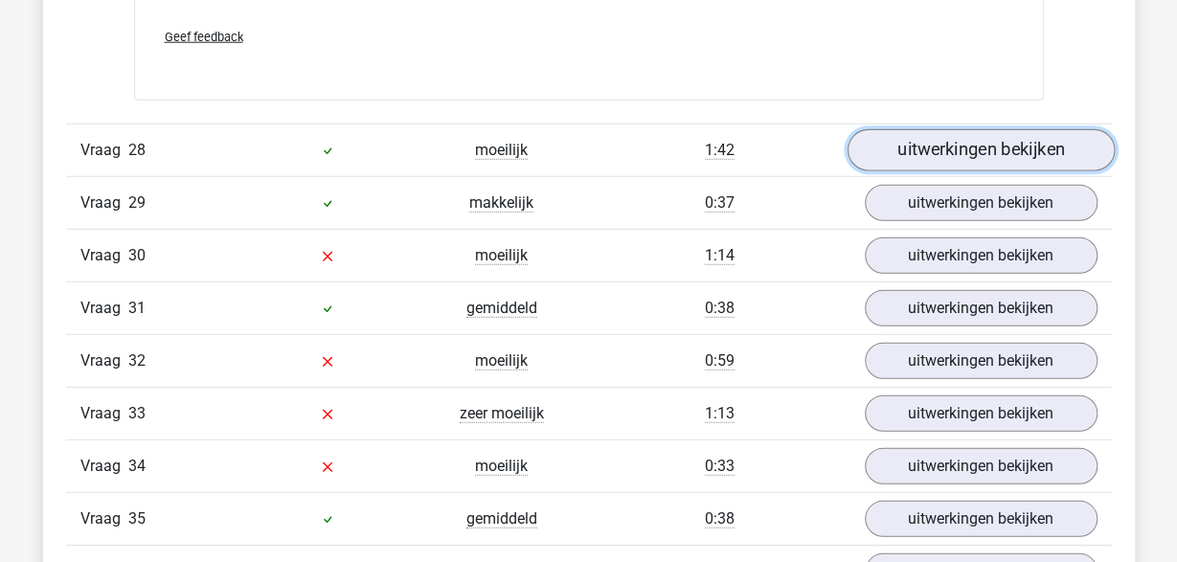
click at [932, 128] on link "uitwerkingen bekijken" at bounding box center [979, 149] width 267 height 42
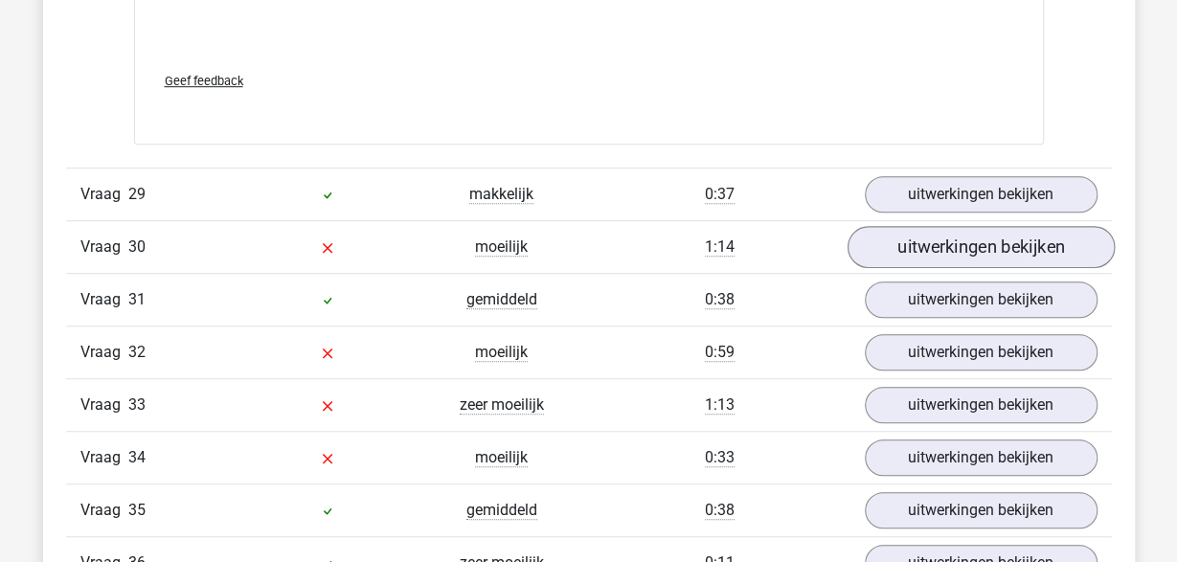
scroll to position [28603, 0]
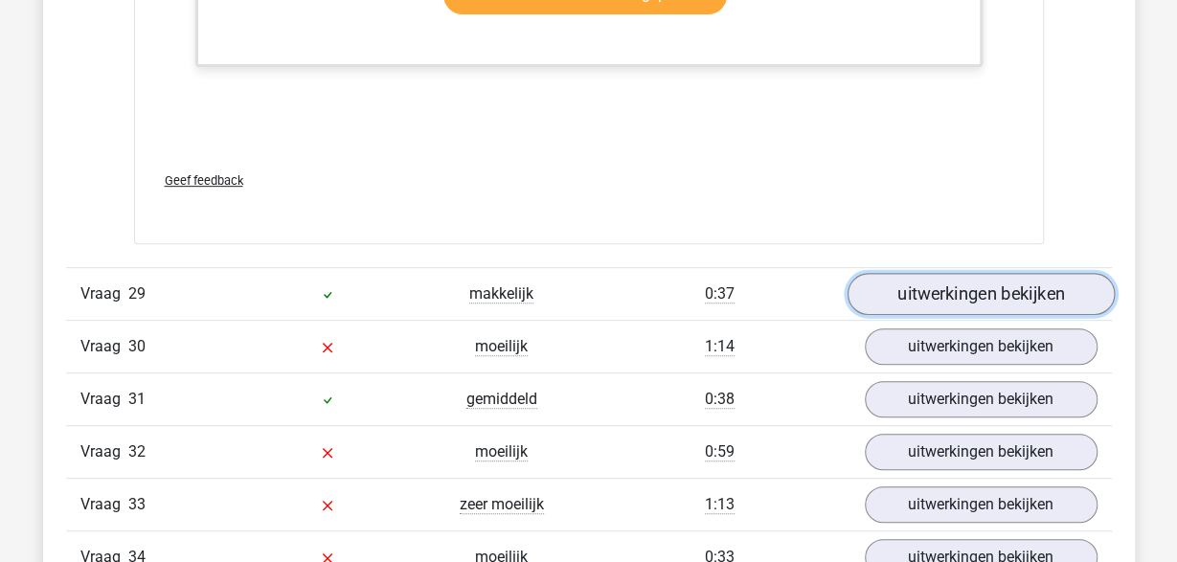
click at [944, 273] on link "uitwerkingen bekijken" at bounding box center [979, 294] width 267 height 42
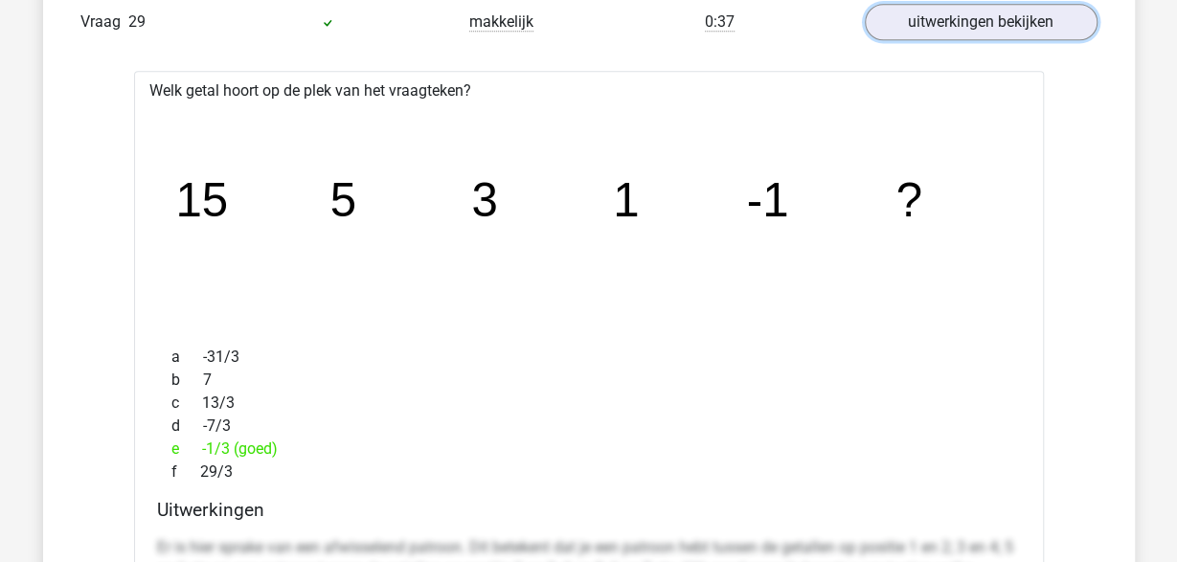
scroll to position [28802, 0]
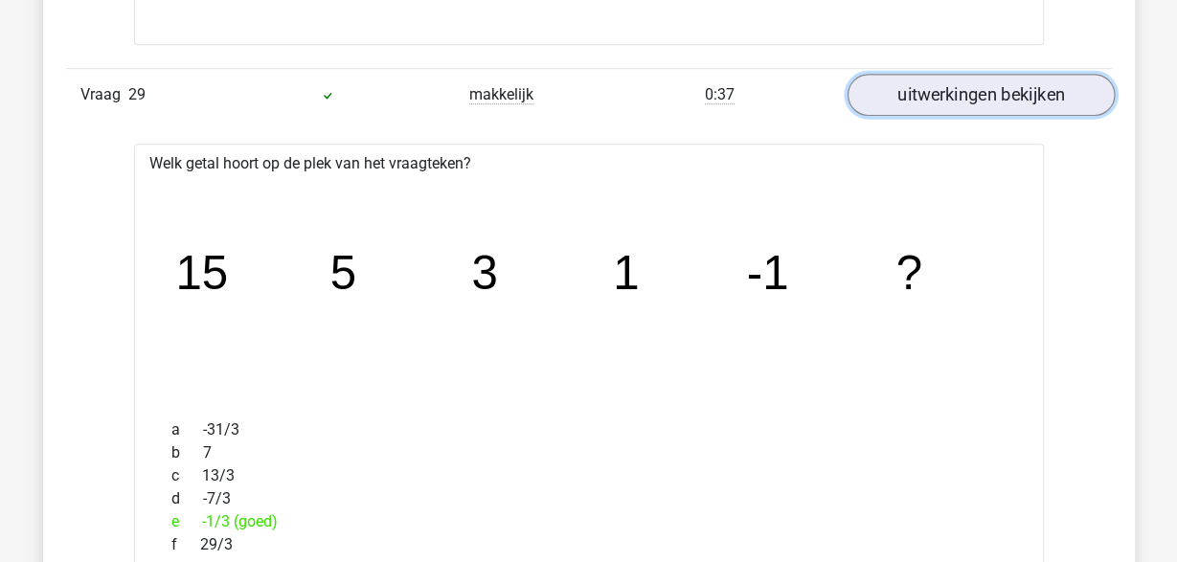
click at [977, 74] on link "uitwerkingen bekijken" at bounding box center [979, 95] width 267 height 42
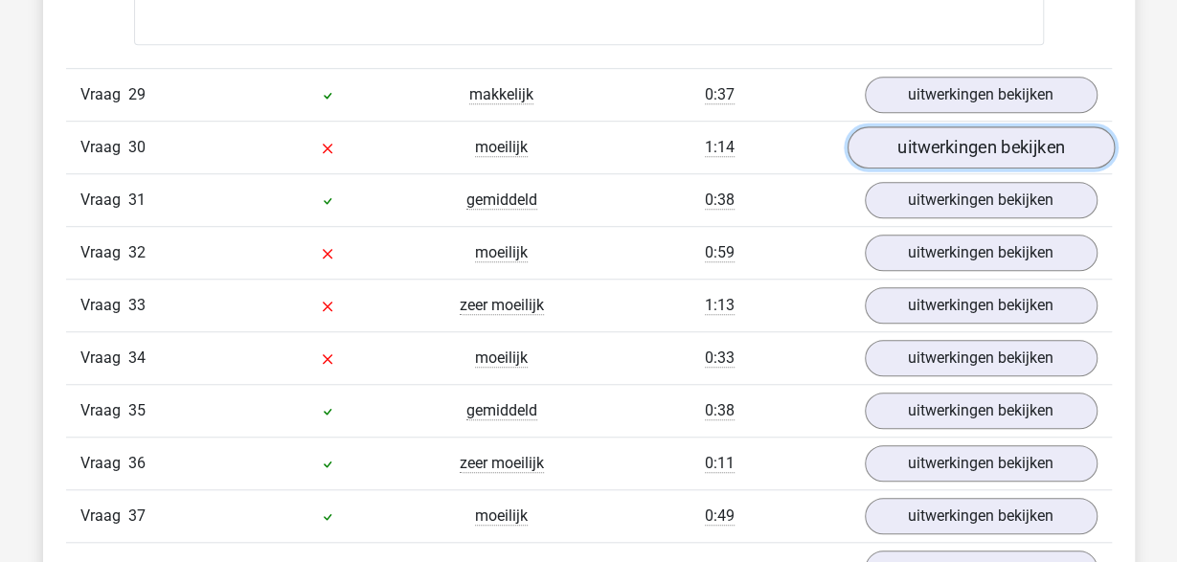
click at [971, 126] on link "uitwerkingen bekijken" at bounding box center [979, 147] width 267 height 42
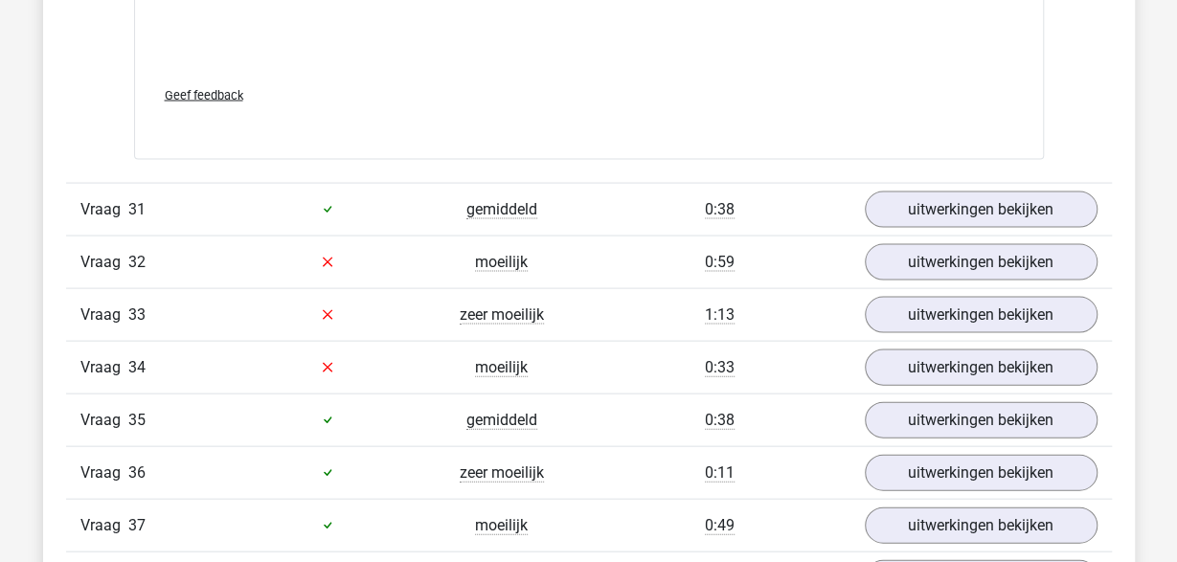
scroll to position [30096, 0]
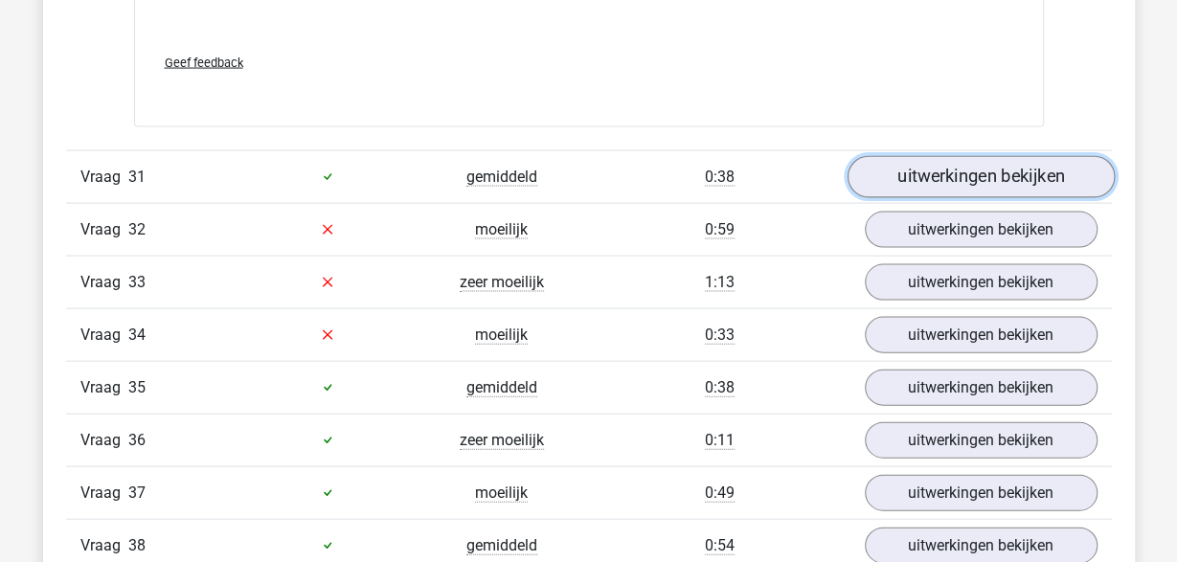
click at [965, 155] on link "uitwerkingen bekijken" at bounding box center [979, 176] width 267 height 42
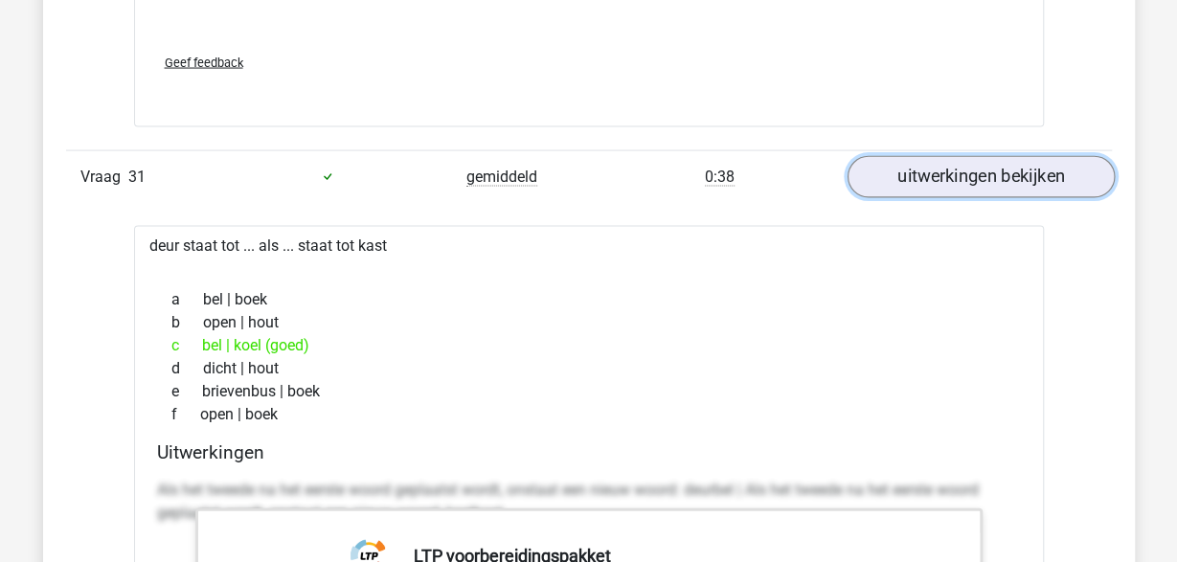
click at [910, 155] on link "uitwerkingen bekijken" at bounding box center [979, 176] width 267 height 42
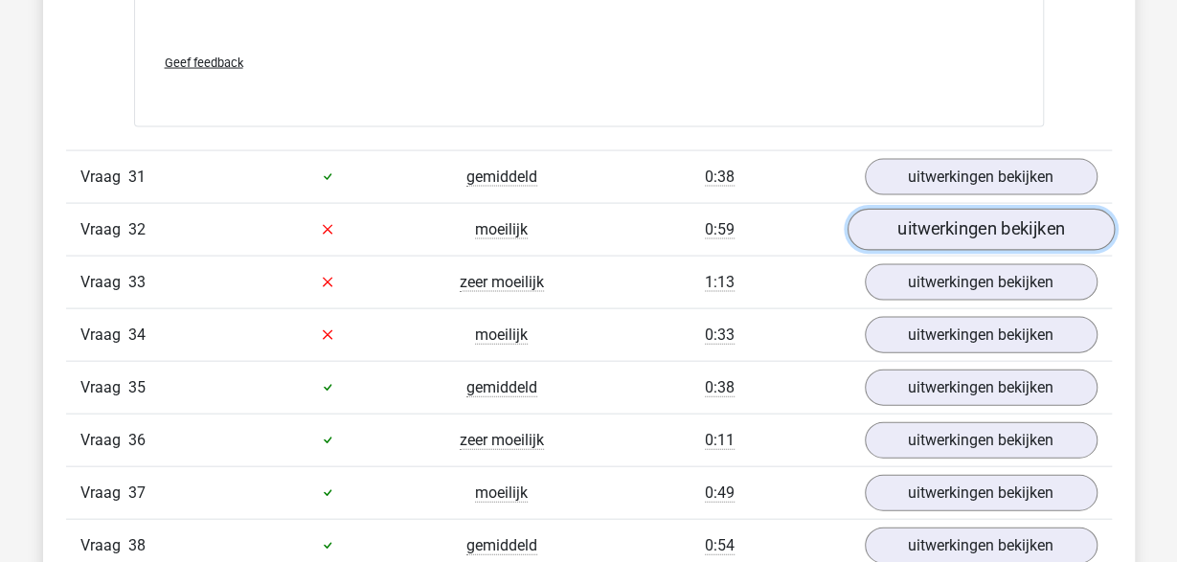
click at [926, 208] on link "uitwerkingen bekijken" at bounding box center [979, 229] width 267 height 42
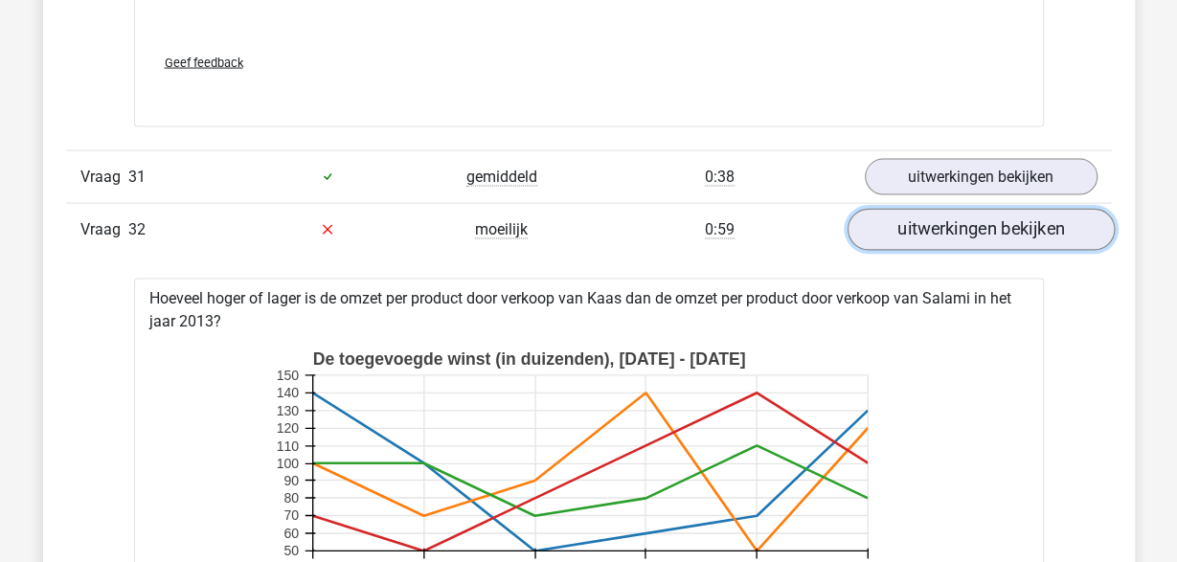
click at [926, 208] on link "uitwerkingen bekijken" at bounding box center [979, 229] width 267 height 42
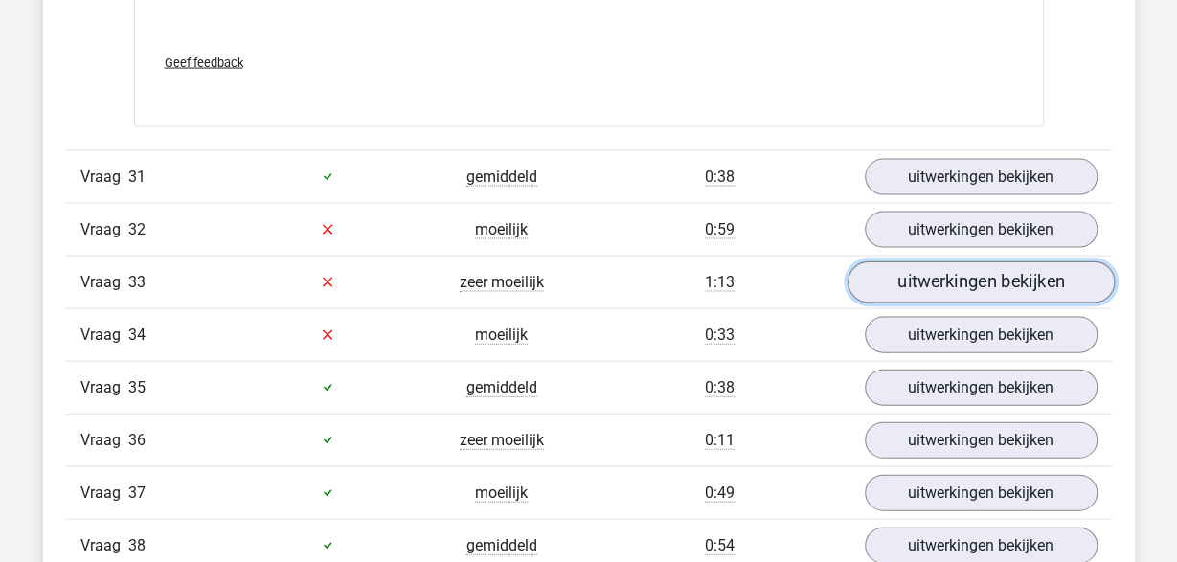
click at [938, 260] on link "uitwerkingen bekijken" at bounding box center [979, 281] width 267 height 42
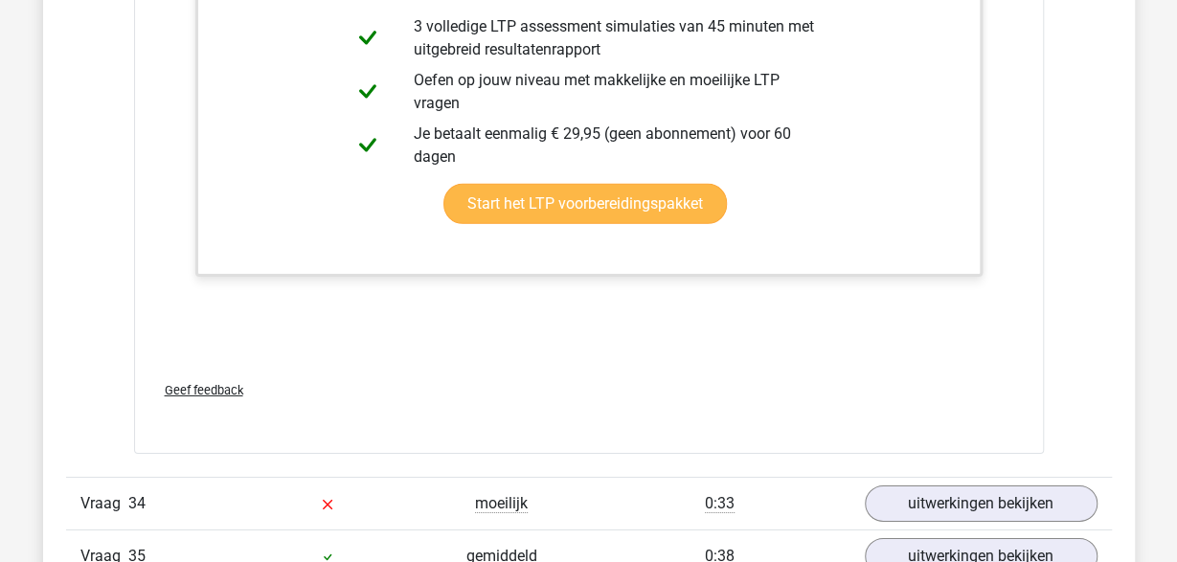
scroll to position [31291, 0]
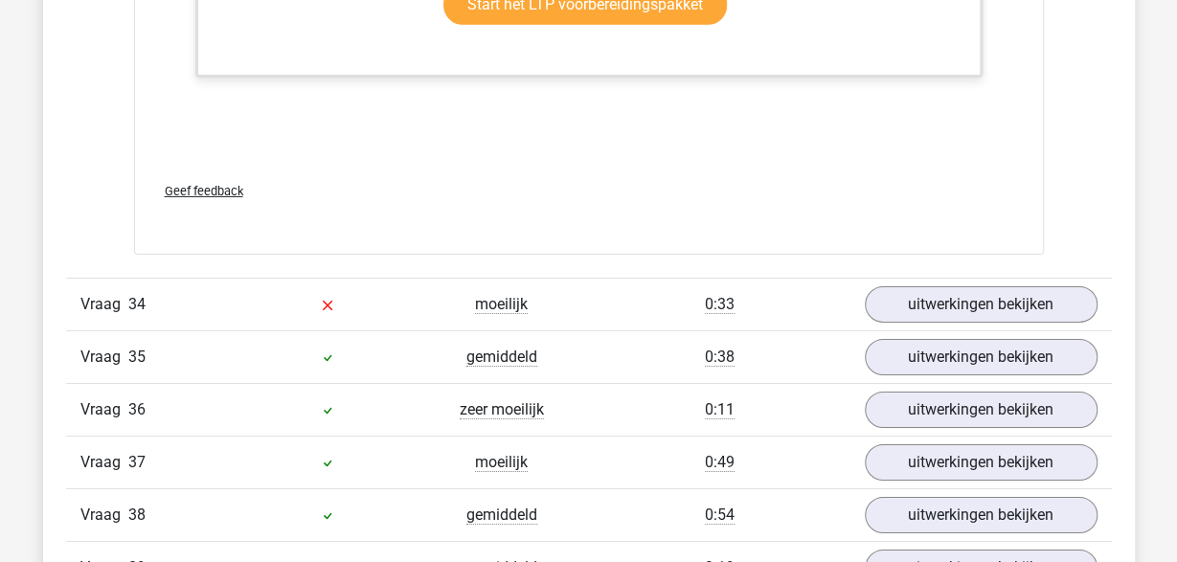
click at [656, 293] on div "0:33" at bounding box center [719, 304] width 261 height 23
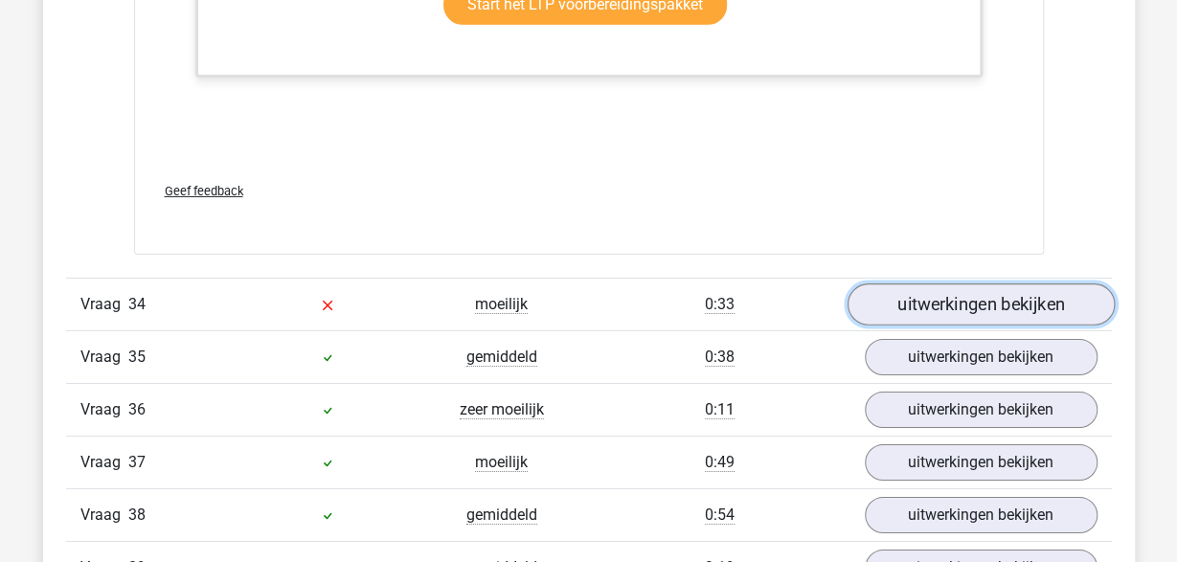
click at [892, 283] on link "uitwerkingen bekijken" at bounding box center [979, 304] width 267 height 42
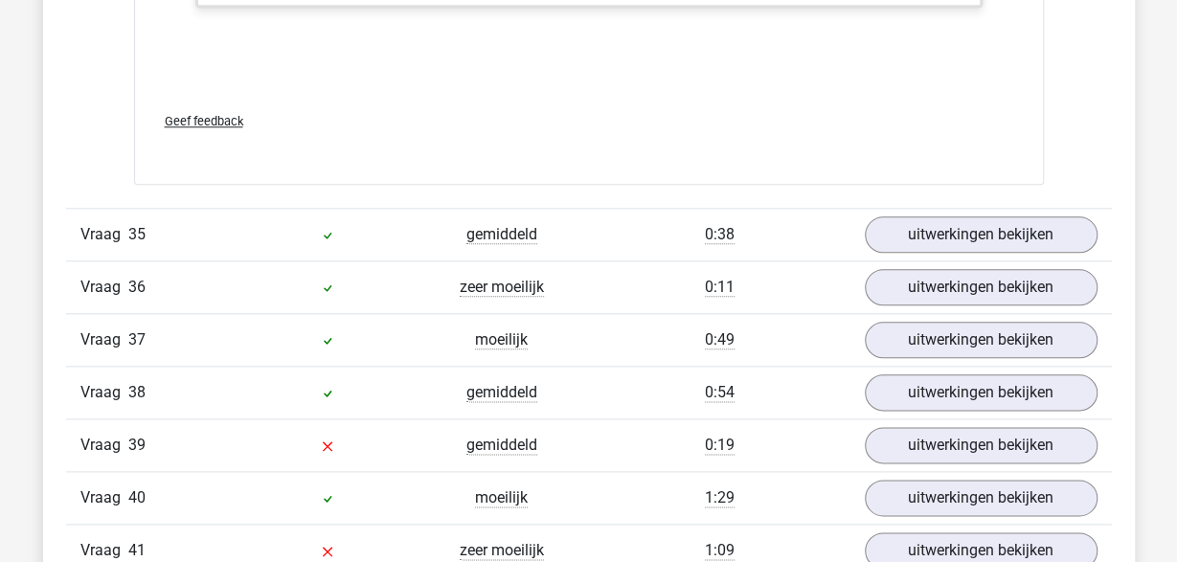
scroll to position [32686, 0]
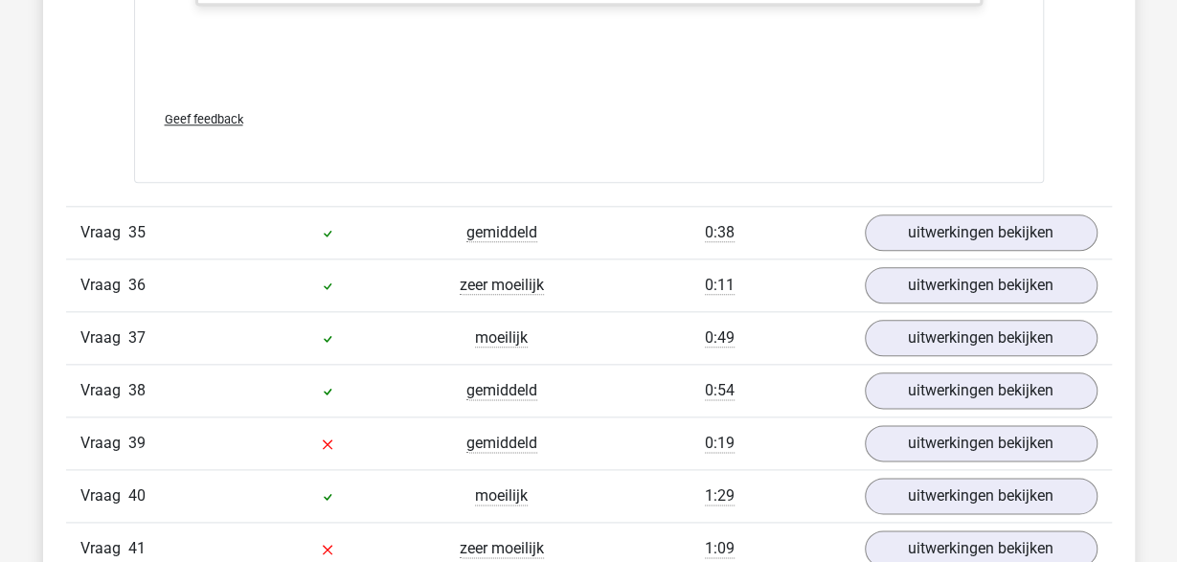
click at [869, 214] on div "uitwerkingen bekijken" at bounding box center [980, 232] width 261 height 36
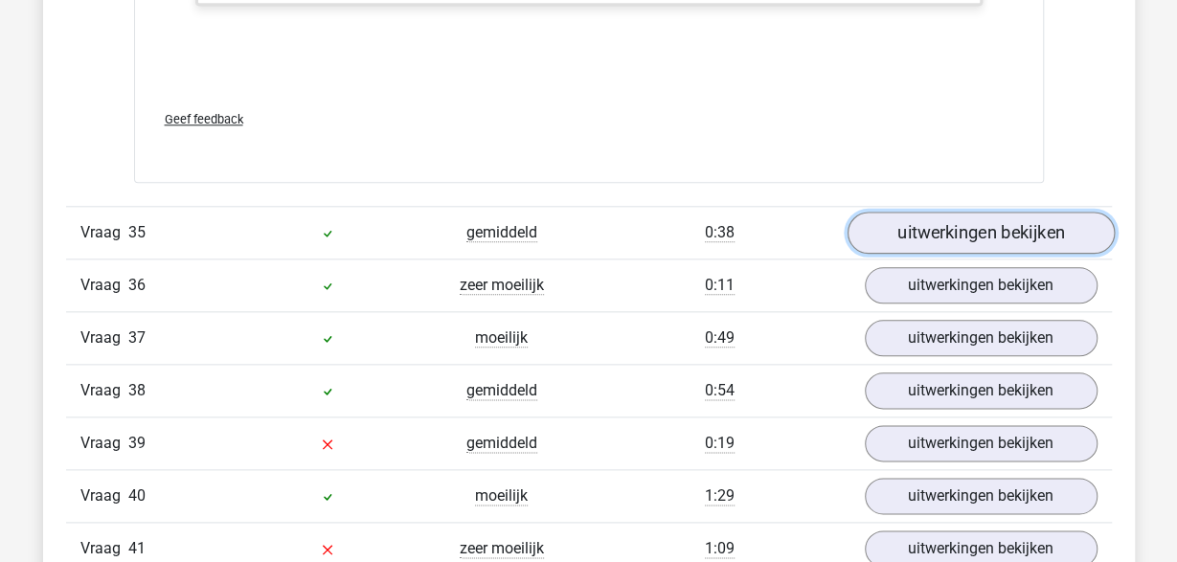
click at [872, 213] on link "uitwerkingen bekijken" at bounding box center [979, 234] width 267 height 42
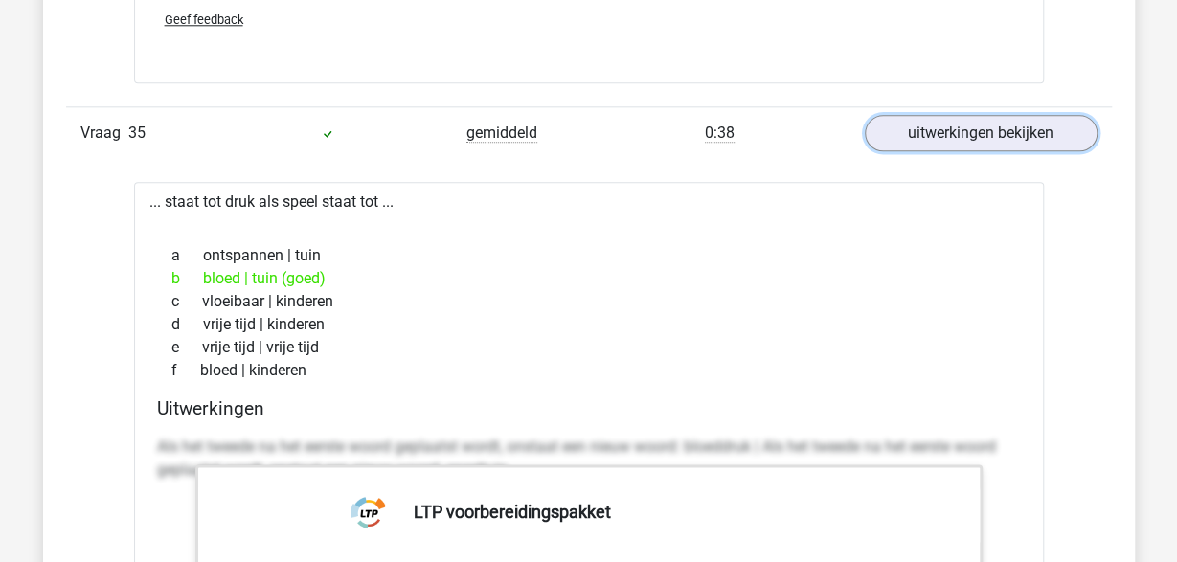
scroll to position [32785, 0]
click at [946, 113] on link "uitwerkingen bekijken" at bounding box center [979, 134] width 267 height 42
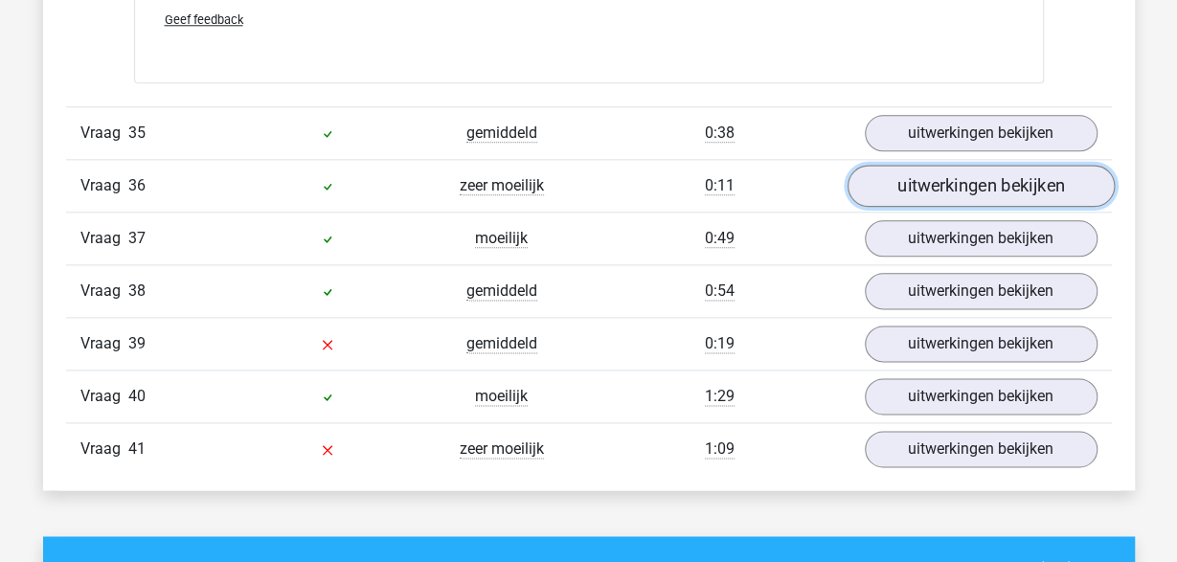
click at [914, 166] on link "uitwerkingen bekijken" at bounding box center [979, 187] width 267 height 42
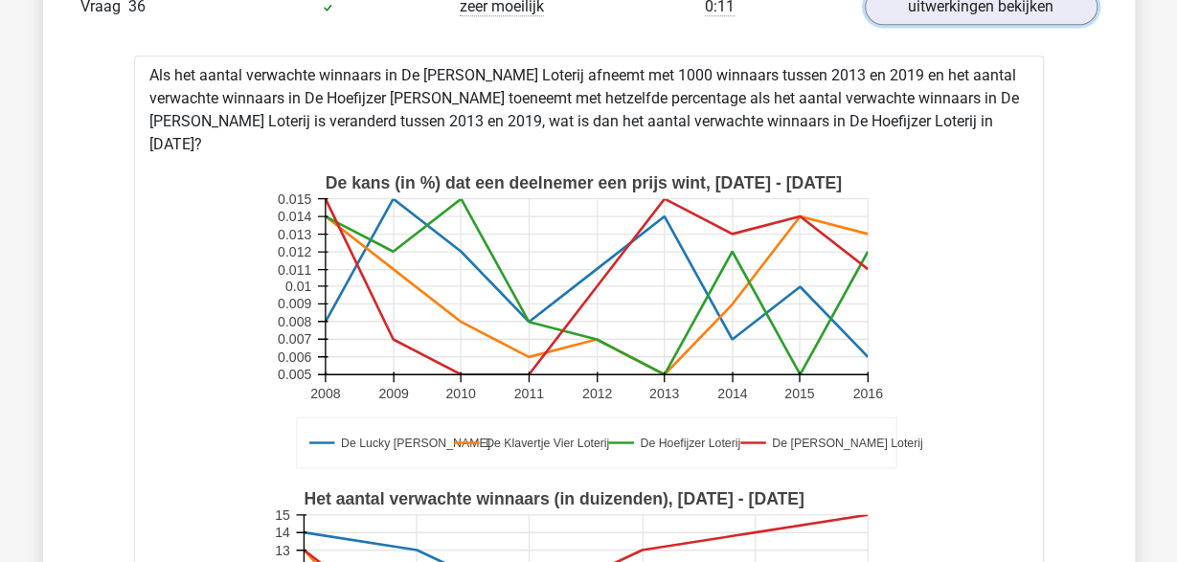
scroll to position [32885, 0]
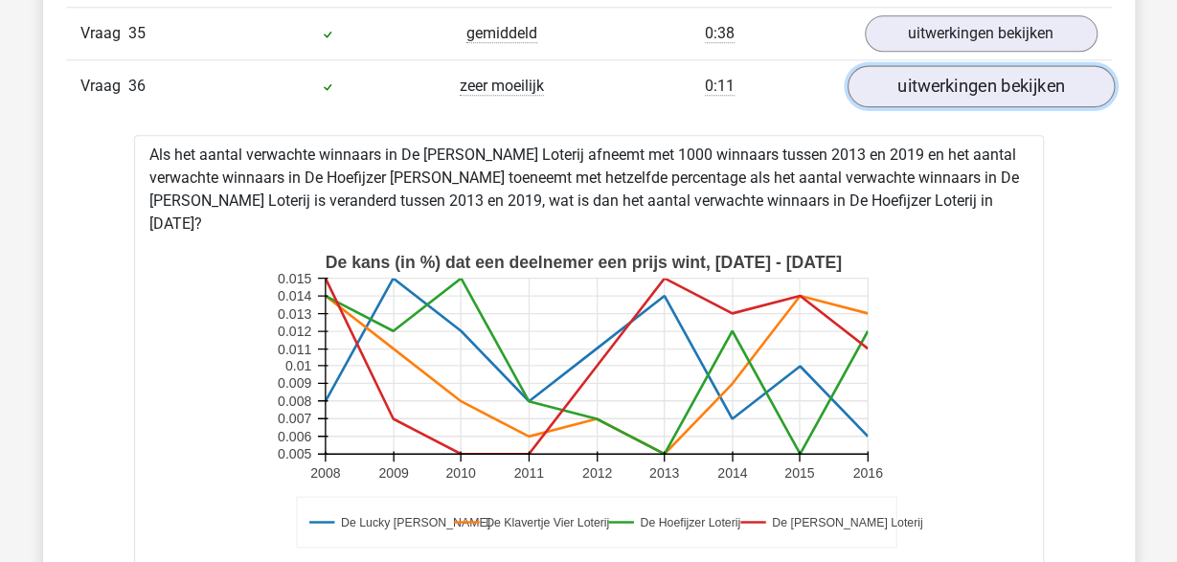
click at [959, 66] on link "uitwerkingen bekijken" at bounding box center [979, 87] width 267 height 42
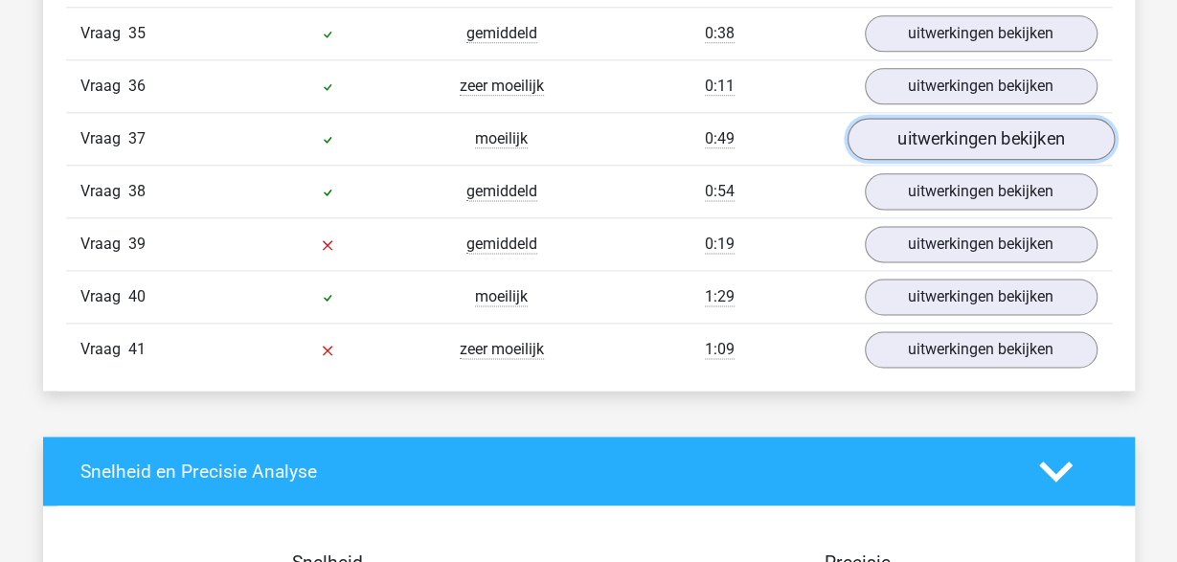
click at [921, 119] on link "uitwerkingen bekijken" at bounding box center [979, 140] width 267 height 42
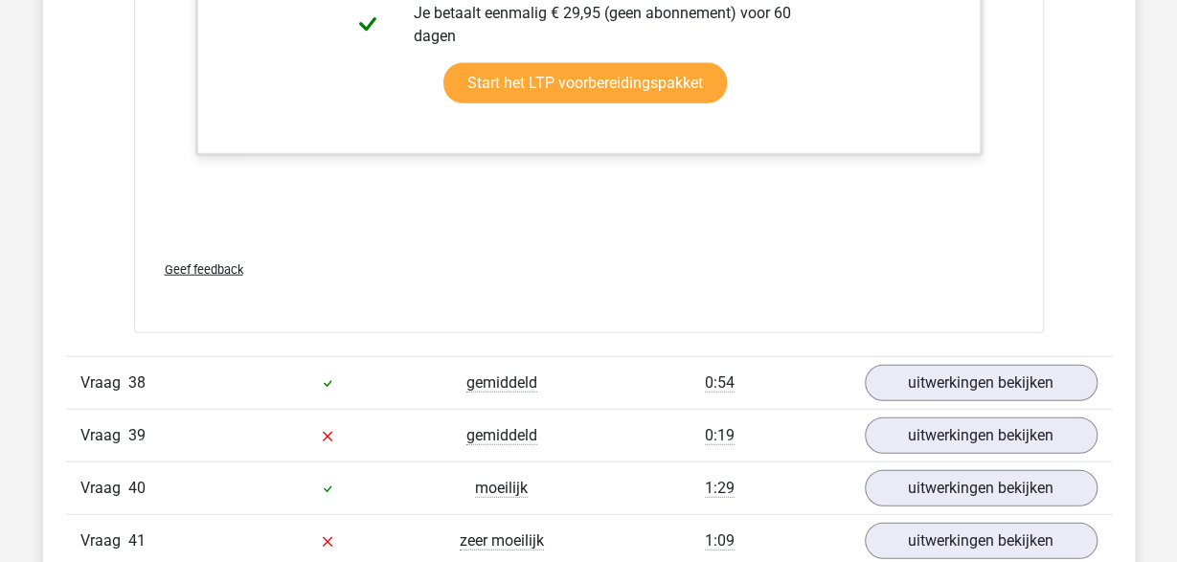
scroll to position [33980, 0]
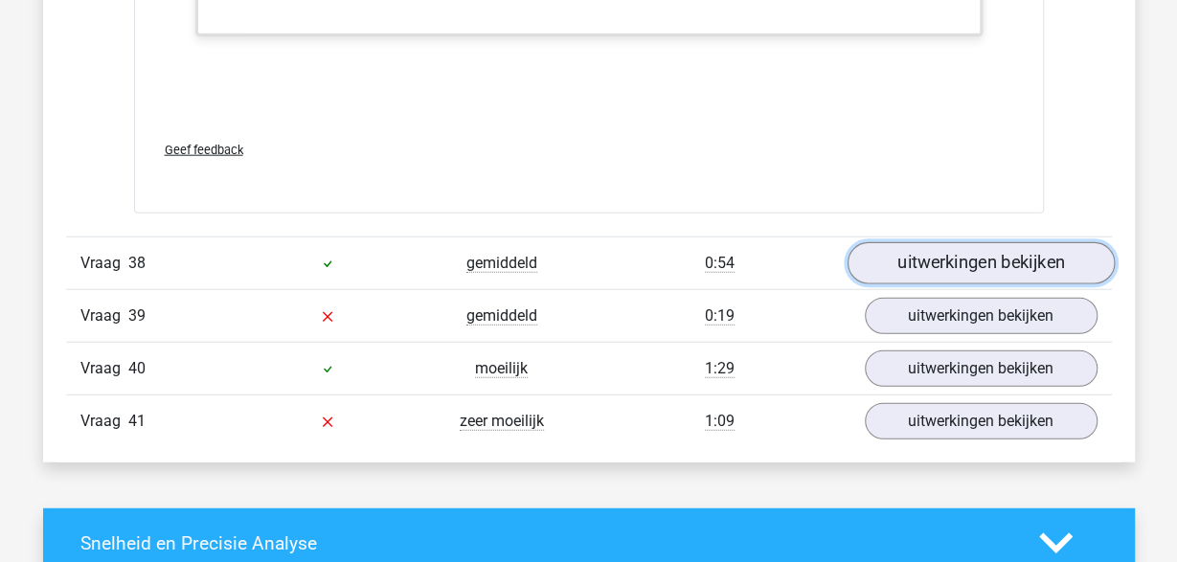
click at [908, 241] on link "uitwerkingen bekijken" at bounding box center [979, 262] width 267 height 42
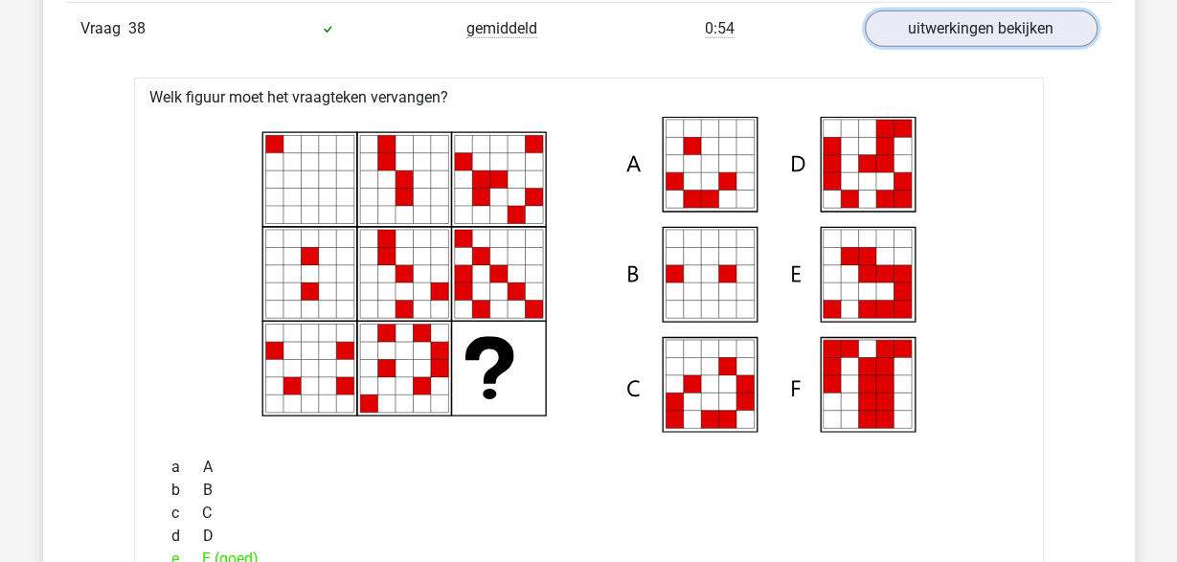
scroll to position [34180, 0]
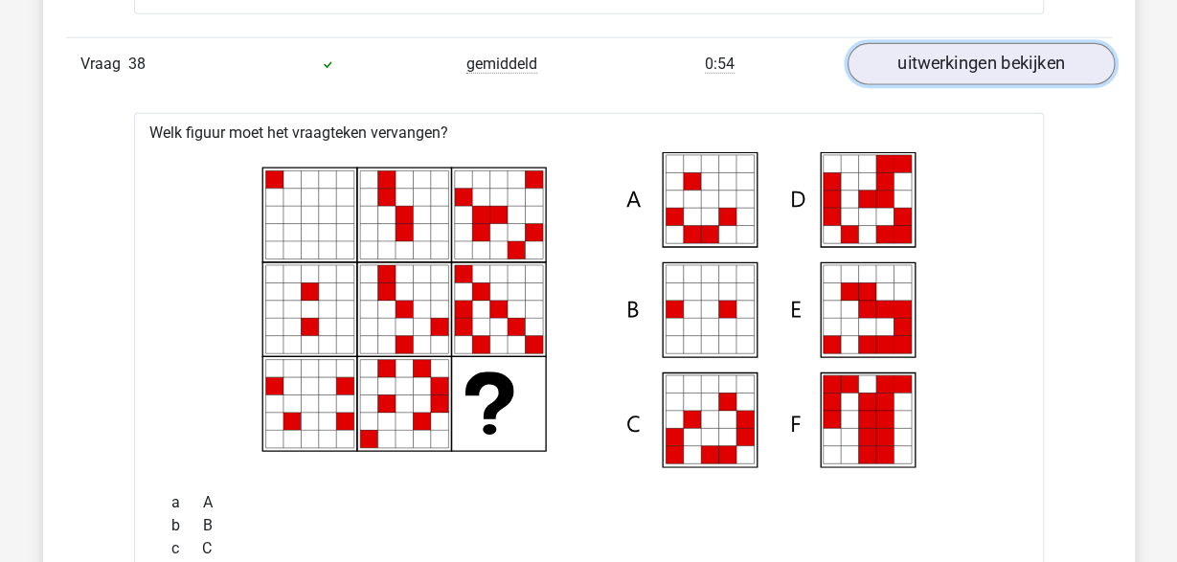
click at [1022, 42] on link "uitwerkingen bekijken" at bounding box center [979, 63] width 267 height 42
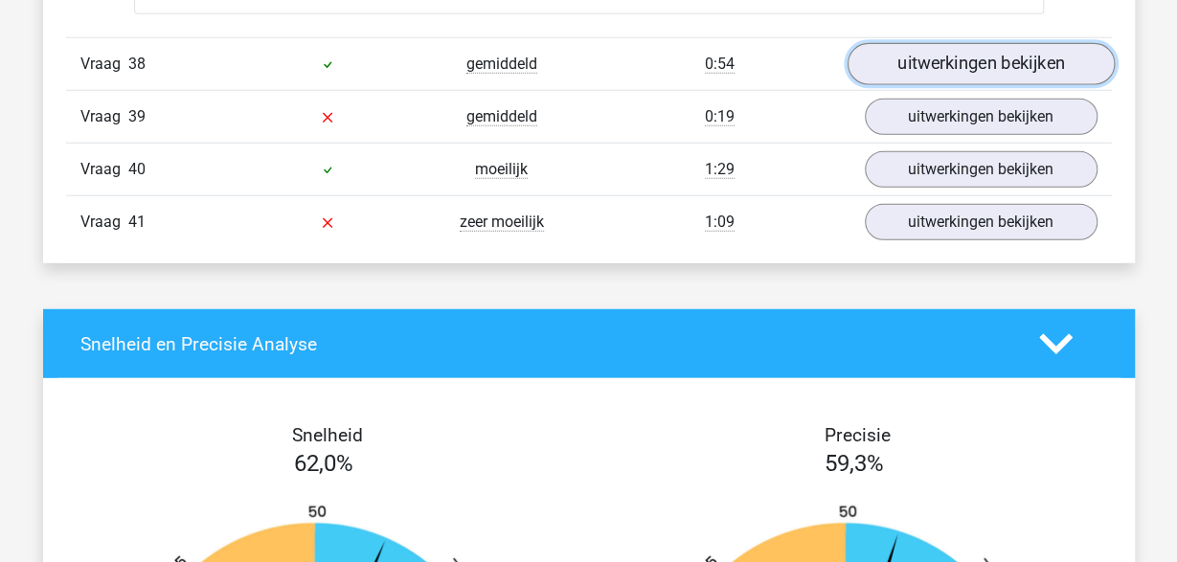
click at [1012, 42] on link "uitwerkingen bekijken" at bounding box center [979, 63] width 267 height 42
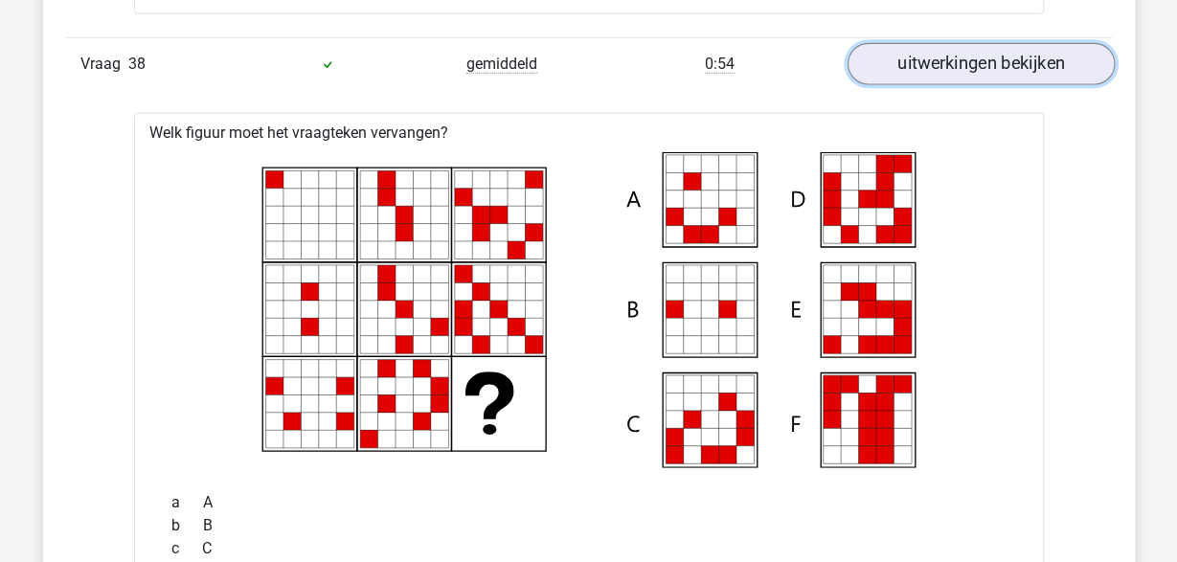
click at [984, 42] on link "uitwerkingen bekijken" at bounding box center [979, 63] width 267 height 42
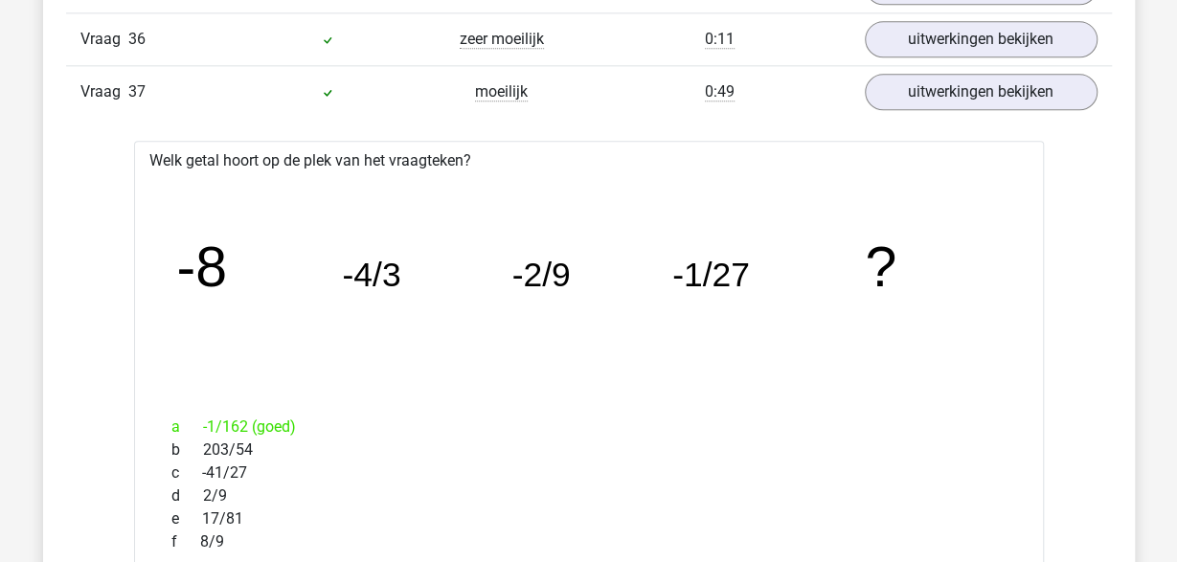
scroll to position [32885, 0]
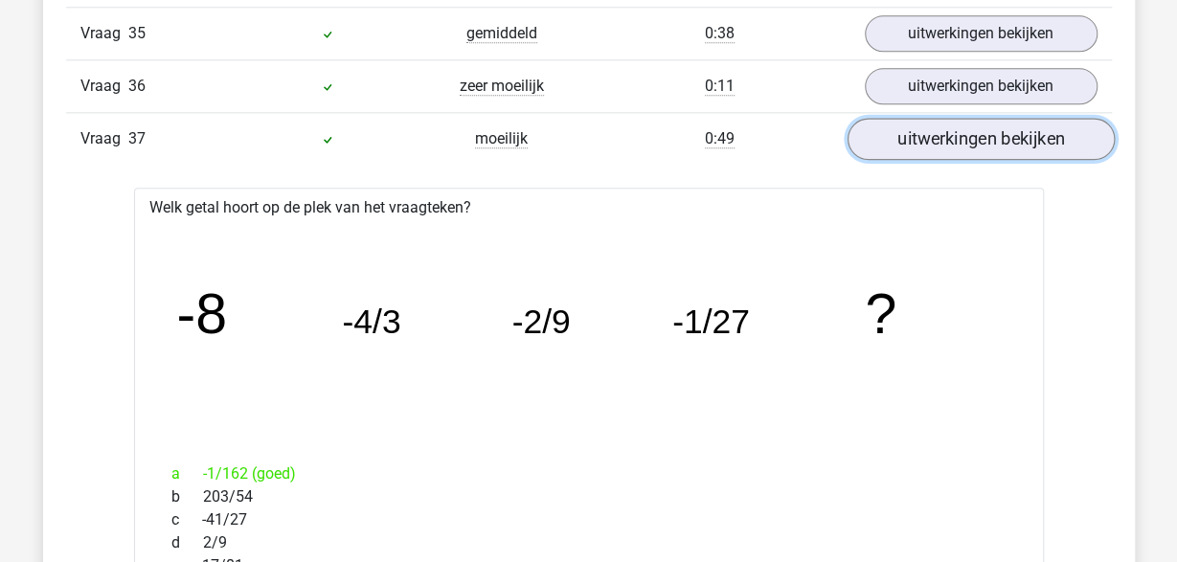
click at [1015, 119] on link "uitwerkingen bekijken" at bounding box center [979, 140] width 267 height 42
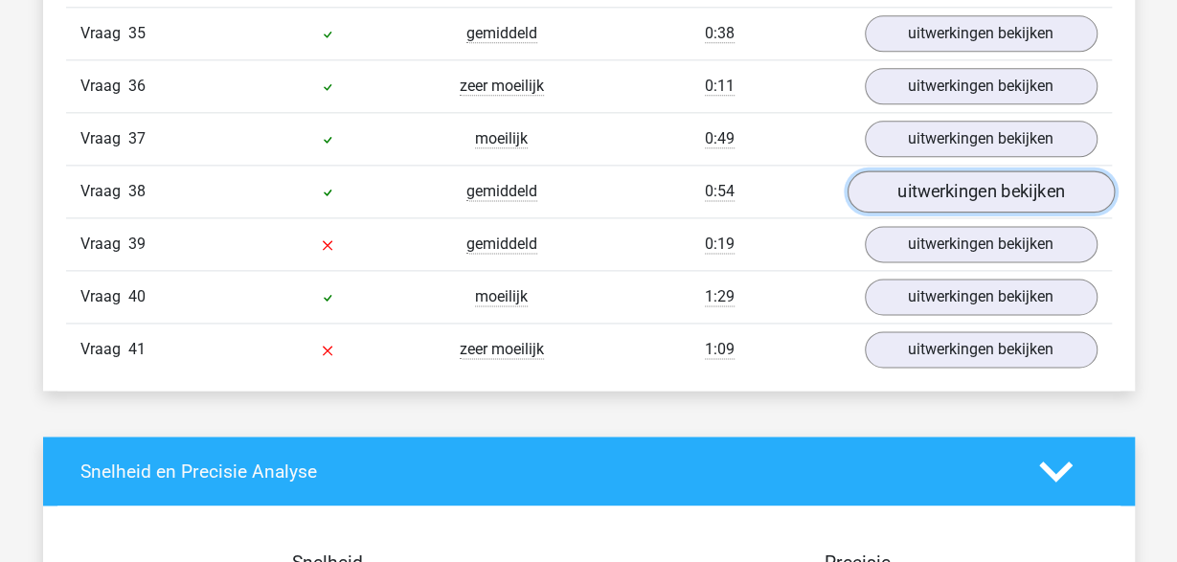
click at [969, 171] on link "uitwerkingen bekijken" at bounding box center [979, 192] width 267 height 42
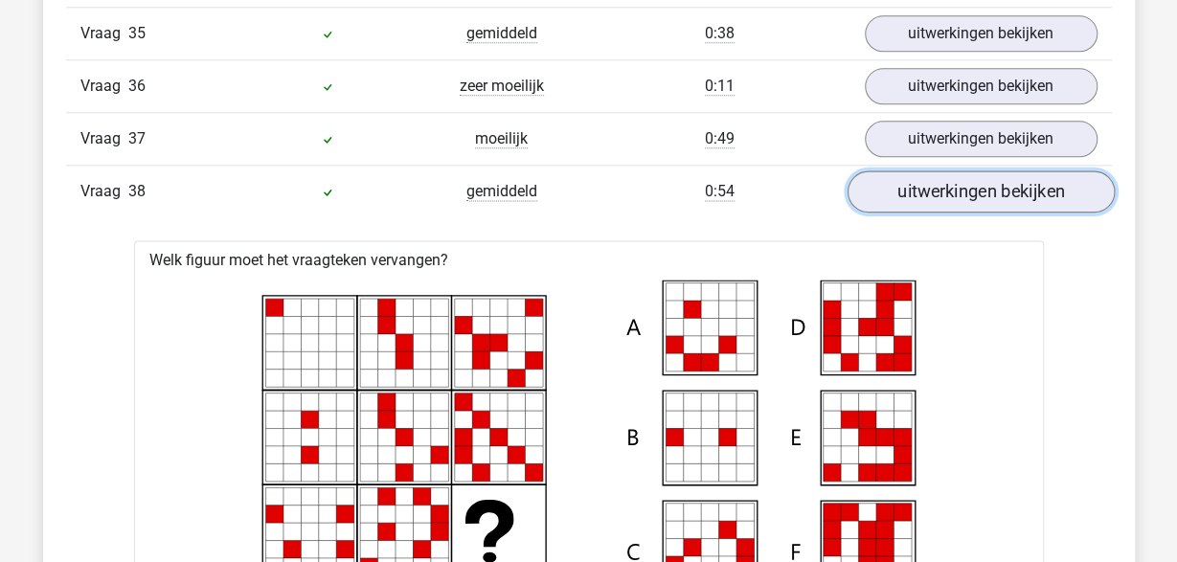
click at [969, 171] on link "uitwerkingen bekijken" at bounding box center [979, 192] width 267 height 42
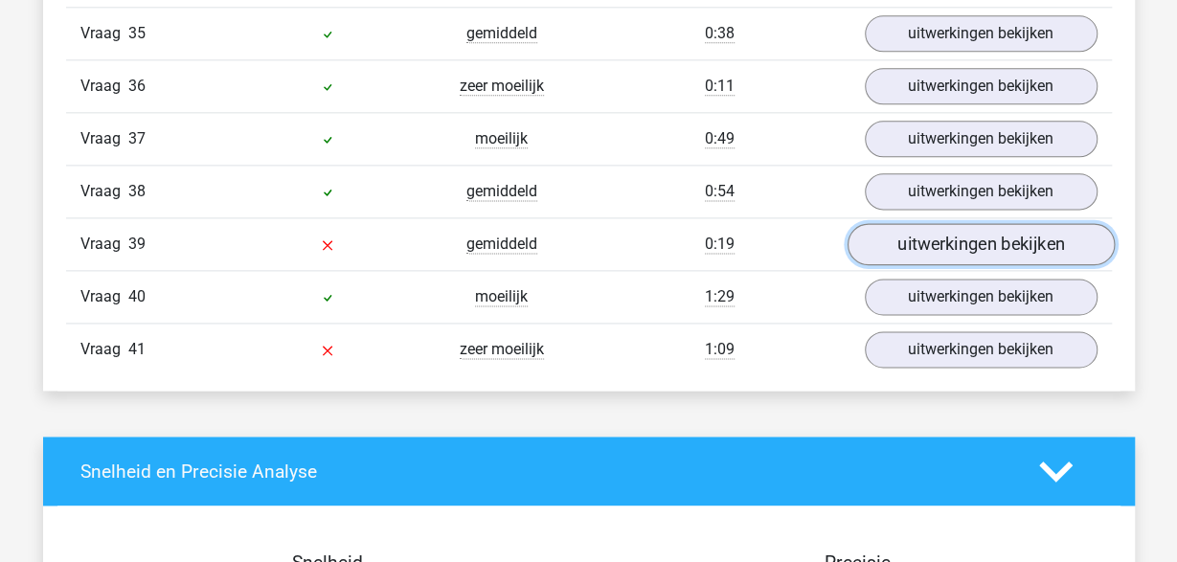
click at [959, 224] on link "uitwerkingen bekijken" at bounding box center [979, 245] width 267 height 42
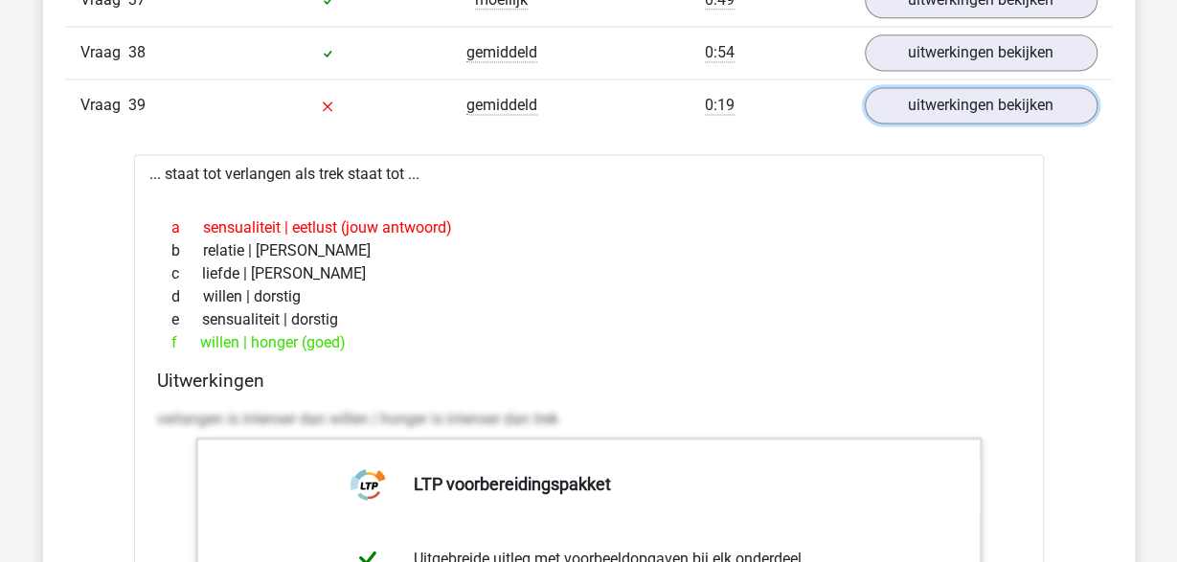
scroll to position [32984, 0]
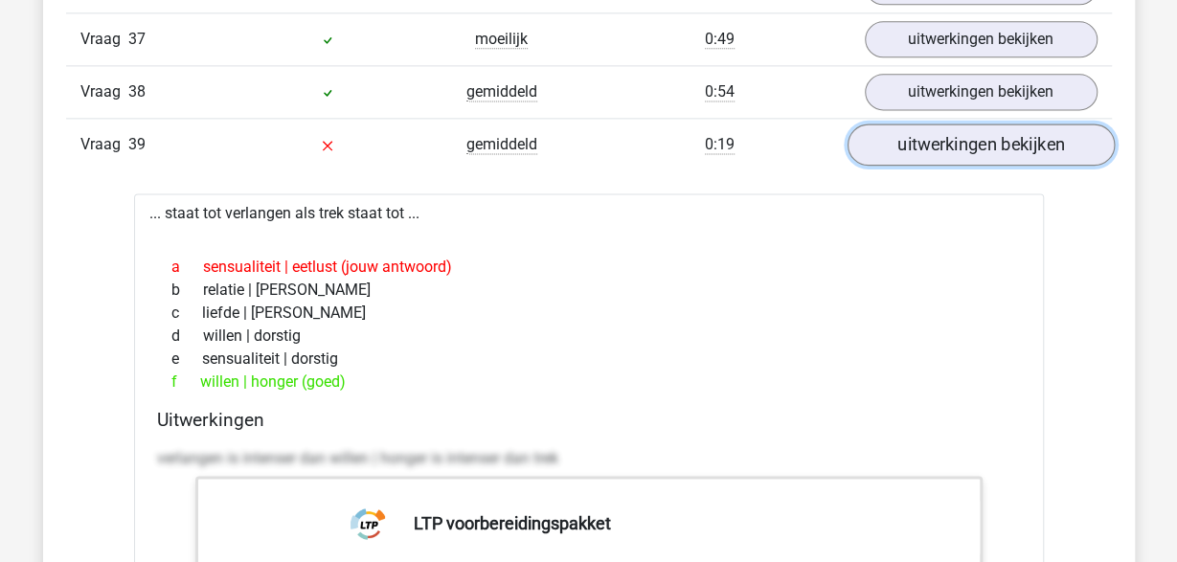
click at [968, 124] on link "uitwerkingen bekijken" at bounding box center [979, 145] width 267 height 42
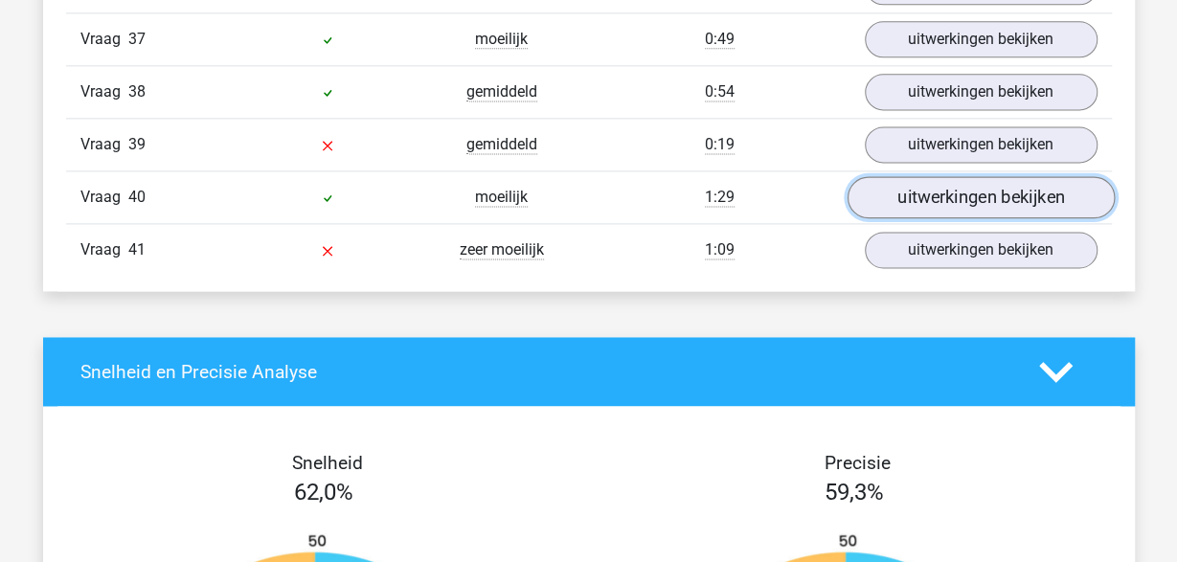
click at [958, 177] on link "uitwerkingen bekijken" at bounding box center [979, 198] width 267 height 42
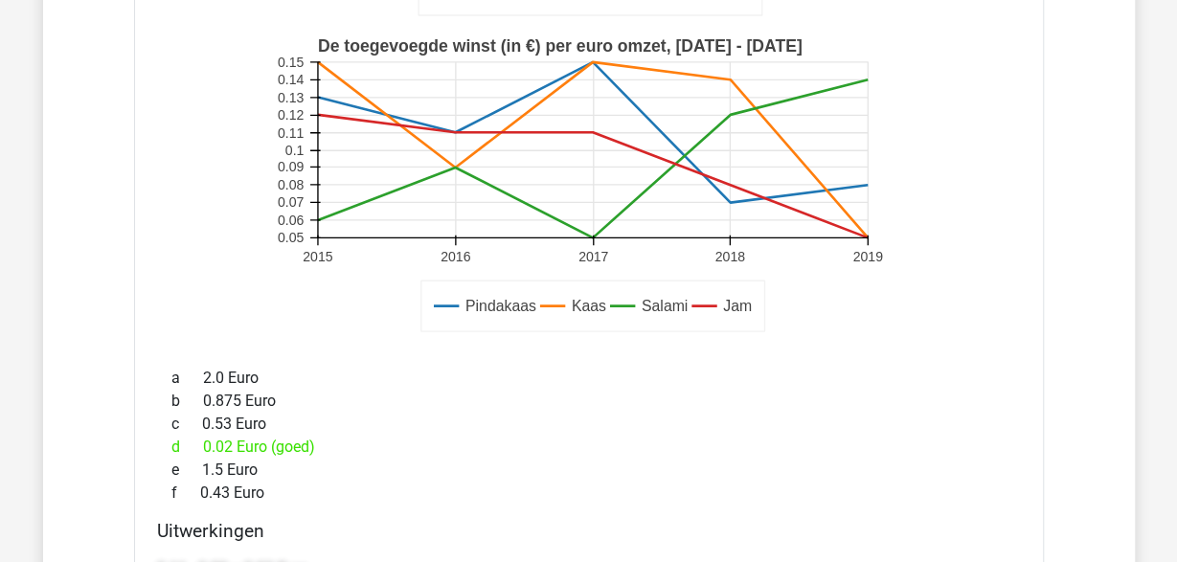
scroll to position [33084, 0]
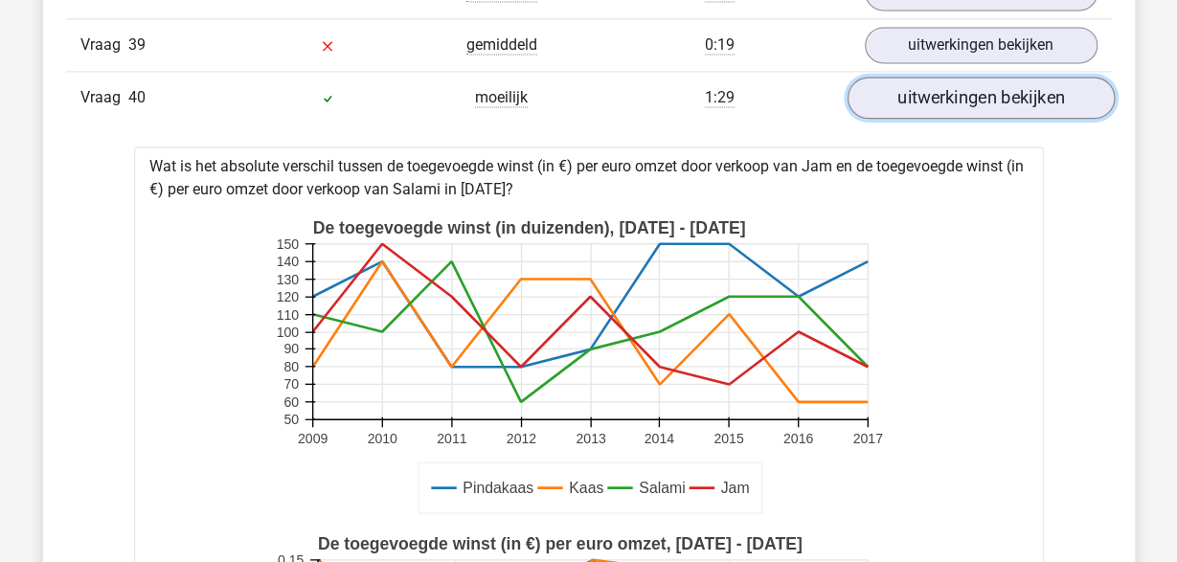
click at [964, 78] on link "uitwerkingen bekijken" at bounding box center [979, 99] width 267 height 42
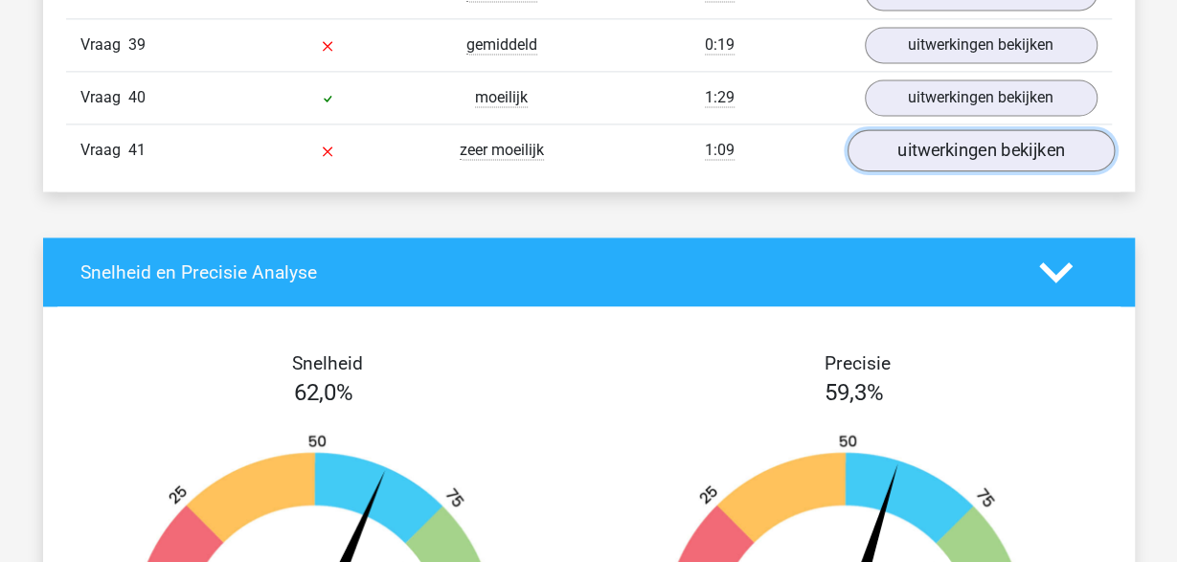
click at [960, 130] on link "uitwerkingen bekijken" at bounding box center [979, 151] width 267 height 42
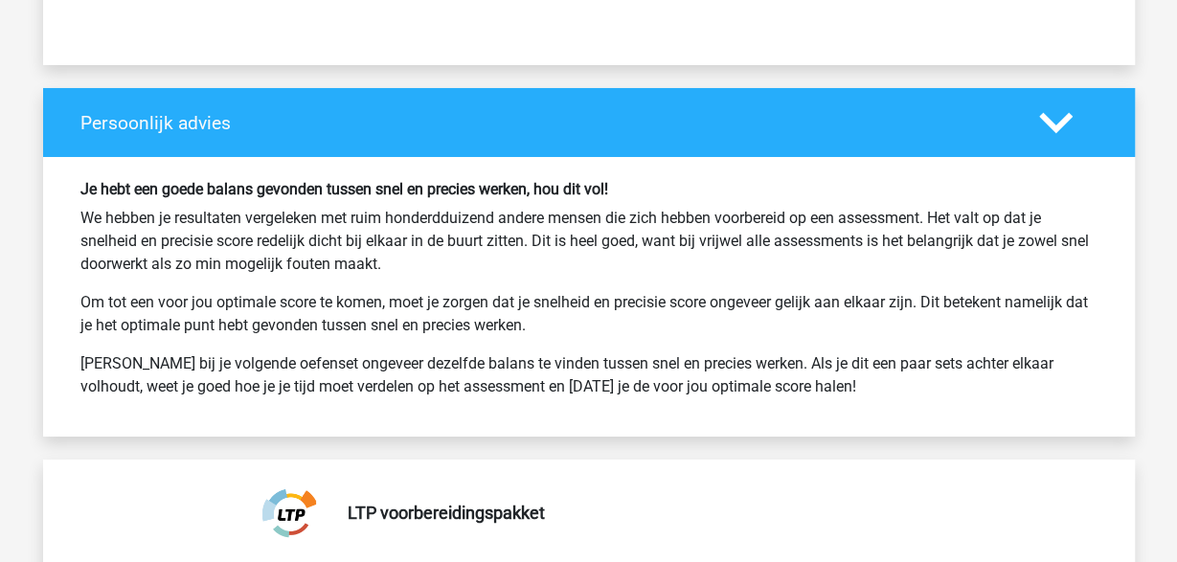
scroll to position [35076, 0]
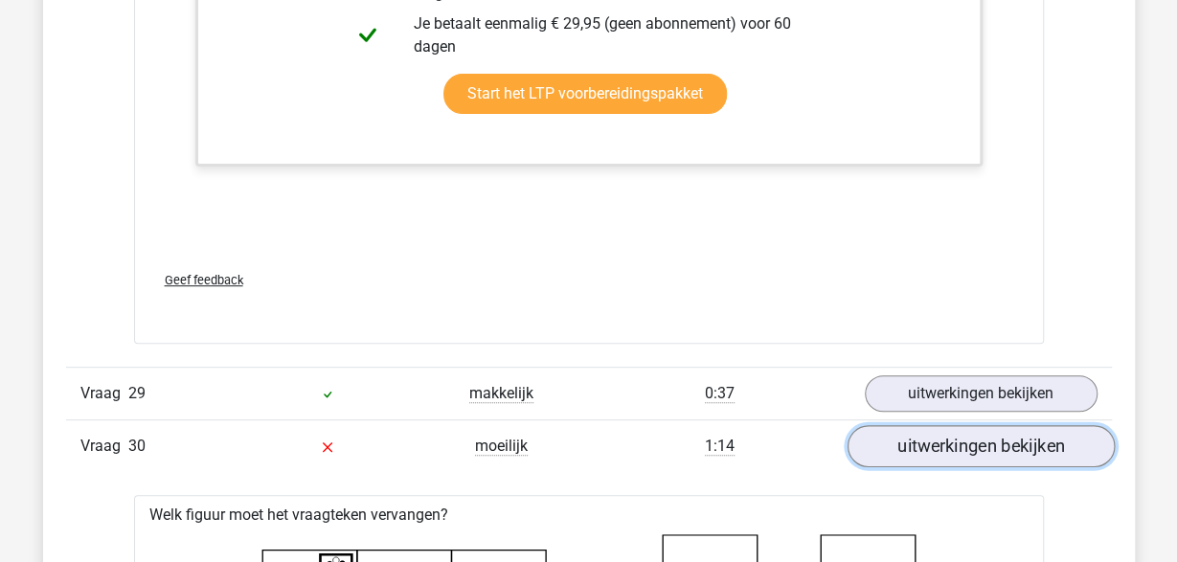
click at [930, 425] on link "uitwerkingen bekijken" at bounding box center [979, 446] width 267 height 42
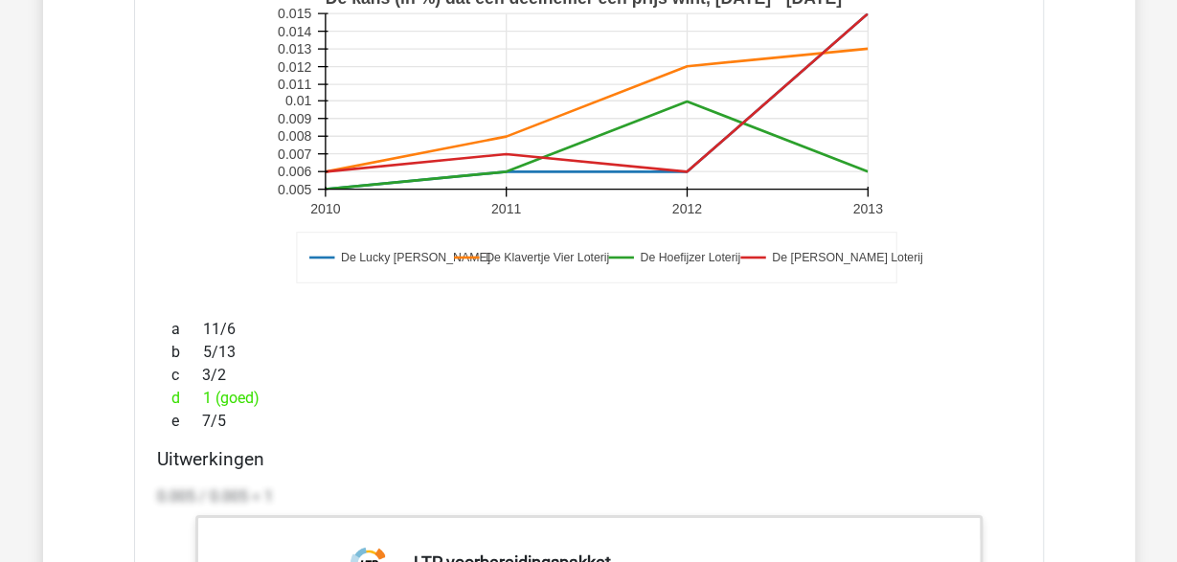
scroll to position [27109, 0]
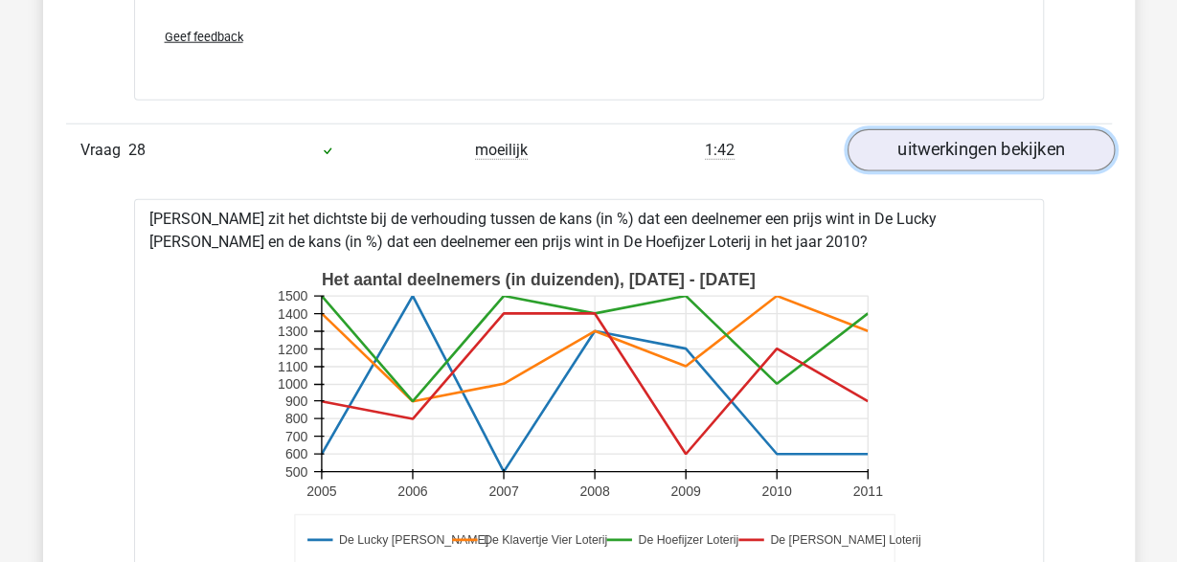
click at [959, 128] on link "uitwerkingen bekijken" at bounding box center [979, 149] width 267 height 42
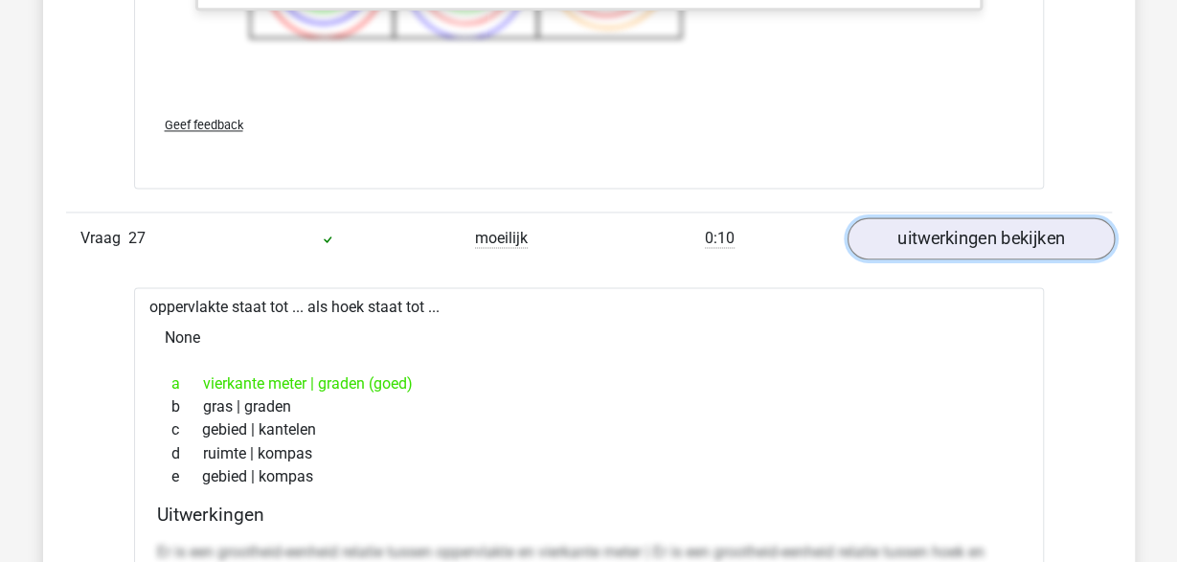
click at [951, 217] on link "uitwerkingen bekijken" at bounding box center [979, 238] width 267 height 42
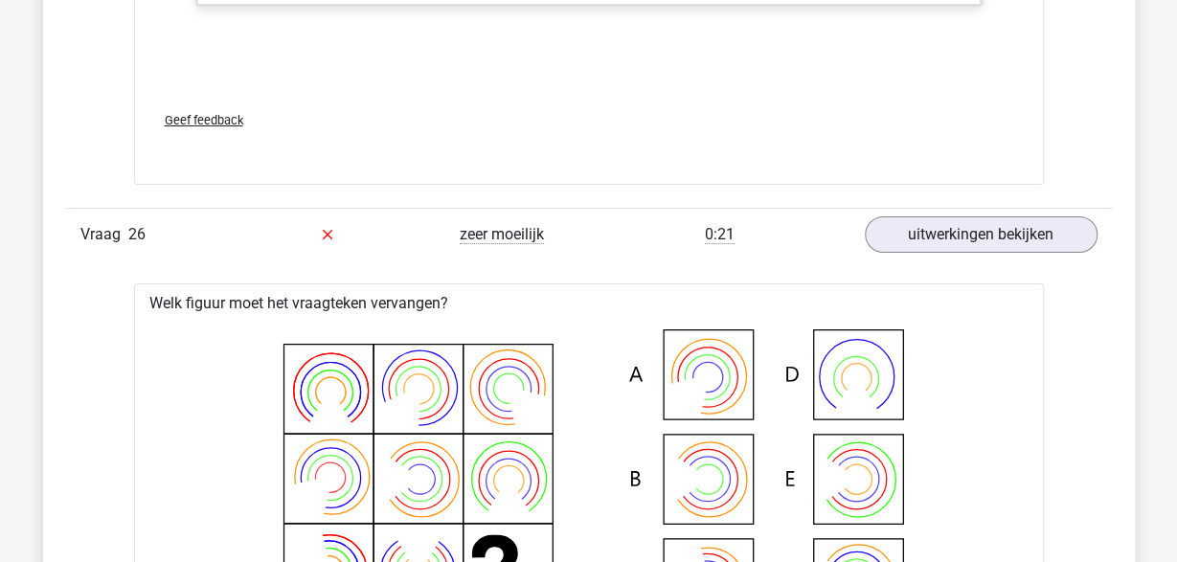
scroll to position [24520, 0]
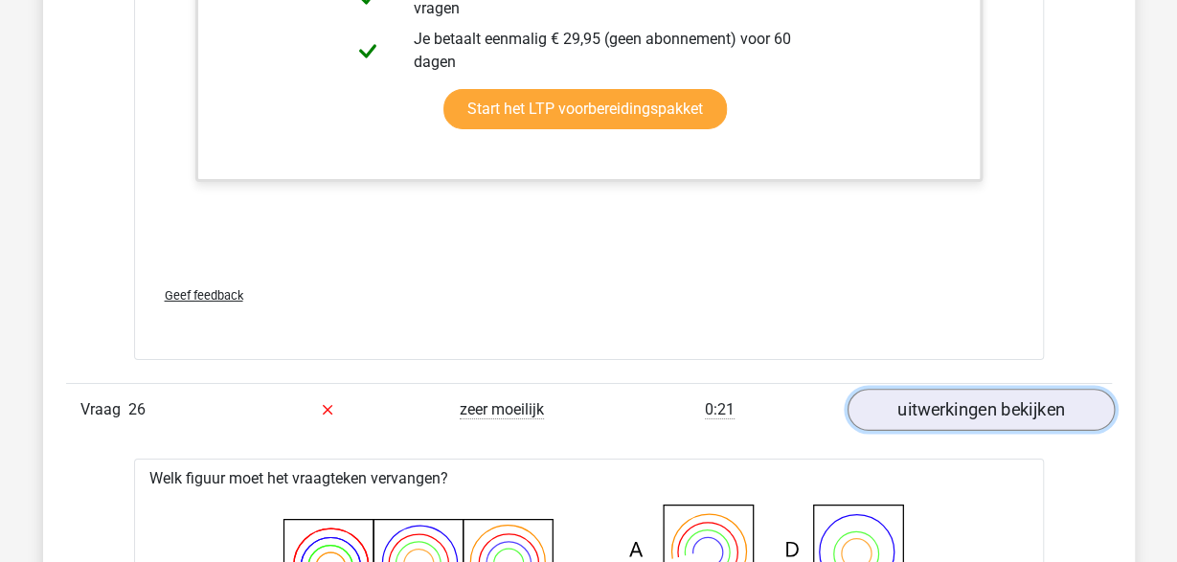
click at [945, 389] on link "uitwerkingen bekijken" at bounding box center [979, 410] width 267 height 42
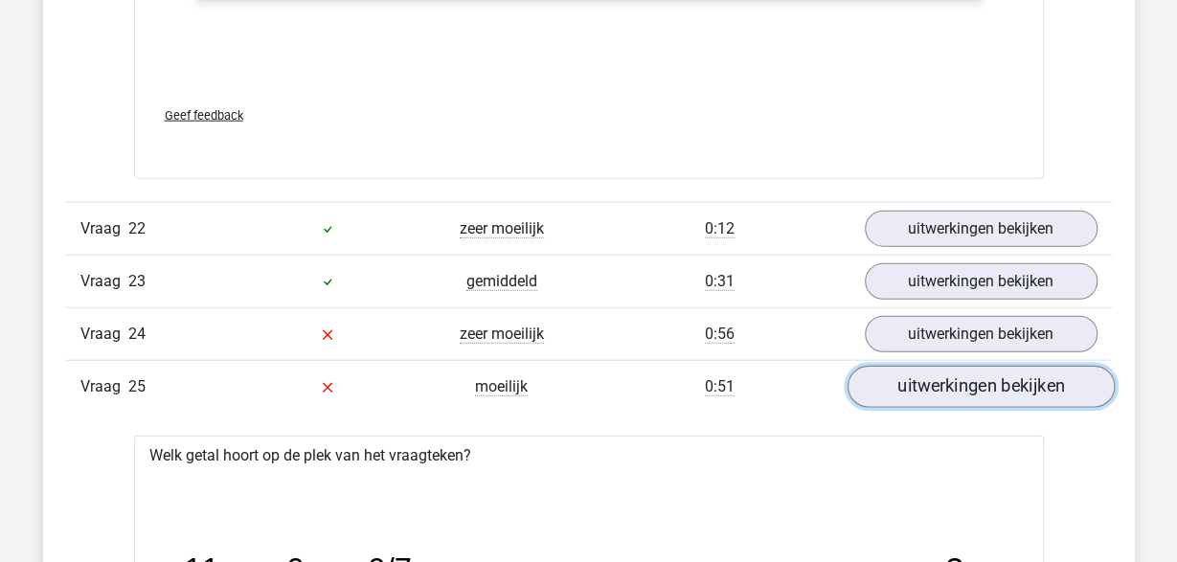
click at [943, 365] on link "uitwerkingen bekijken" at bounding box center [979, 386] width 267 height 42
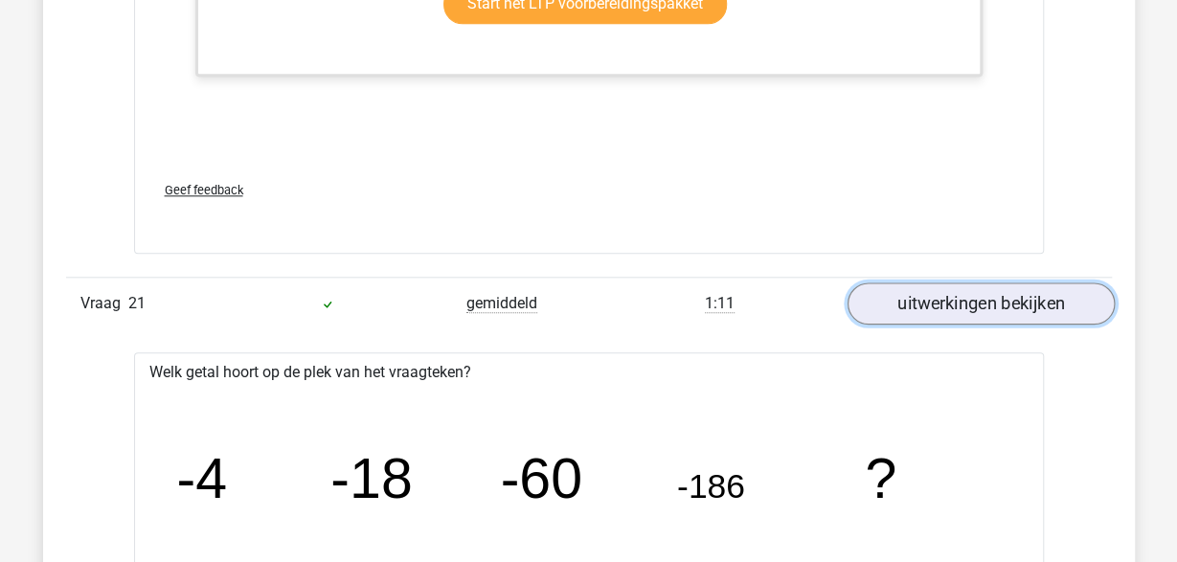
click at [941, 284] on link "uitwerkingen bekijken" at bounding box center [979, 303] width 267 height 42
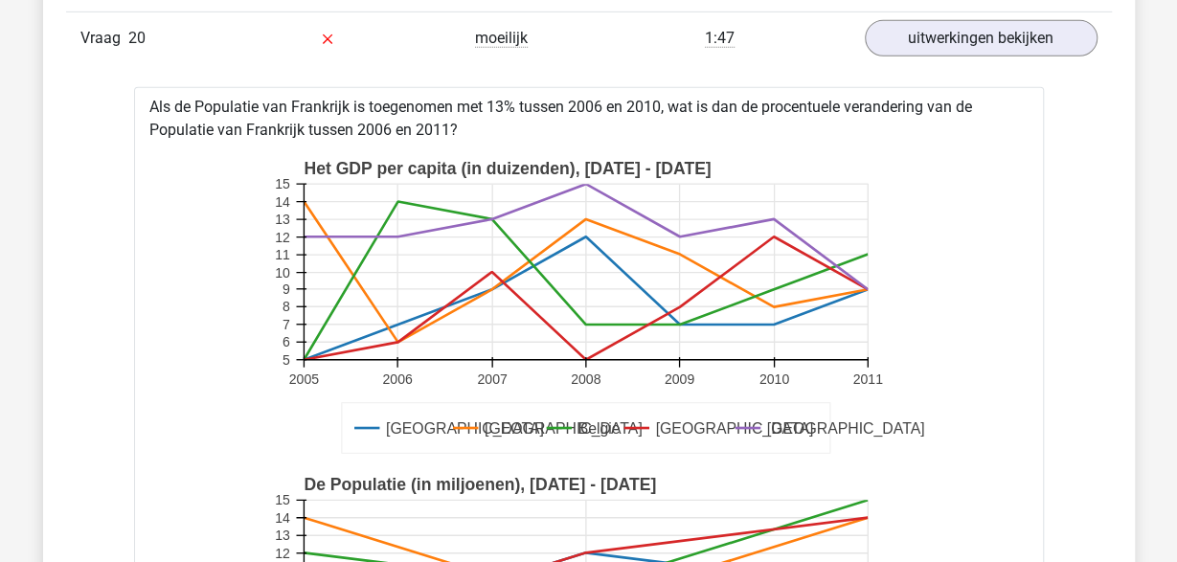
scroll to position [20436, 0]
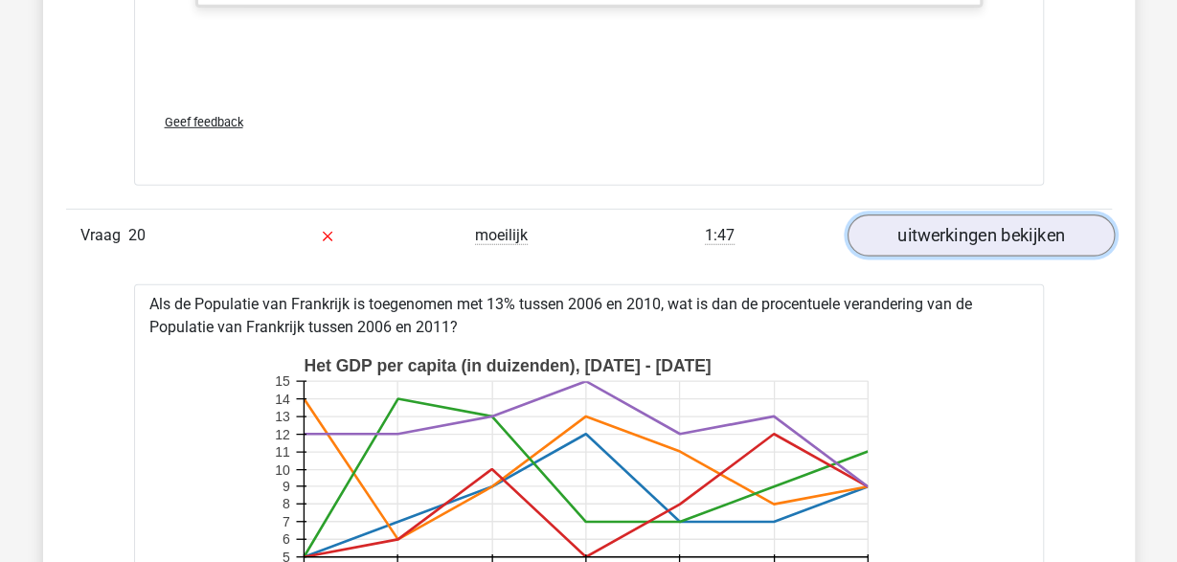
click at [940, 214] on link "uitwerkingen bekijken" at bounding box center [979, 235] width 267 height 42
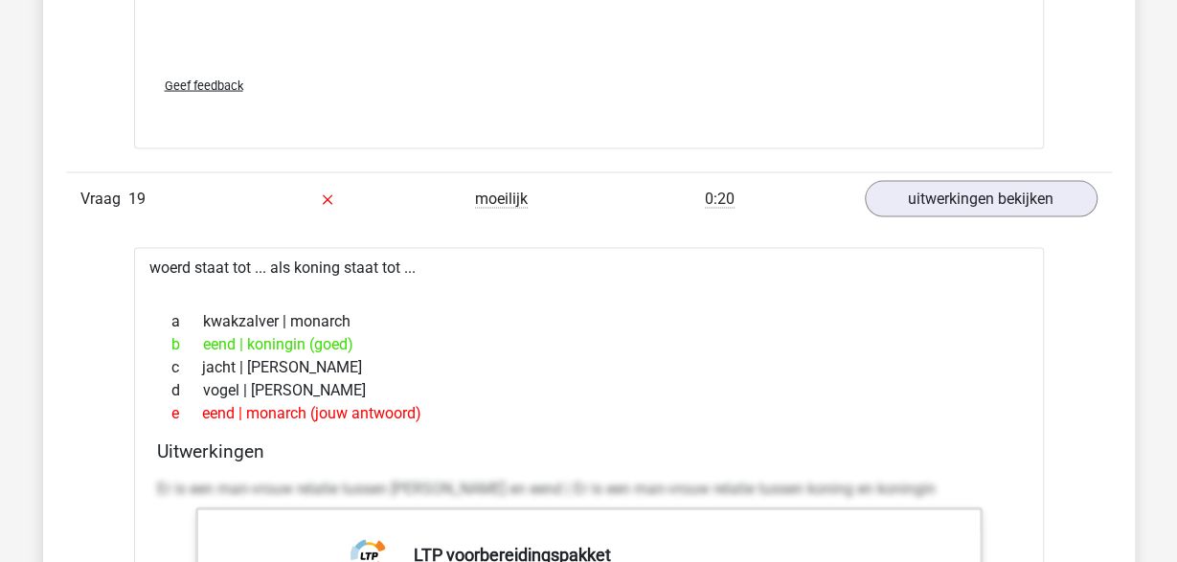
scroll to position [19341, 0]
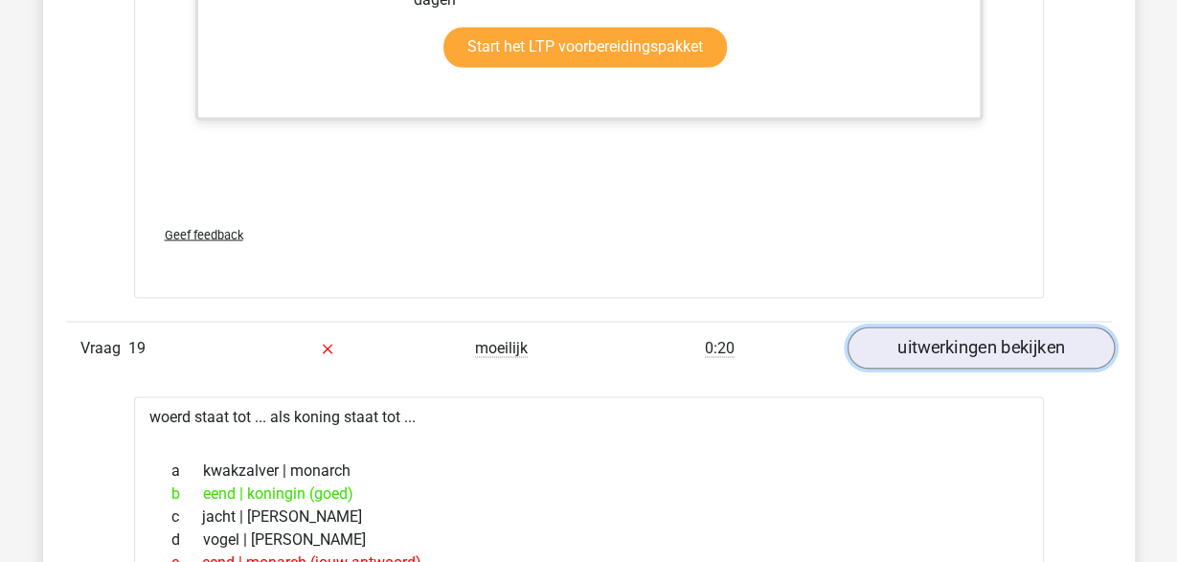
click at [967, 327] on link "uitwerkingen bekijken" at bounding box center [979, 348] width 267 height 42
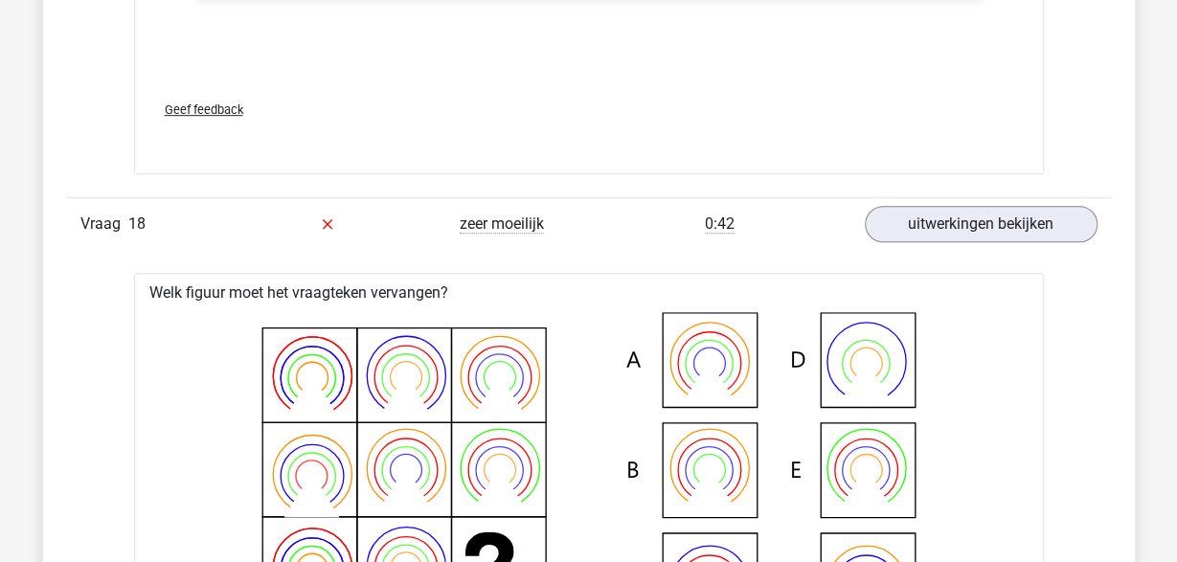
scroll to position [18046, 0]
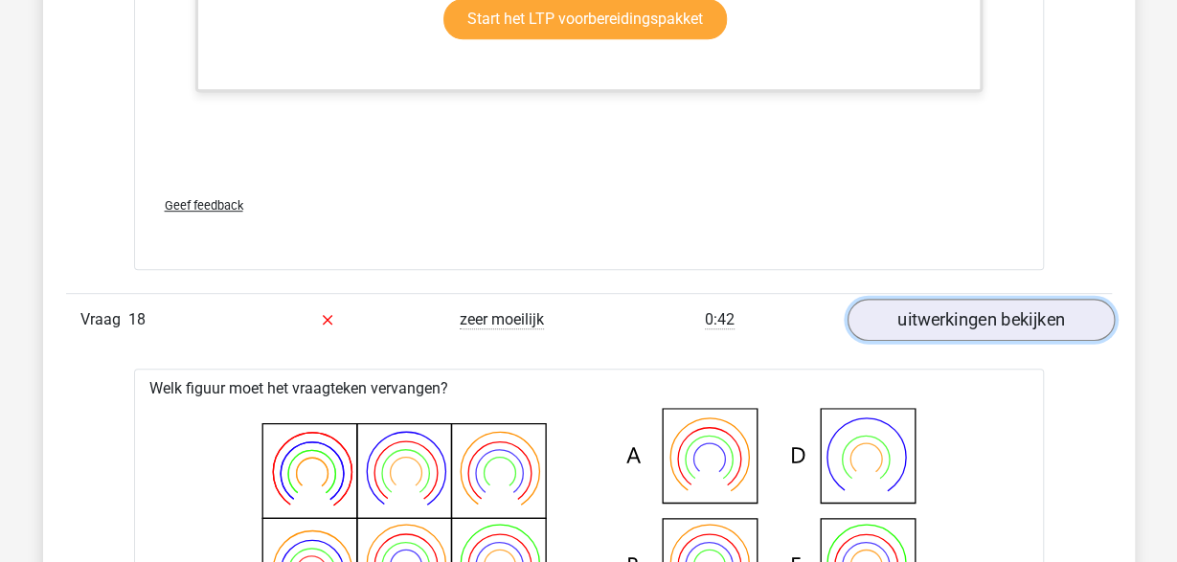
click at [966, 299] on link "uitwerkingen bekijken" at bounding box center [979, 320] width 267 height 42
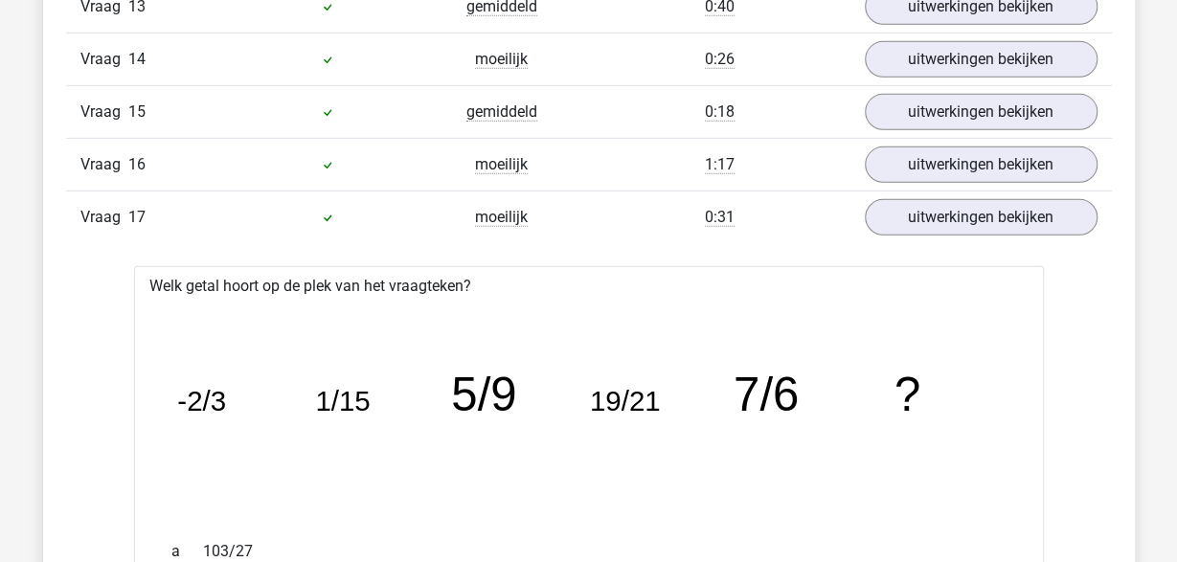
scroll to position [16752, 0]
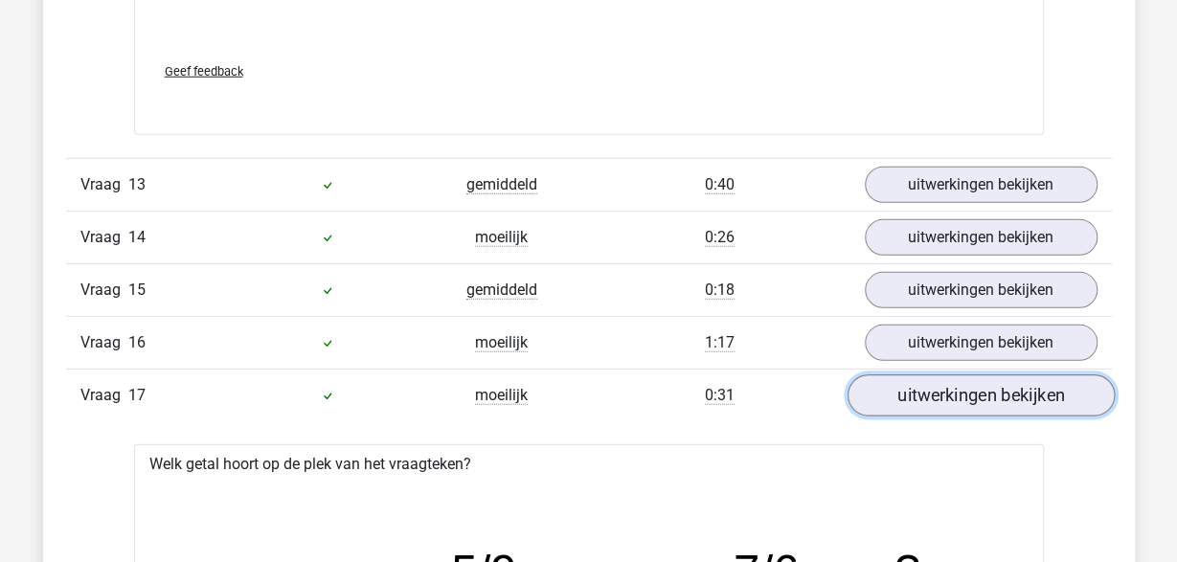
click at [955, 381] on link "uitwerkingen bekijken" at bounding box center [979, 395] width 267 height 42
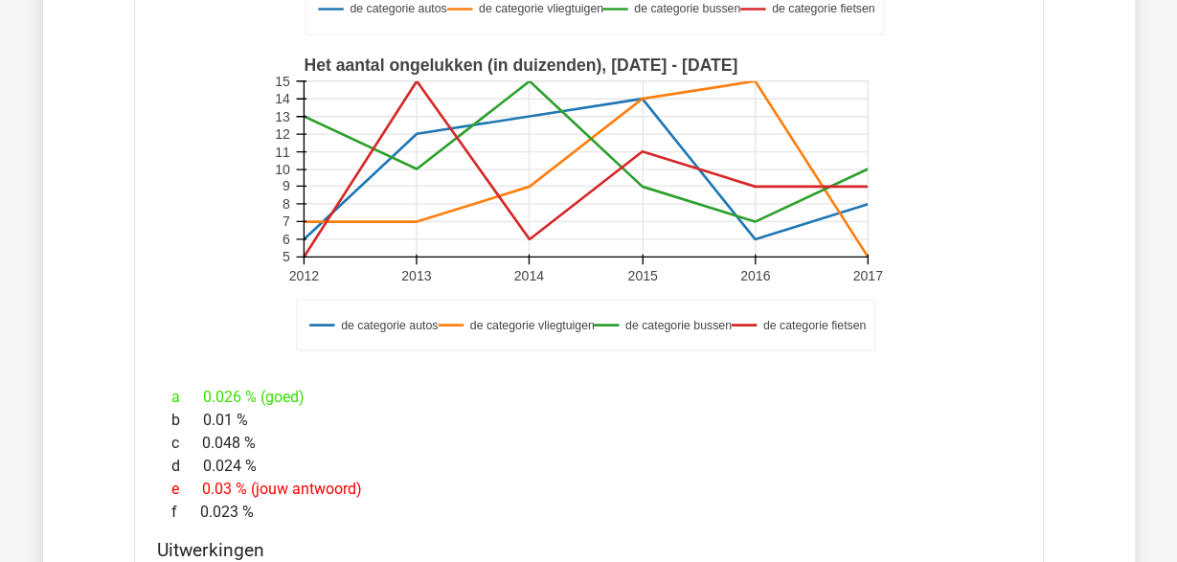
scroll to position [15059, 0]
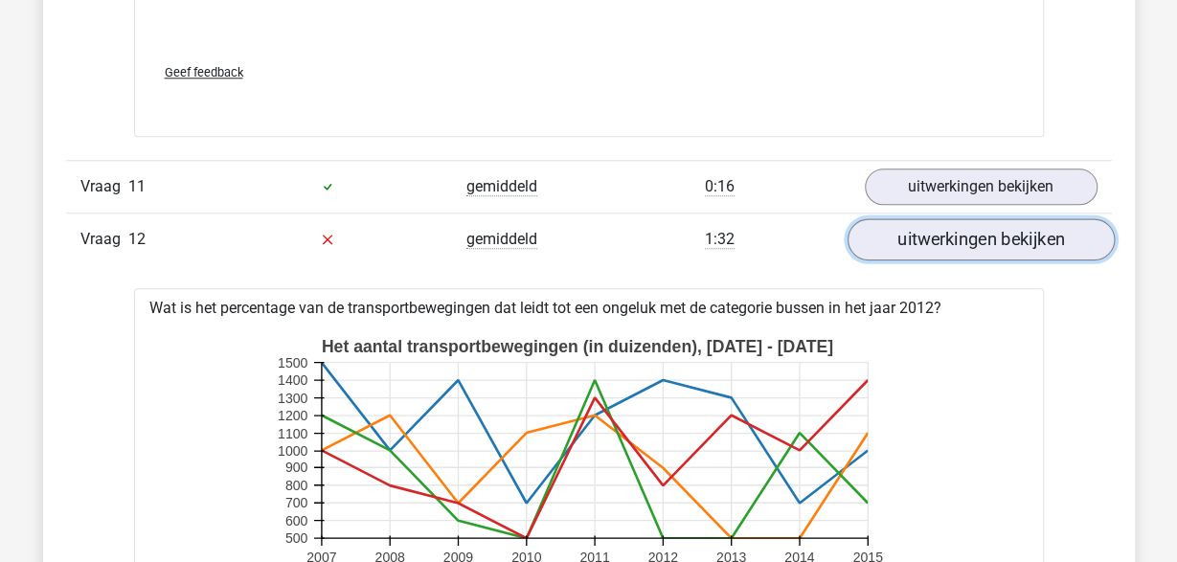
click at [985, 218] on link "uitwerkingen bekijken" at bounding box center [979, 239] width 267 height 42
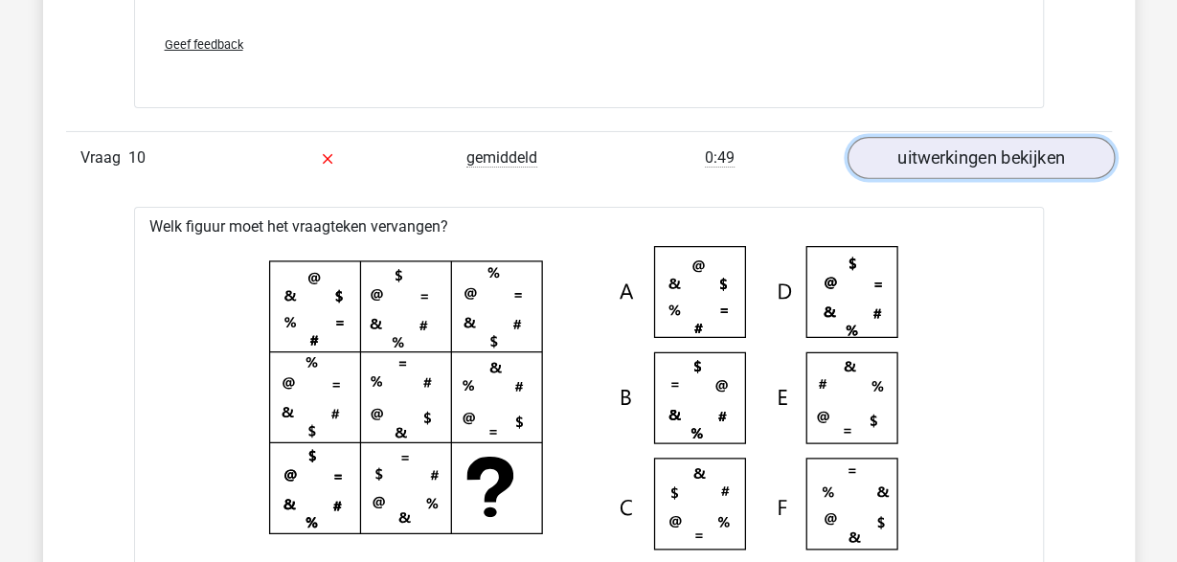
click at [972, 143] on link "uitwerkingen bekijken" at bounding box center [979, 159] width 267 height 42
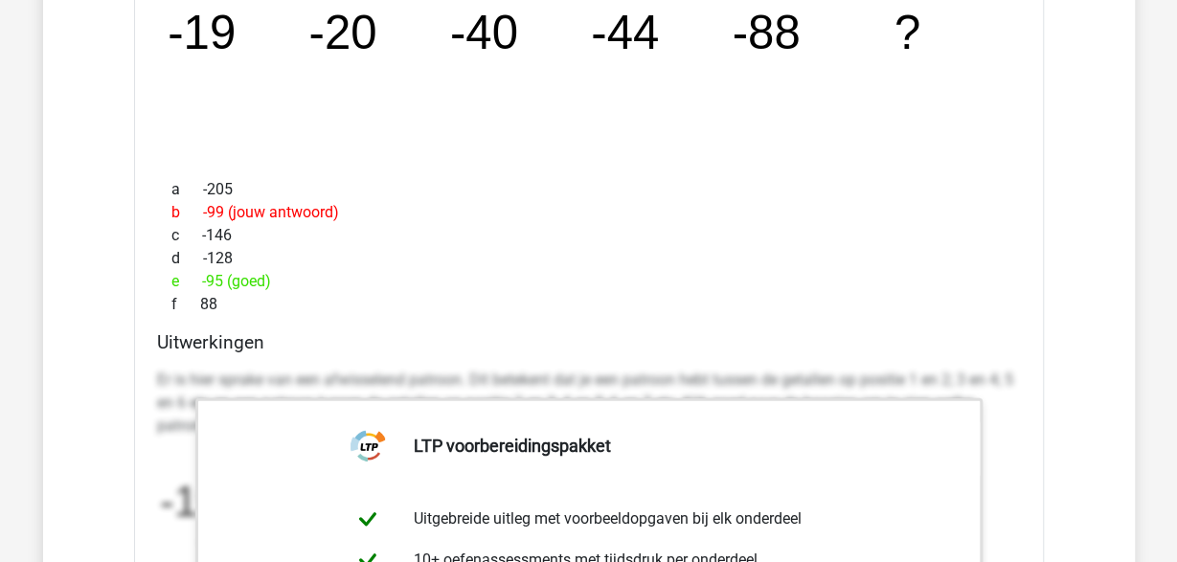
scroll to position [12669, 0]
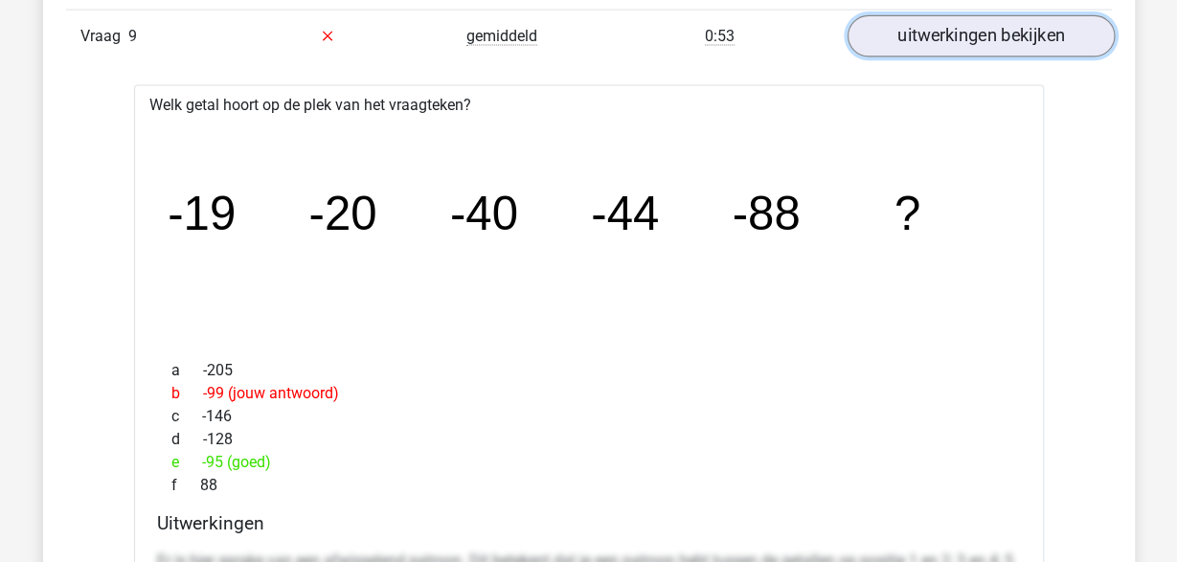
click at [970, 30] on link "uitwerkingen bekijken" at bounding box center [979, 35] width 267 height 42
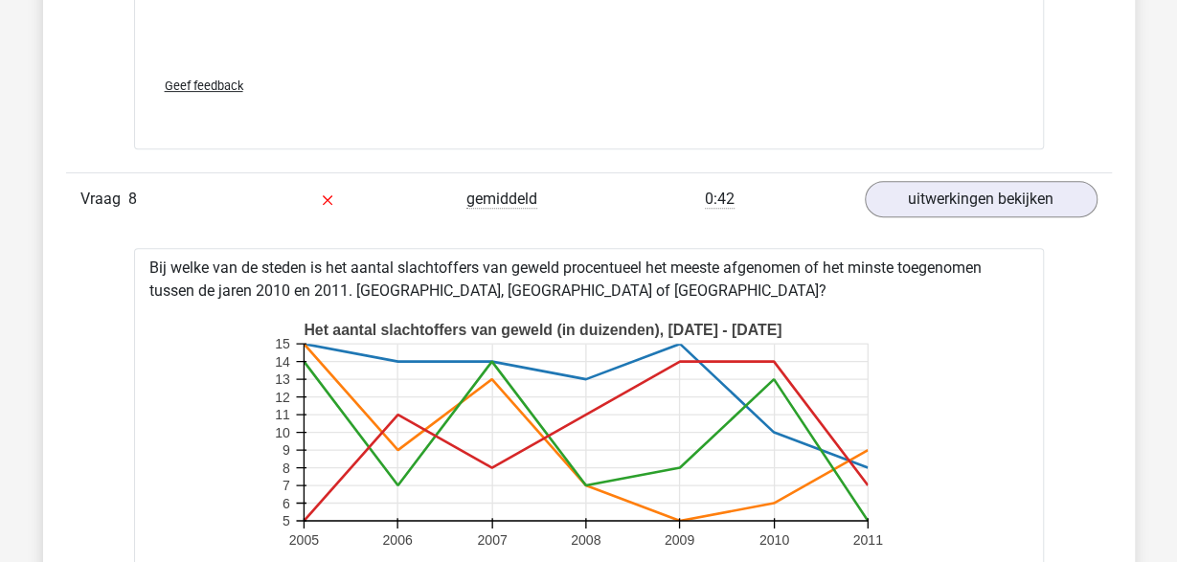
scroll to position [10677, 0]
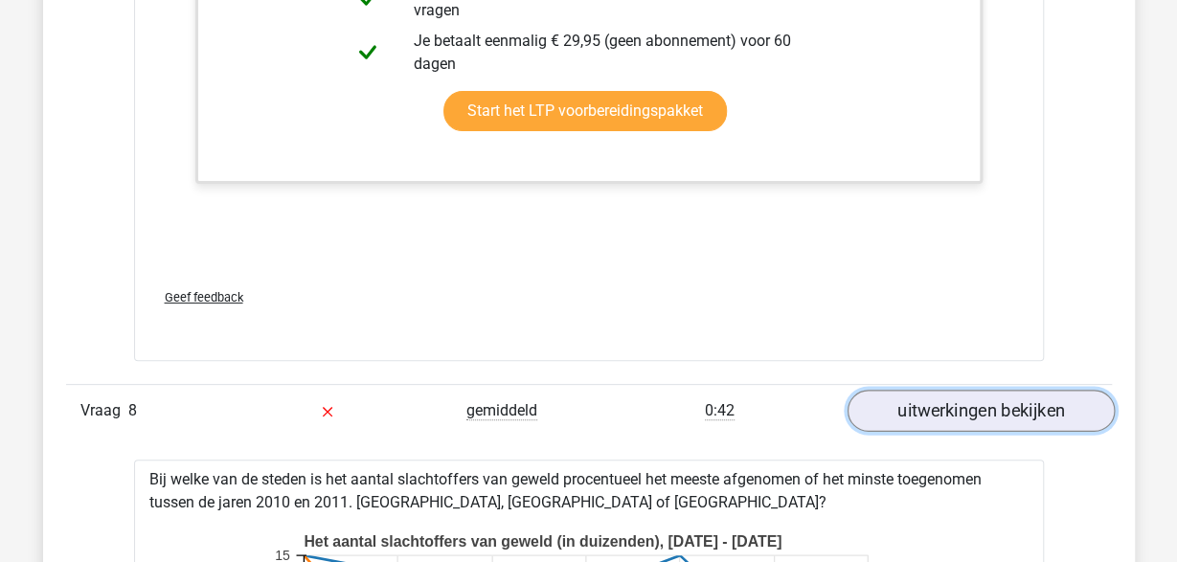
click at [945, 402] on link "uitwerkingen bekijken" at bounding box center [979, 412] width 267 height 42
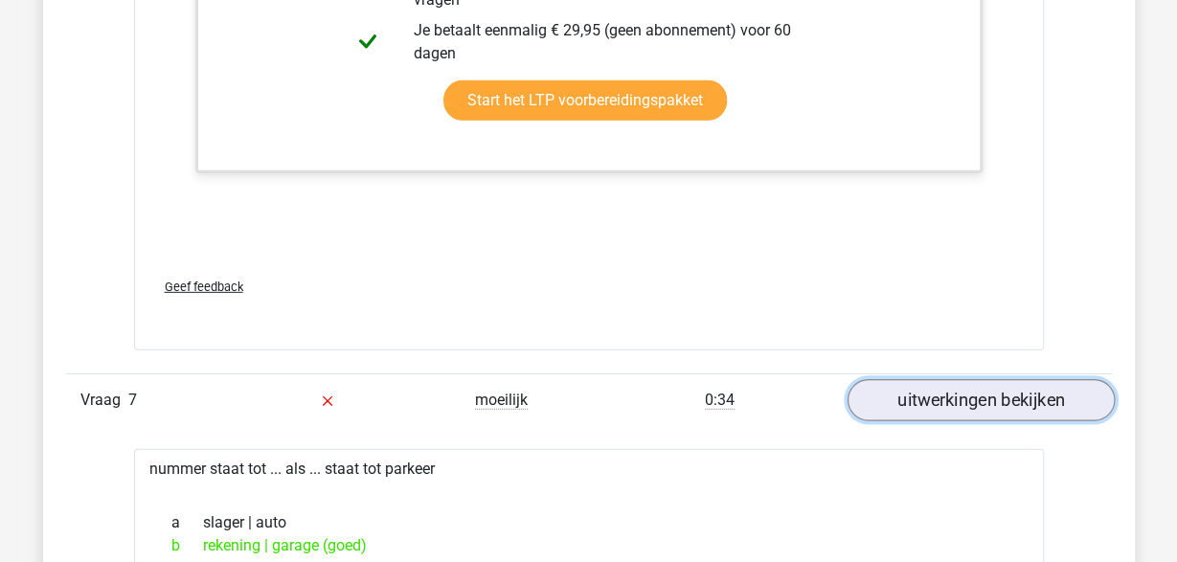
click at [980, 395] on link "uitwerkingen bekijken" at bounding box center [979, 400] width 267 height 42
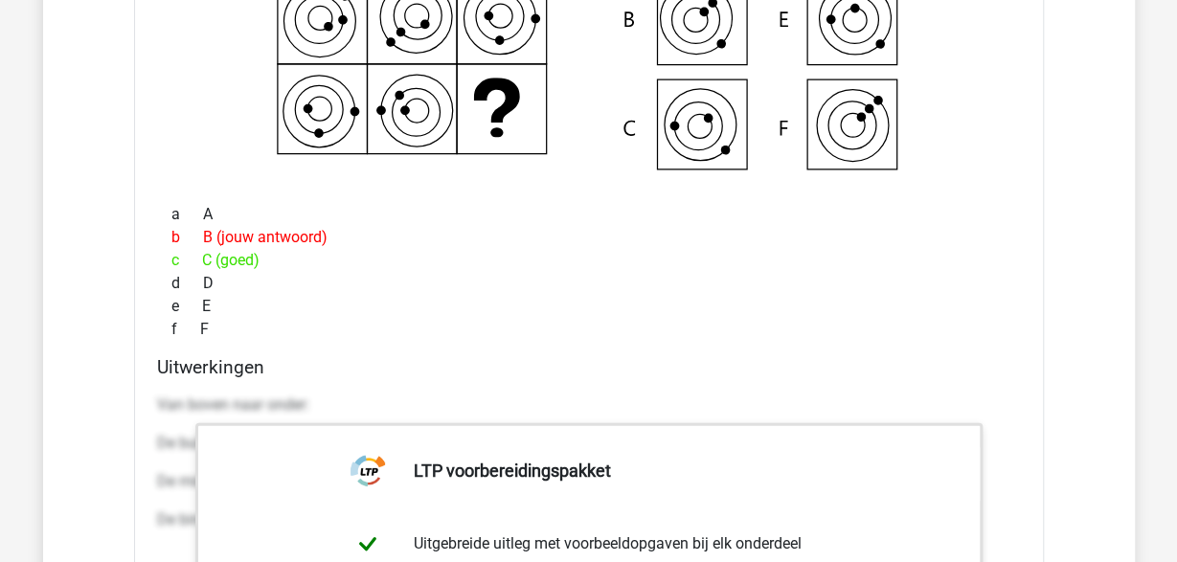
scroll to position [8486, 0]
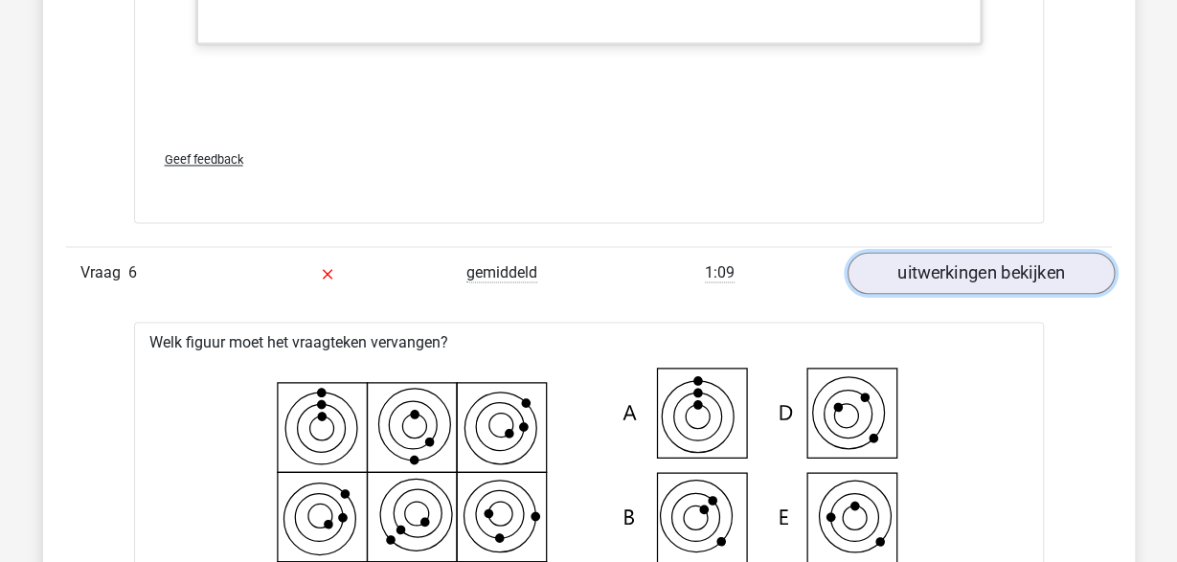
click at [999, 265] on link "uitwerkingen bekijken" at bounding box center [979, 273] width 267 height 42
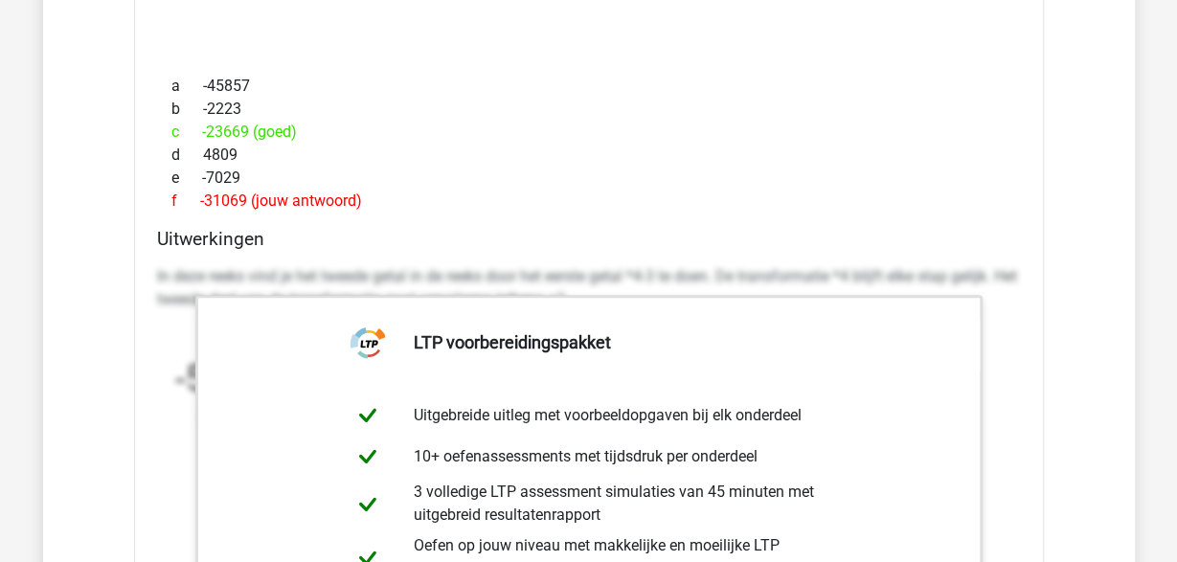
scroll to position [7191, 0]
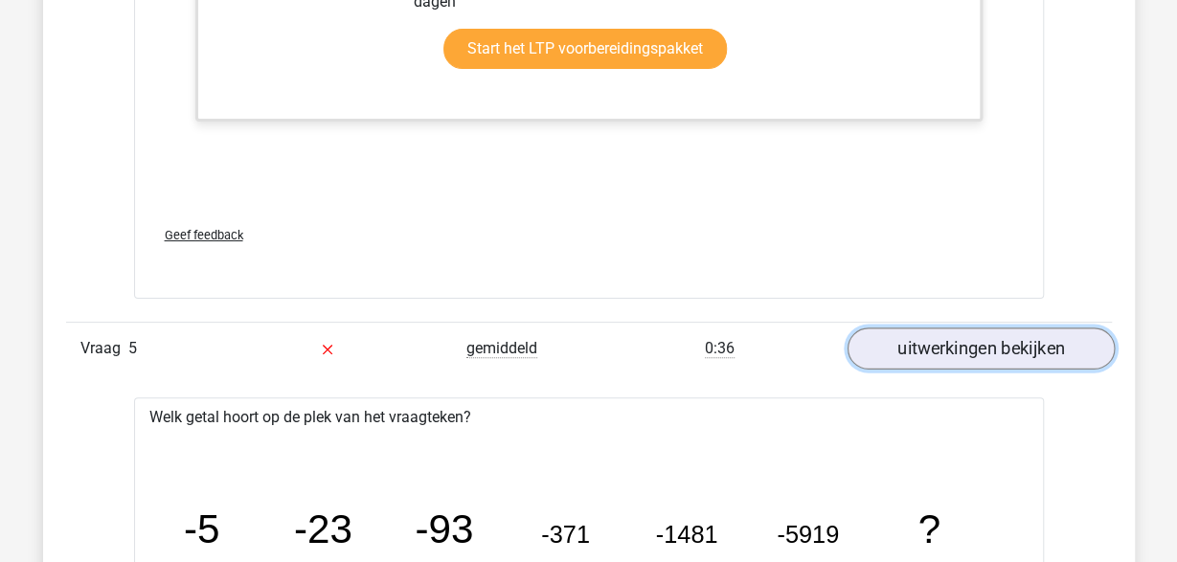
click at [970, 335] on link "uitwerkingen bekijken" at bounding box center [979, 348] width 267 height 42
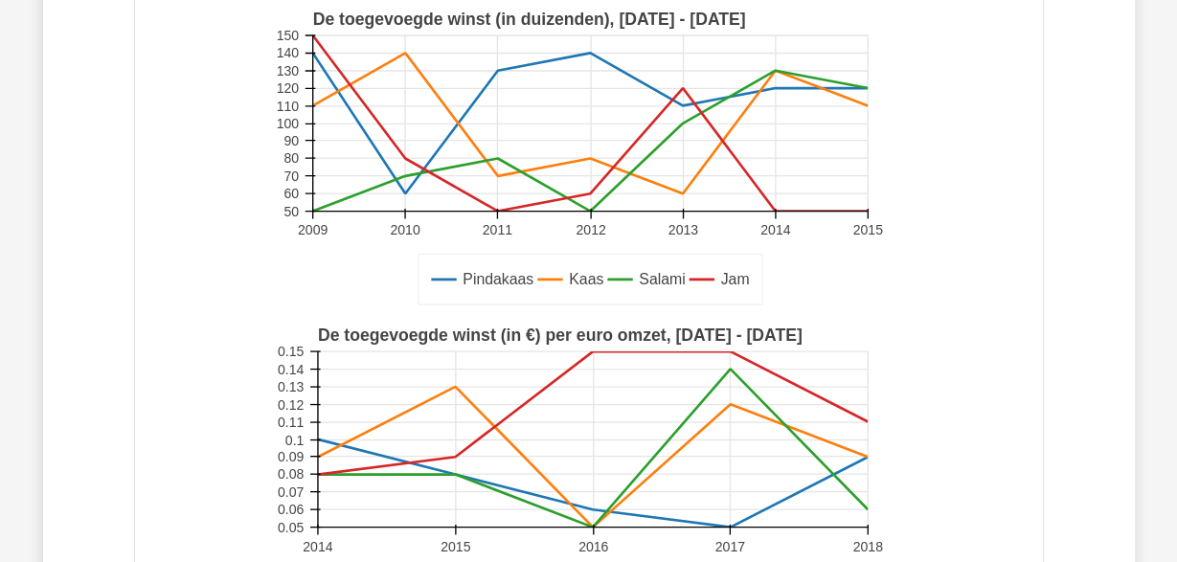
scroll to position [5797, 0]
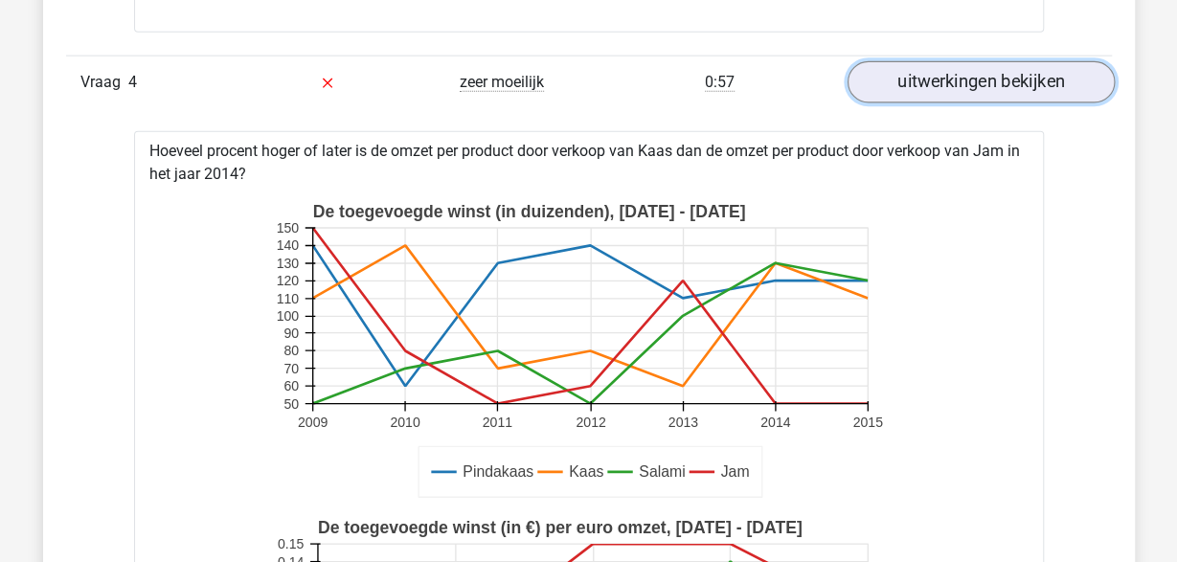
click at [960, 82] on link "uitwerkingen bekijken" at bounding box center [979, 81] width 267 height 42
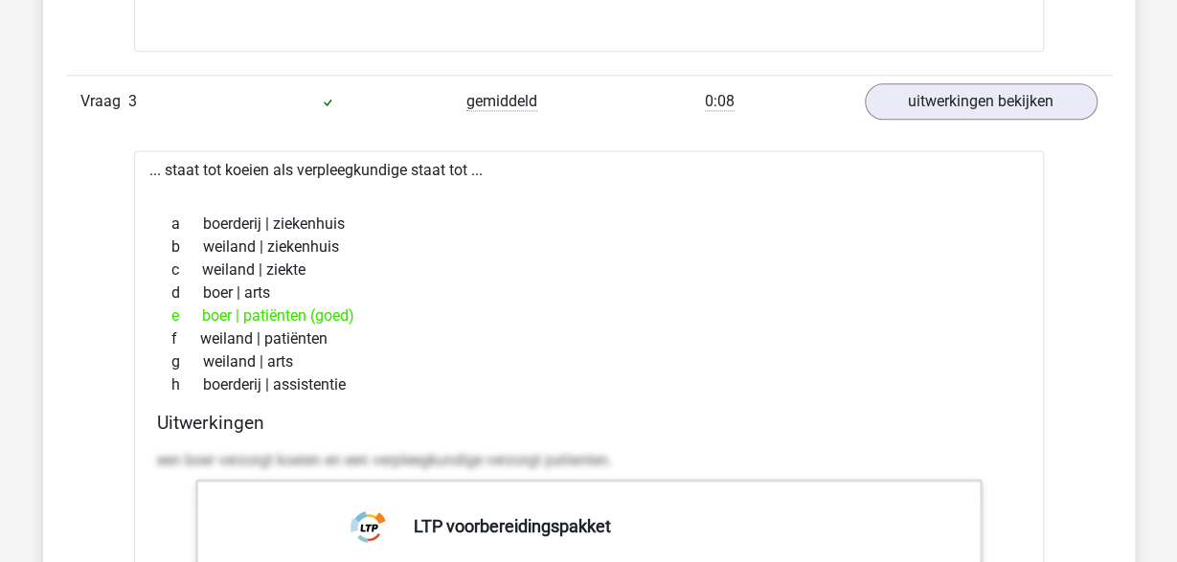
scroll to position [4602, 0]
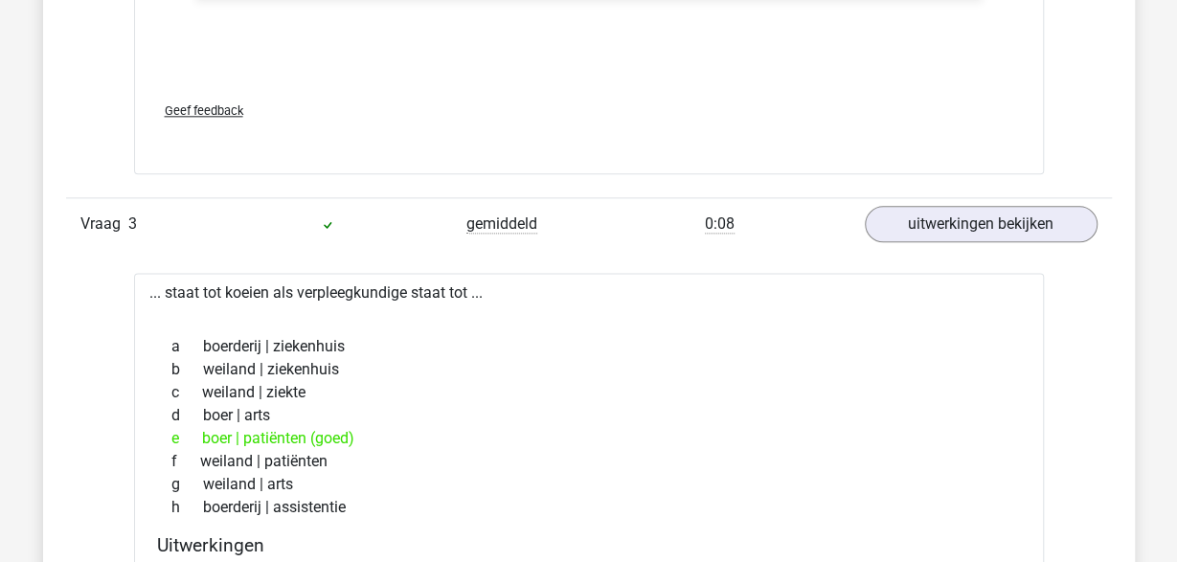
click at [936, 237] on div "Vraag 3 gemiddeld 0:08 uitwerkingen bekijken" at bounding box center [589, 223] width 1046 height 53
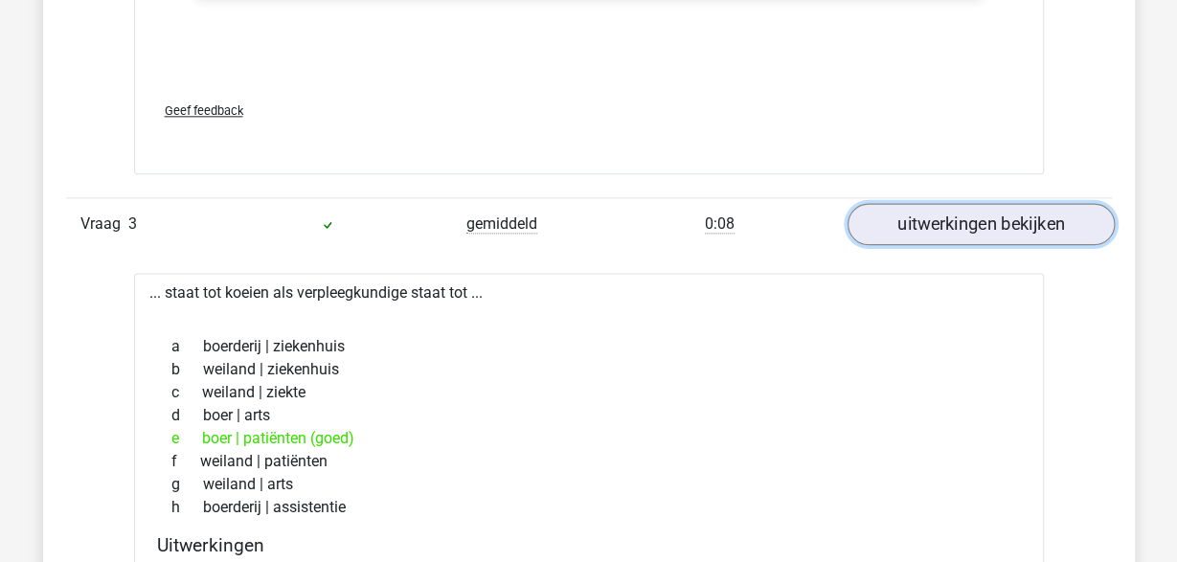
click at [943, 224] on link "uitwerkingen bekijken" at bounding box center [979, 224] width 267 height 42
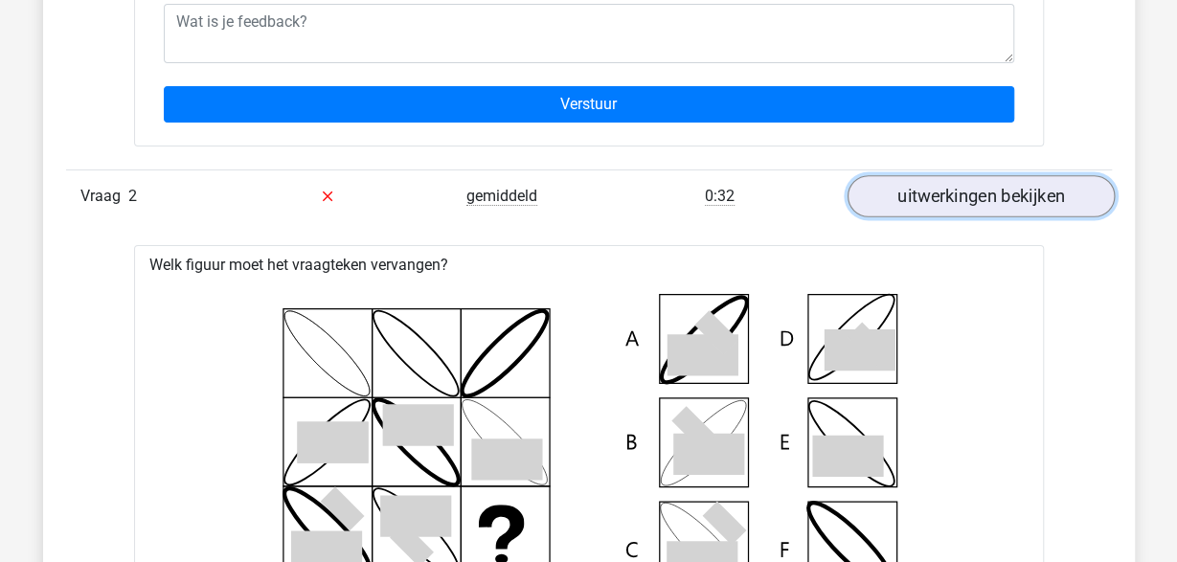
click at [964, 187] on link "uitwerkingen bekijken" at bounding box center [979, 196] width 267 height 42
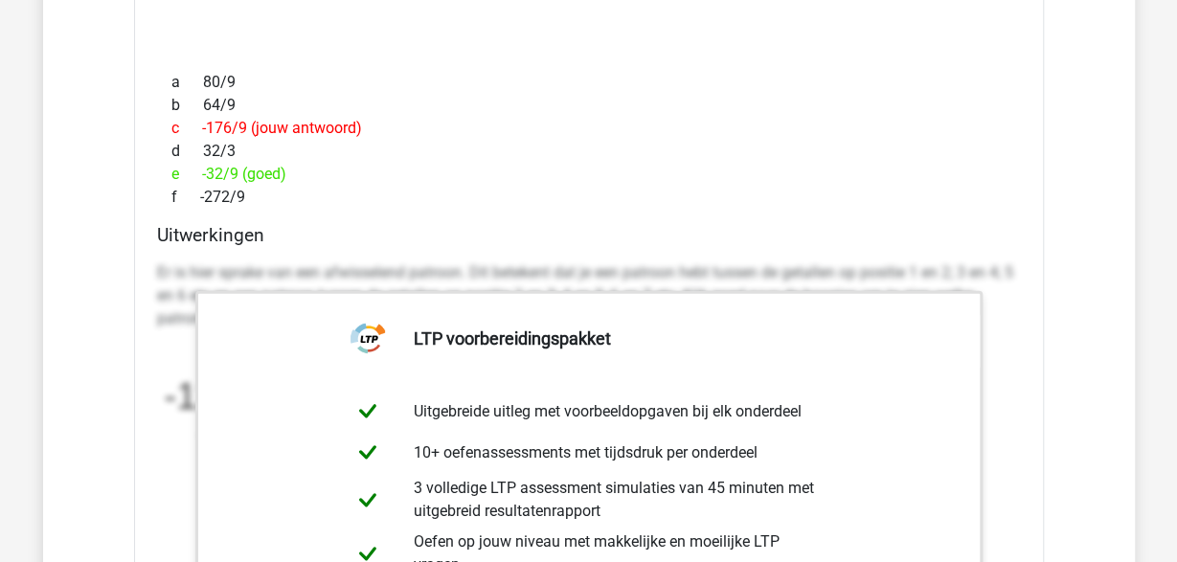
scroll to position [2013, 0]
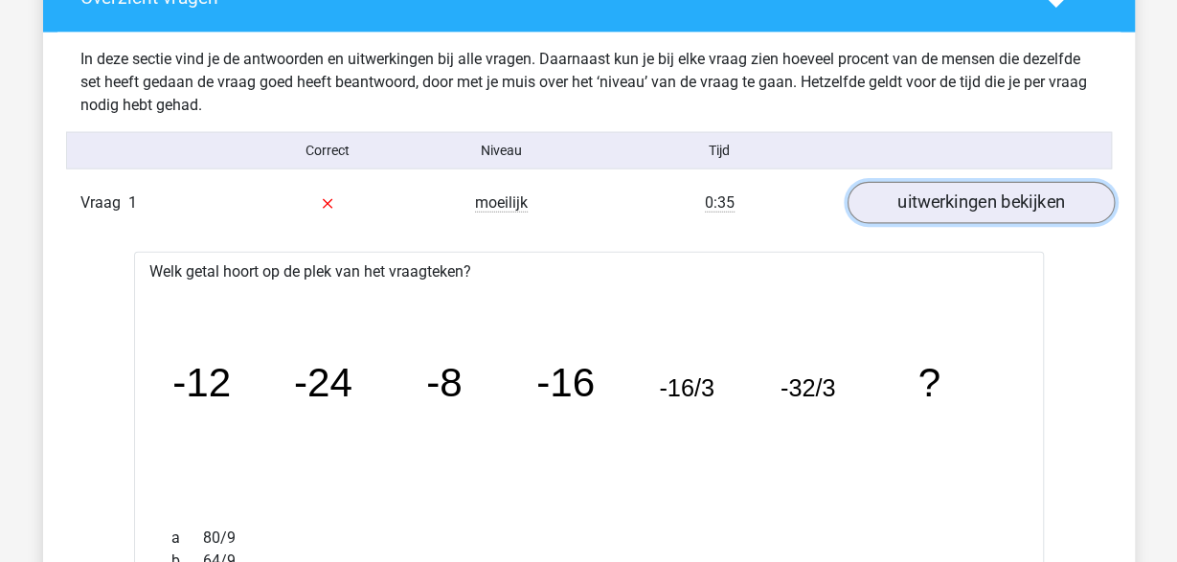
click at [959, 192] on link "uitwerkingen bekijken" at bounding box center [979, 202] width 267 height 42
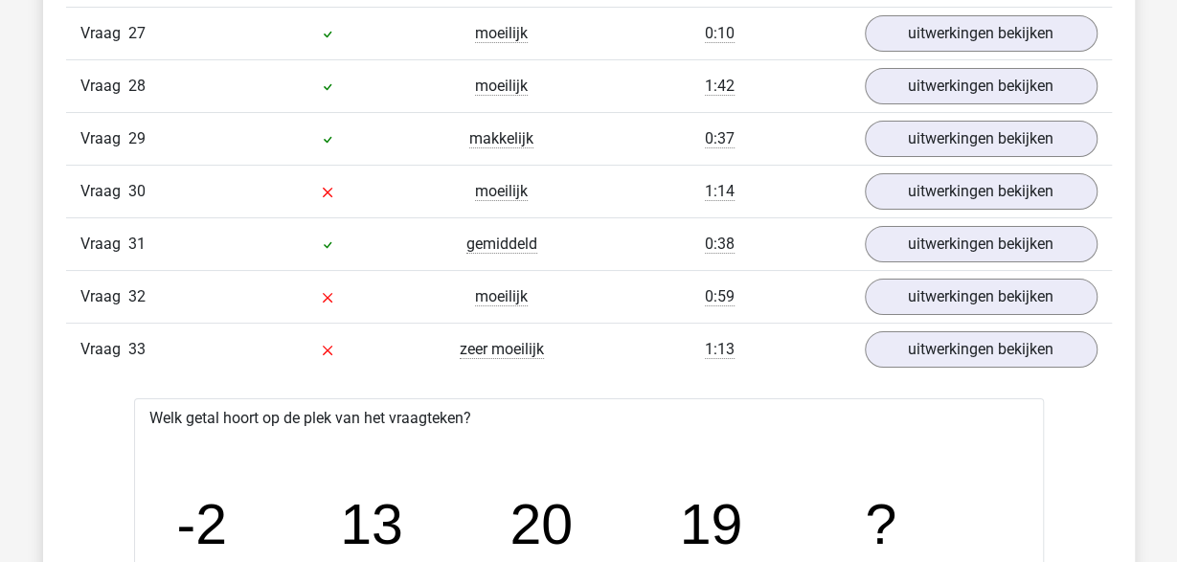
scroll to position [3386, 0]
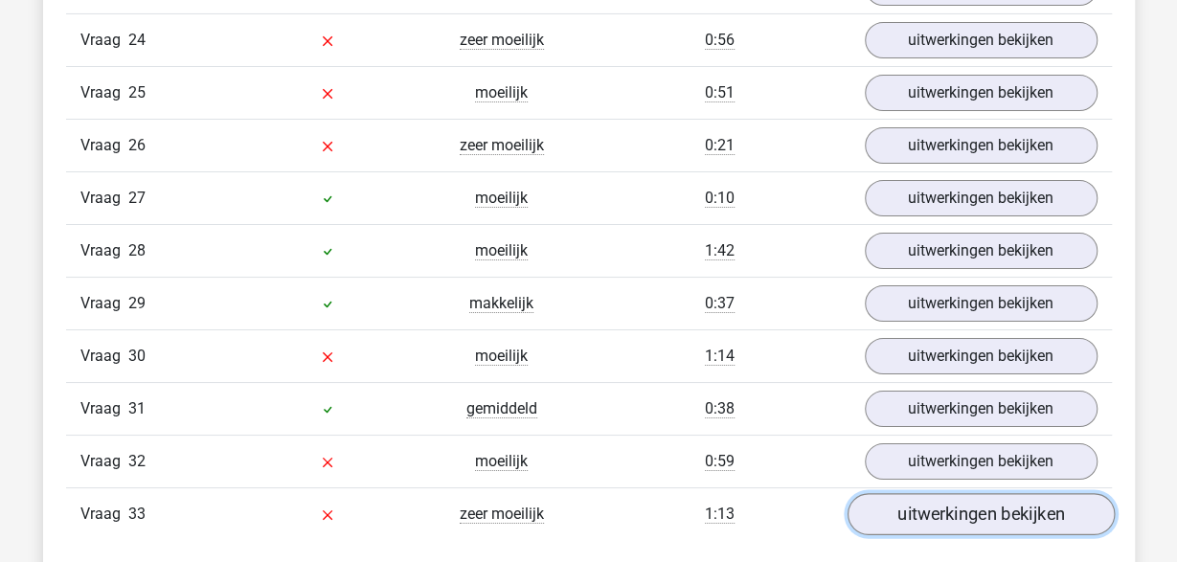
click at [943, 493] on link "uitwerkingen bekijken" at bounding box center [979, 514] width 267 height 42
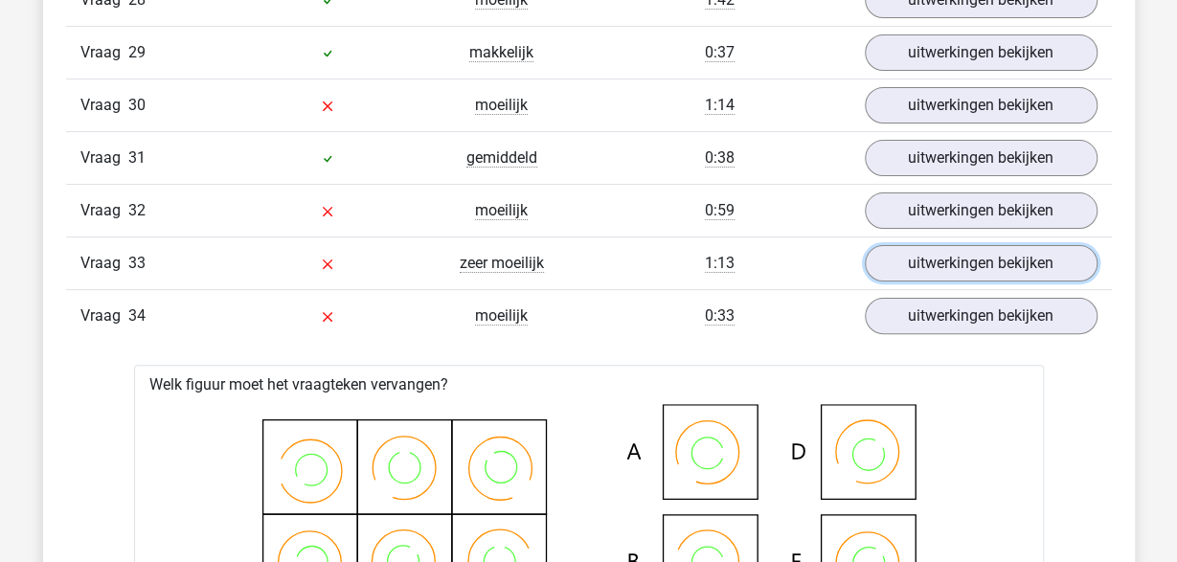
scroll to position [3685, 0]
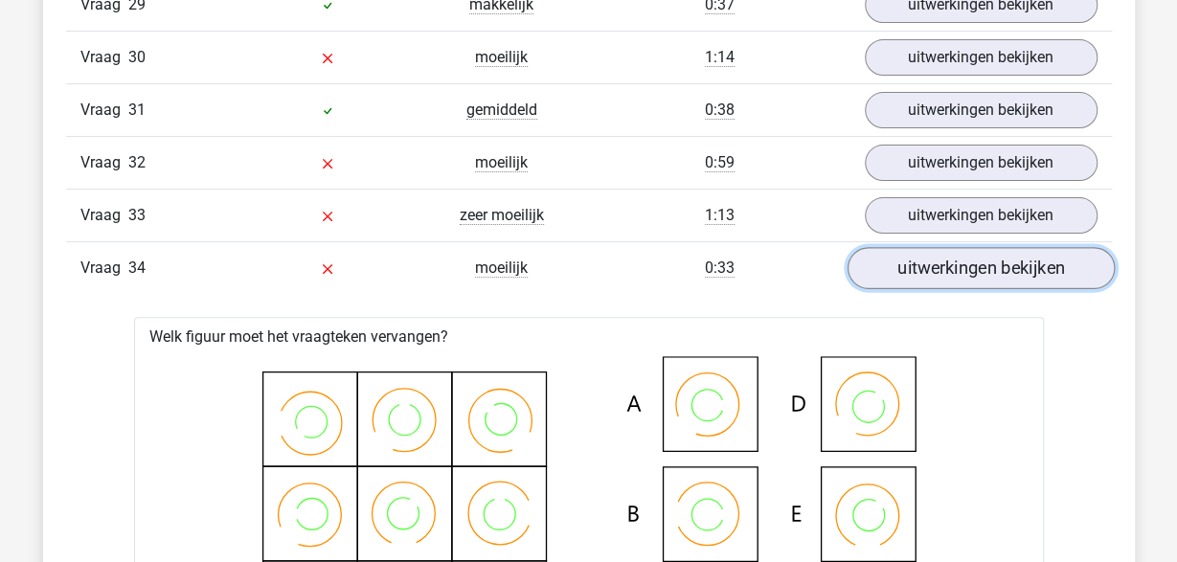
click at [991, 247] on link "uitwerkingen bekijken" at bounding box center [979, 268] width 267 height 42
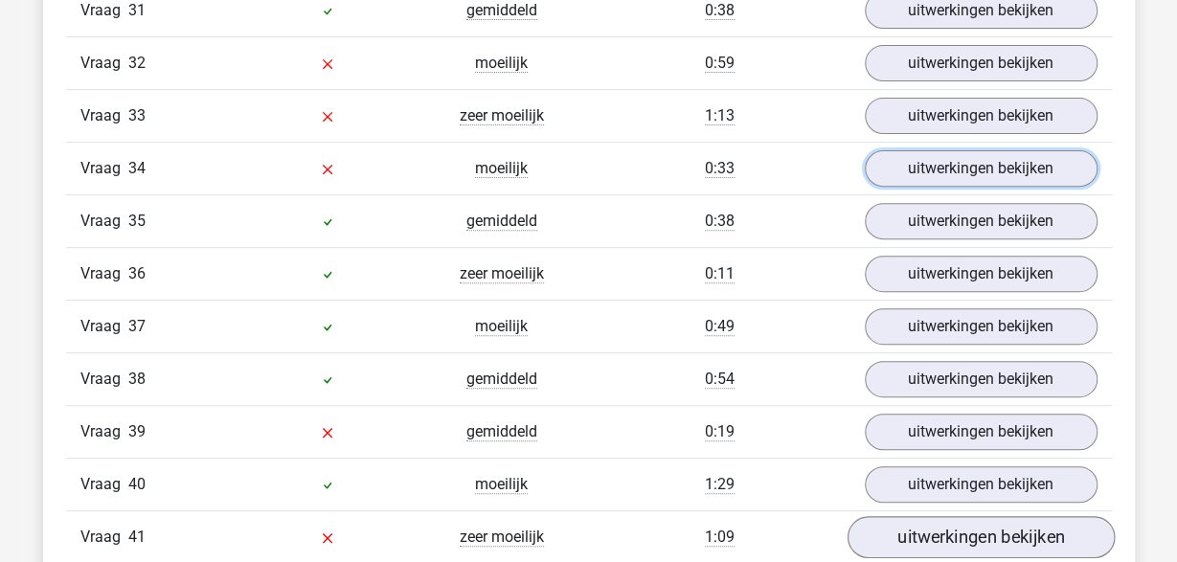
scroll to position [4183, 0]
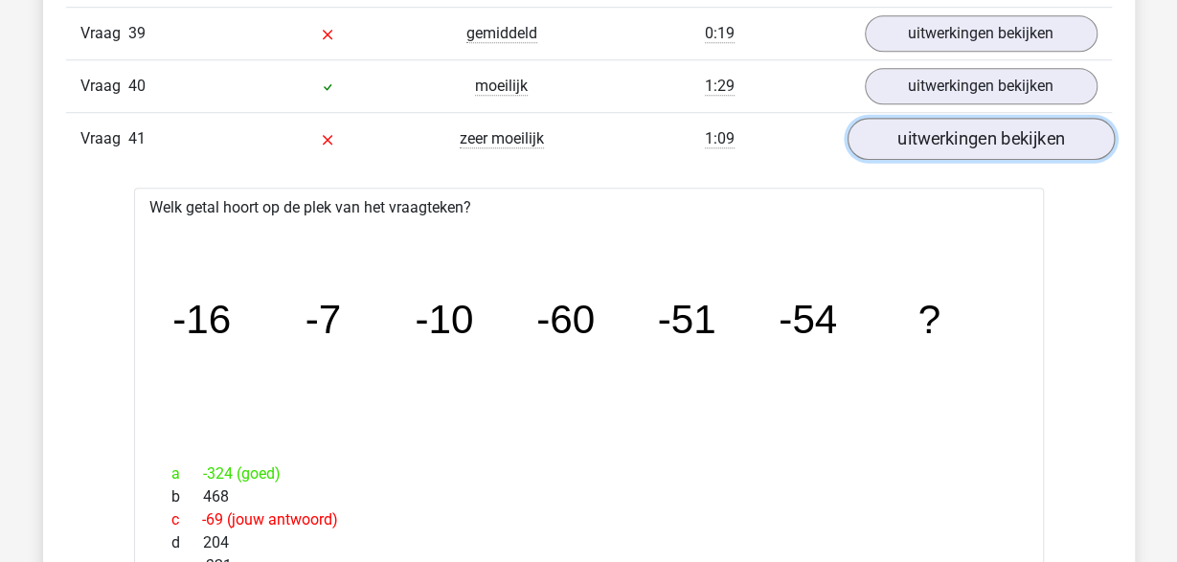
click at [974, 118] on link "uitwerkingen bekijken" at bounding box center [979, 139] width 267 height 42
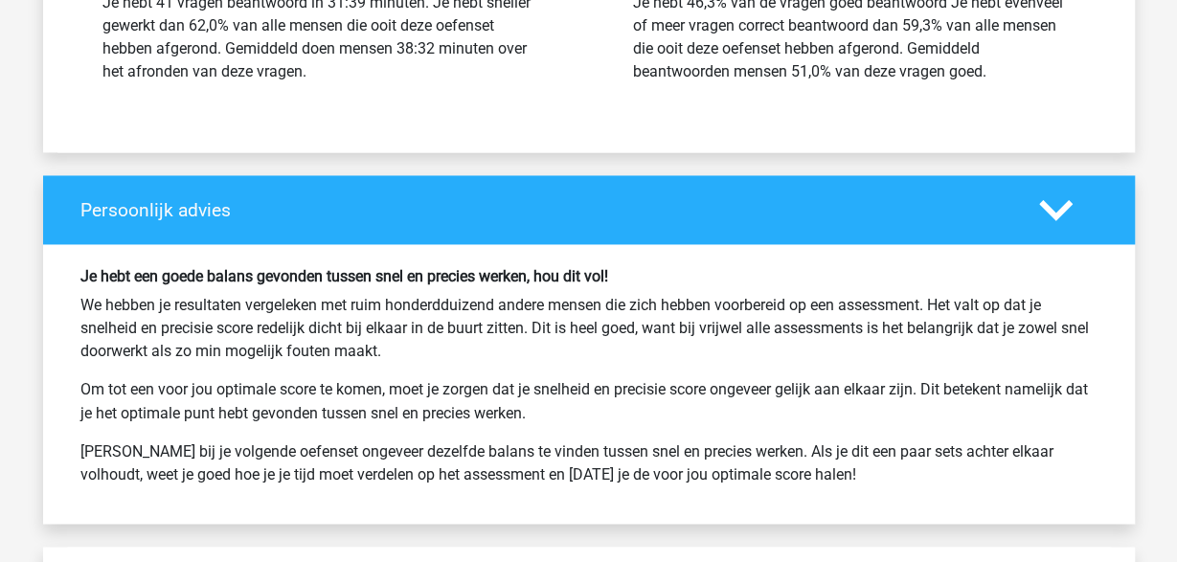
scroll to position [4922, 0]
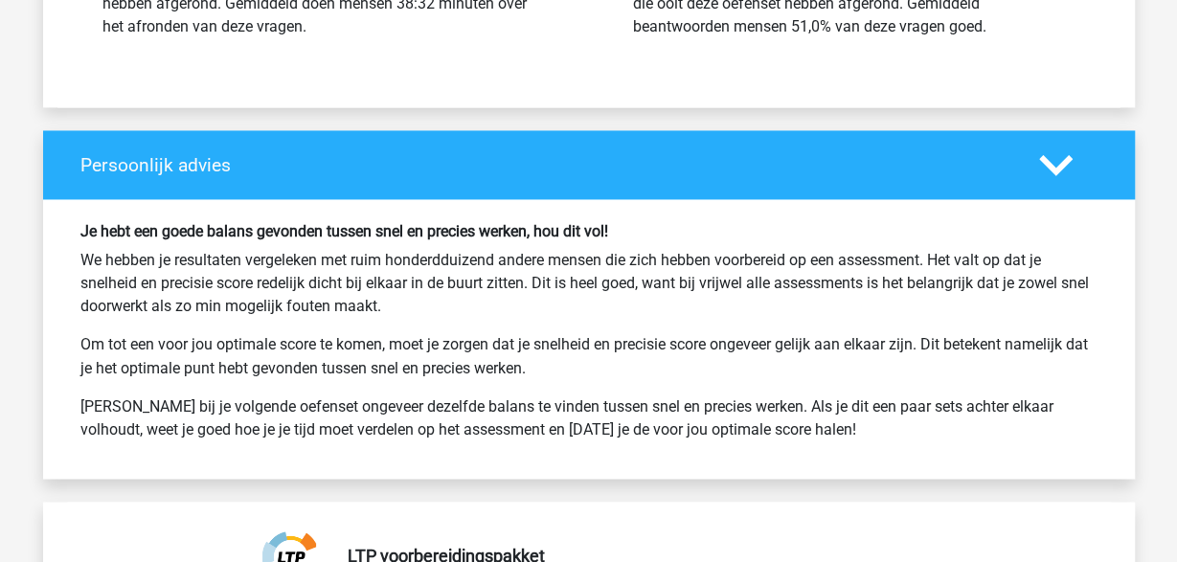
click at [1046, 148] on icon at bounding box center [1056, 165] width 34 height 34
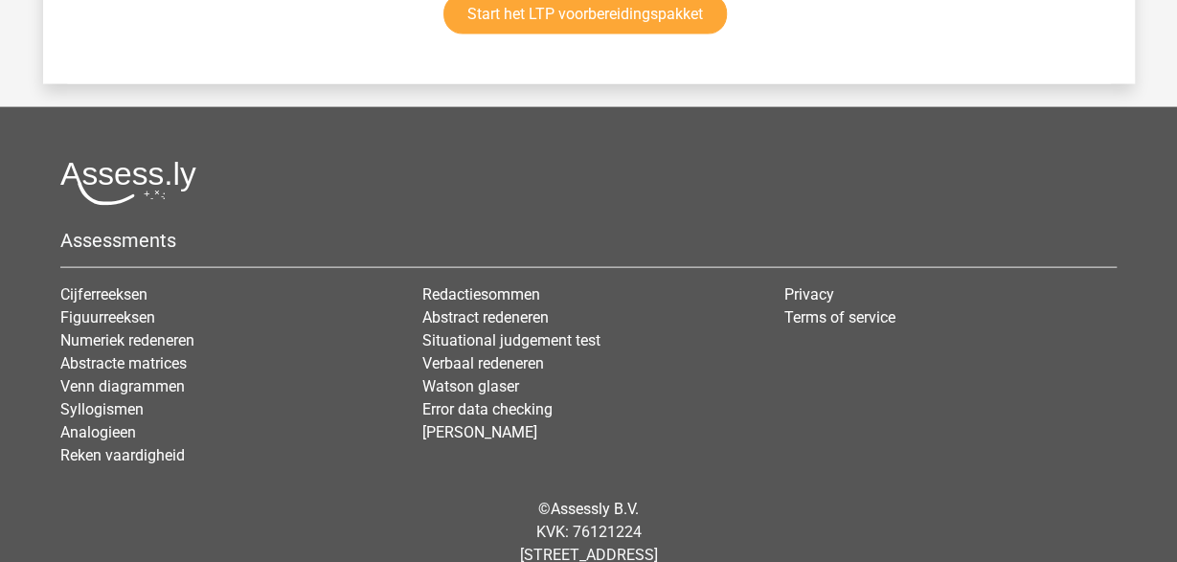
scroll to position [5502, 0]
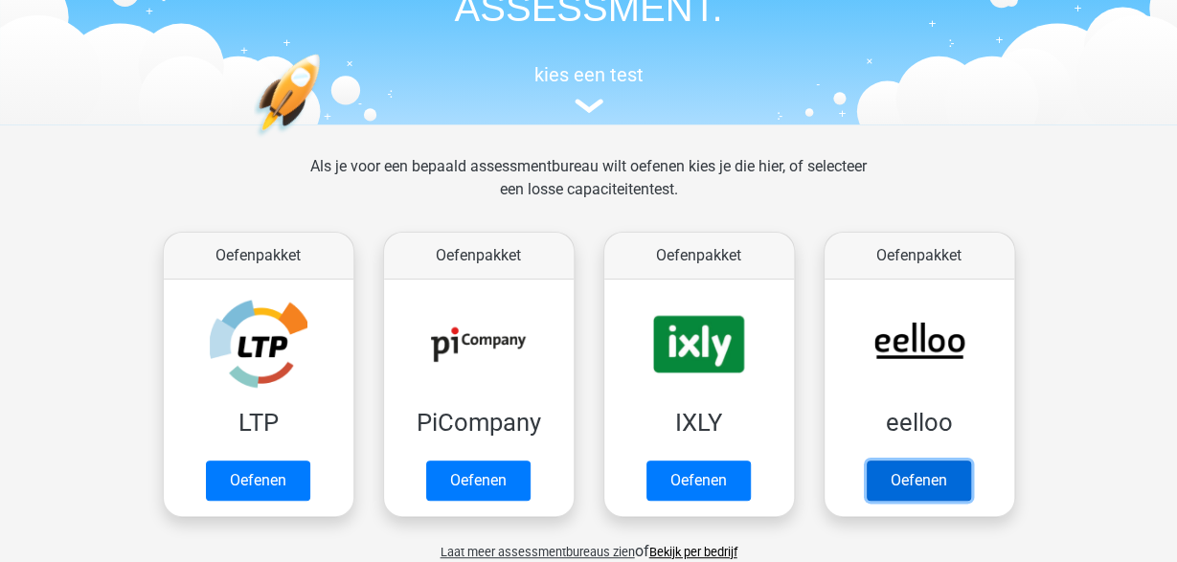
scroll to position [199, 0]
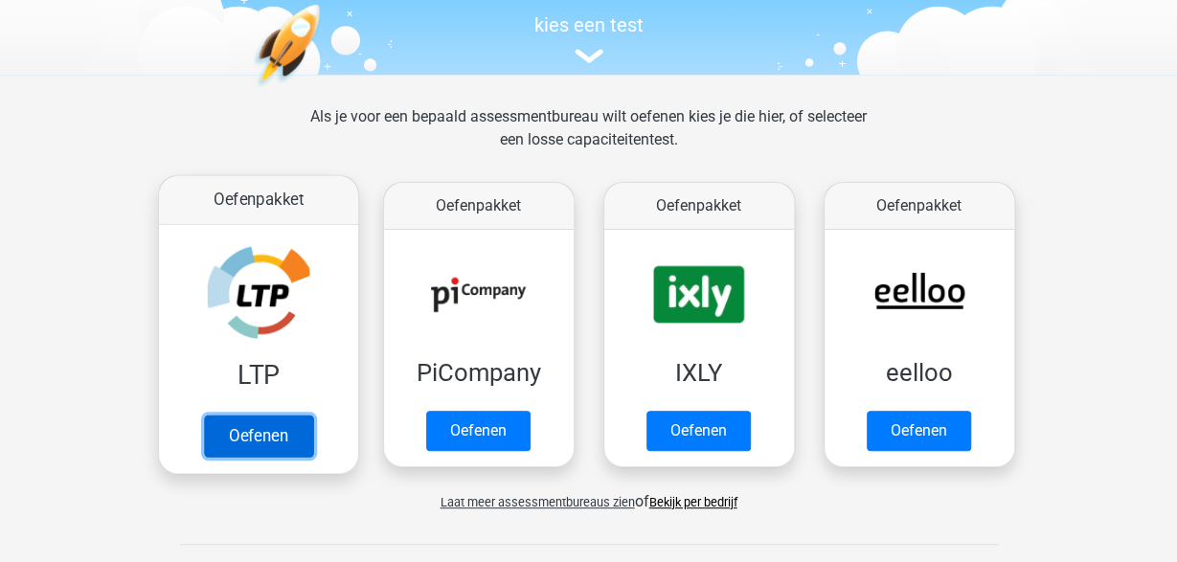
click at [283, 431] on link "Oefenen" at bounding box center [257, 436] width 109 height 42
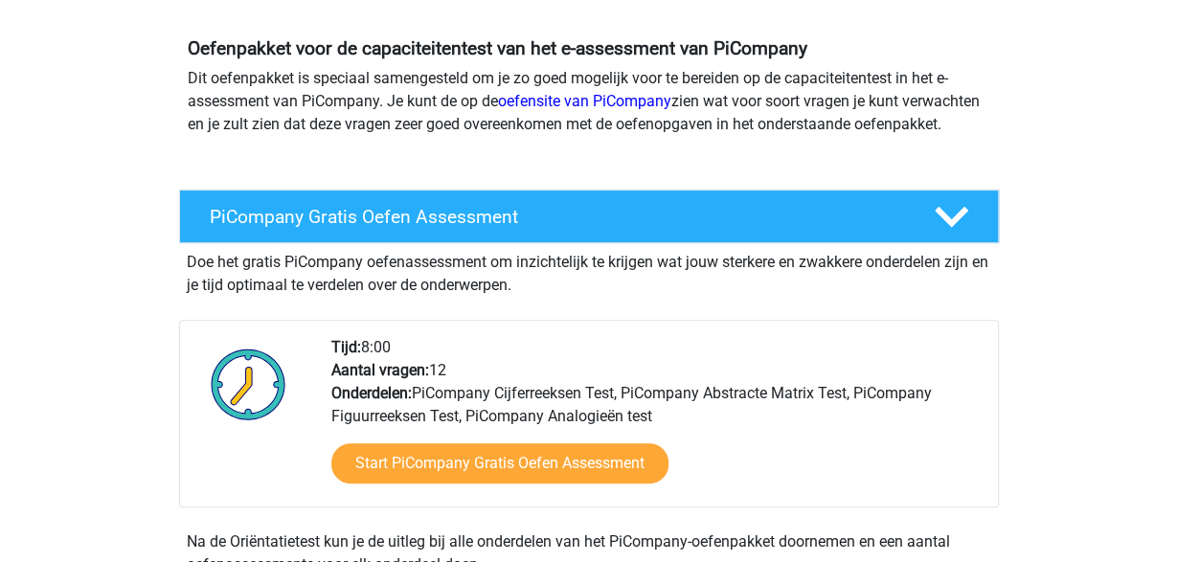
scroll to position [199, 0]
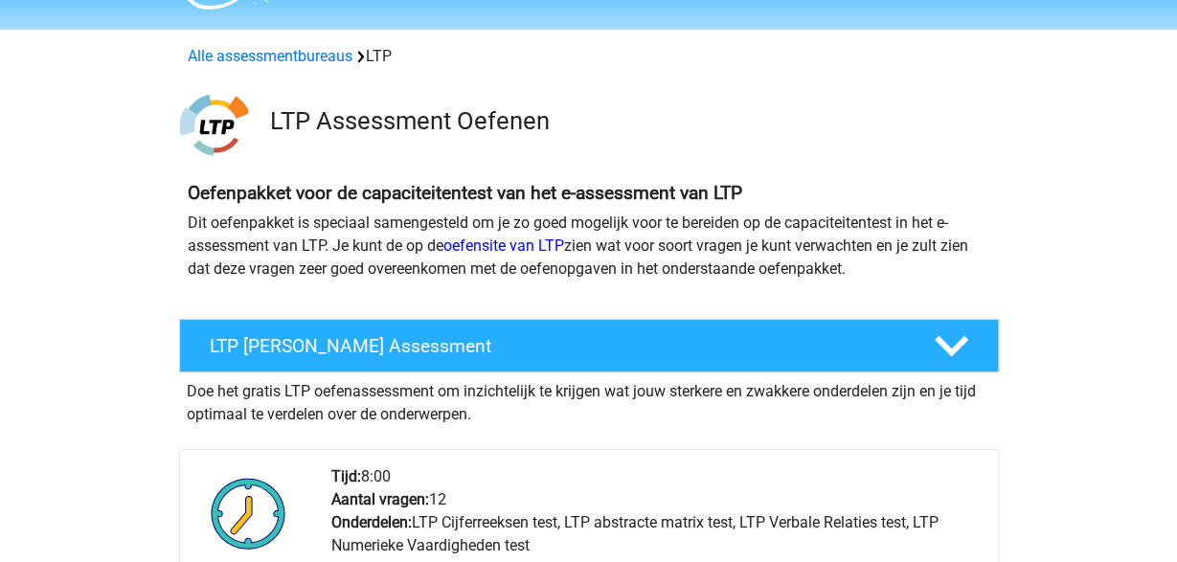
scroll to position [100, 0]
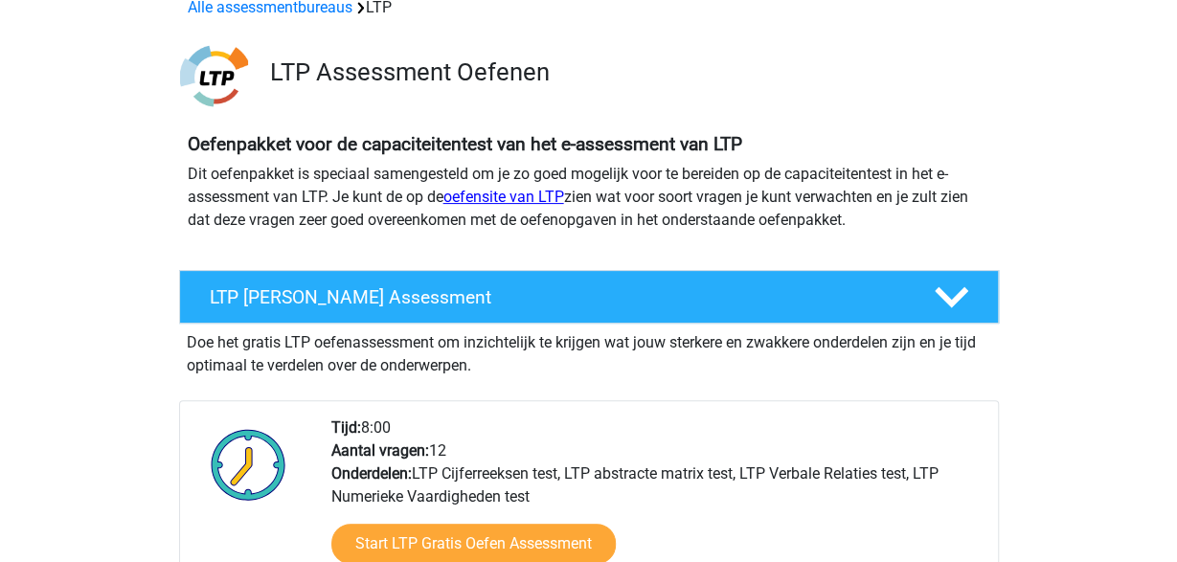
click at [539, 200] on link "oefensite van LTP" at bounding box center [503, 197] width 121 height 18
